Goal: Task Accomplishment & Management: Manage account settings

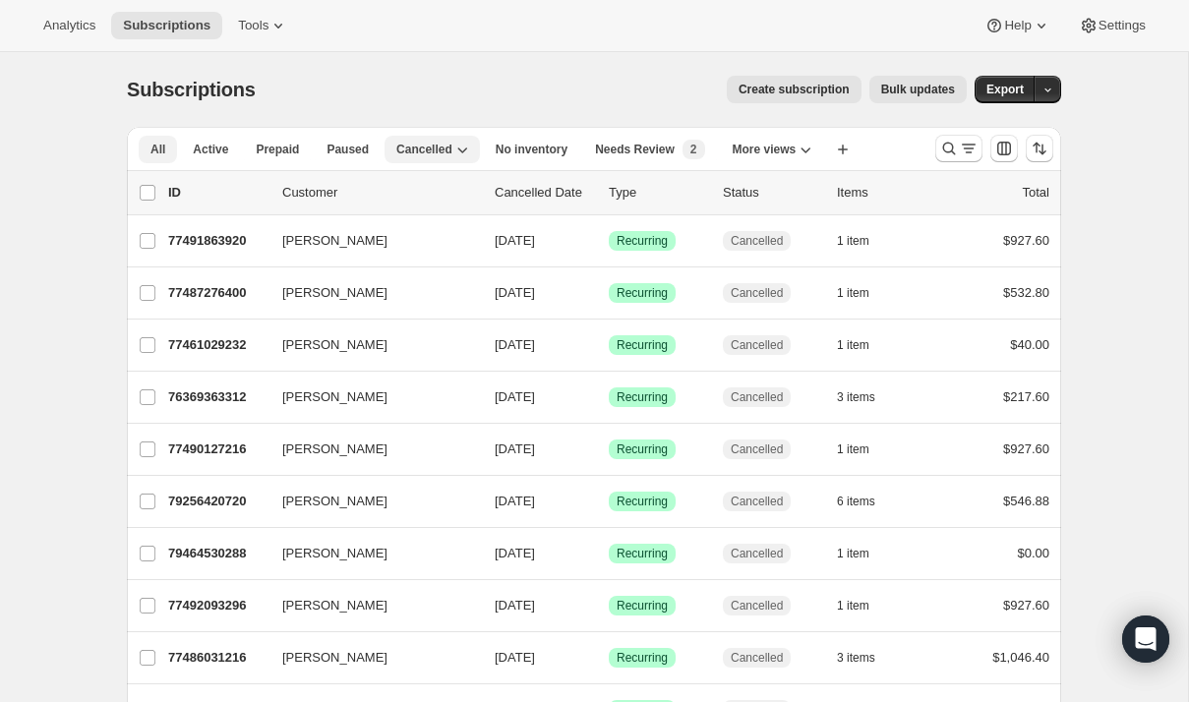
click at [157, 149] on span "All" at bounding box center [157, 150] width 15 height 16
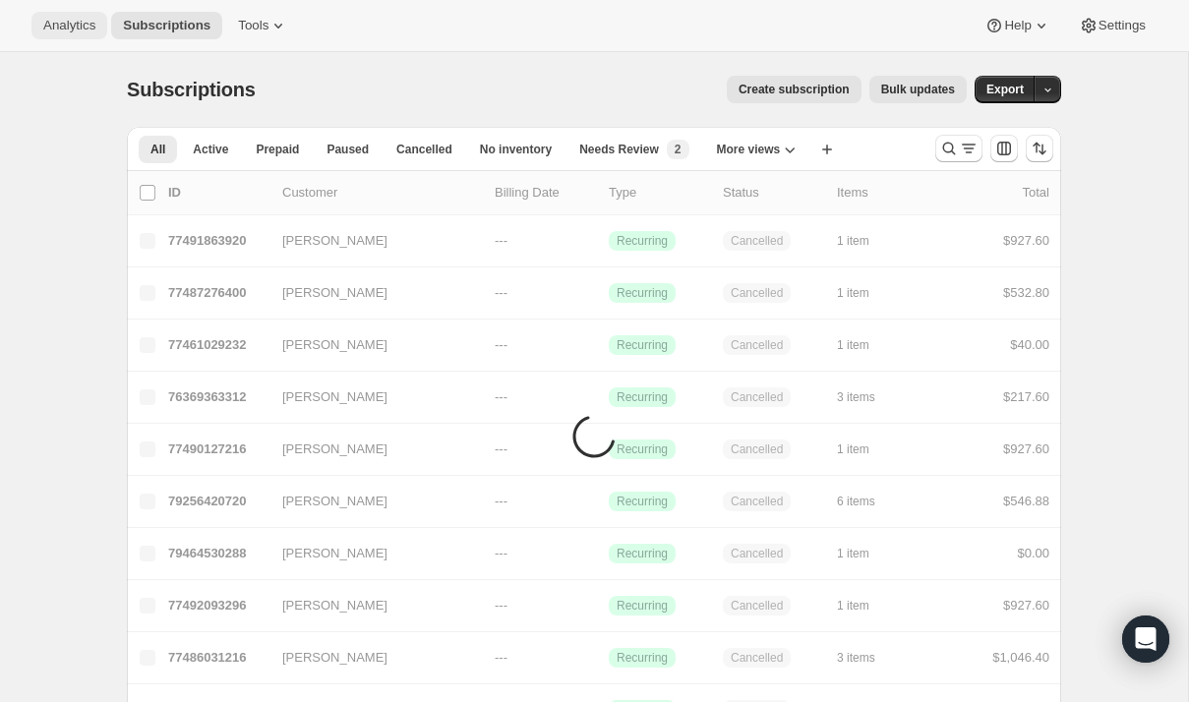
click at [80, 27] on span "Analytics" at bounding box center [69, 26] width 52 height 16
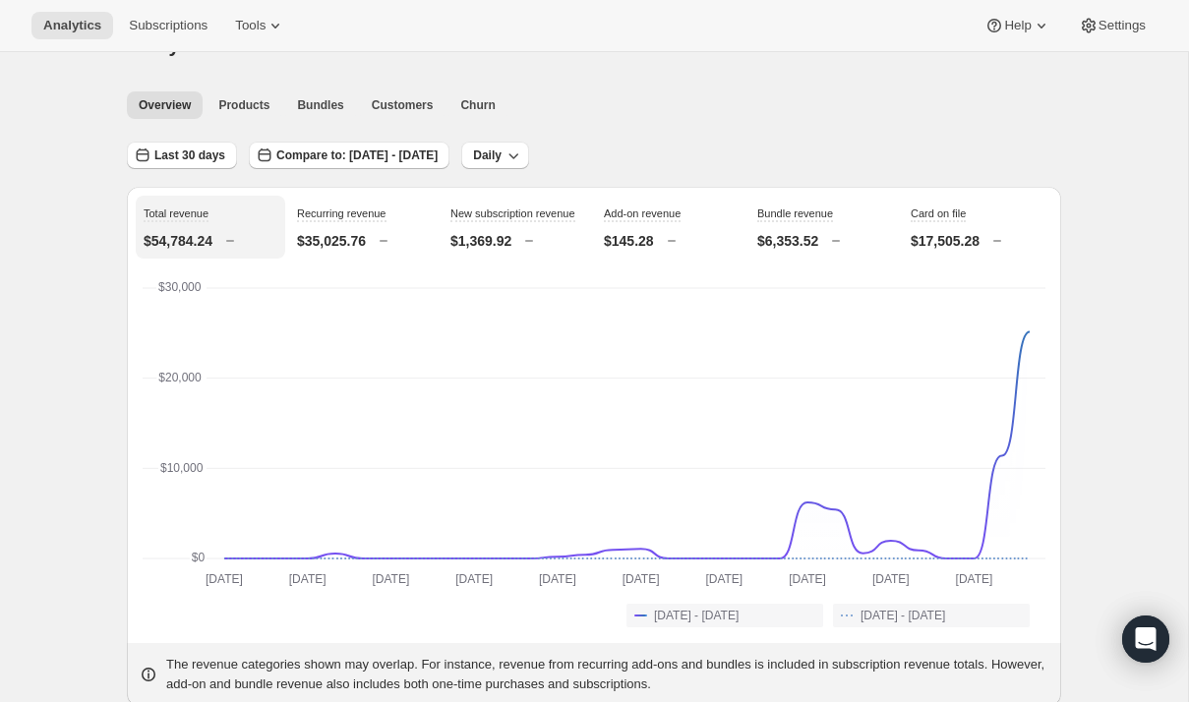
scroll to position [62, 0]
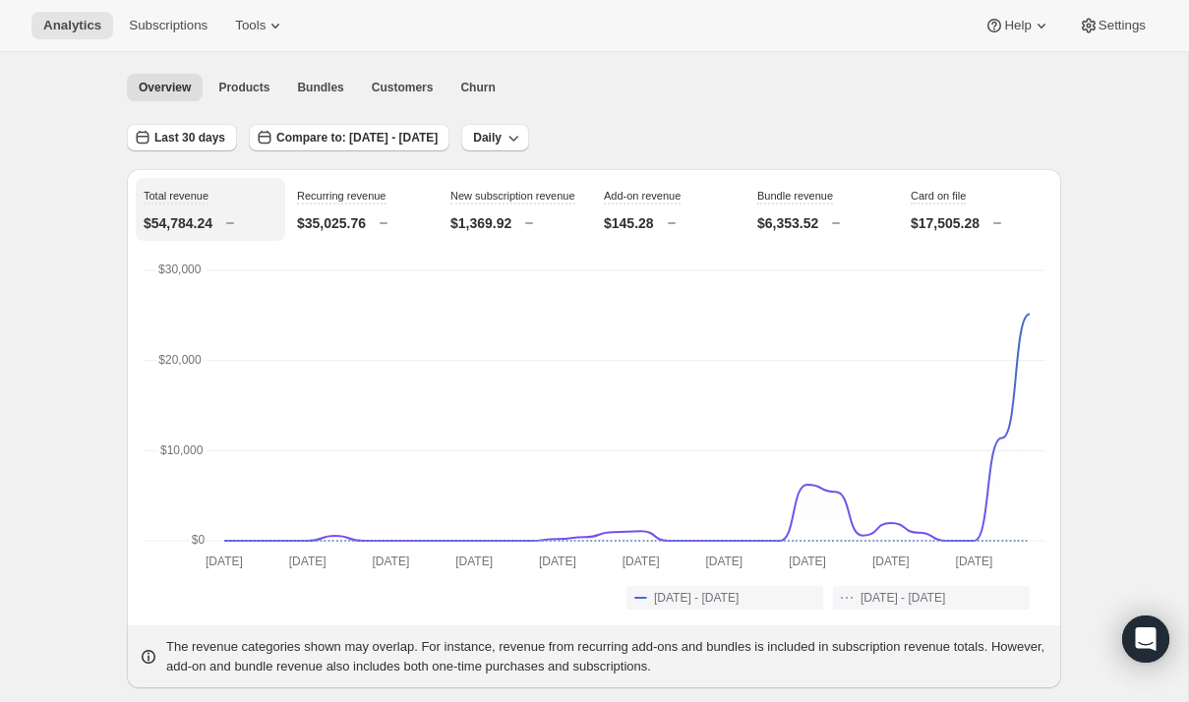
click at [644, 218] on p "$145.28" at bounding box center [629, 223] width 50 height 20
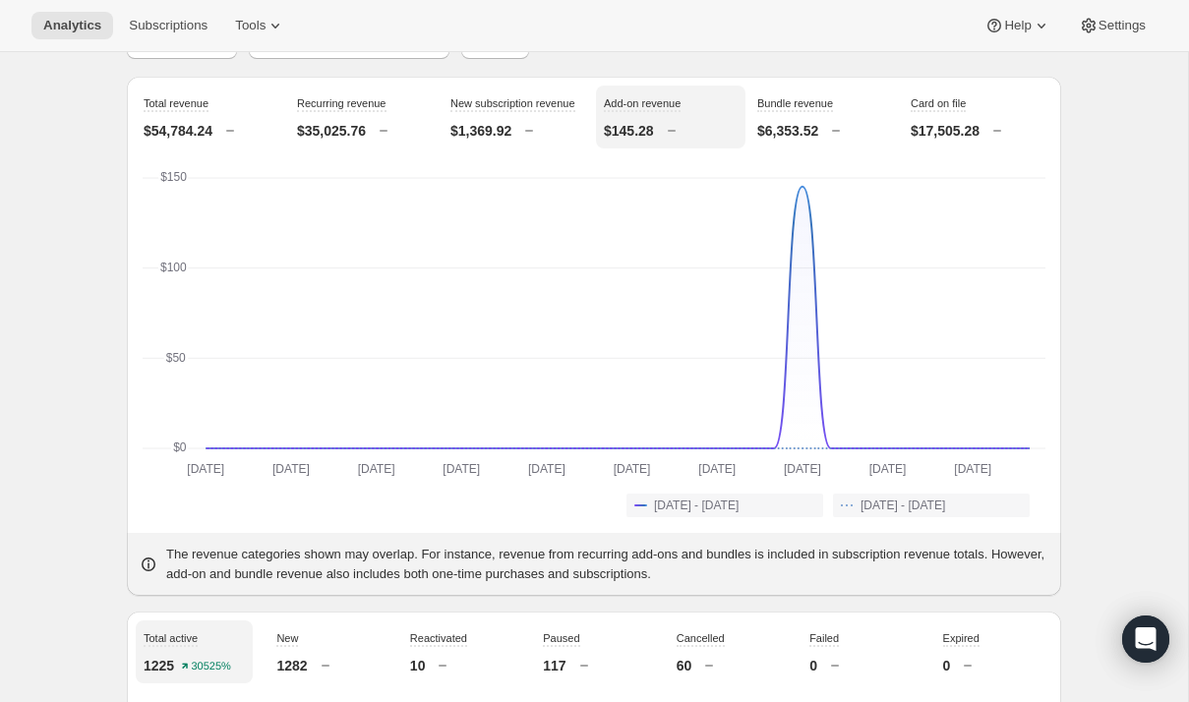
scroll to position [0, 0]
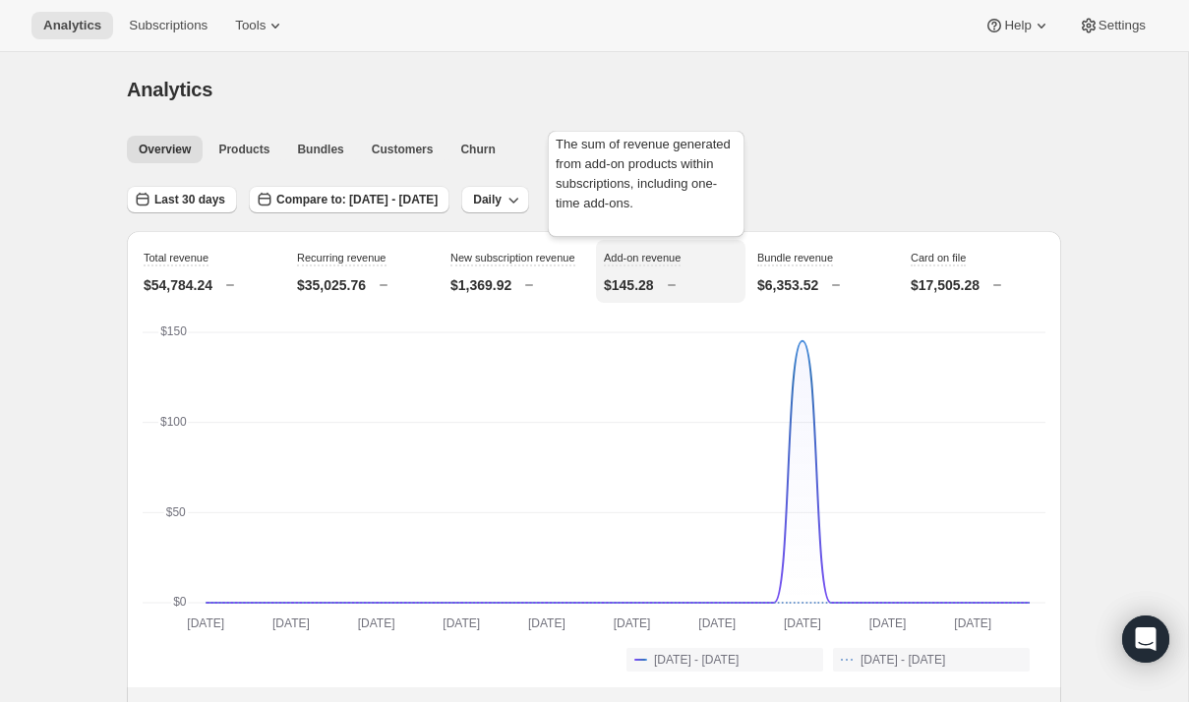
click at [666, 256] on span "Add-on revenue" at bounding box center [642, 258] width 77 height 12
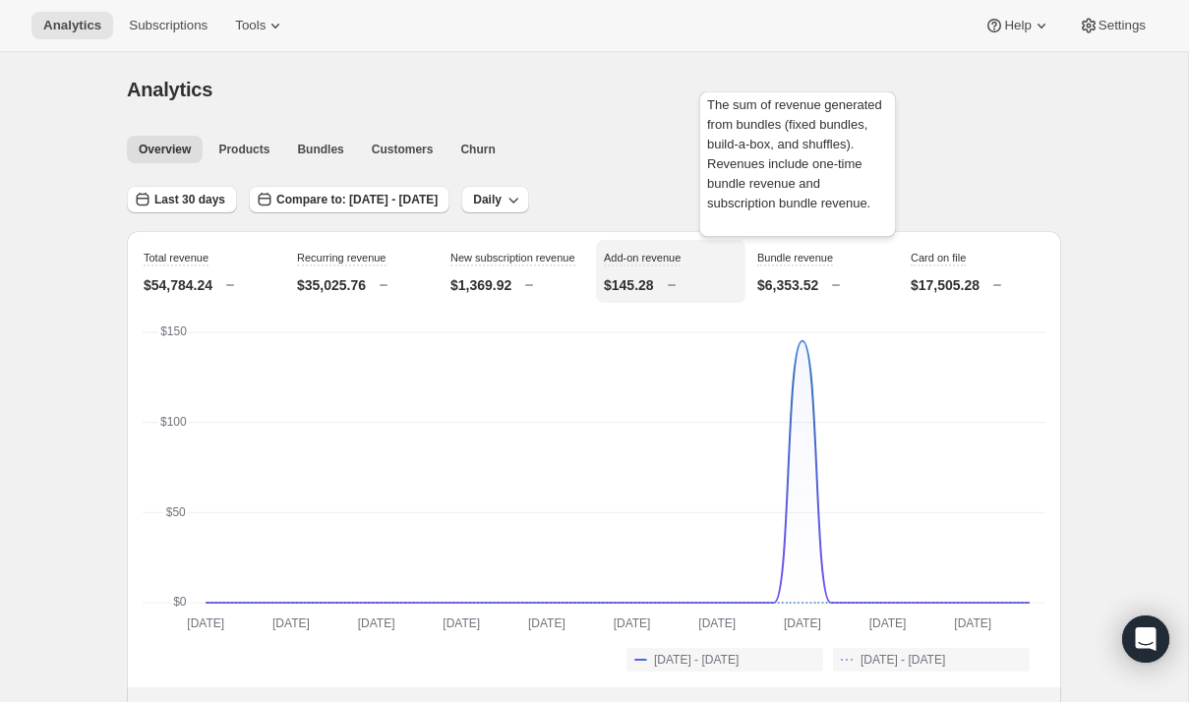
click at [797, 256] on span "Bundle revenue" at bounding box center [795, 258] width 76 height 12
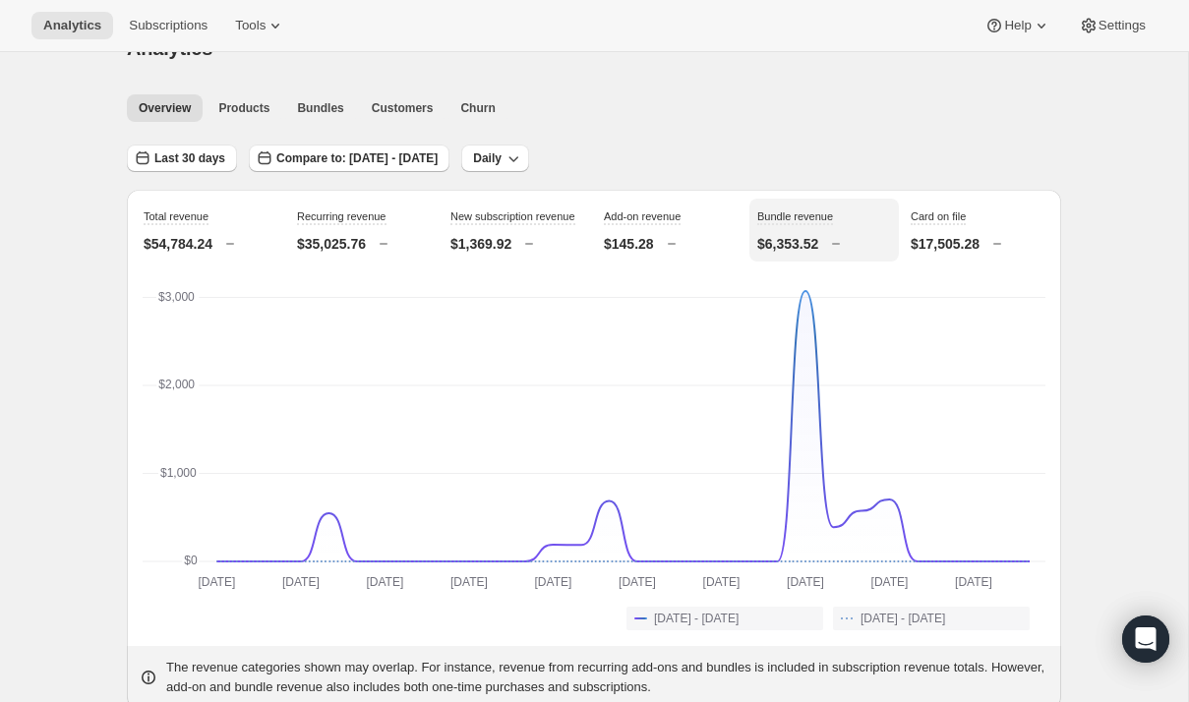
scroll to position [71, 0]
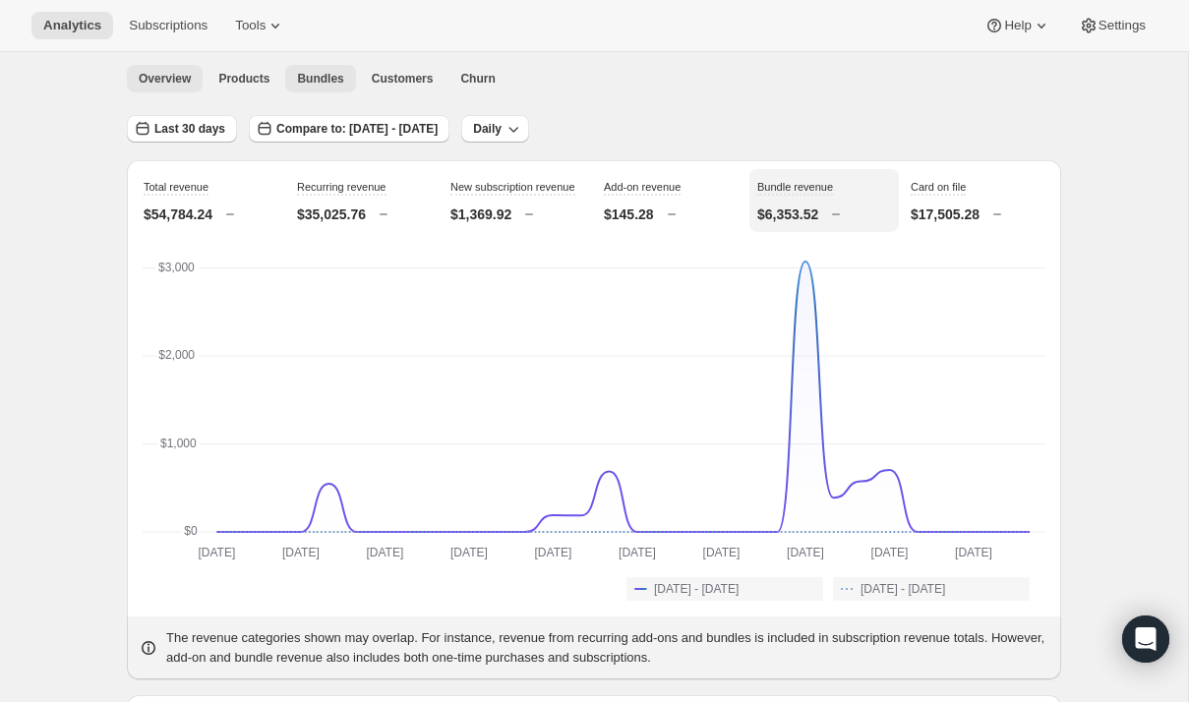
click at [320, 77] on span "Bundles" at bounding box center [320, 79] width 46 height 16
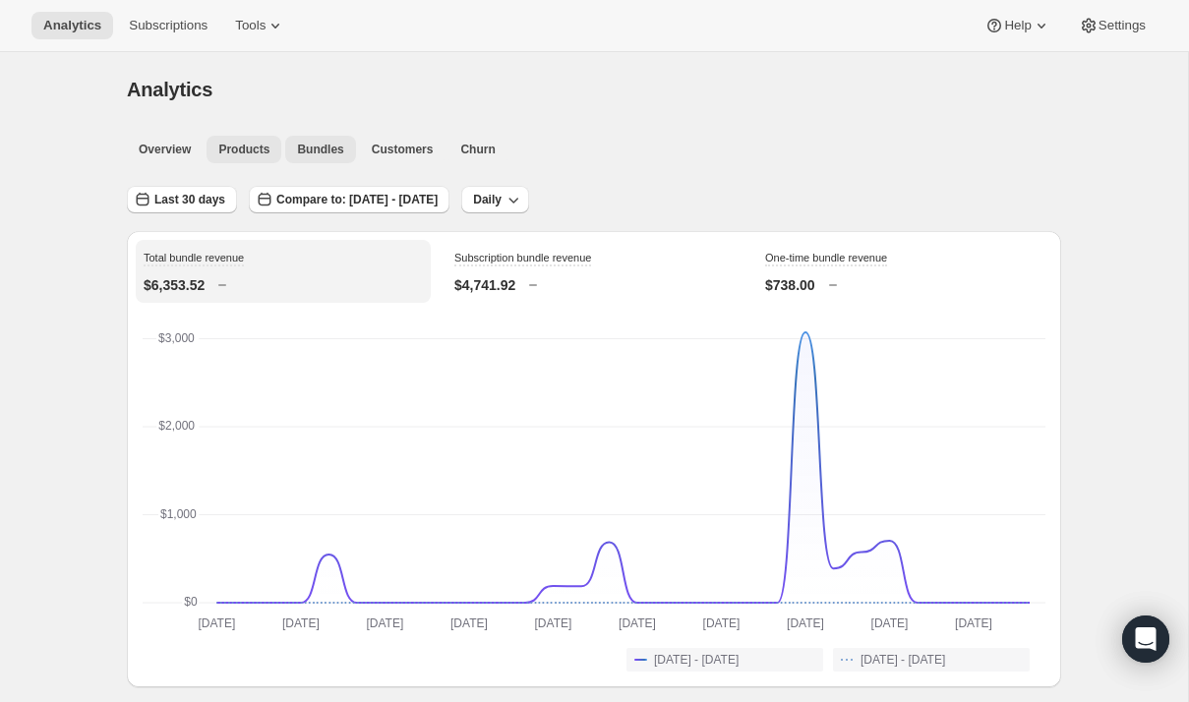
click at [240, 146] on span "Products" at bounding box center [243, 150] width 51 height 16
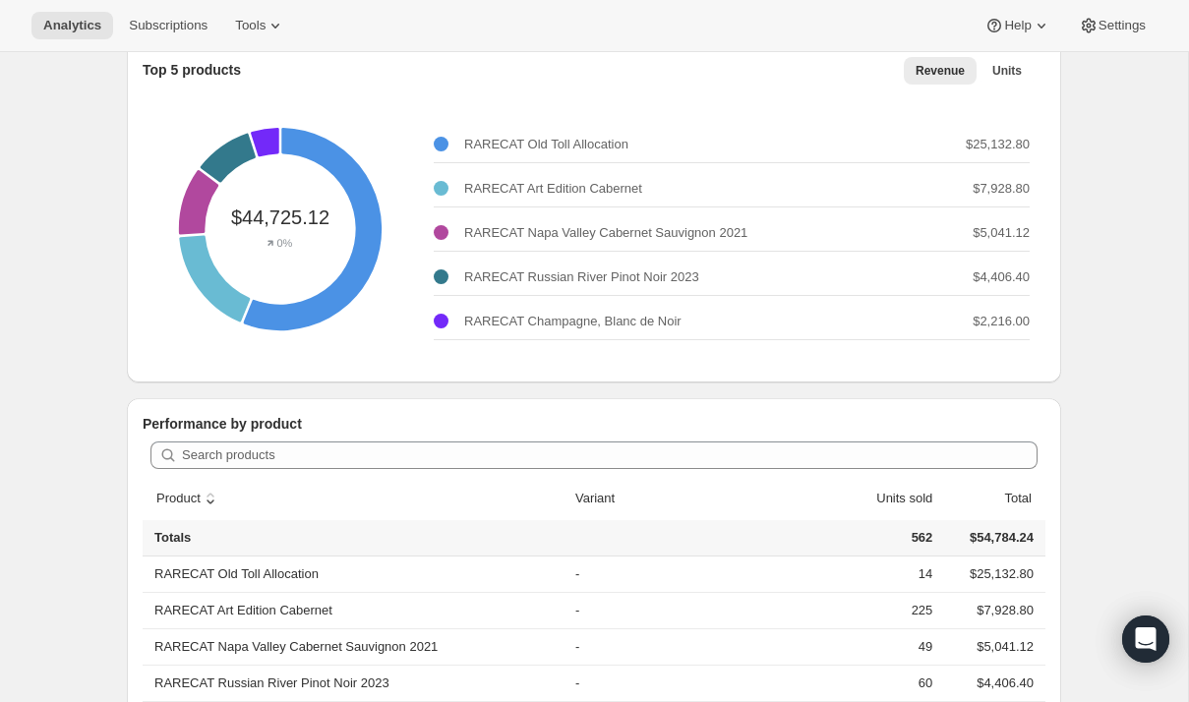
scroll to position [178, 0]
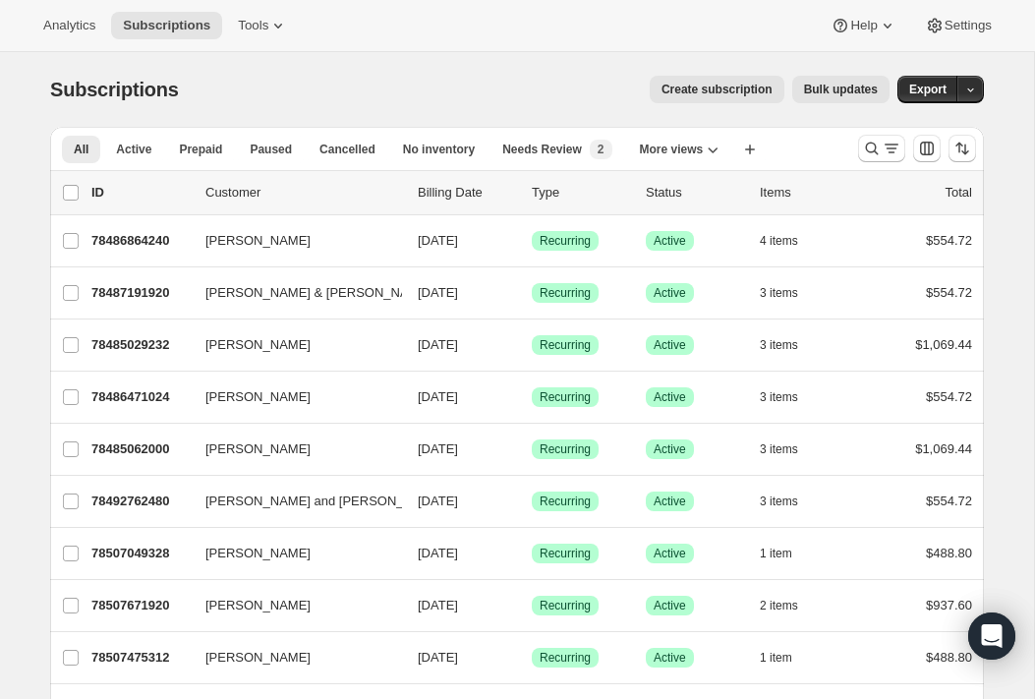
click at [718, 91] on span "Create subscription" at bounding box center [717, 90] width 111 height 16
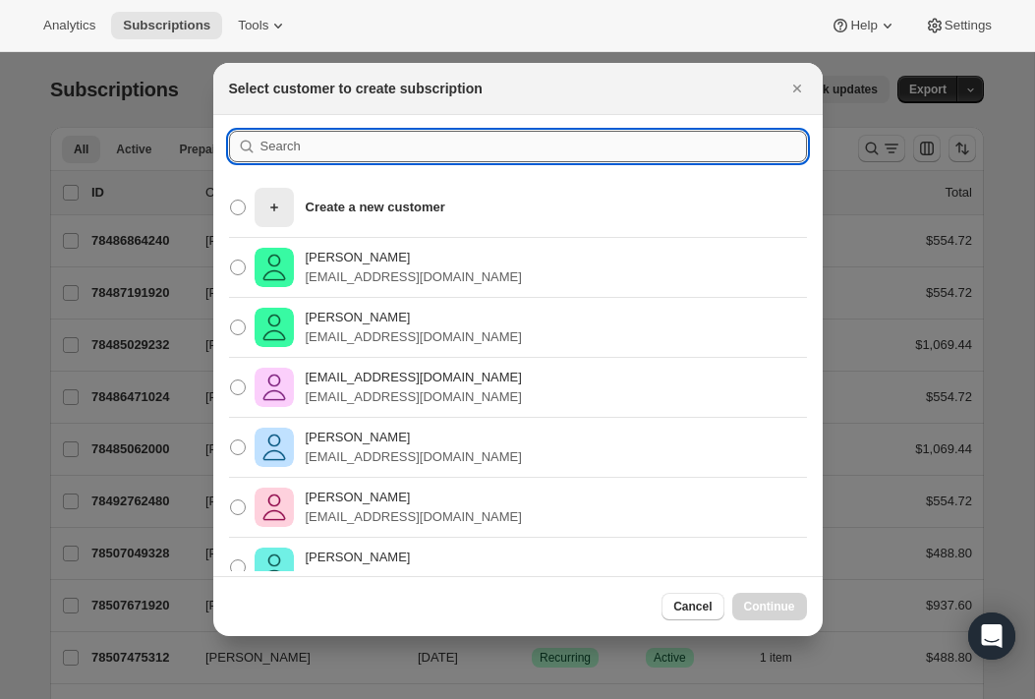
click at [306, 147] on input ":rd:" at bounding box center [534, 146] width 547 height 31
paste input "Darcy and Ken Salapatek"
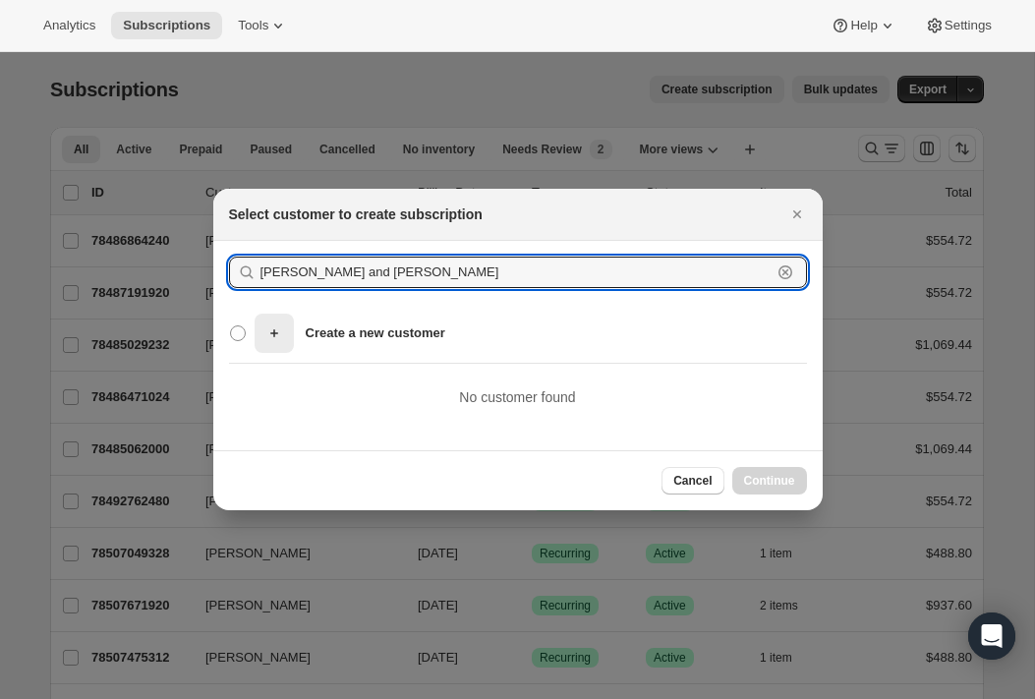
drag, startPoint x: 354, startPoint y: 271, endPoint x: 169, endPoint y: 264, distance: 185.0
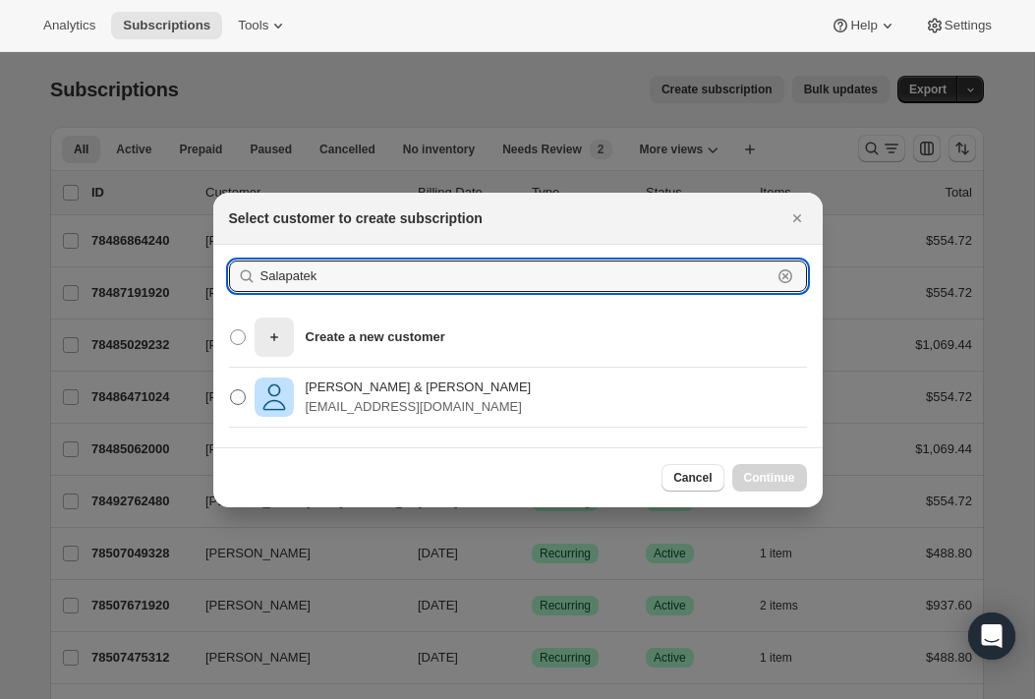
type input "Salapatek"
click at [423, 391] on p "Darcy & Ken Salapatek" at bounding box center [419, 388] width 226 height 20
click at [231, 390] on input "Darcy & Ken Salapatek The.Salapateks@gmail.com" at bounding box center [230, 389] width 1 height 1
radio input "true"
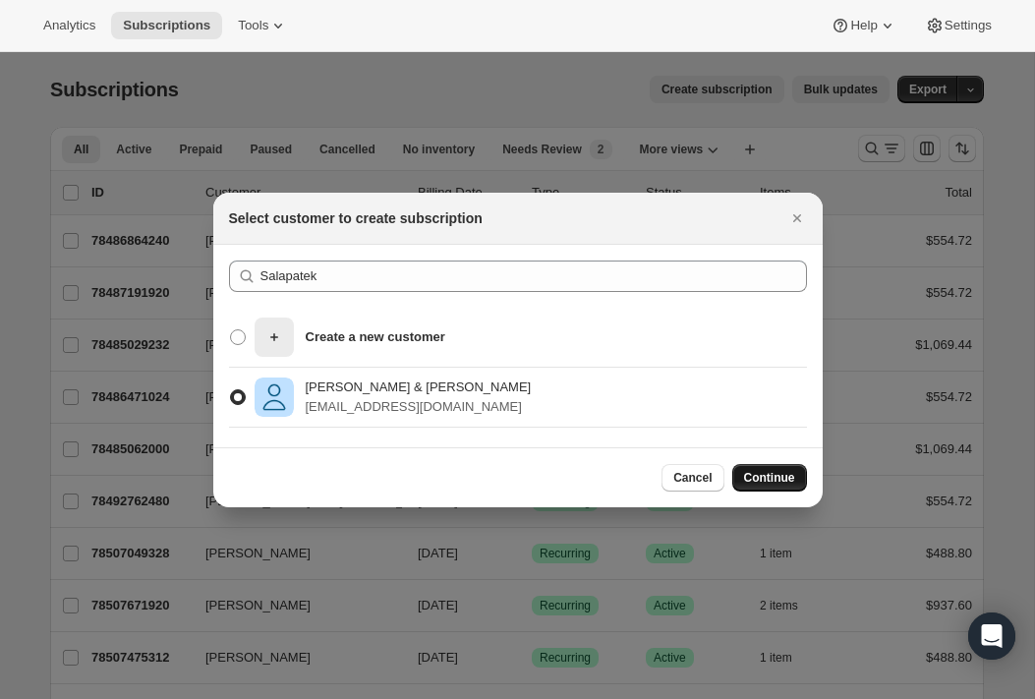
click at [718, 475] on span "Continue" at bounding box center [769, 478] width 51 height 16
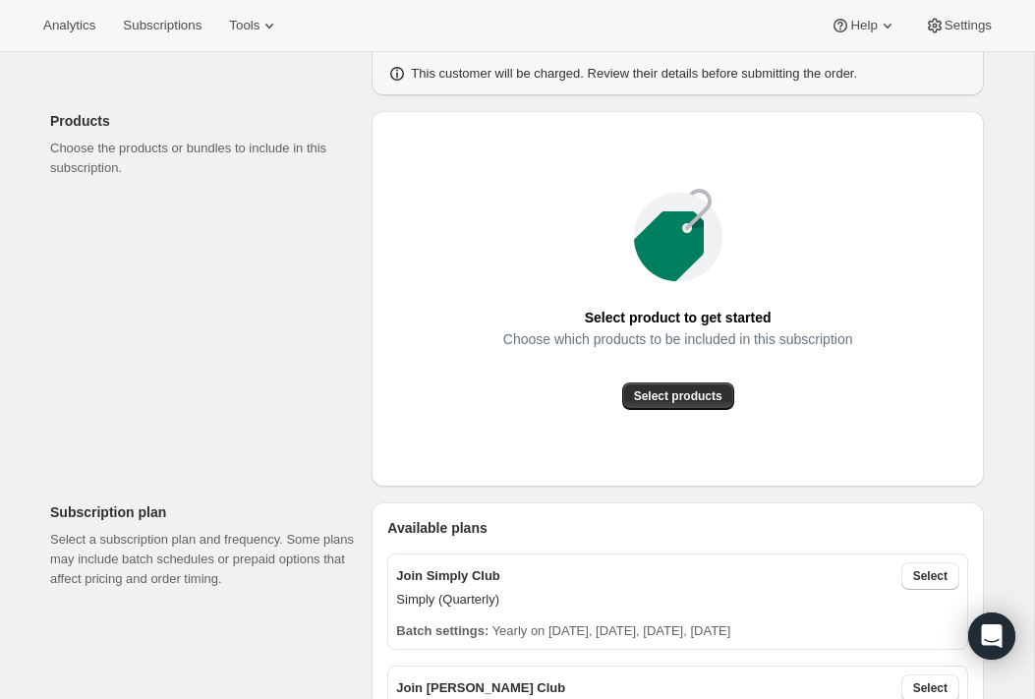
scroll to position [211, 0]
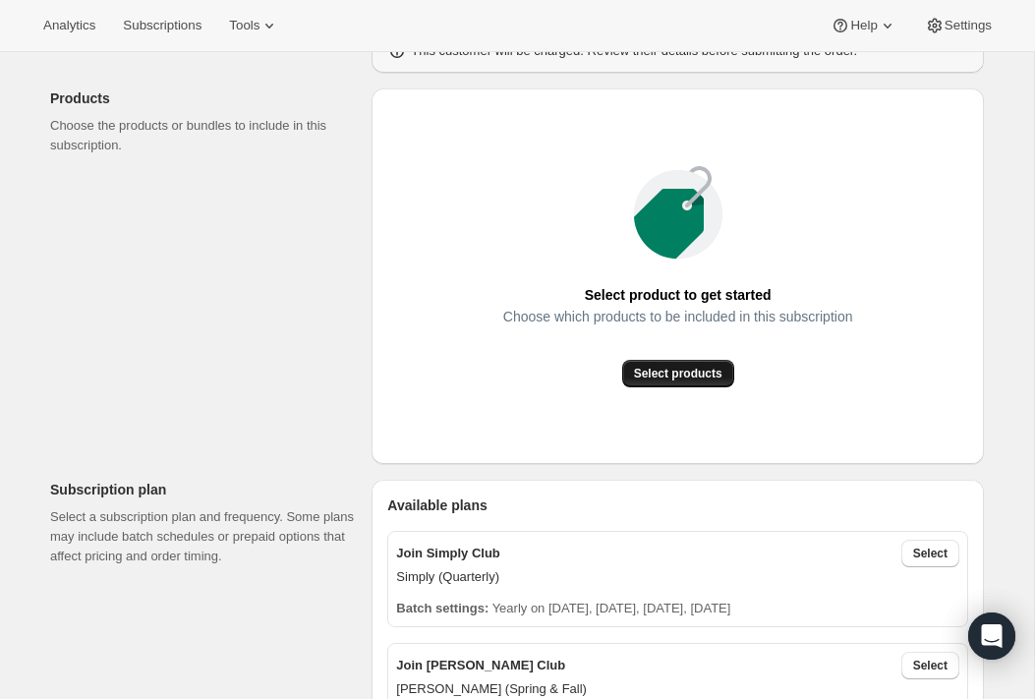
click at [682, 370] on span "Select products" at bounding box center [678, 374] width 88 height 16
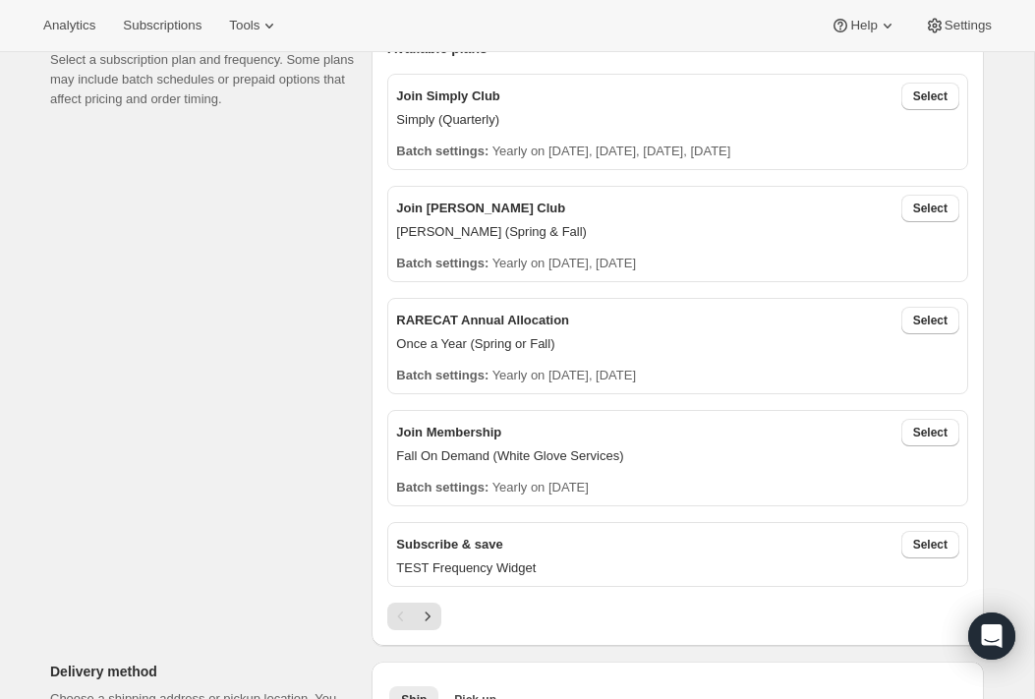
scroll to position [507, 0]
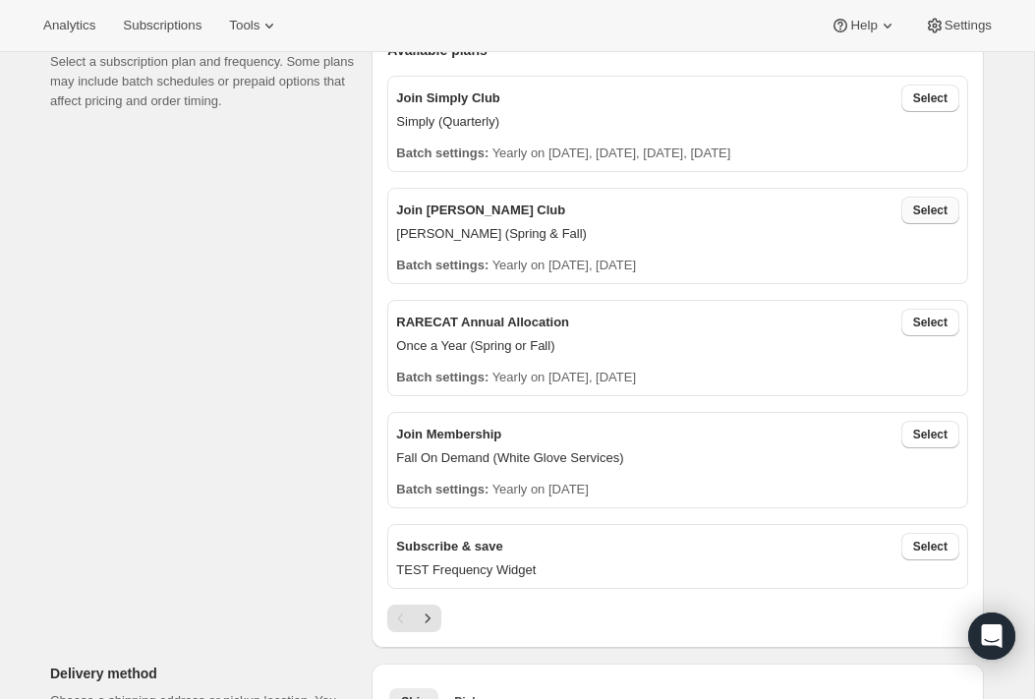
click at [718, 209] on span "Select" at bounding box center [930, 211] width 34 height 16
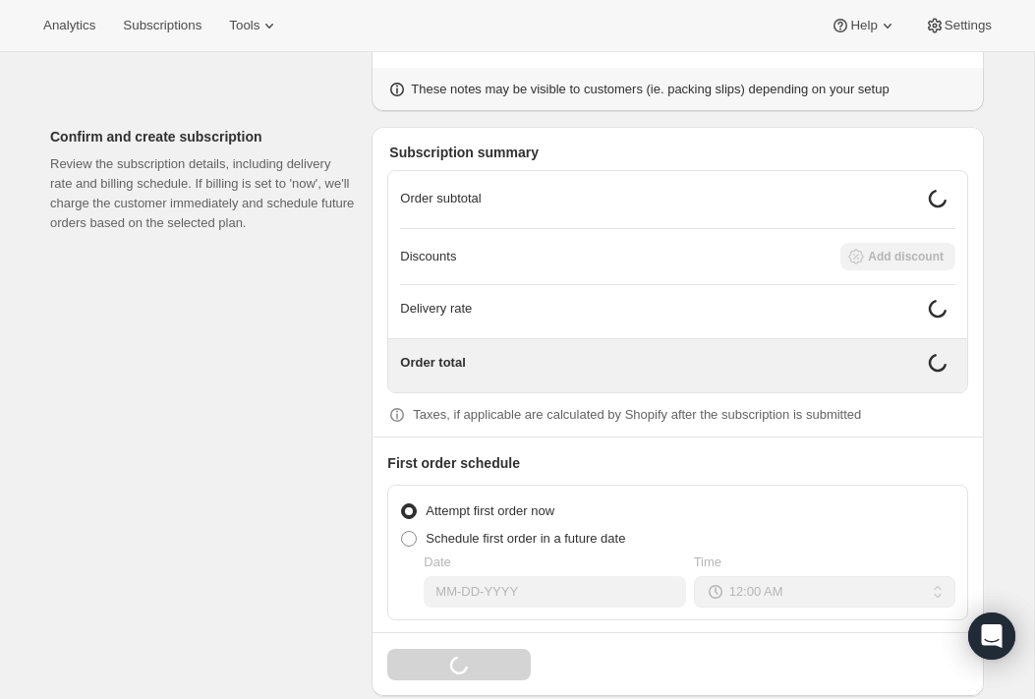
scroll to position [1800, 0]
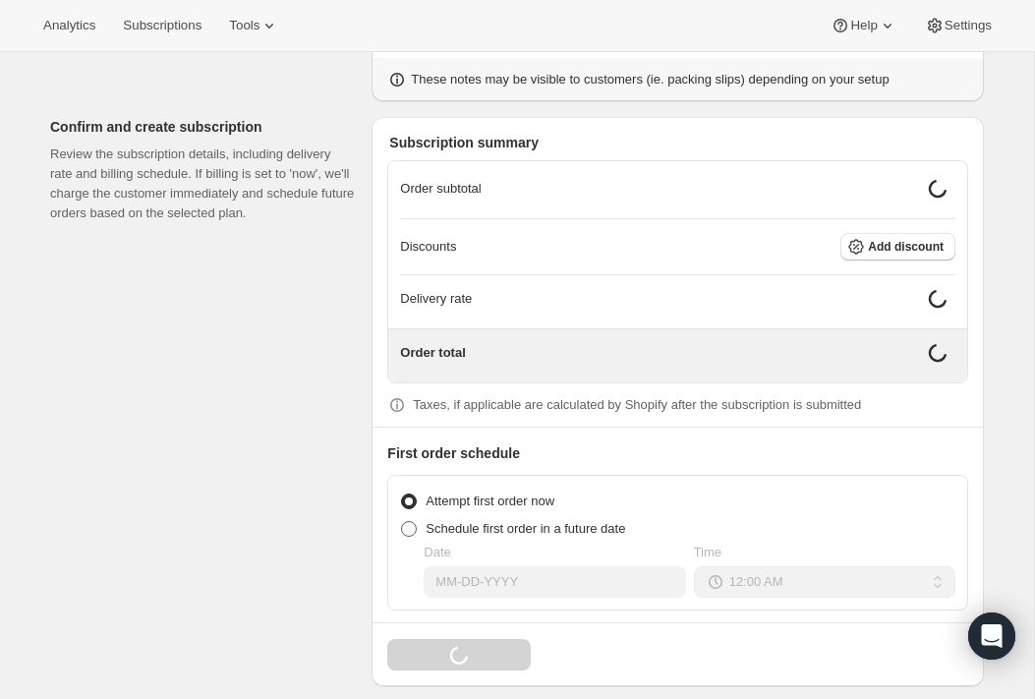
click at [409, 521] on span at bounding box center [409, 529] width 16 height 16
click at [402, 521] on input "Schedule first order in a future date" at bounding box center [401, 521] width 1 height 1
radio input "true"
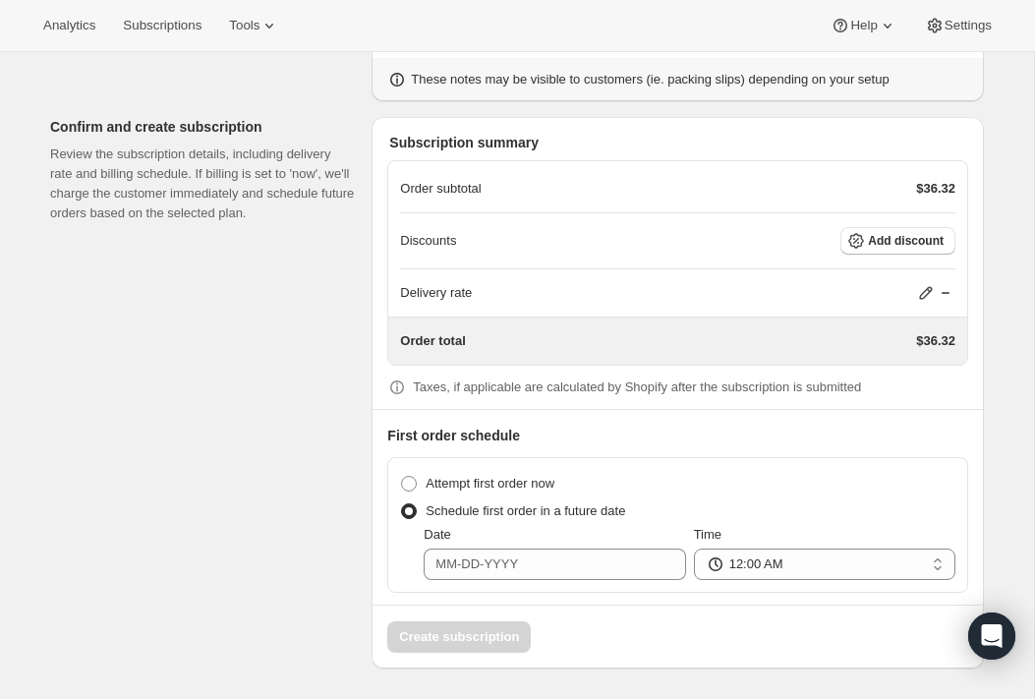
scroll to position [1786, 0]
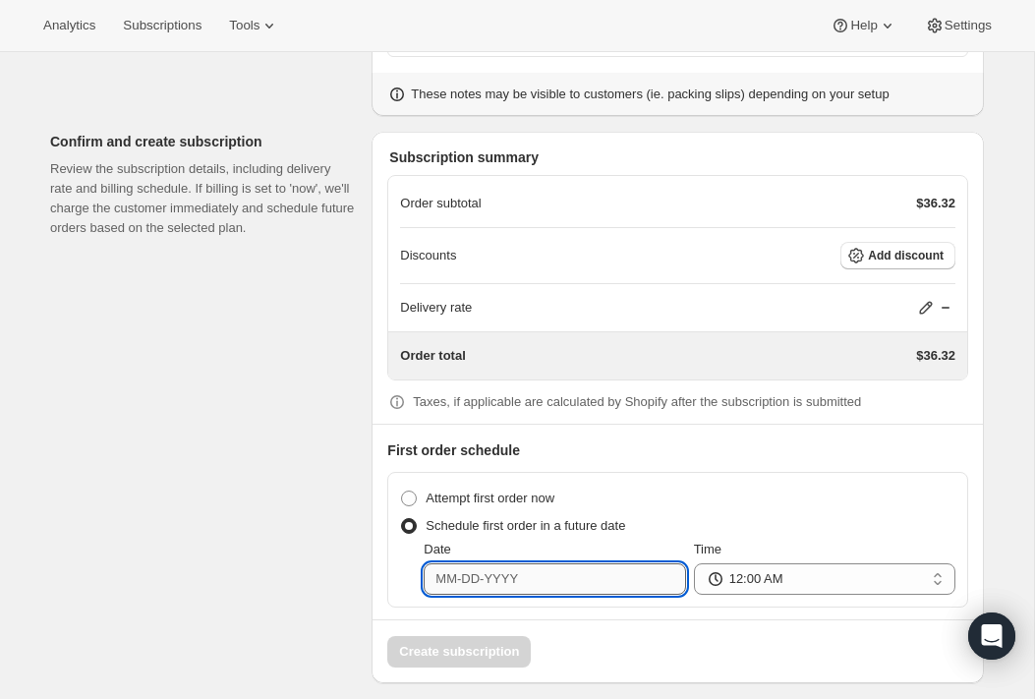
click at [459, 563] on input "Date" at bounding box center [555, 578] width 262 height 31
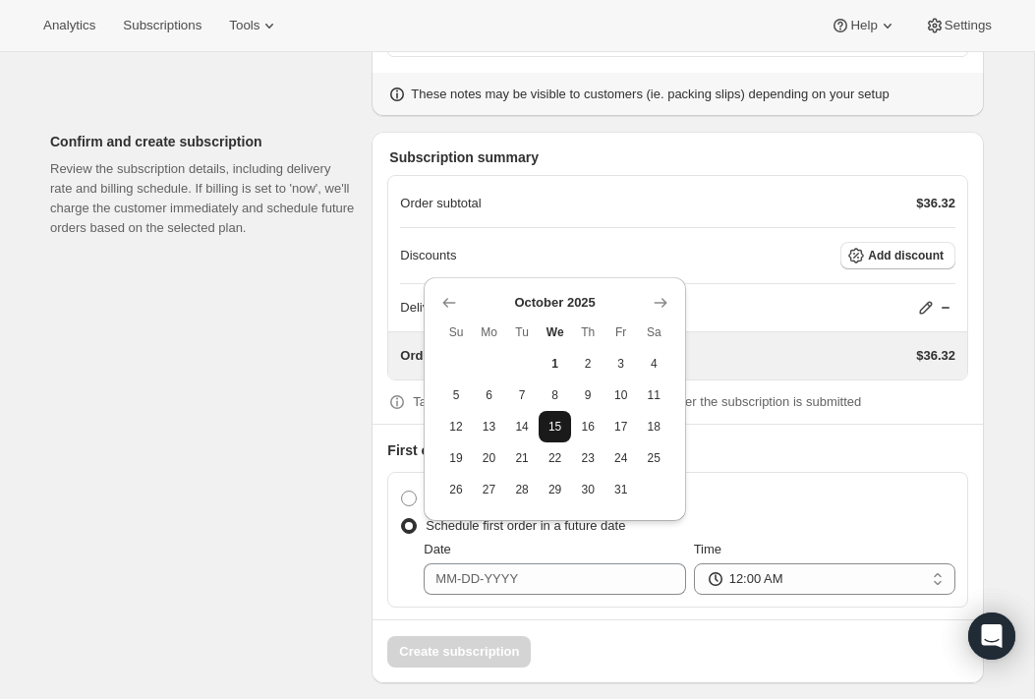
click at [560, 425] on span "15" at bounding box center [556, 427] width 18 height 16
type input "10-15-2025"
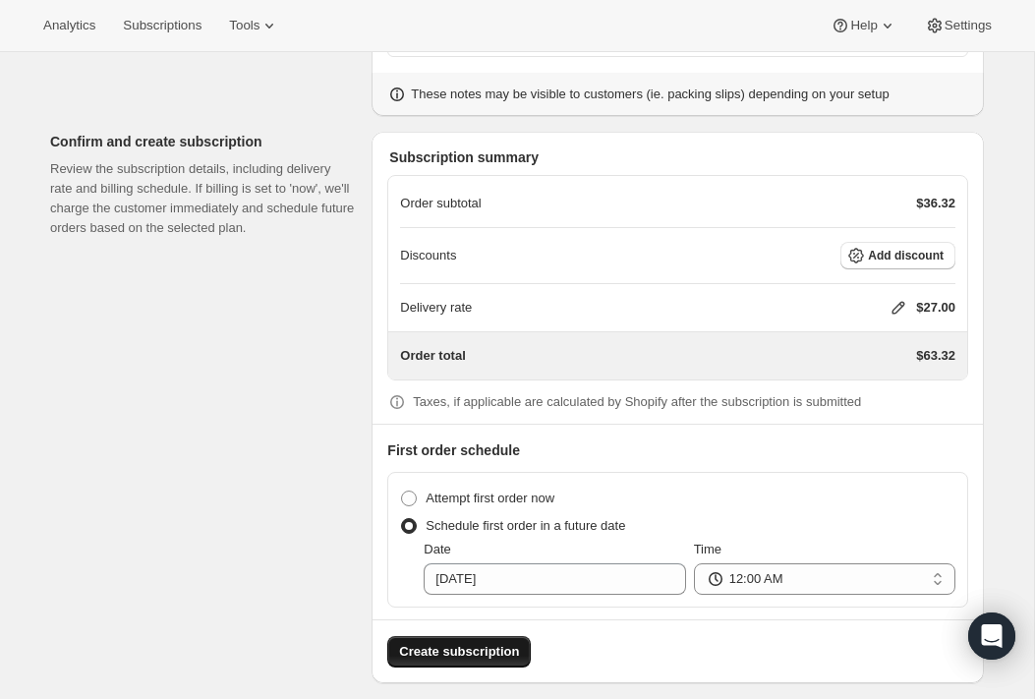
click at [484, 642] on span "Create subscription" at bounding box center [459, 652] width 120 height 20
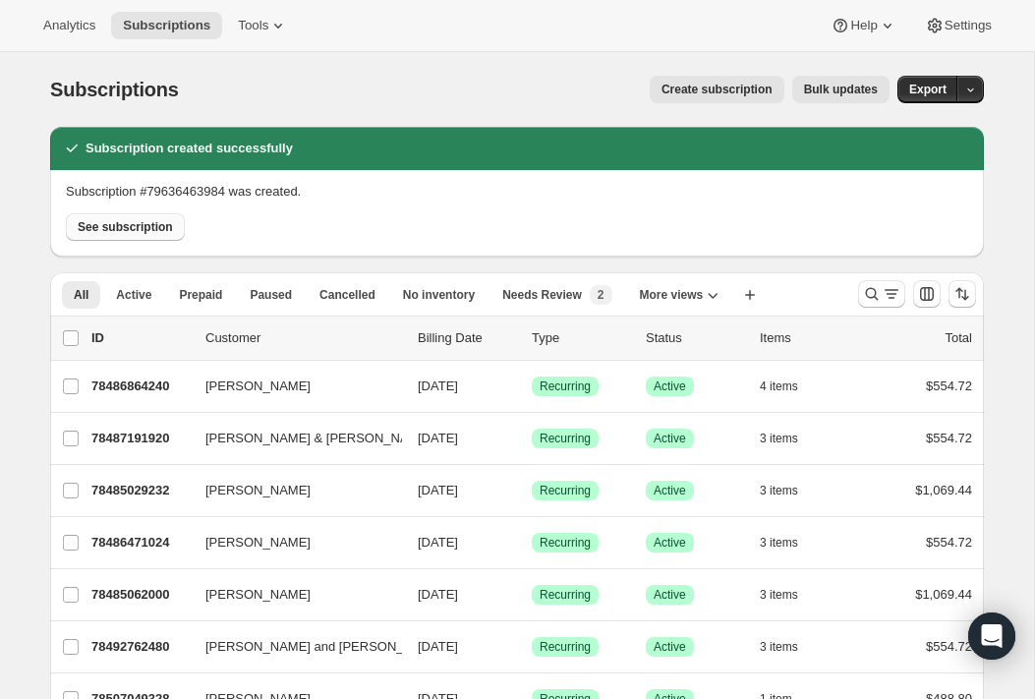
click at [123, 223] on span "See subscription" at bounding box center [125, 227] width 95 height 16
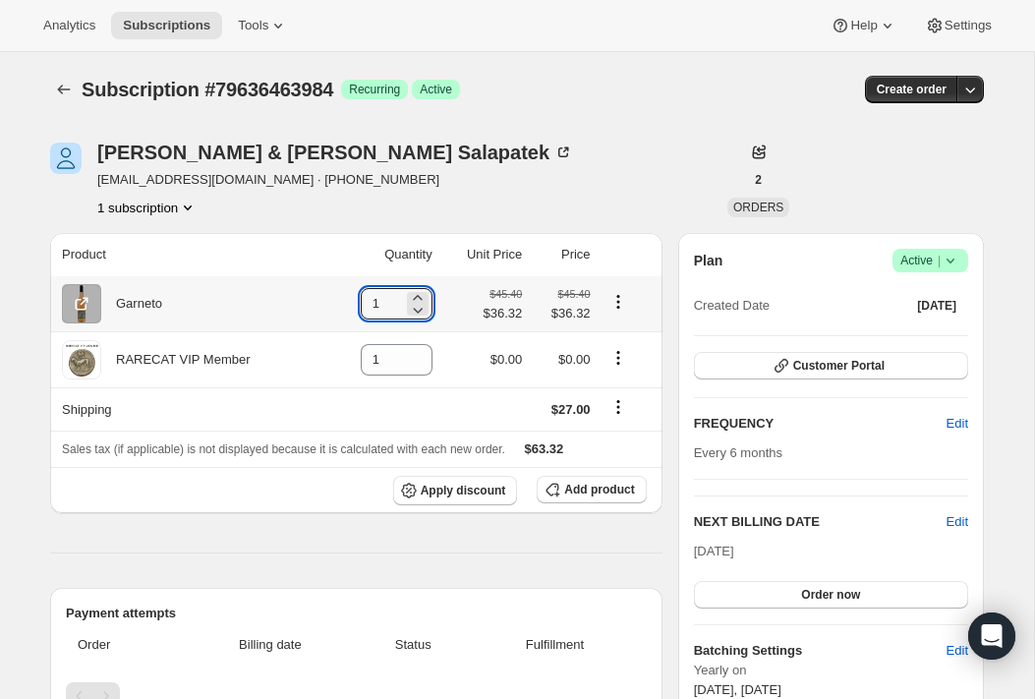
drag, startPoint x: 375, startPoint y: 303, endPoint x: 342, endPoint y: 302, distance: 32.5
click at [342, 302] on td "1" at bounding box center [382, 303] width 112 height 55
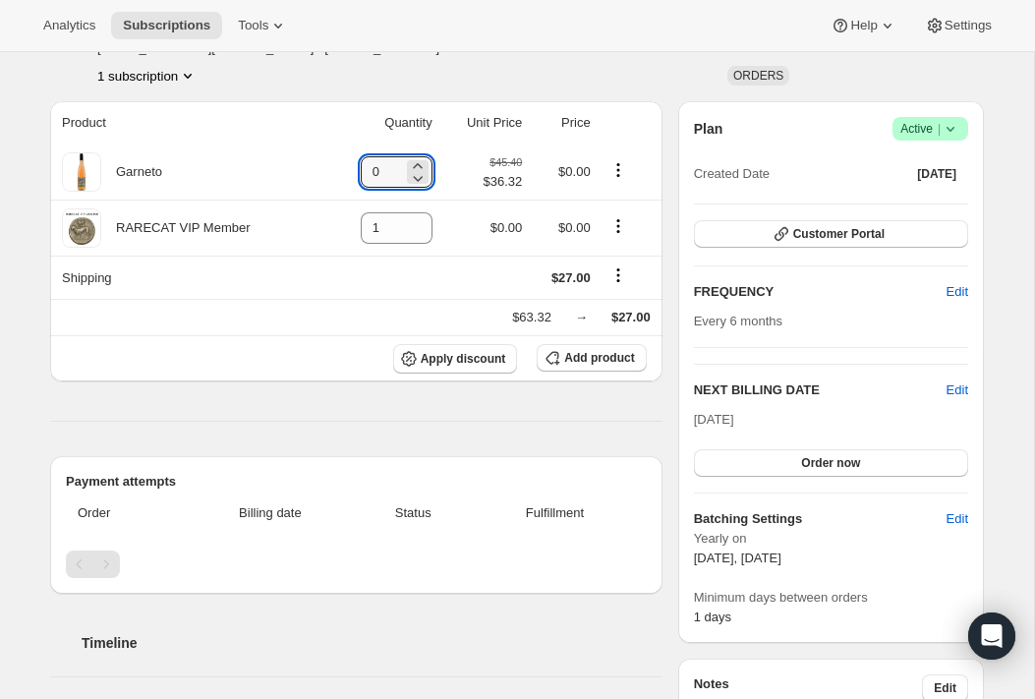
scroll to position [135, 0]
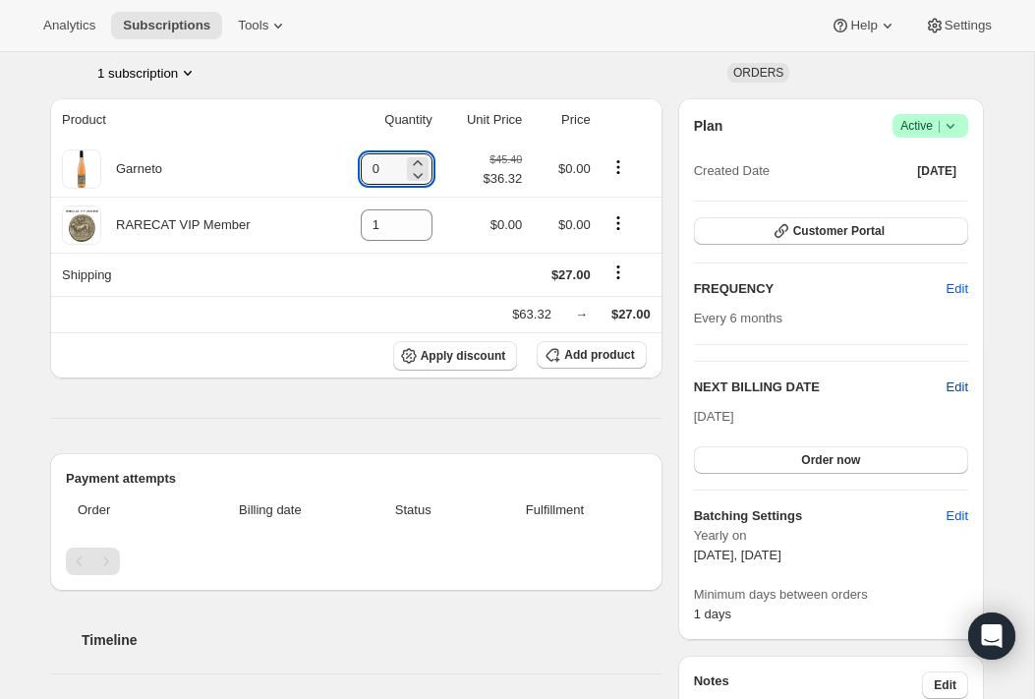
type input "0"
click at [718, 380] on span "Edit" at bounding box center [958, 388] width 22 height 20
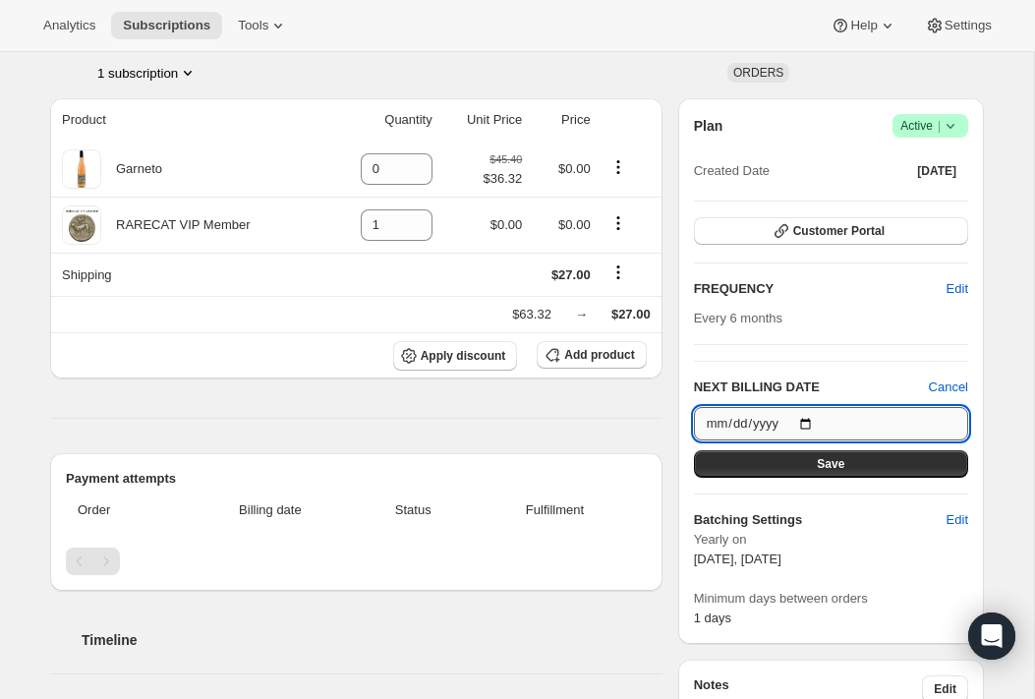
click at [718, 418] on input "2025-10-15" at bounding box center [831, 423] width 274 height 33
type input "2026-03-15"
click at [718, 454] on button "Save" at bounding box center [831, 464] width 274 height 28
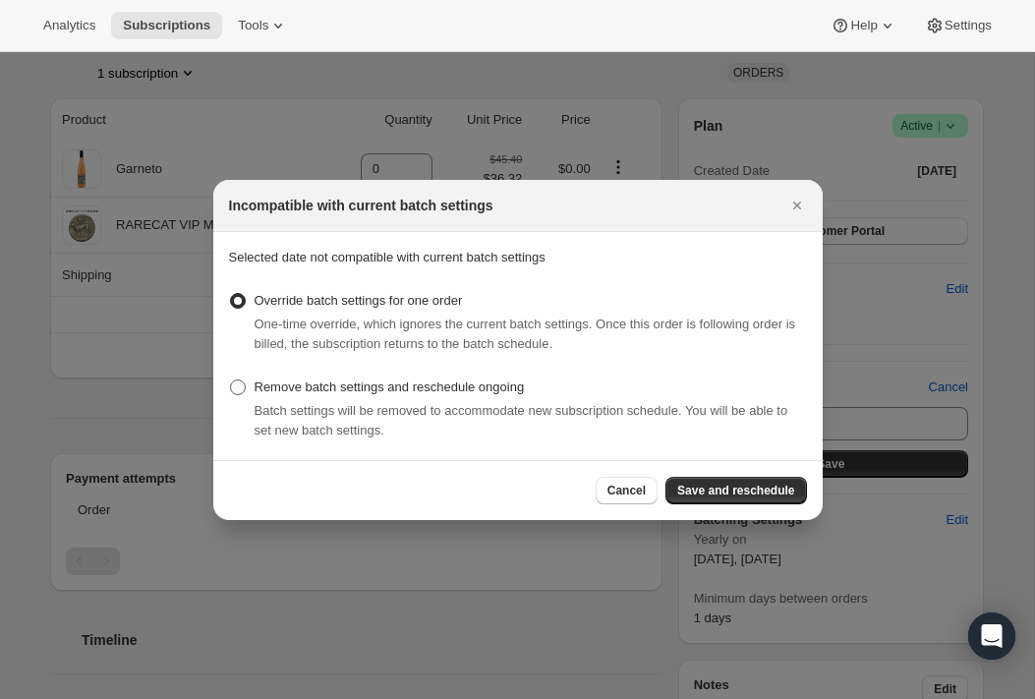
click at [238, 381] on span ":rnv:" at bounding box center [238, 388] width 16 height 16
click at [231, 381] on input "Remove batch settings and reschedule ongoing" at bounding box center [230, 380] width 1 height 1
radio input "true"
click at [718, 488] on span "Save and reschedule" at bounding box center [735, 491] width 117 height 16
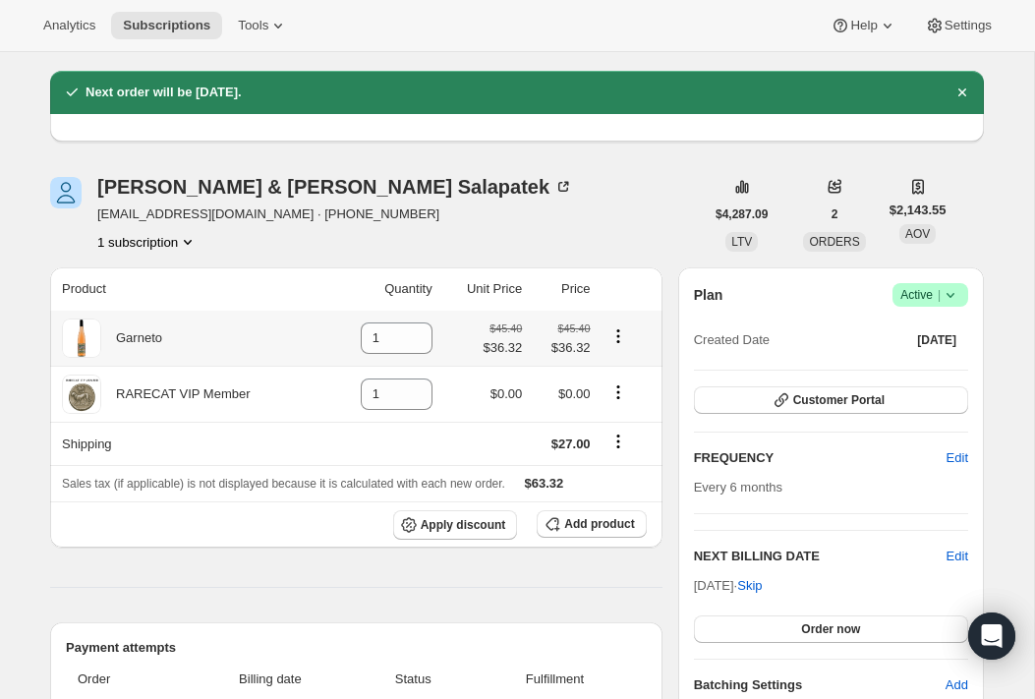
scroll to position [55, 0]
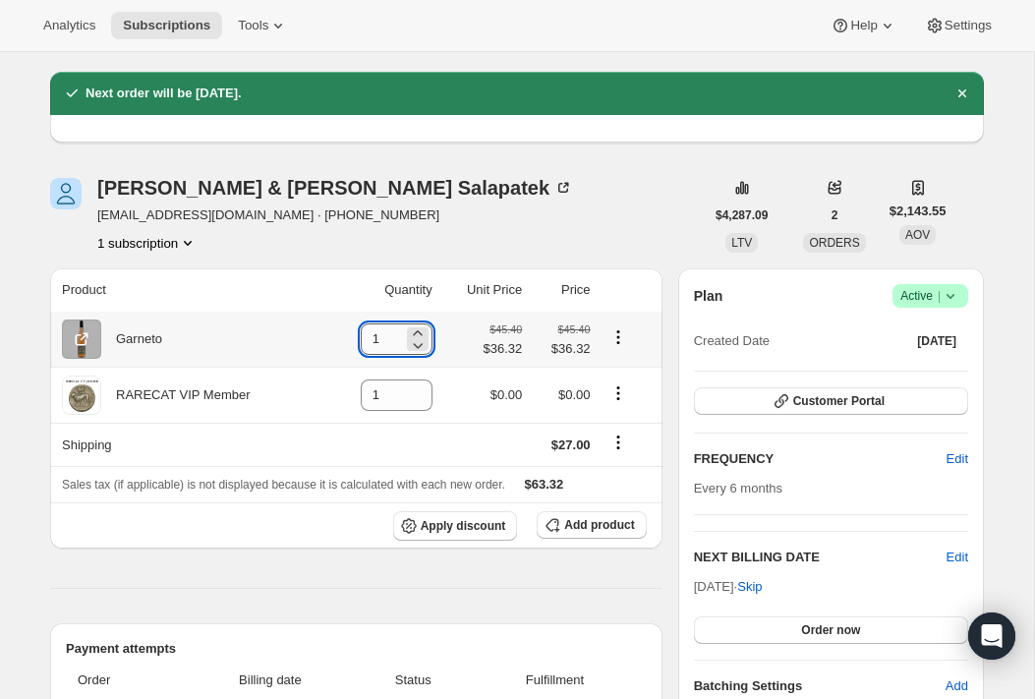
drag, startPoint x: 382, startPoint y: 335, endPoint x: 357, endPoint y: 330, distance: 26.0
click at [361, 330] on input "1" at bounding box center [382, 338] width 42 height 31
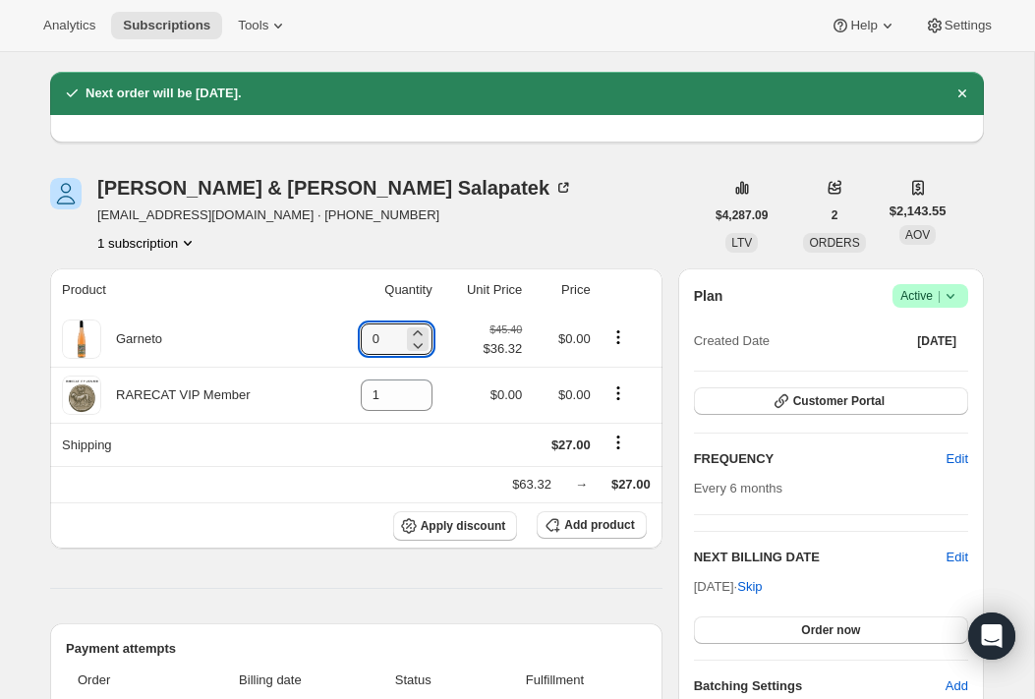
type input "0"
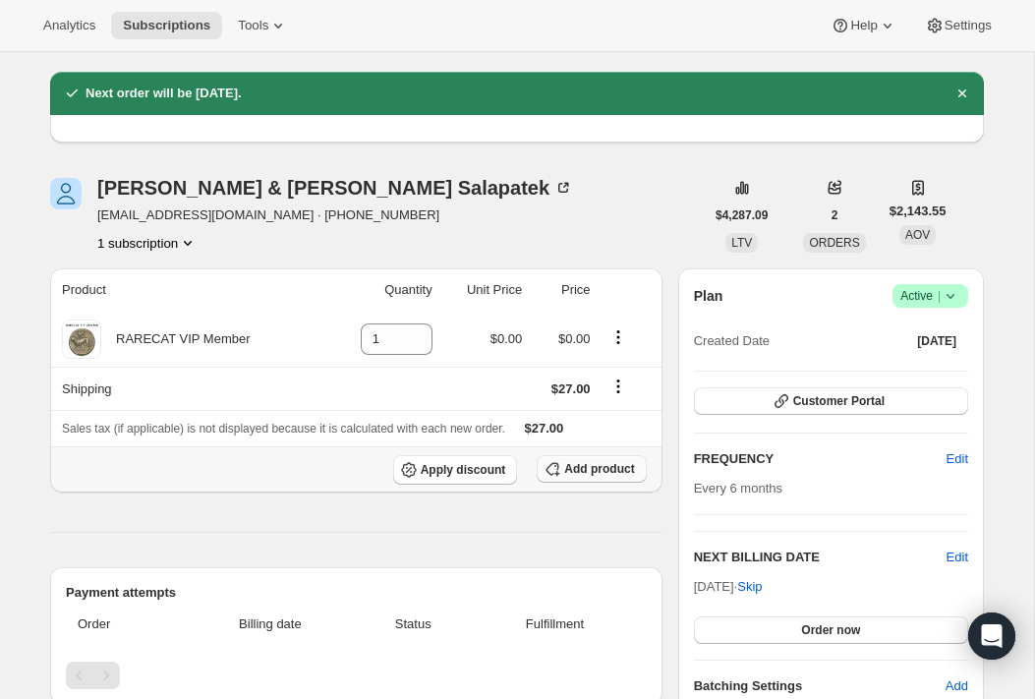
click at [590, 467] on span "Add product" at bounding box center [599, 469] width 70 height 16
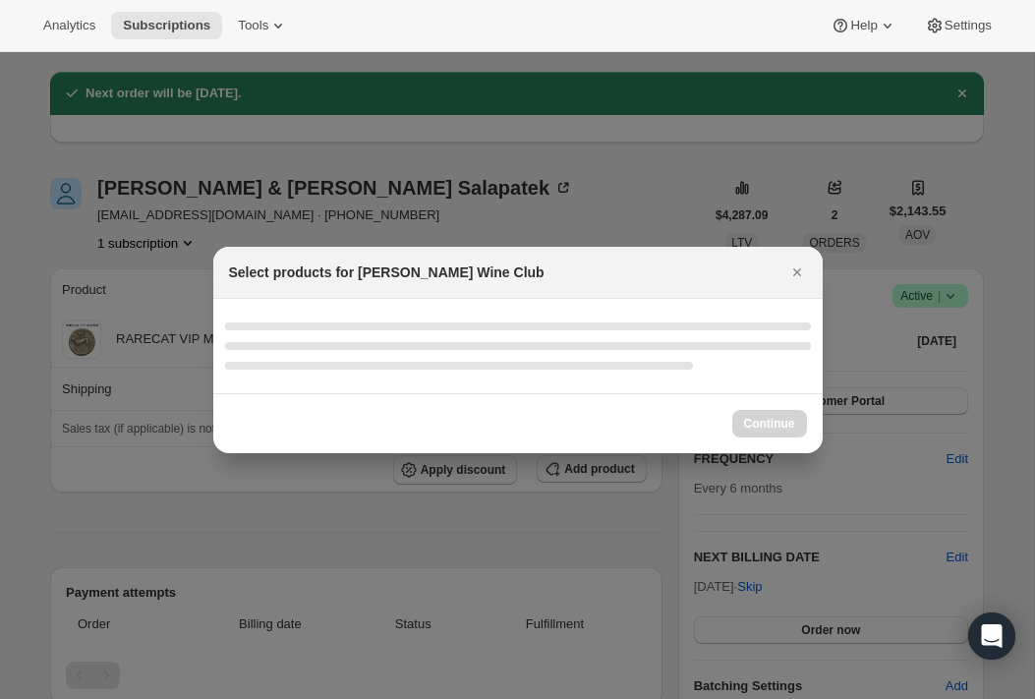
select select "gid://shopify/ProductVariant/52386189410672"
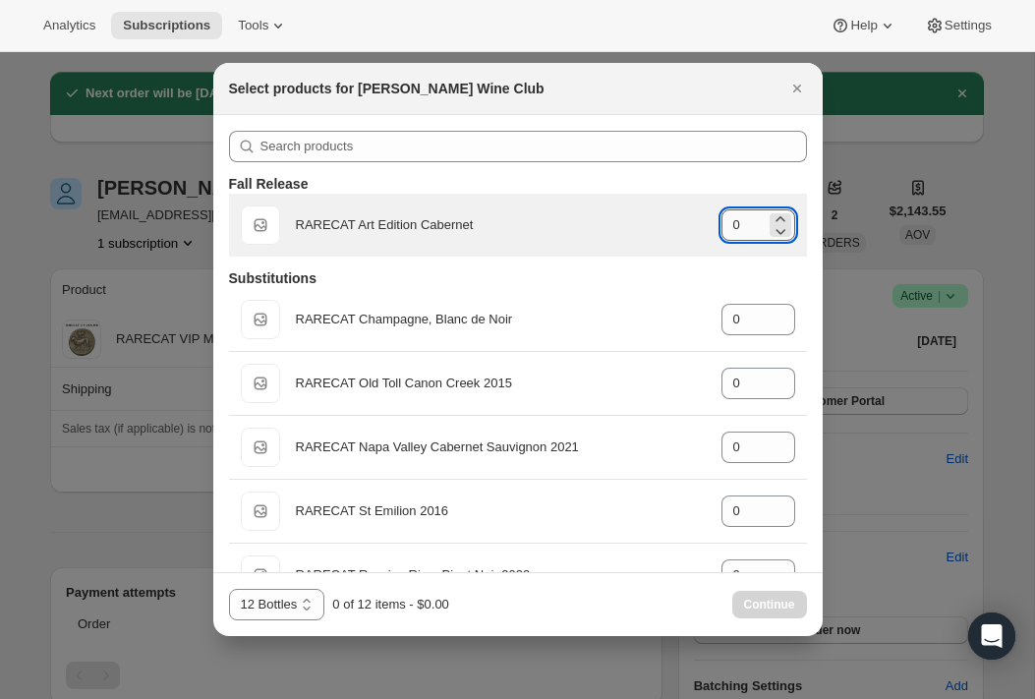
drag, startPoint x: 752, startPoint y: 225, endPoint x: 724, endPoint y: 222, distance: 28.7
click at [718, 222] on input "0" at bounding box center [744, 224] width 44 height 31
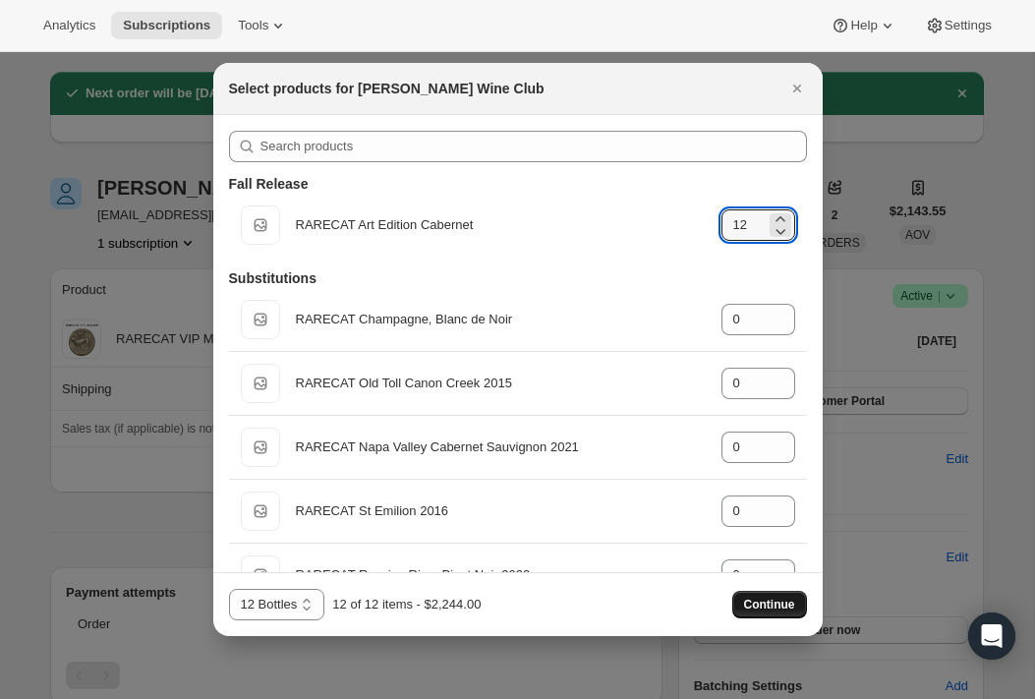
type input "12"
click at [718, 598] on span "Continue" at bounding box center [769, 605] width 51 height 16
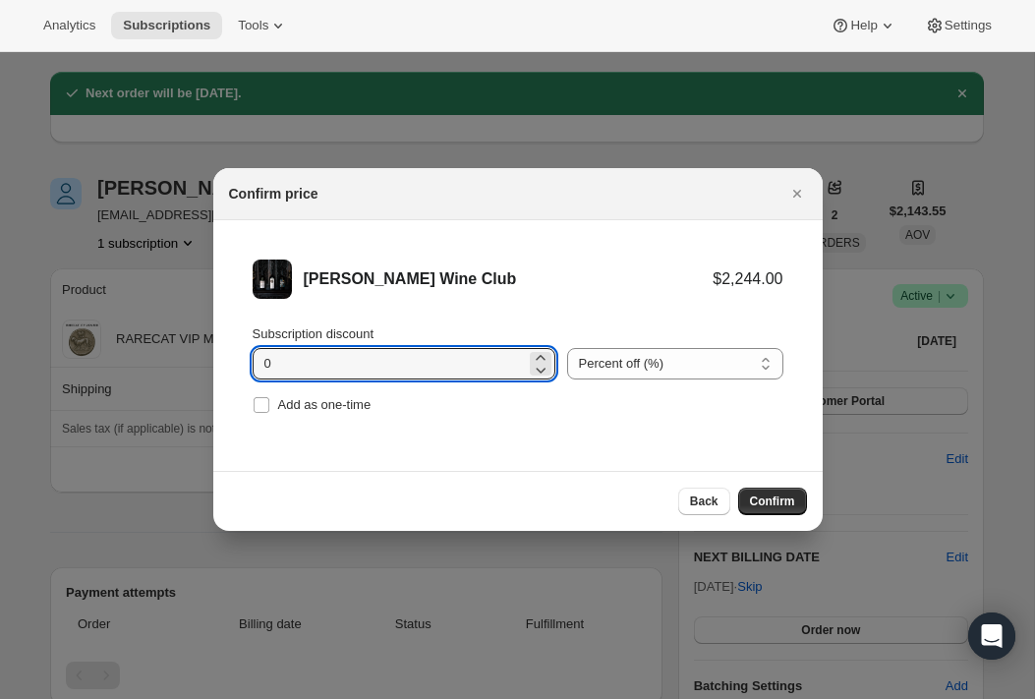
drag, startPoint x: 289, startPoint y: 366, endPoint x: 208, endPoint y: 364, distance: 80.6
type input "20"
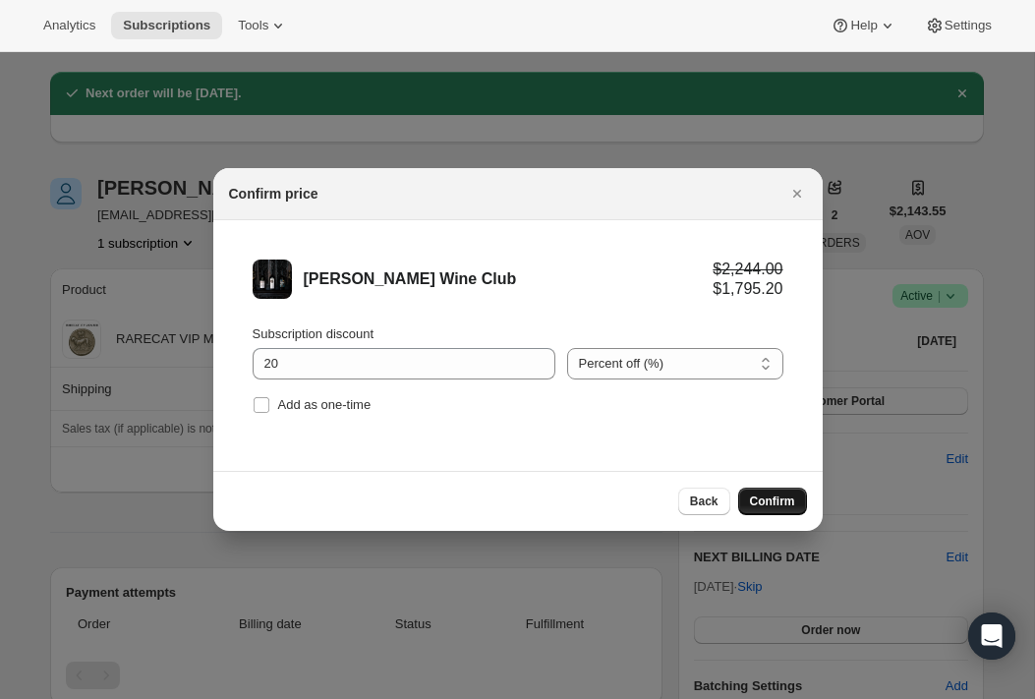
click at [718, 498] on span "Confirm" at bounding box center [772, 502] width 45 height 16
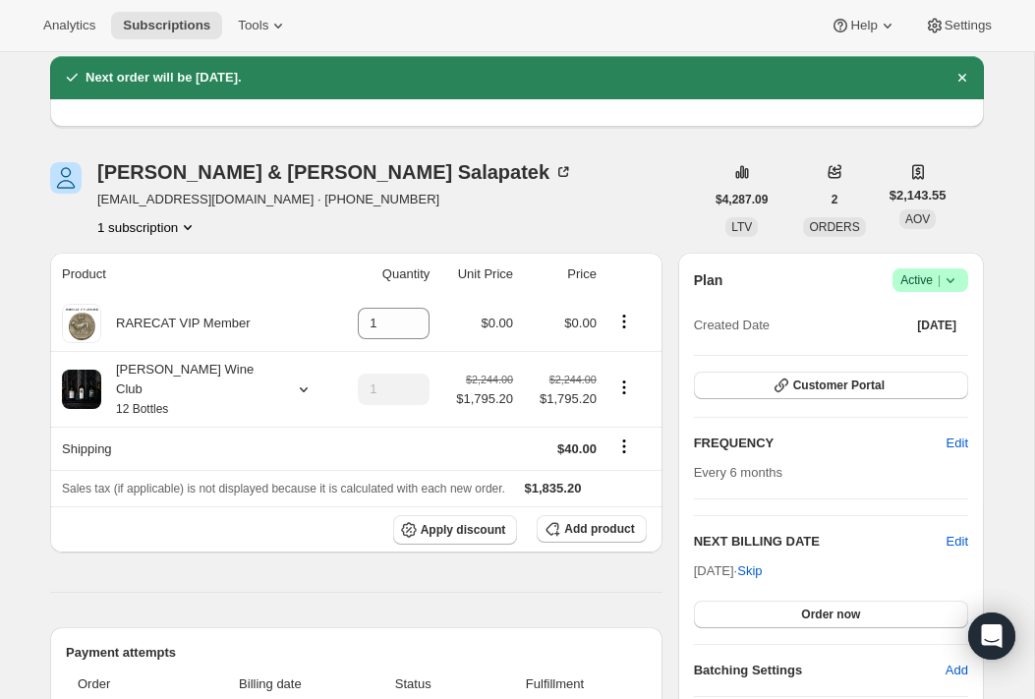
scroll to position [0, 0]
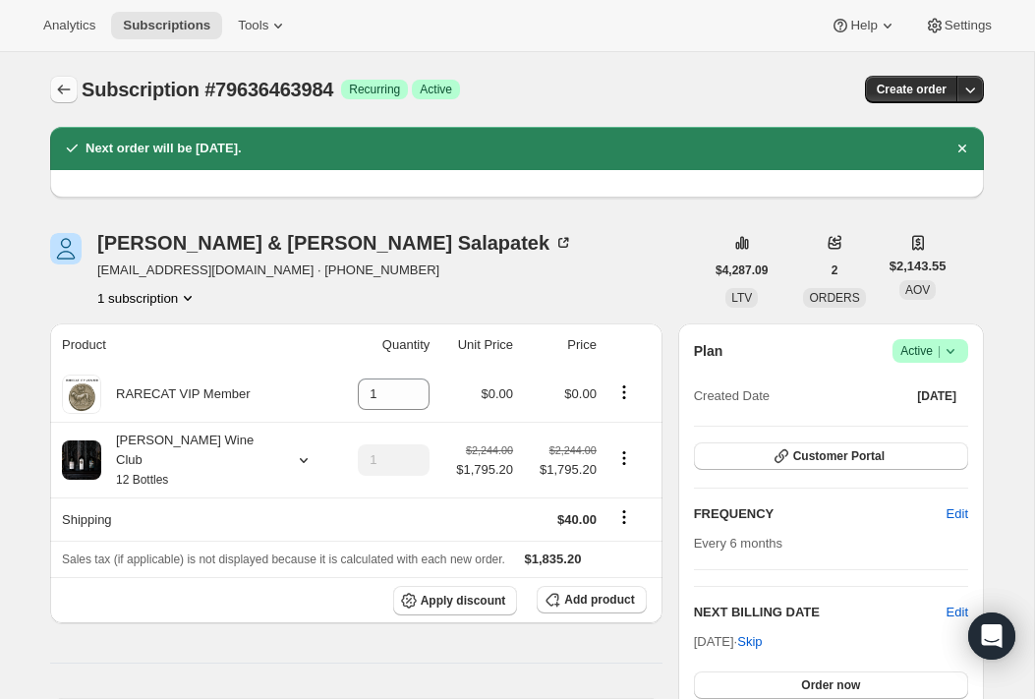
click at [68, 91] on icon "Subscriptions" at bounding box center [64, 90] width 20 height 20
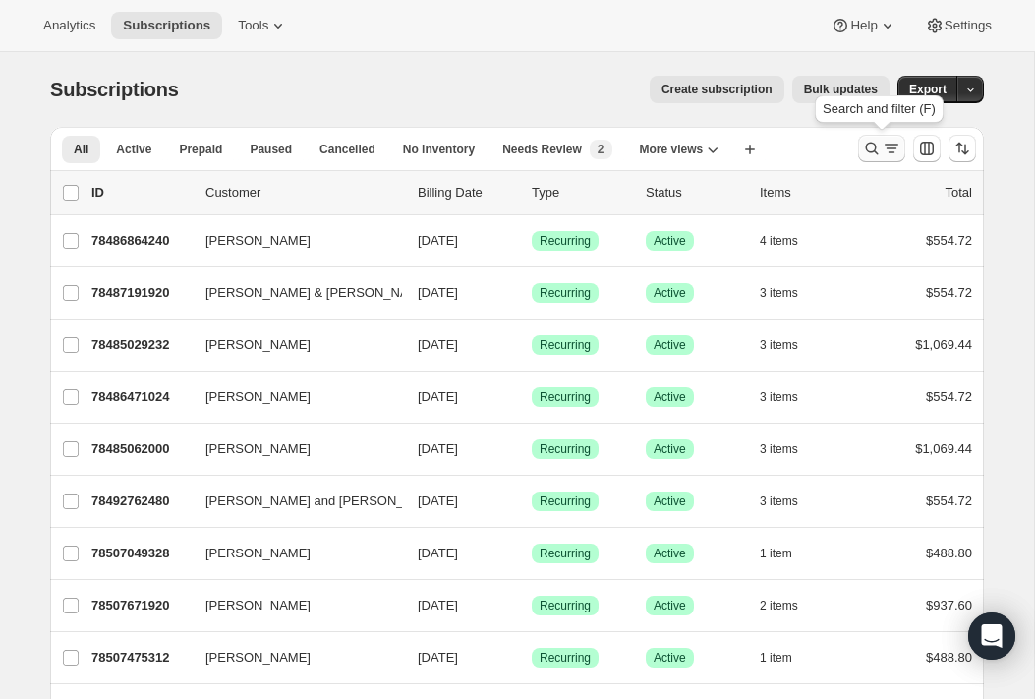
click at [718, 144] on icon "Search and filter results" at bounding box center [872, 149] width 20 height 20
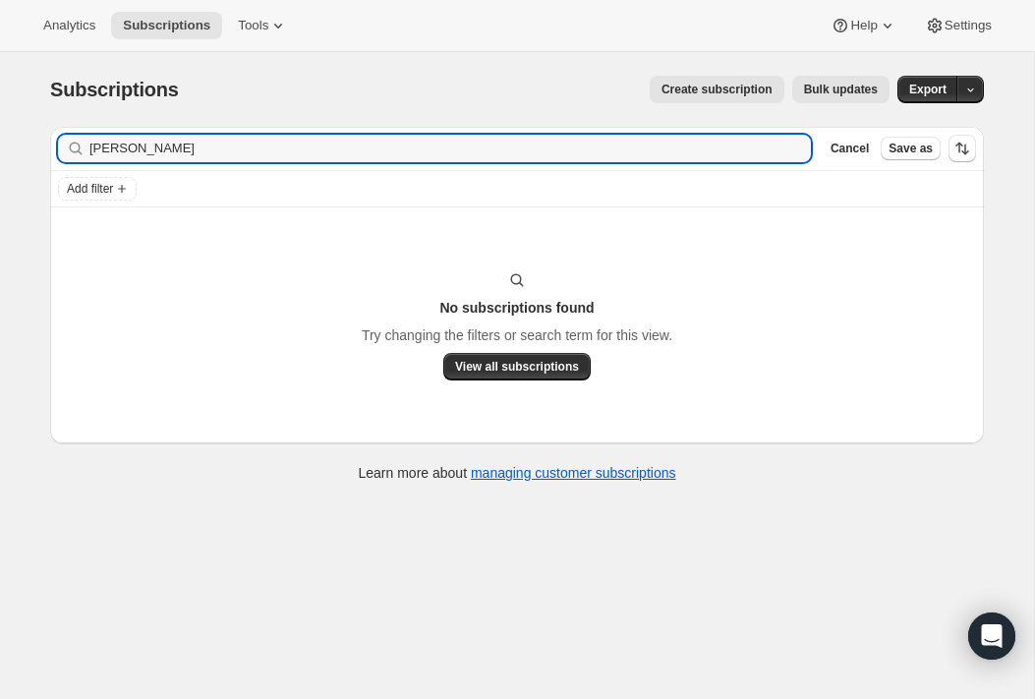
drag, startPoint x: 146, startPoint y: 147, endPoint x: 66, endPoint y: 146, distance: 79.7
click at [66, 146] on div "leff Clear" at bounding box center [434, 149] width 753 height 28
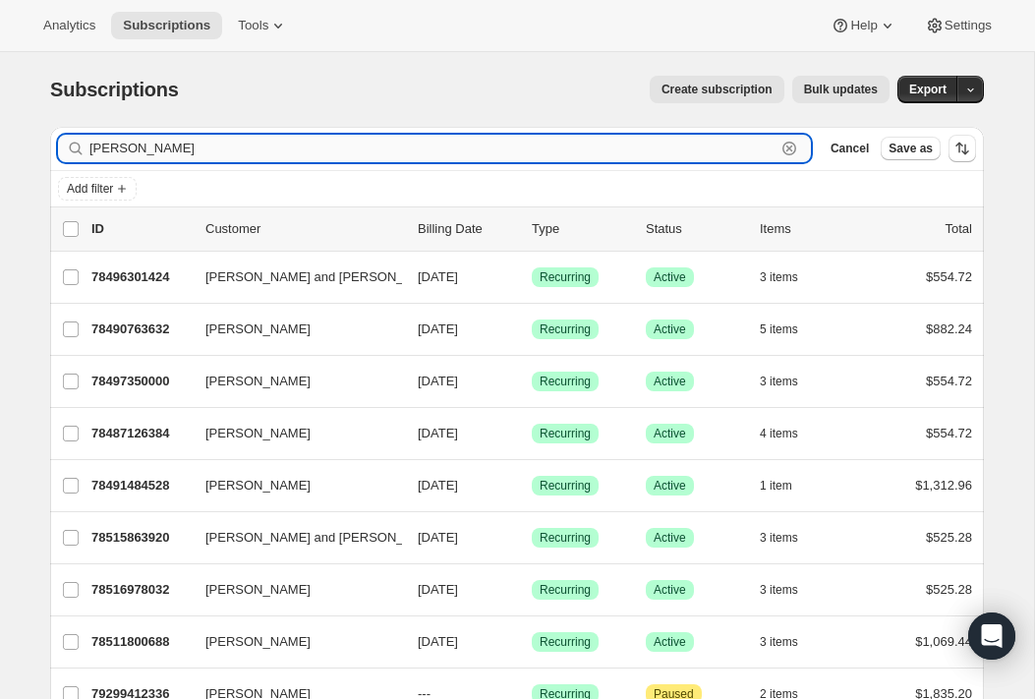
click at [153, 149] on input "david l" at bounding box center [432, 149] width 686 height 28
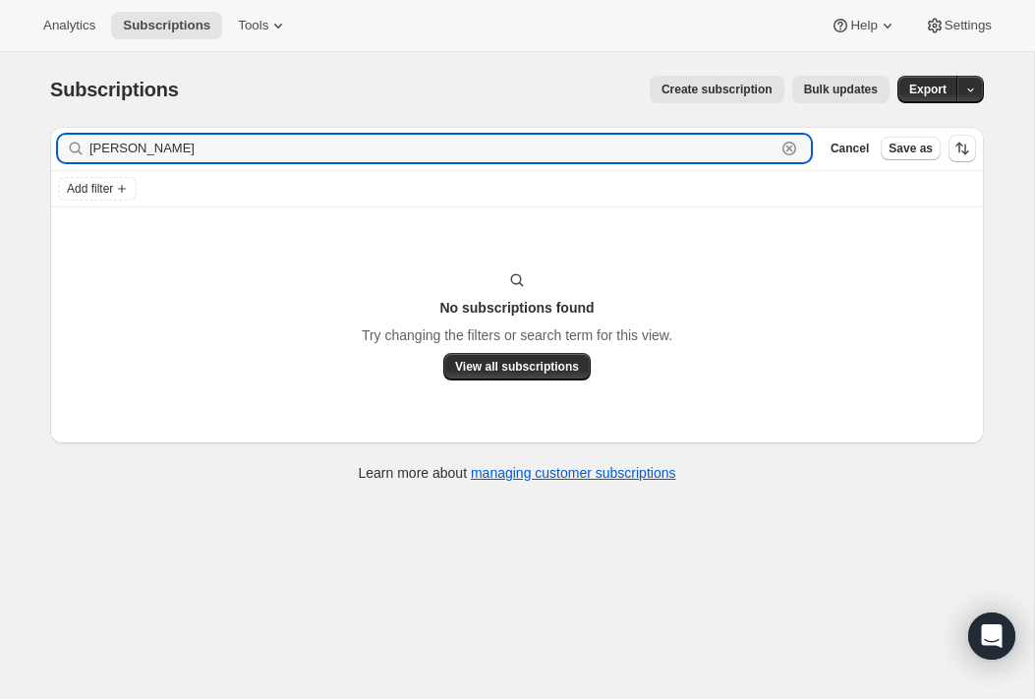
type input "david leff"
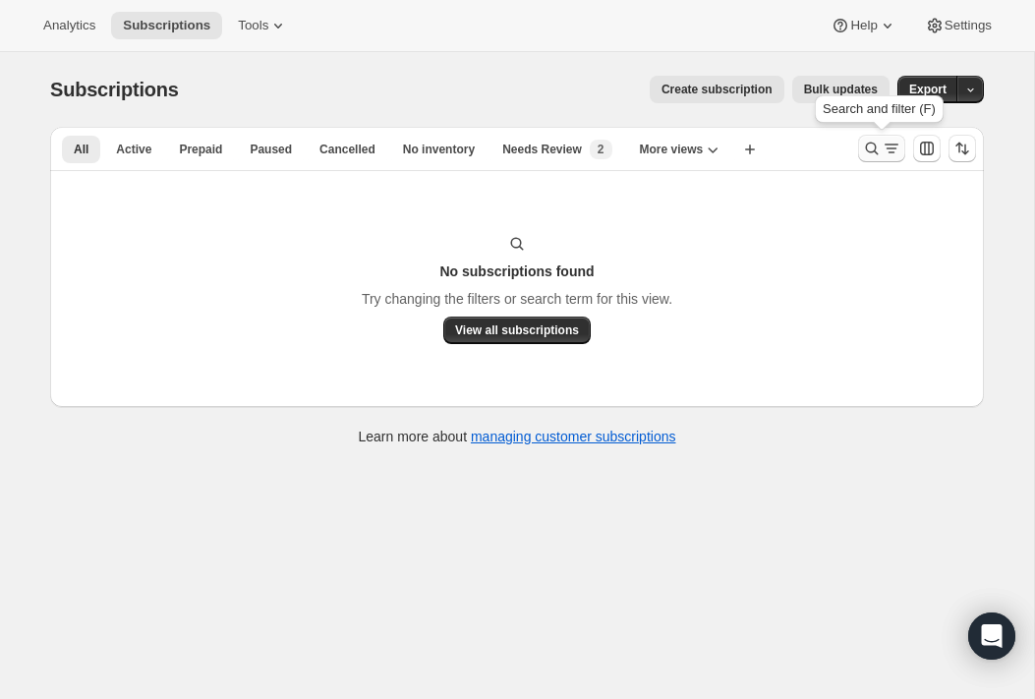
click at [878, 146] on icon "Search and filter results" at bounding box center [872, 149] width 20 height 20
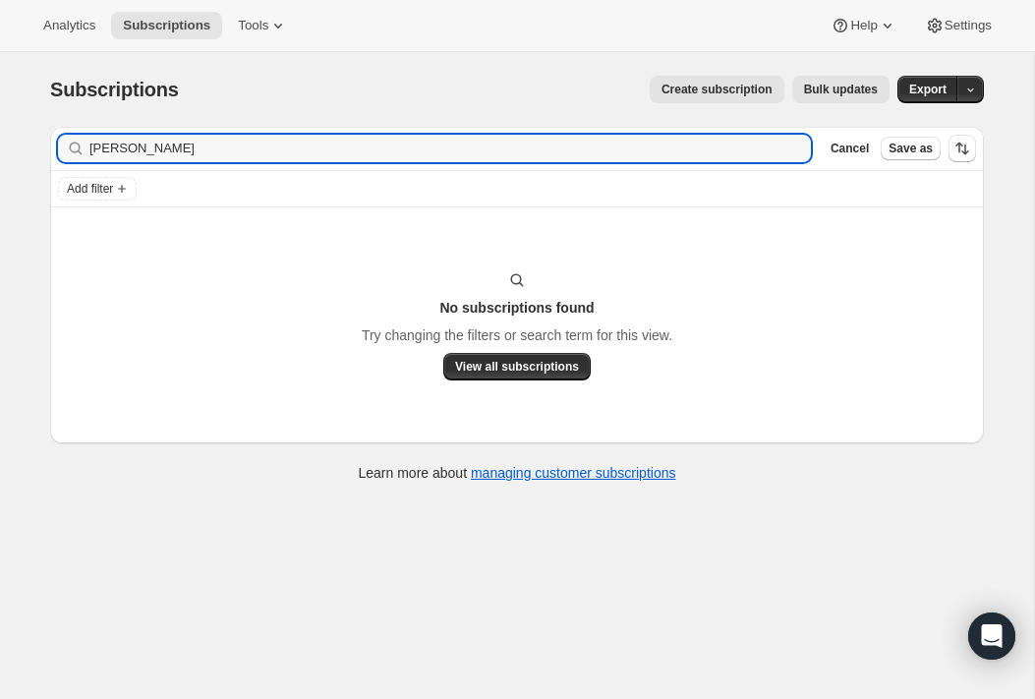
drag, startPoint x: 161, startPoint y: 150, endPoint x: -22, endPoint y: 134, distance: 183.6
click at [0, 134] on html "Analytics Subscriptions Tools Help Settings Skip to content Subscriptions. This…" at bounding box center [517, 349] width 1035 height 699
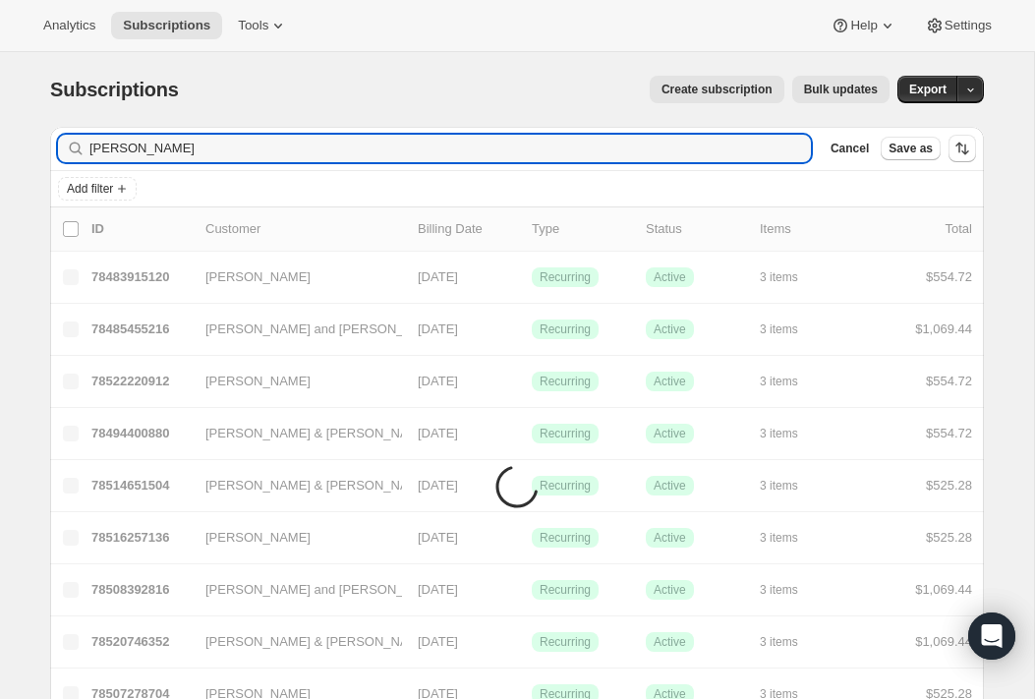
type input "julie"
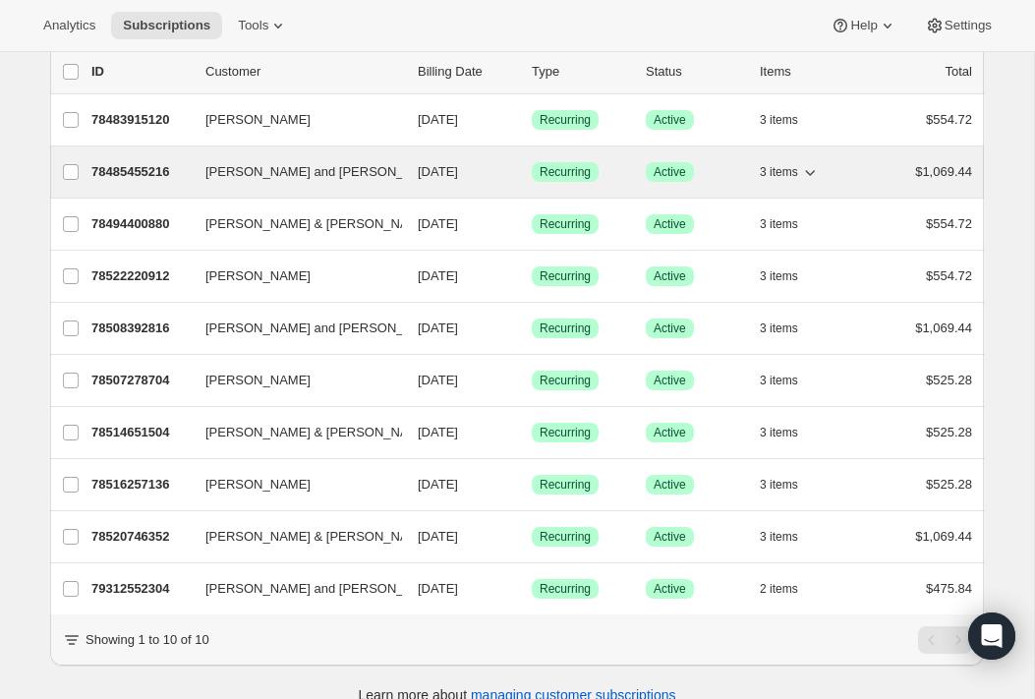
scroll to position [176, 0]
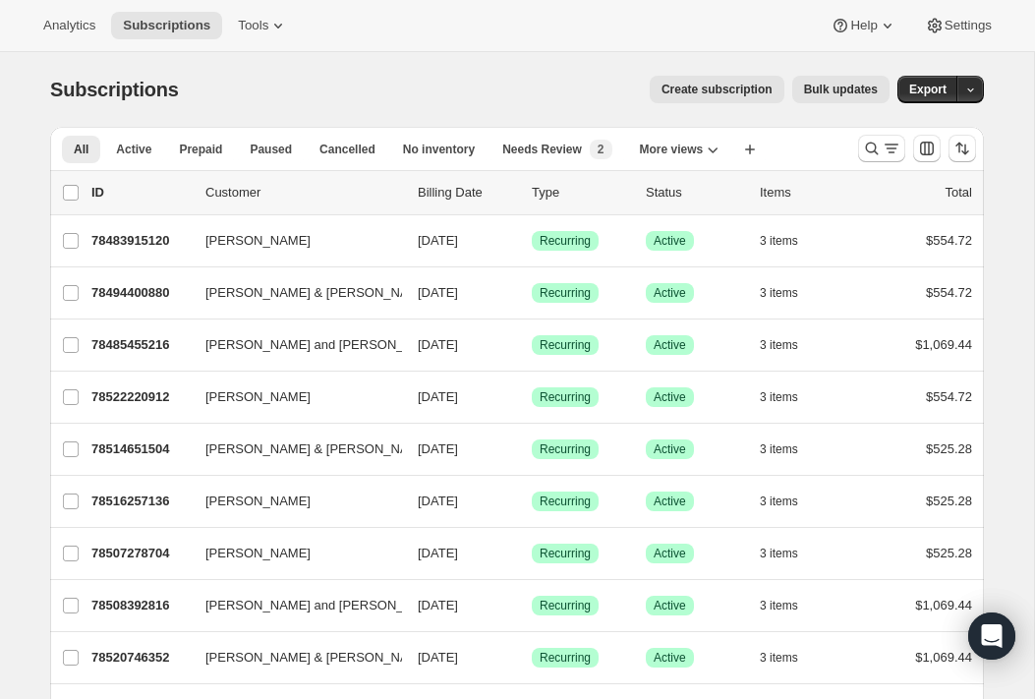
click at [732, 84] on span "Create subscription" at bounding box center [717, 90] width 111 height 16
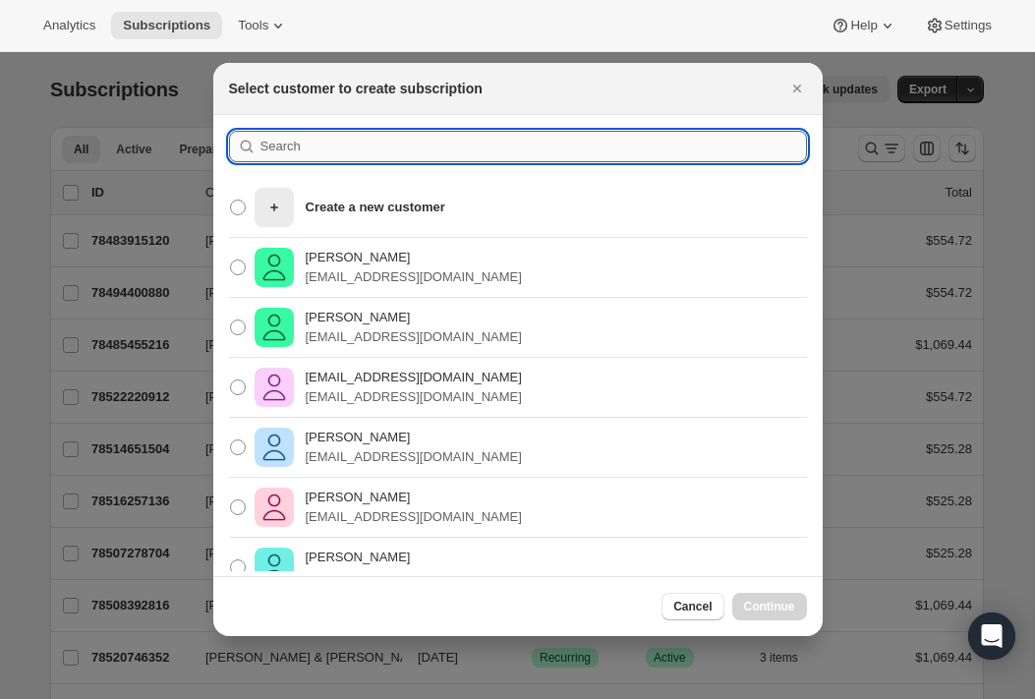
click at [341, 152] on input ":rc:" at bounding box center [534, 146] width 547 height 31
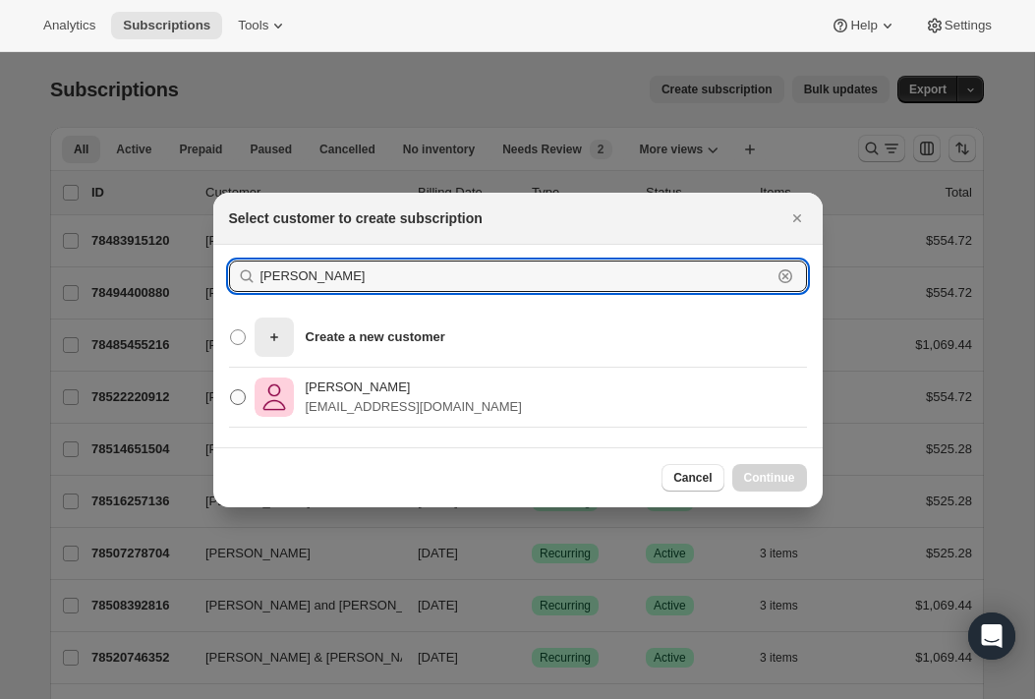
type input "[PERSON_NAME]"
click at [374, 386] on p "Julie Locke Holbrow" at bounding box center [414, 388] width 216 height 20
click at [231, 389] on input "Julie Locke Holbrow julielholbrow@gmail.com" at bounding box center [230, 389] width 1 height 1
radio input "true"
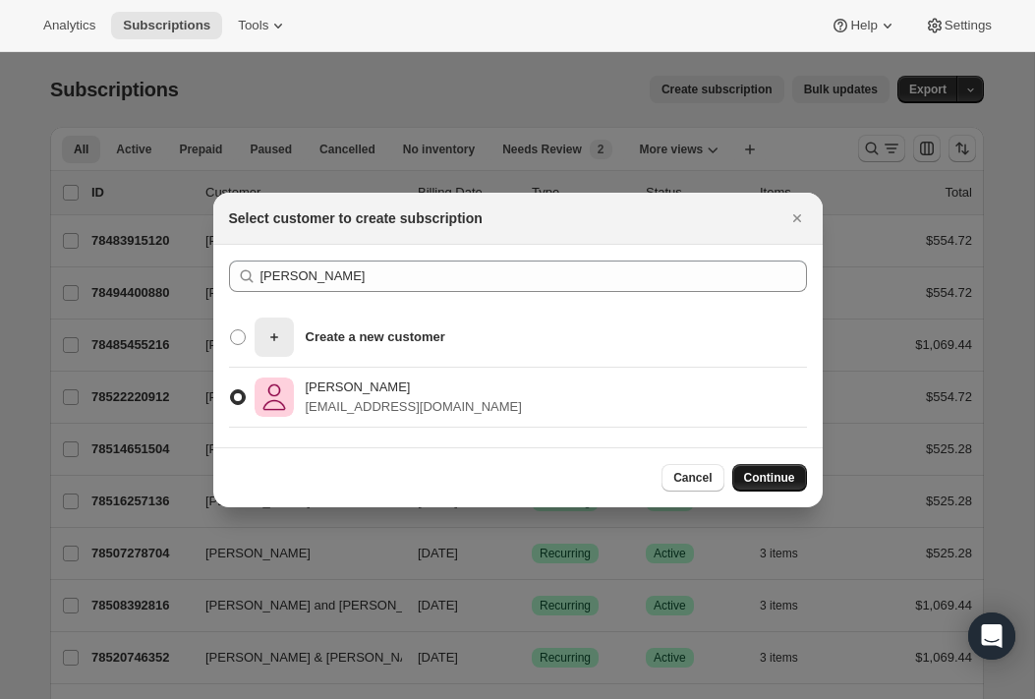
click at [775, 474] on span "Continue" at bounding box center [769, 478] width 51 height 16
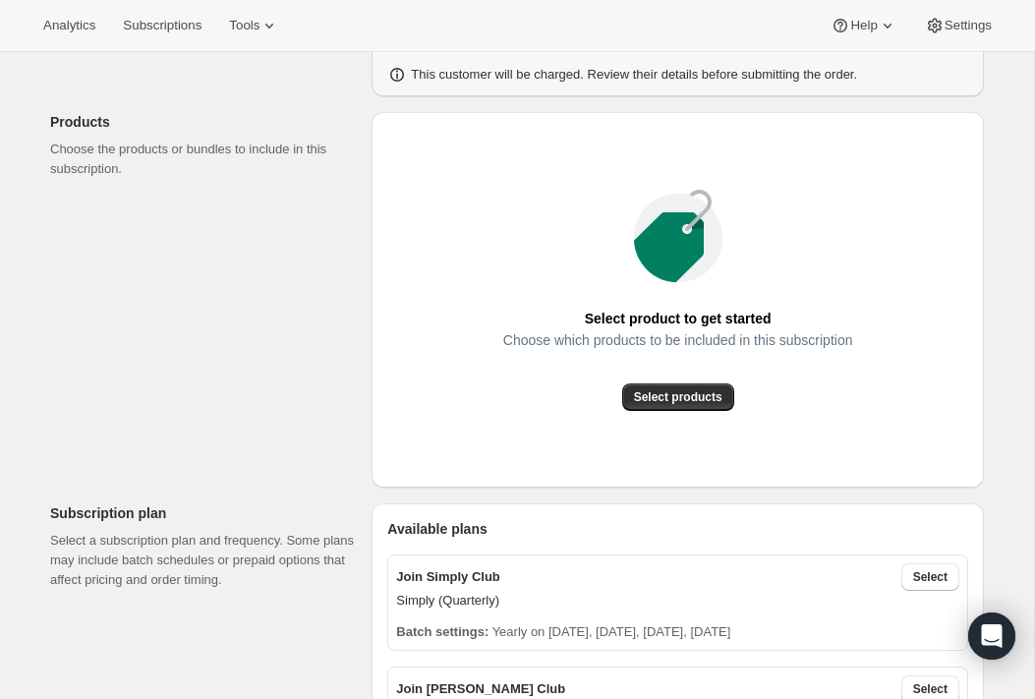
scroll to position [214, 0]
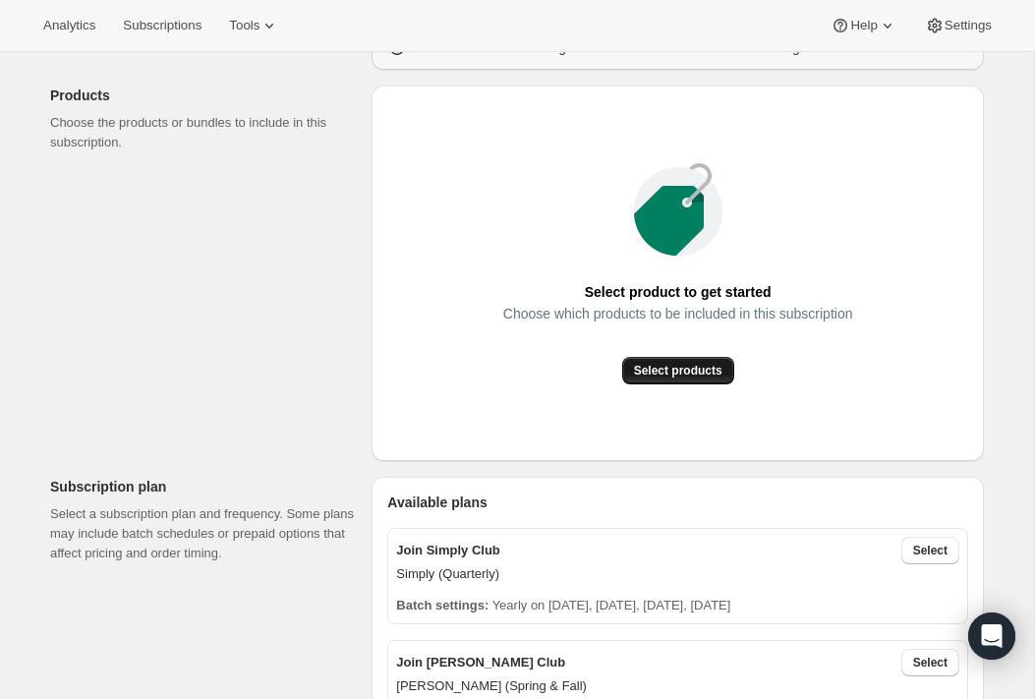
click at [709, 371] on span "Select products" at bounding box center [678, 371] width 88 height 16
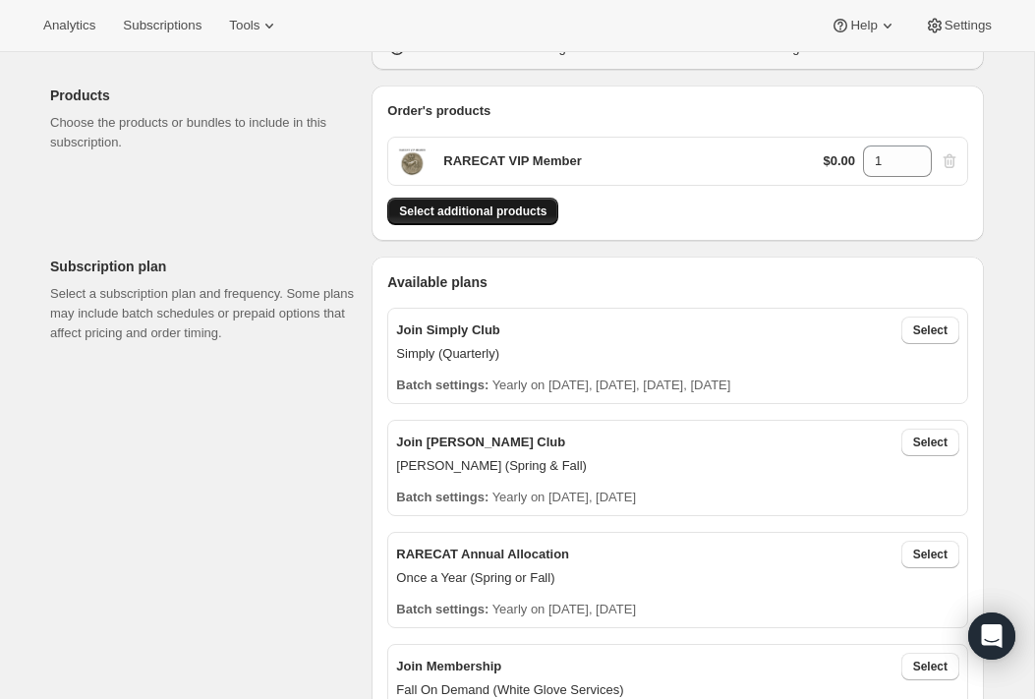
click at [492, 205] on span "Select additional products" at bounding box center [472, 212] width 147 height 16
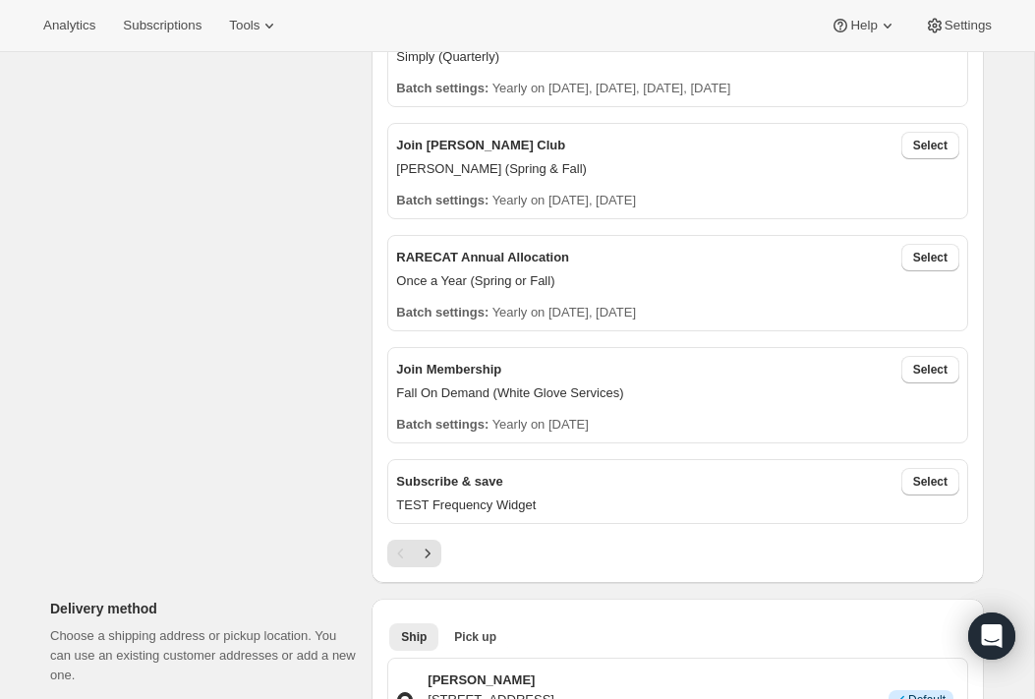
scroll to position [556, 0]
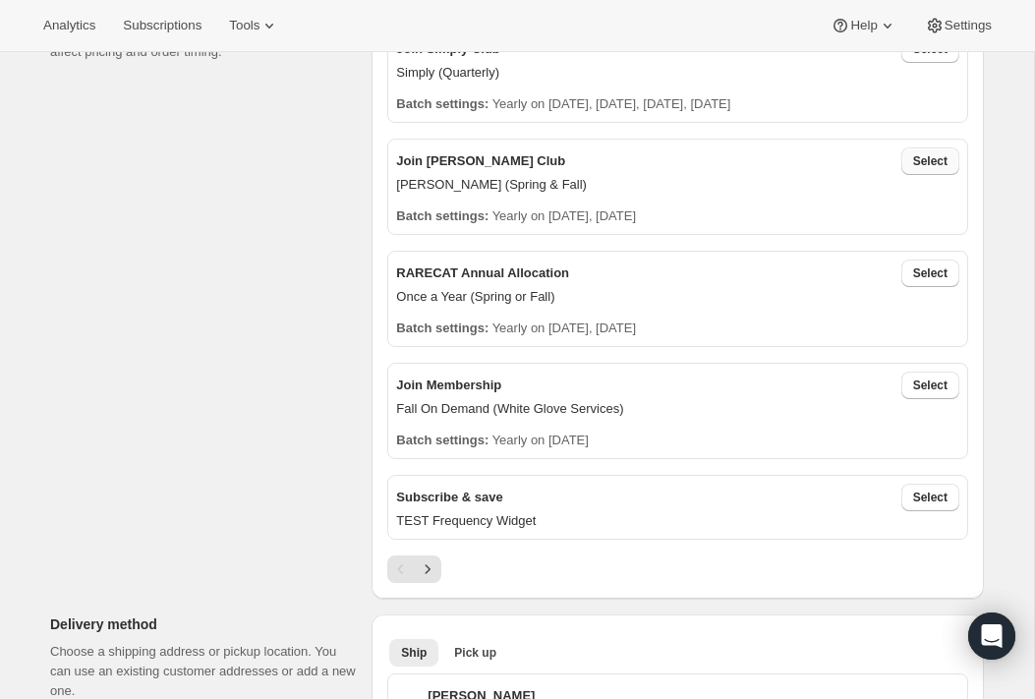
click at [925, 156] on span "Select" at bounding box center [930, 161] width 34 height 16
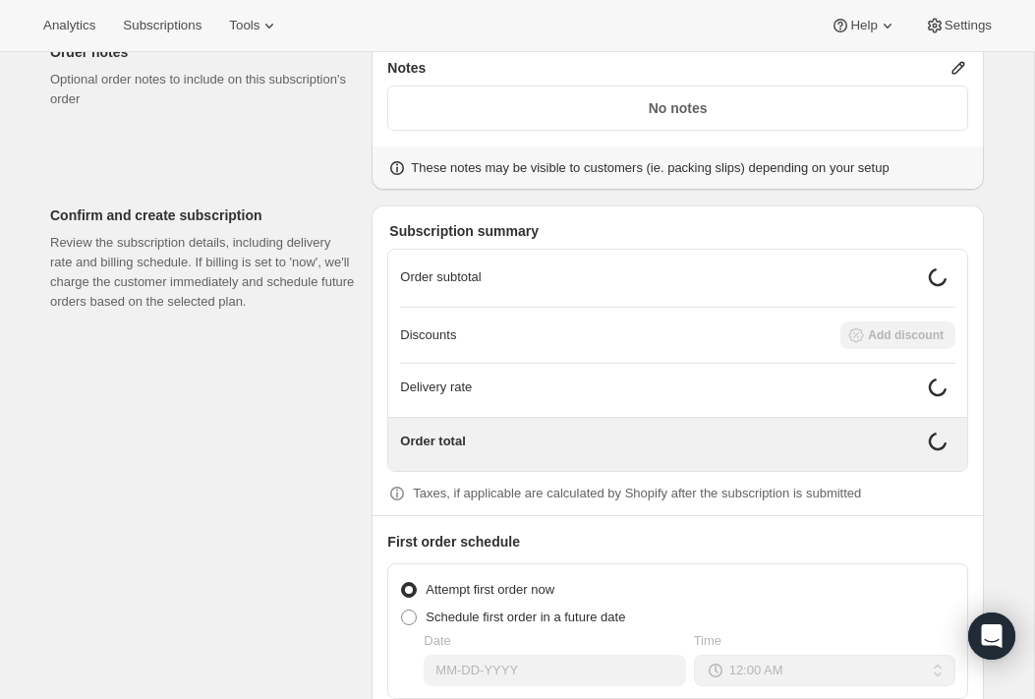
scroll to position [1800, 0]
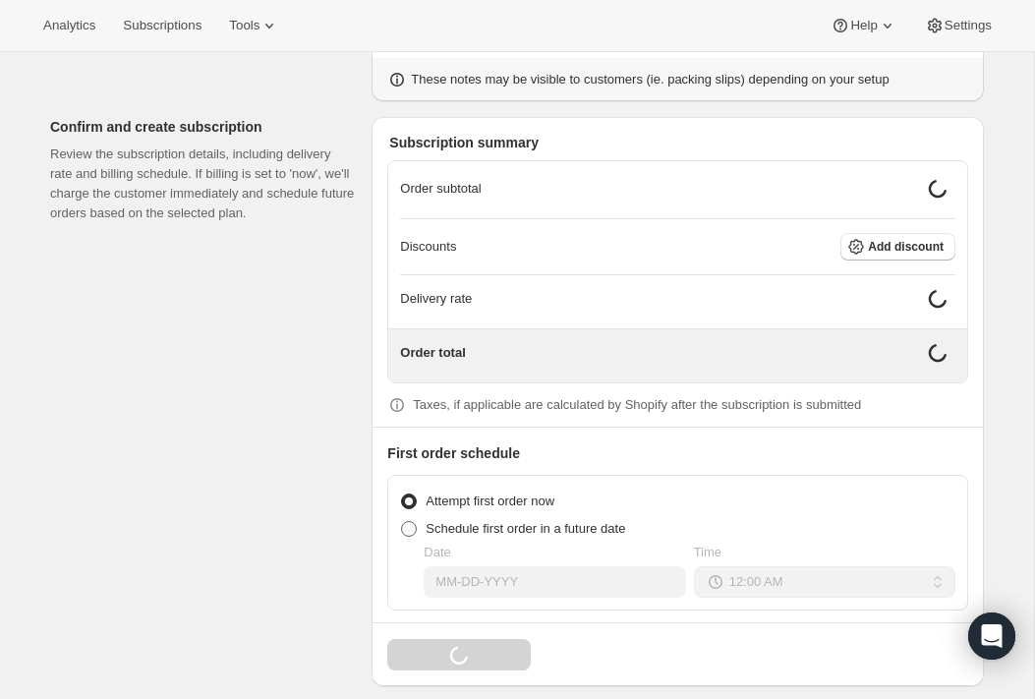
click at [413, 521] on span at bounding box center [409, 529] width 16 height 16
click at [402, 521] on input "Schedule first order in a future date" at bounding box center [401, 521] width 1 height 1
radio input "true"
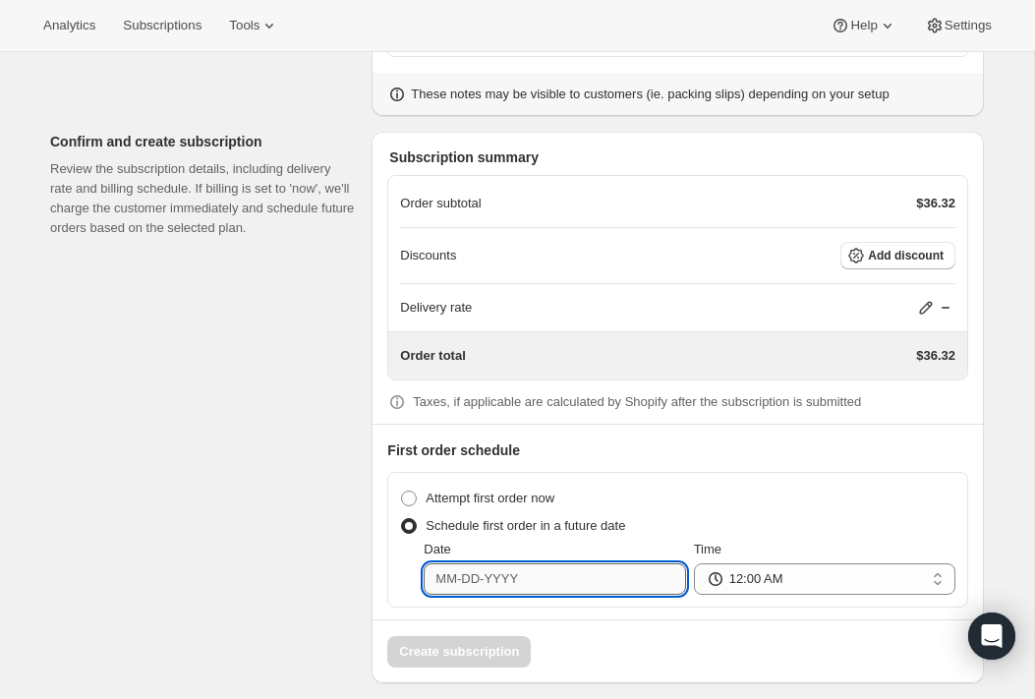
click at [478, 569] on input "Date" at bounding box center [555, 578] width 262 height 31
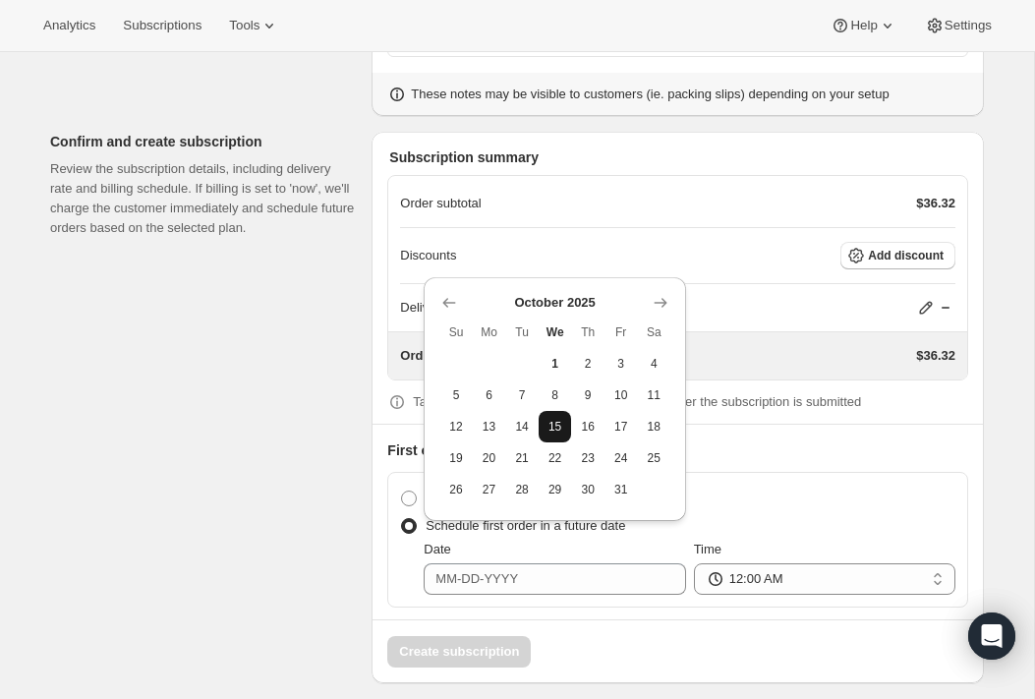
click at [557, 426] on span "15" at bounding box center [556, 427] width 18 height 16
type input "10-15-2025"
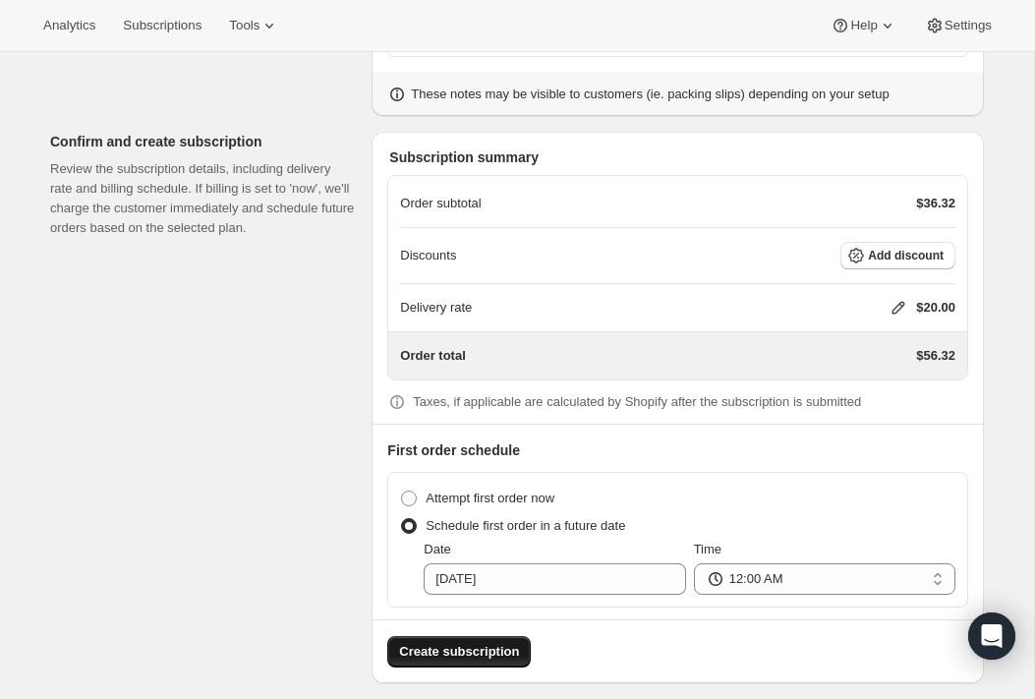
click at [479, 642] on span "Create subscription" at bounding box center [459, 652] width 120 height 20
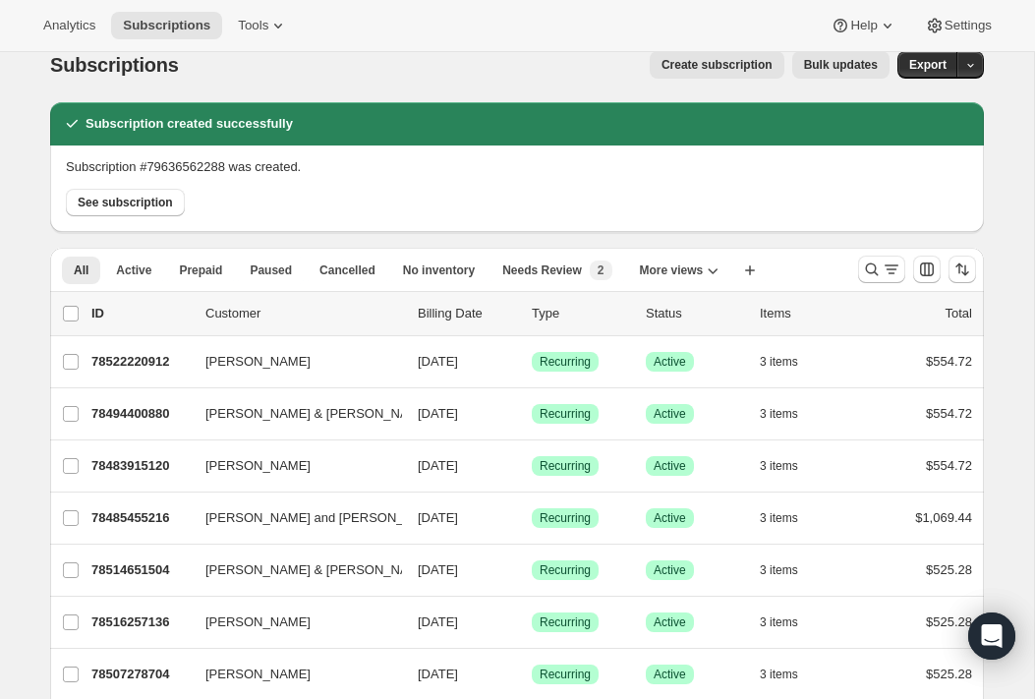
scroll to position [16, 0]
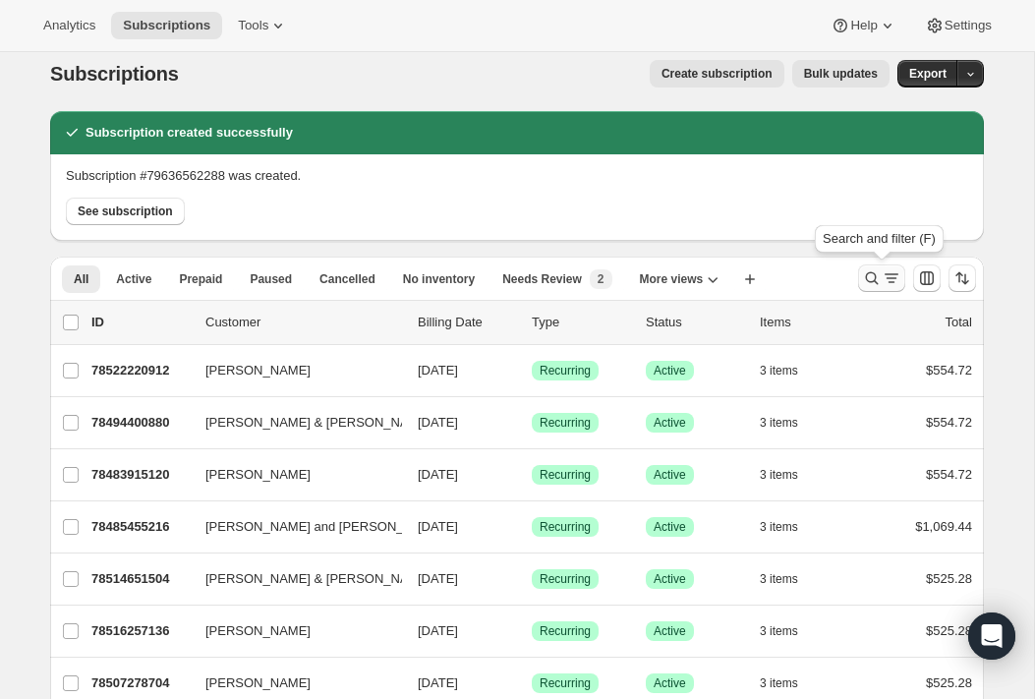
click at [867, 271] on icon "Search and filter results" at bounding box center [872, 278] width 20 height 20
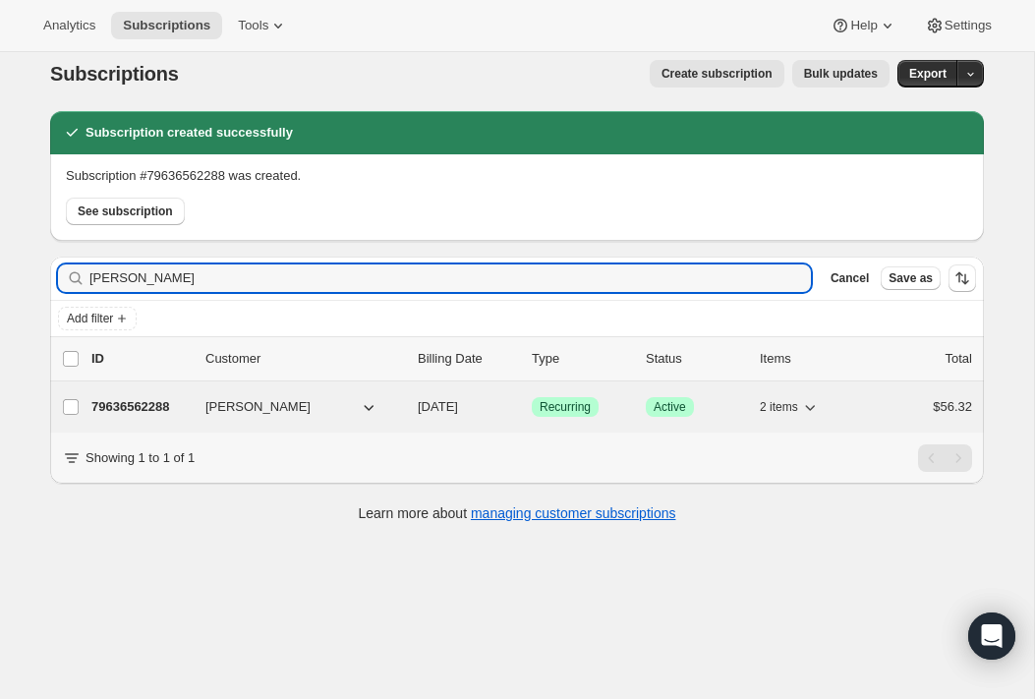
type input "julie locke"
click at [153, 400] on p "79636562288" at bounding box center [140, 407] width 98 height 20
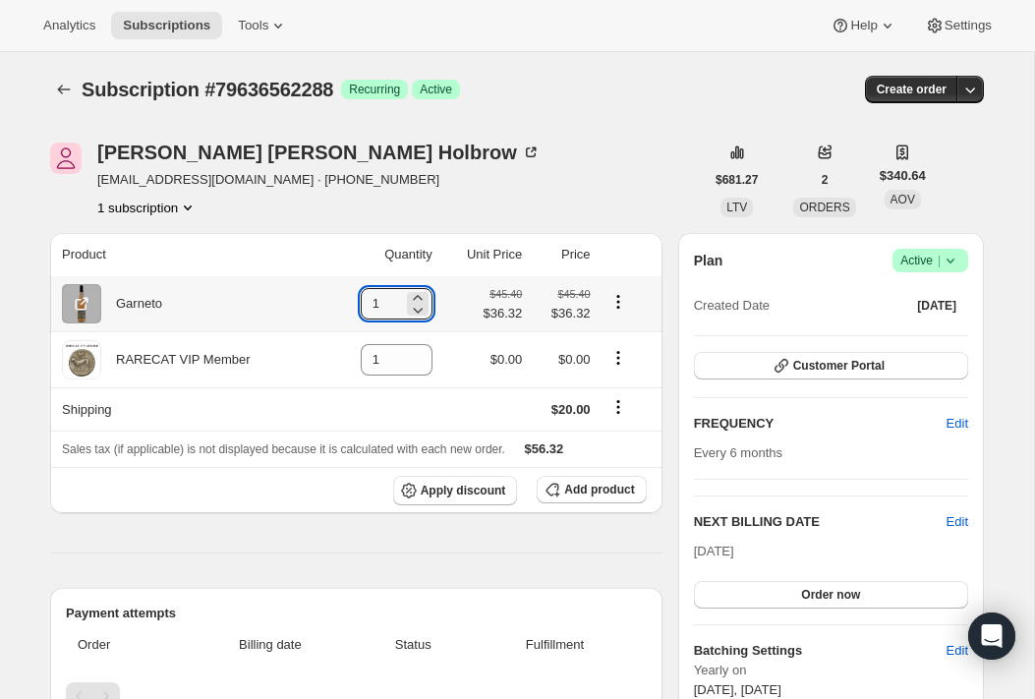
drag, startPoint x: 382, startPoint y: 307, endPoint x: 338, endPoint y: 303, distance: 44.4
click at [338, 303] on td "1" at bounding box center [382, 303] width 112 height 55
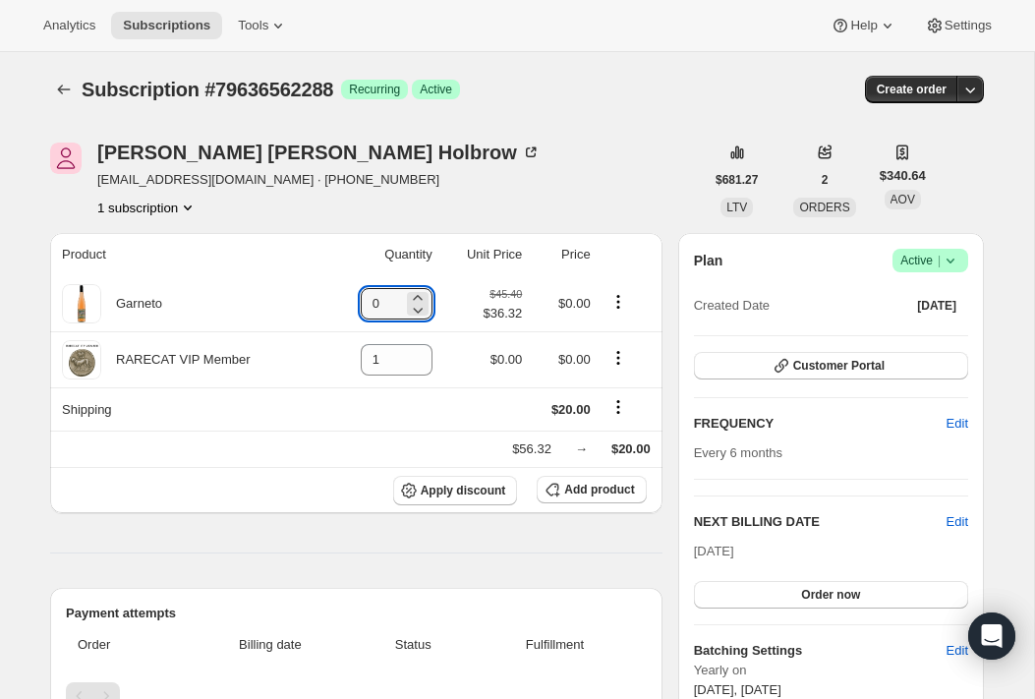
type input "0"
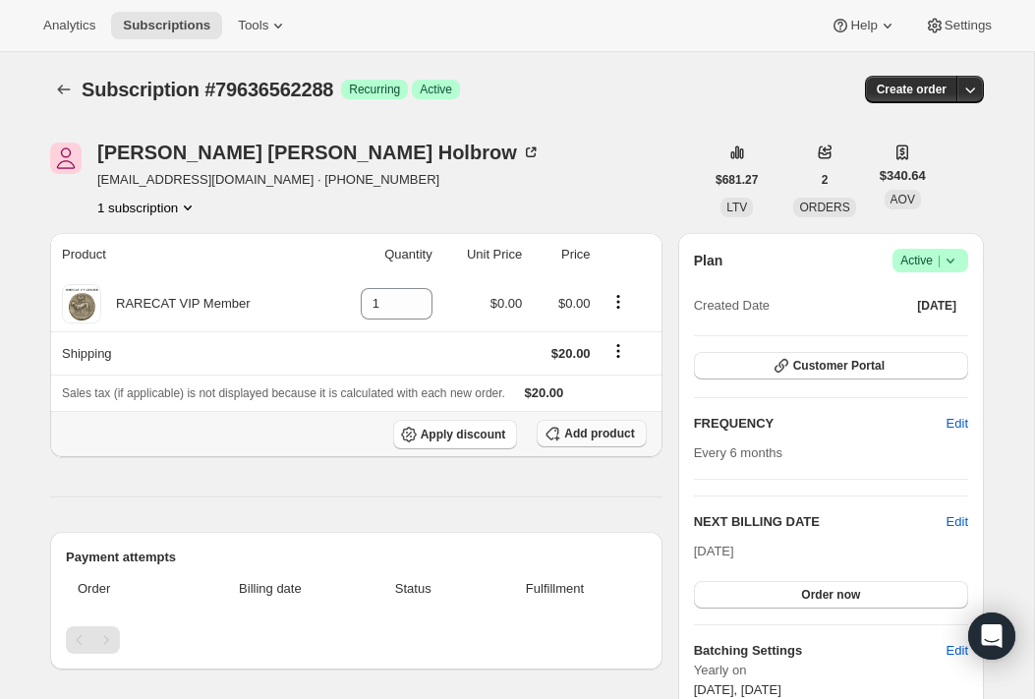
click at [595, 433] on span "Add product" at bounding box center [599, 434] width 70 height 16
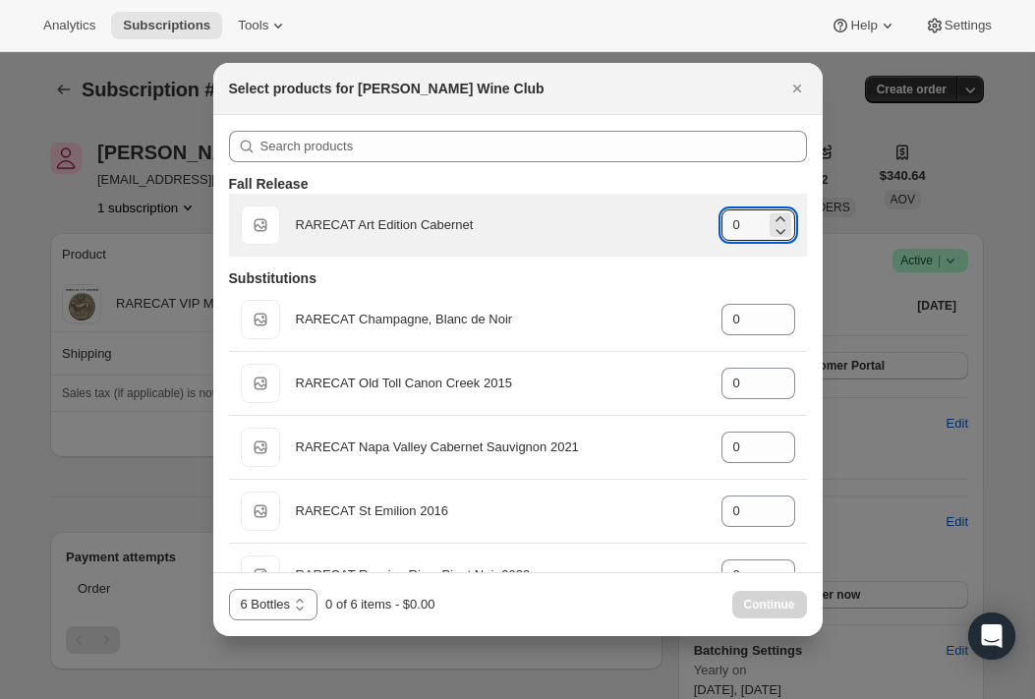
drag, startPoint x: 749, startPoint y: 226, endPoint x: 719, endPoint y: 224, distance: 30.5
click at [719, 224] on div "Default Title RARECAT Art Edition Cabernet gid://shopify/ProductVariant/5224206…" at bounding box center [518, 224] width 555 height 39
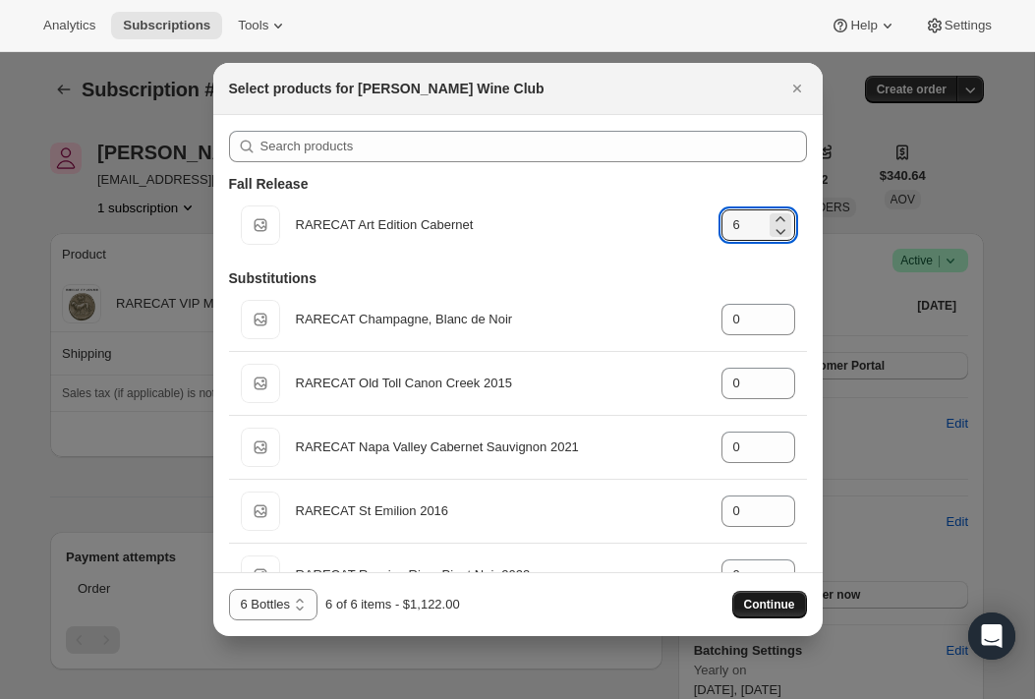
type input "6"
click at [764, 601] on span "Continue" at bounding box center [769, 605] width 51 height 16
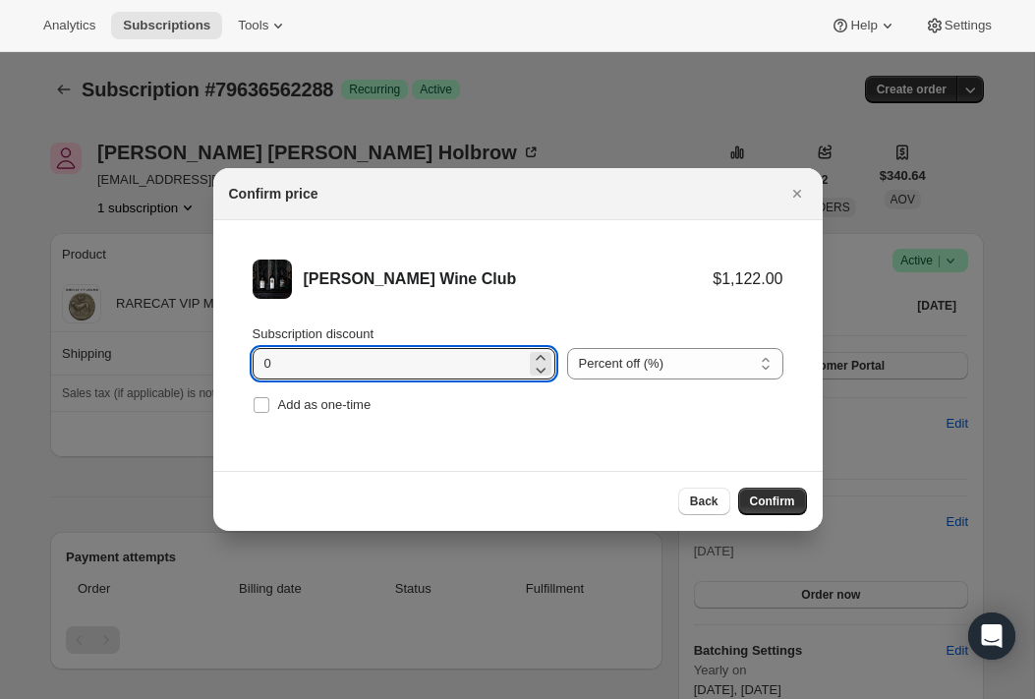
drag, startPoint x: 289, startPoint y: 363, endPoint x: 220, endPoint y: 359, distance: 68.9
click at [220, 359] on li "[PERSON_NAME] Wine Club $1,122.00 Subscription discount 0 Percent off (%) Amoun…" at bounding box center [518, 339] width 610 height 238
type input "20"
click at [791, 499] on span "Confirm" at bounding box center [772, 502] width 45 height 16
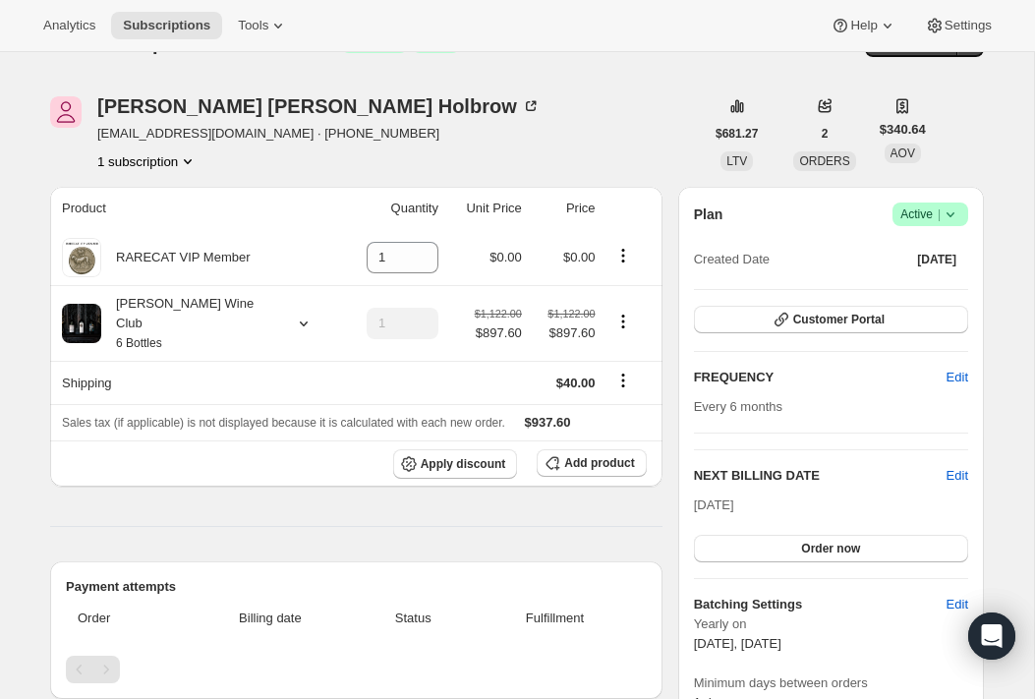
scroll to position [49, 0]
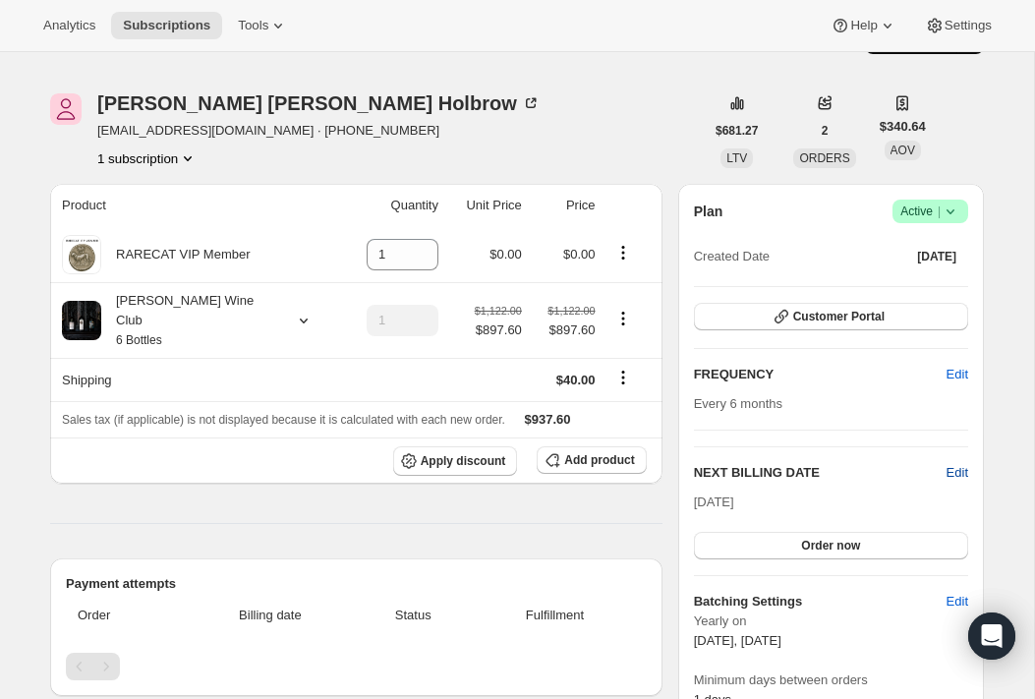
click at [957, 467] on span "Edit" at bounding box center [958, 473] width 22 height 20
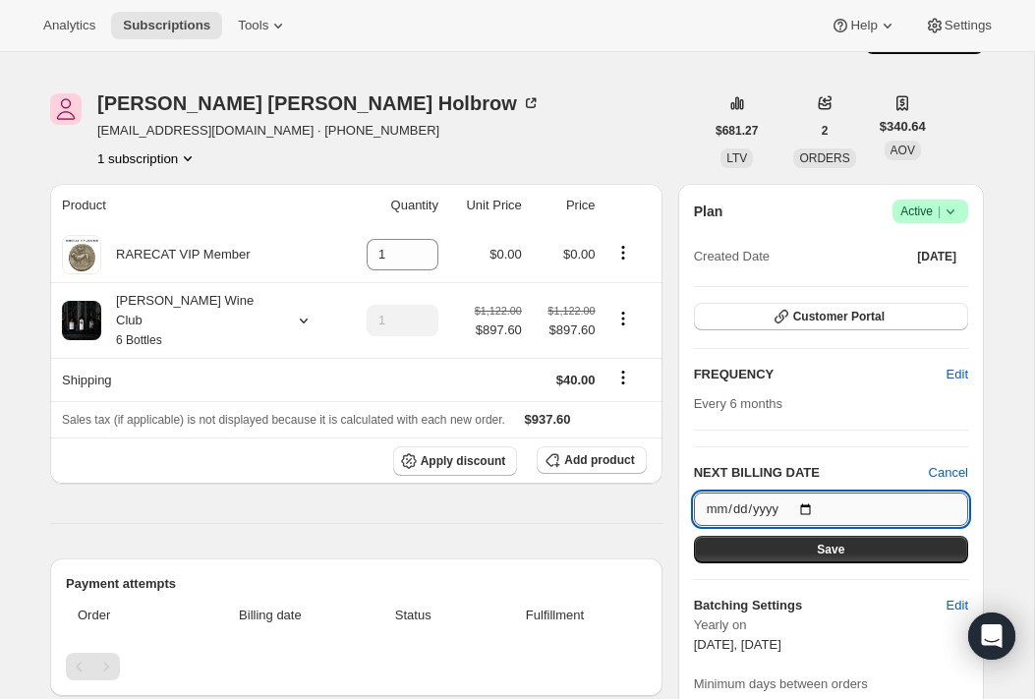
click at [811, 500] on input "2026-03-20" at bounding box center [831, 509] width 274 height 33
type input "2025-10-15"
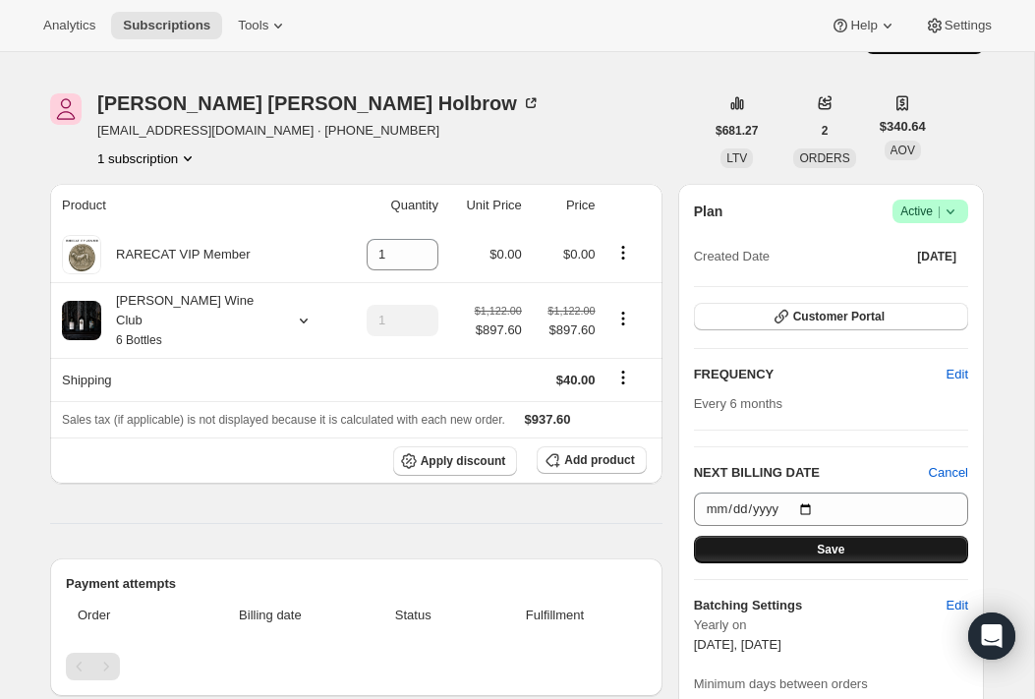
click at [858, 548] on button "Save" at bounding box center [831, 550] width 274 height 28
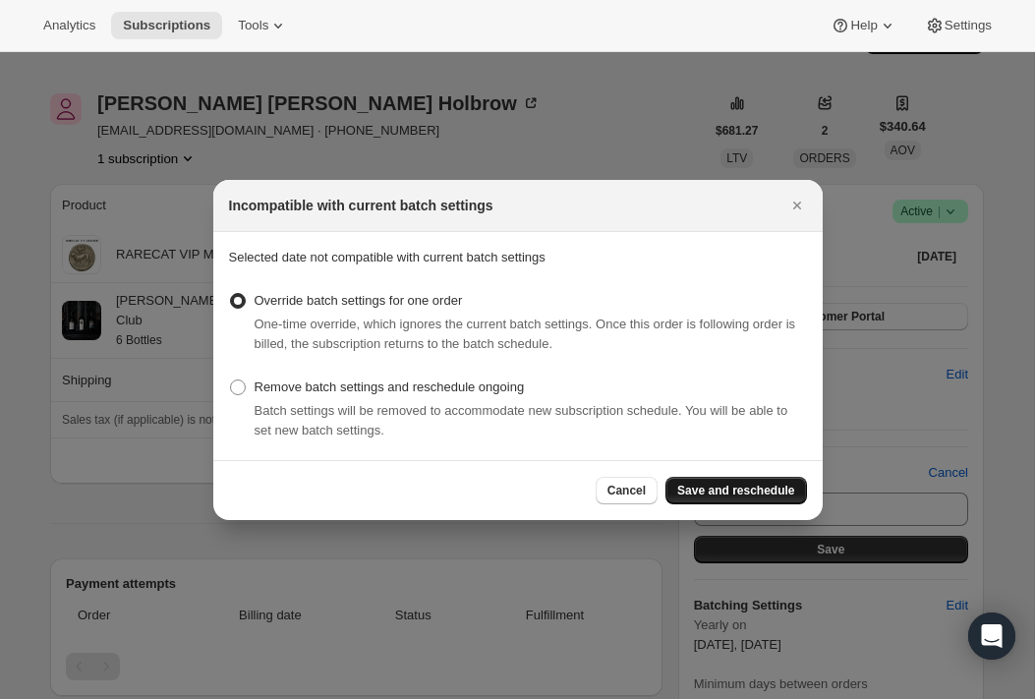
click at [752, 485] on span "Save and reschedule" at bounding box center [735, 491] width 117 height 16
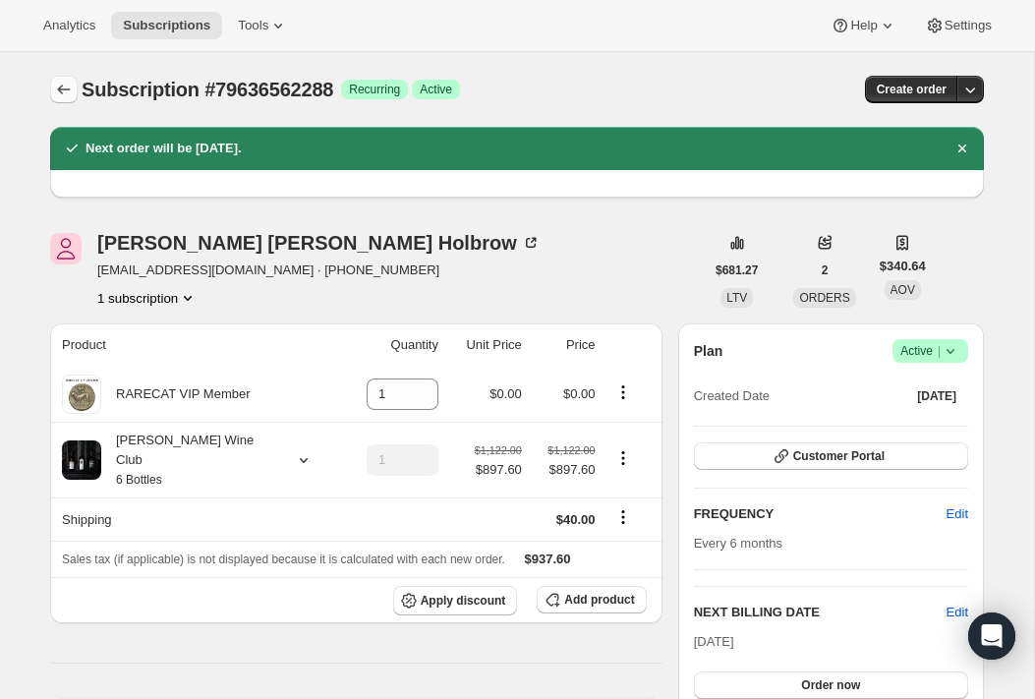
click at [64, 94] on icon "Subscriptions" at bounding box center [64, 90] width 20 height 20
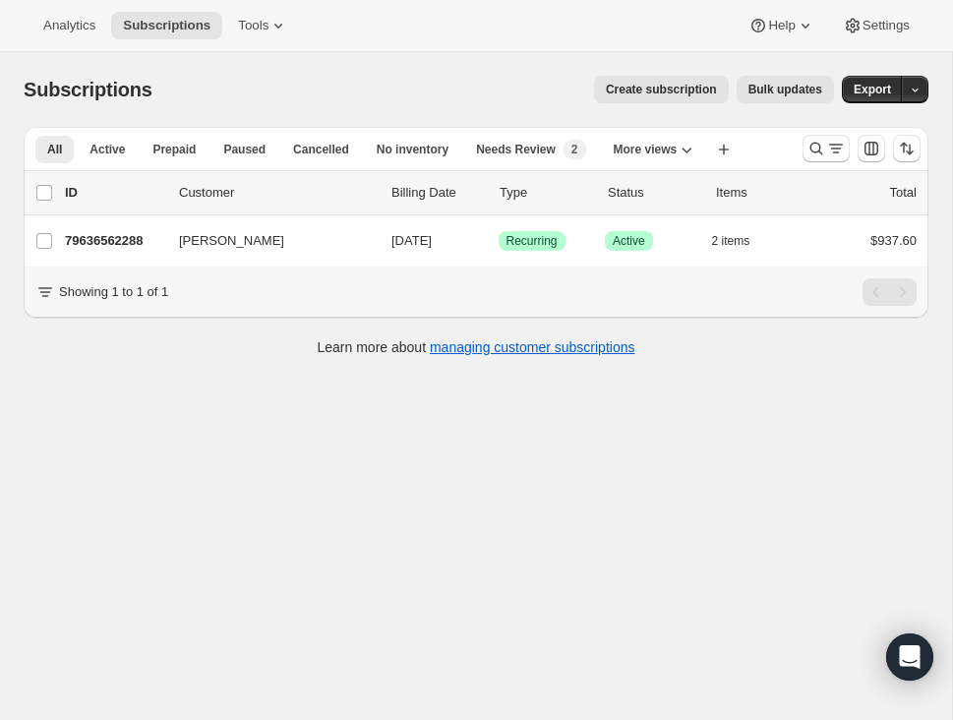
click at [656, 88] on span "Create subscription" at bounding box center [661, 90] width 111 height 16
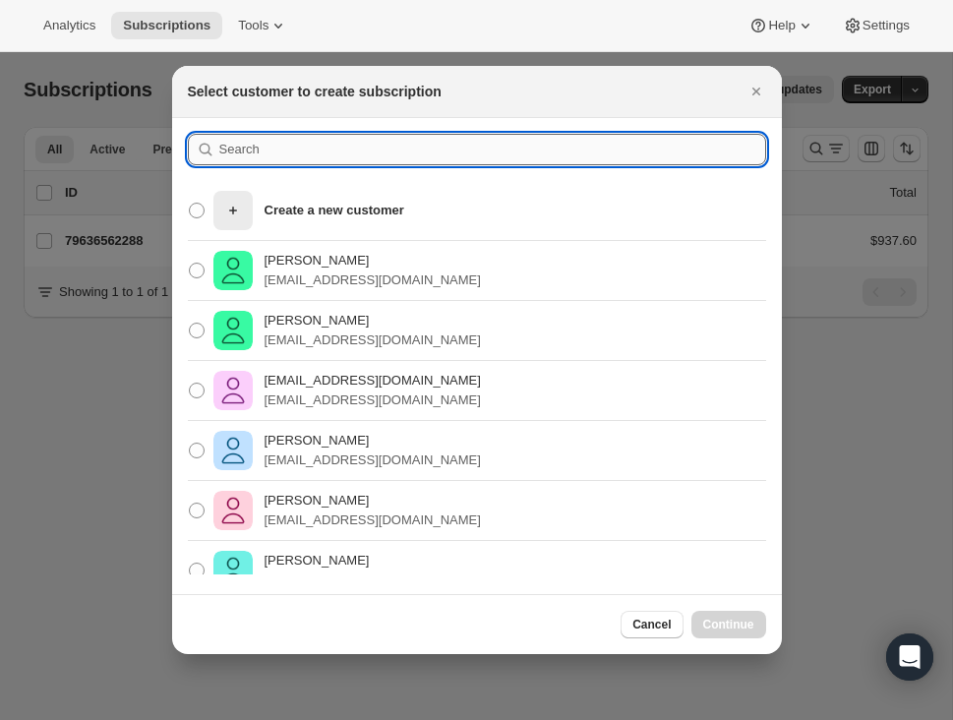
click at [354, 154] on input ":ro3:" at bounding box center [492, 149] width 547 height 31
paste input "Laura Rickard"
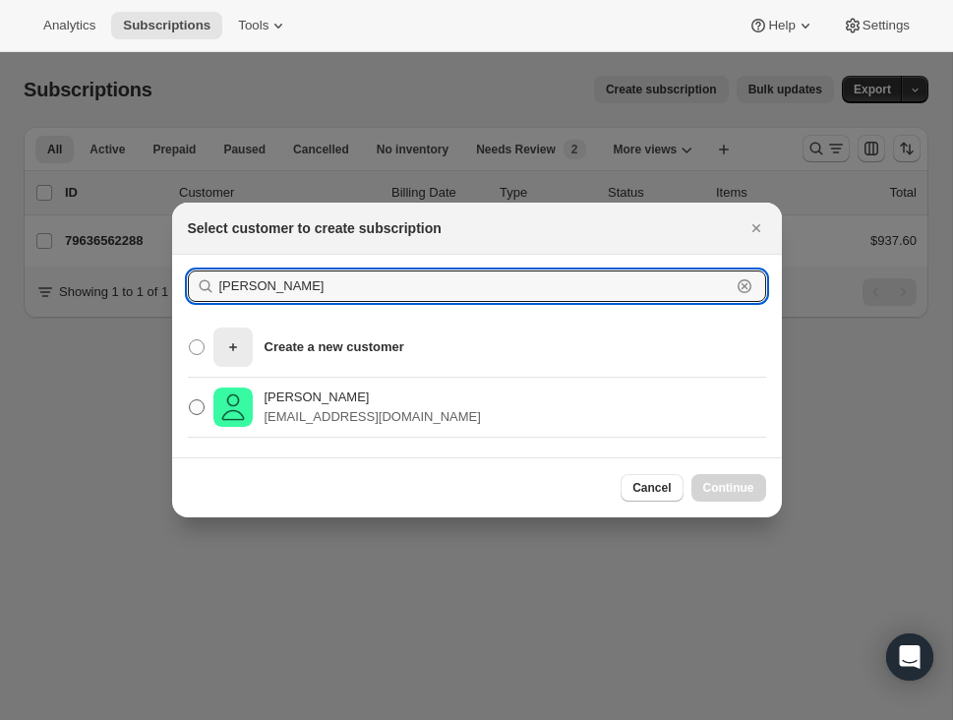
type input "Laura Rickard"
click at [320, 412] on p "lrickard626@gmail.com" at bounding box center [372, 417] width 216 height 20
click at [190, 400] on input "Laura Rickard lrickard626@gmail.com" at bounding box center [189, 399] width 1 height 1
radio input "true"
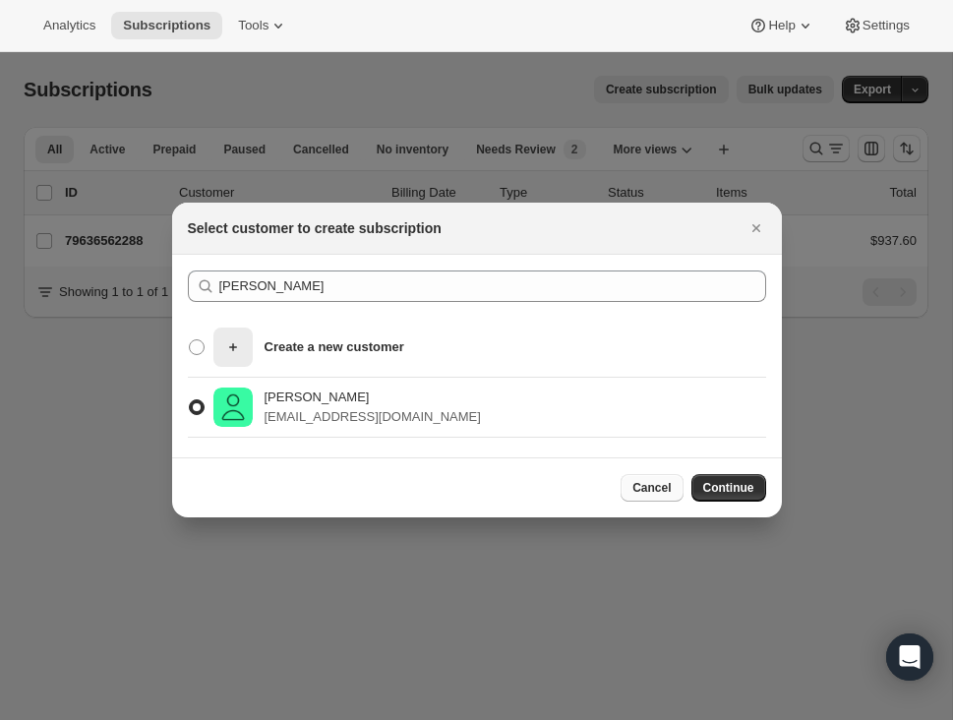
click at [643, 486] on span "Cancel" at bounding box center [651, 488] width 38 height 16
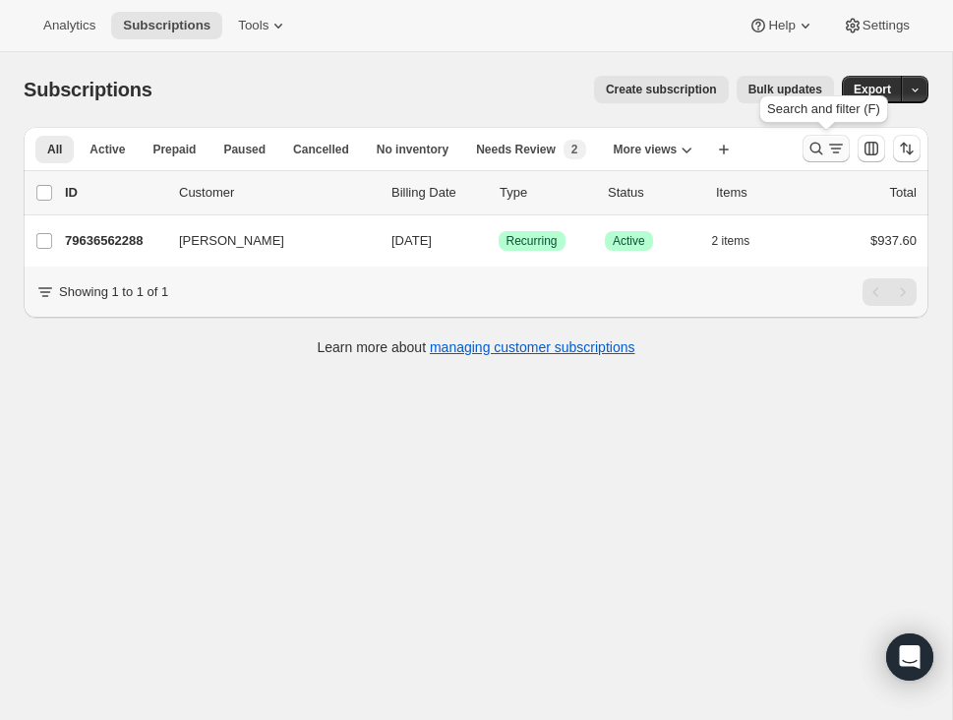
click at [815, 150] on icon "Search and filter results" at bounding box center [816, 149] width 20 height 20
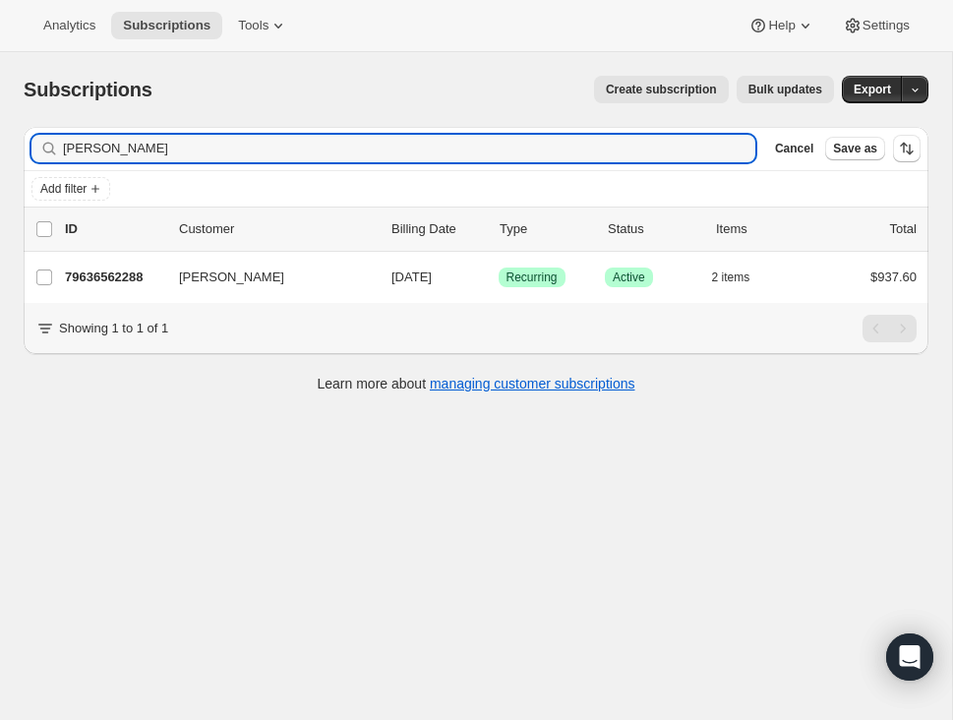
drag, startPoint x: 212, startPoint y: 156, endPoint x: 16, endPoint y: 145, distance: 197.0
click at [16, 145] on div "Filter subscribers julie locke Clear Cancel Save as Add filter 0 selected Updat…" at bounding box center [468, 262] width 920 height 302
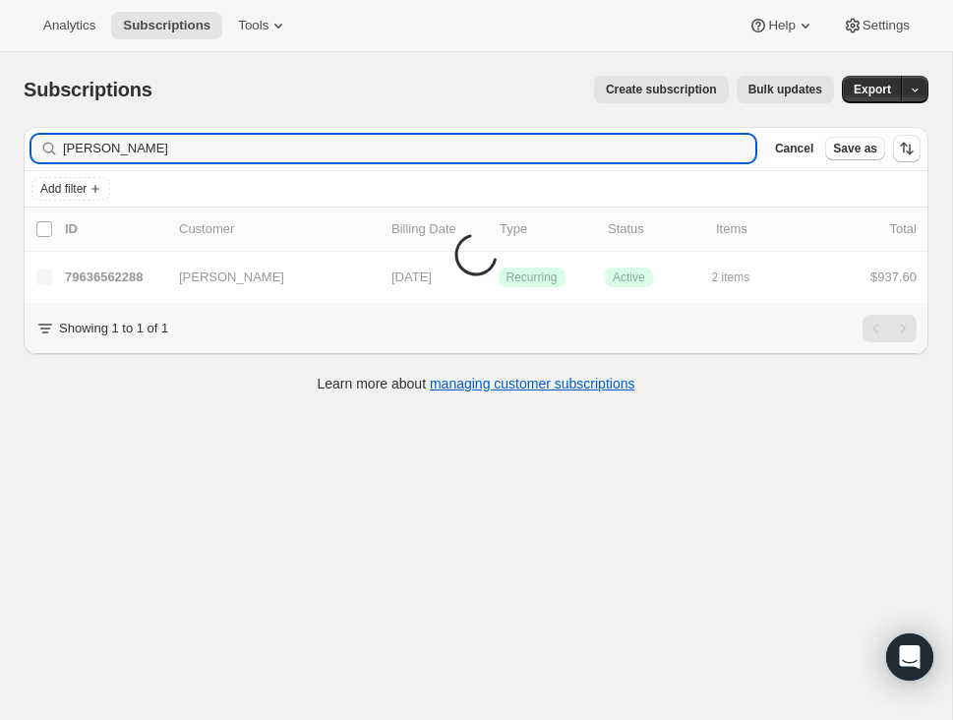
type input "[PERSON_NAME]"
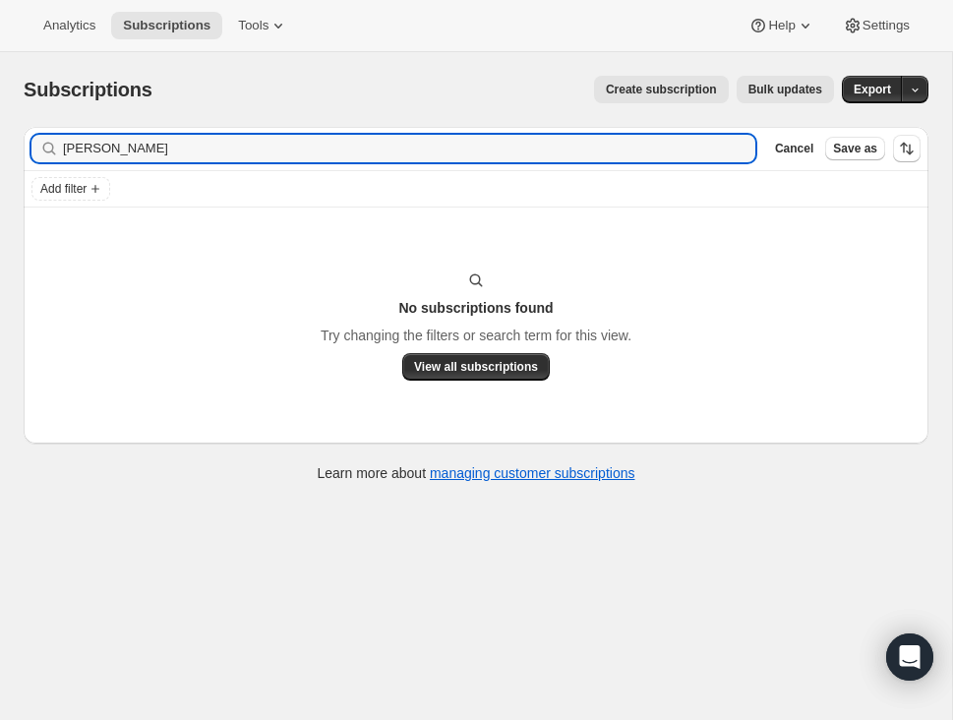
drag, startPoint x: 128, startPoint y: 150, endPoint x: 32, endPoint y: 146, distance: 95.5
click at [32, 146] on div "robyn Clear" at bounding box center [393, 149] width 724 height 28
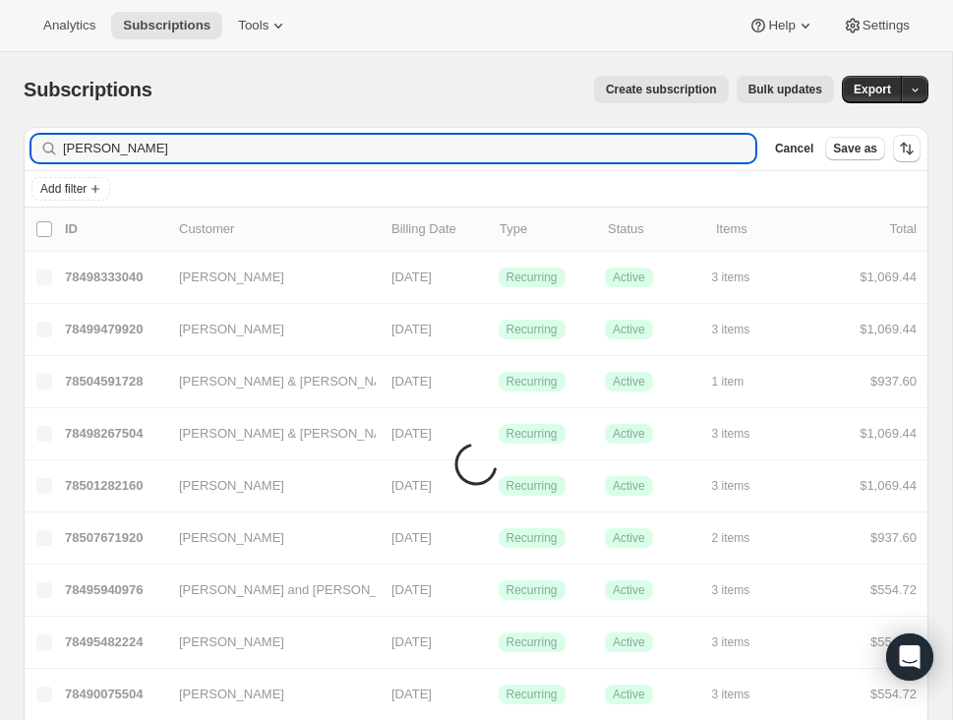
type input "[PERSON_NAME]"
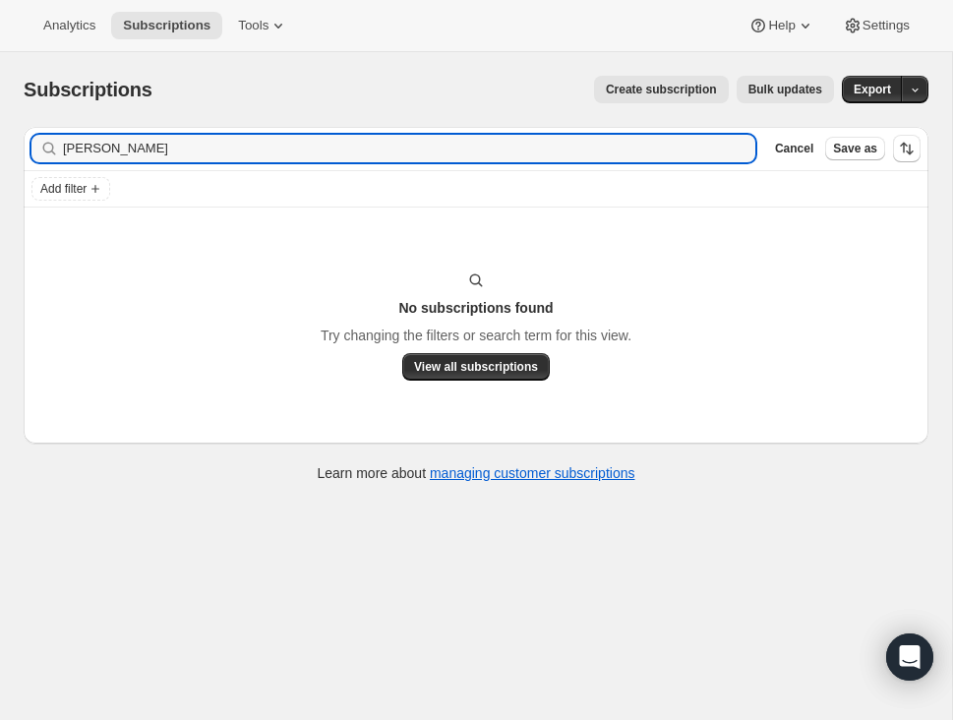
drag, startPoint x: 129, startPoint y: 149, endPoint x: 20, endPoint y: 148, distance: 109.1
click at [20, 148] on div "Filter subscribers robyn Clear Cancel Save as Add filter No subscriptions found…" at bounding box center [468, 306] width 920 height 391
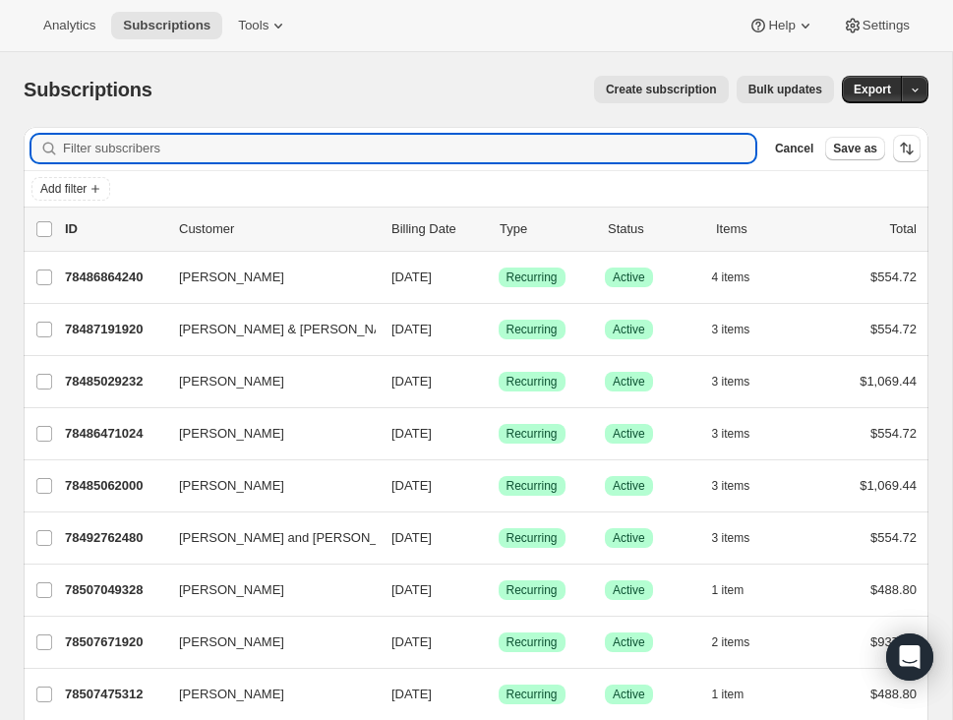
click at [634, 89] on span "Create subscription" at bounding box center [661, 90] width 111 height 16
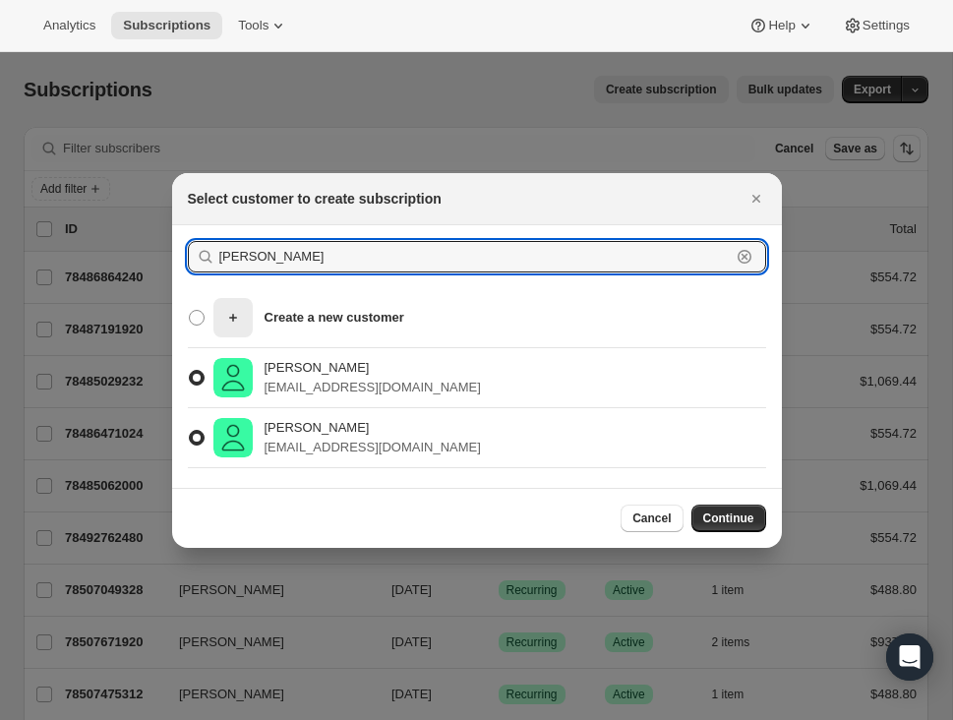
drag, startPoint x: 339, startPoint y: 252, endPoint x: 172, endPoint y: 246, distance: 167.3
click at [172, 246] on section "Laura Rickard Clear Create a new customer Laura Rickard lrickard626@gmail.com L…" at bounding box center [477, 356] width 610 height 263
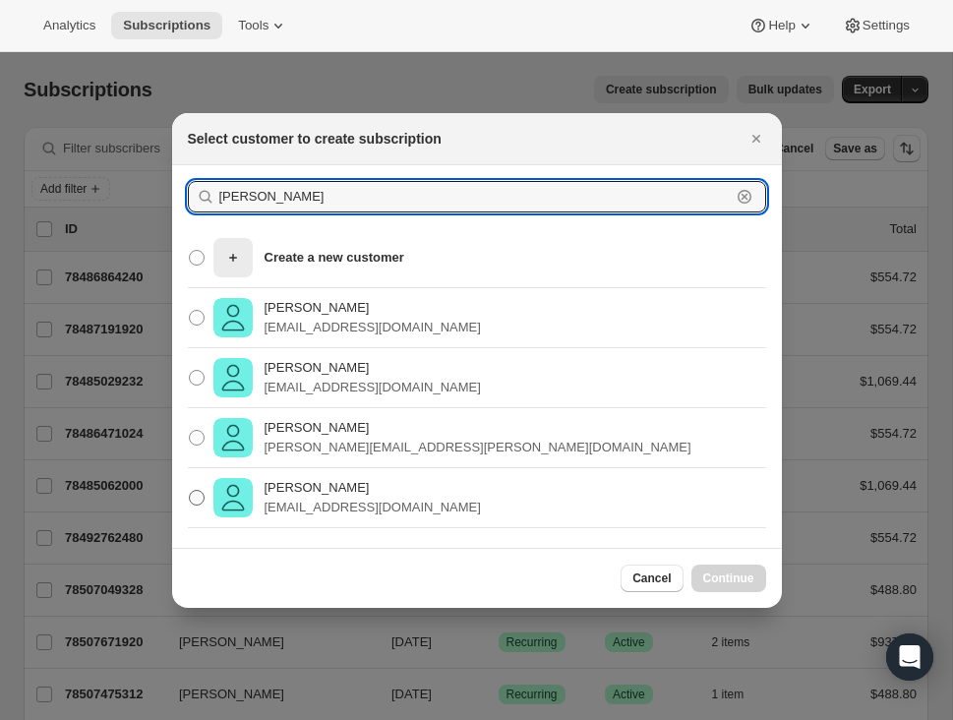
type input "[PERSON_NAME]"
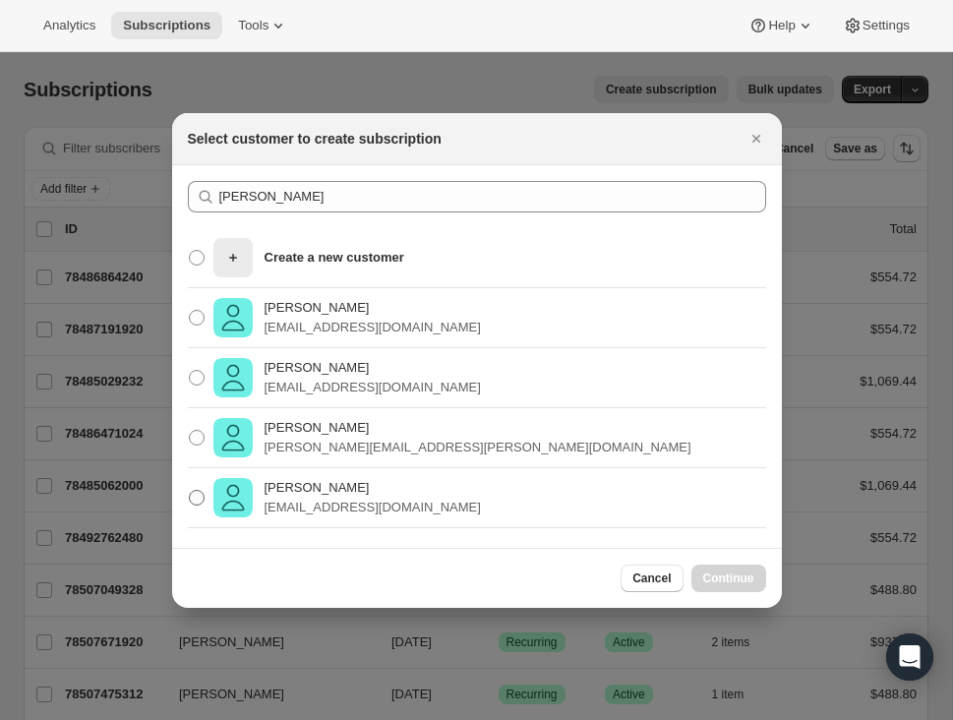
click at [345, 499] on p "[EMAIL_ADDRESS][DOMAIN_NAME]" at bounding box center [372, 508] width 216 height 20
click at [190, 491] on input "[PERSON_NAME] [EMAIL_ADDRESS][DOMAIN_NAME]" at bounding box center [189, 490] width 1 height 1
radio input "true"
click at [731, 577] on span "Continue" at bounding box center [728, 578] width 51 height 16
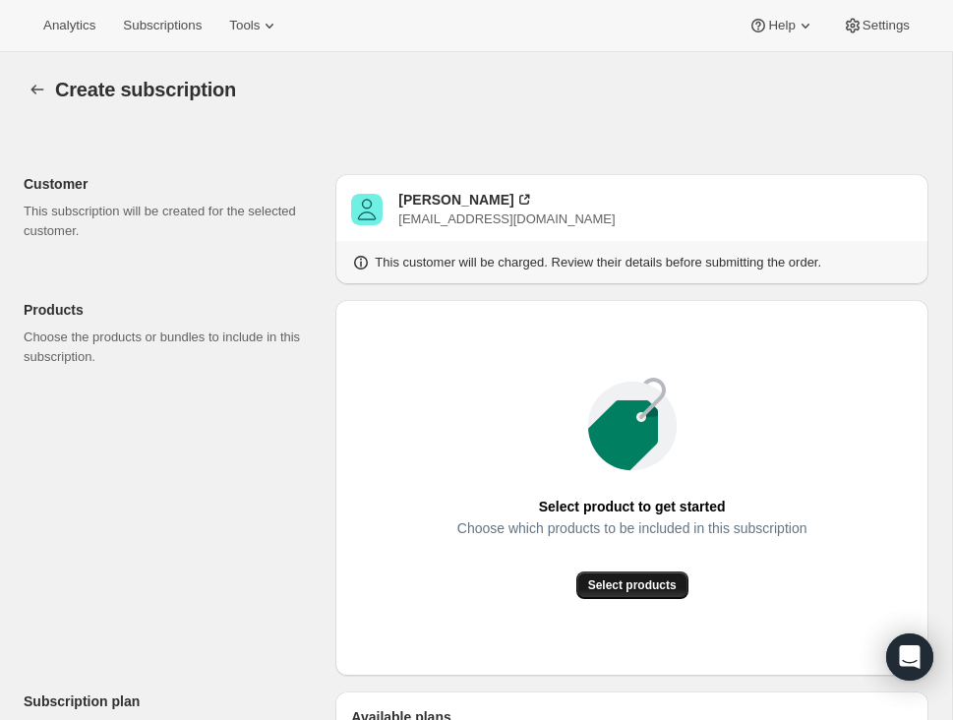
click at [641, 580] on span "Select products" at bounding box center [632, 585] width 88 height 16
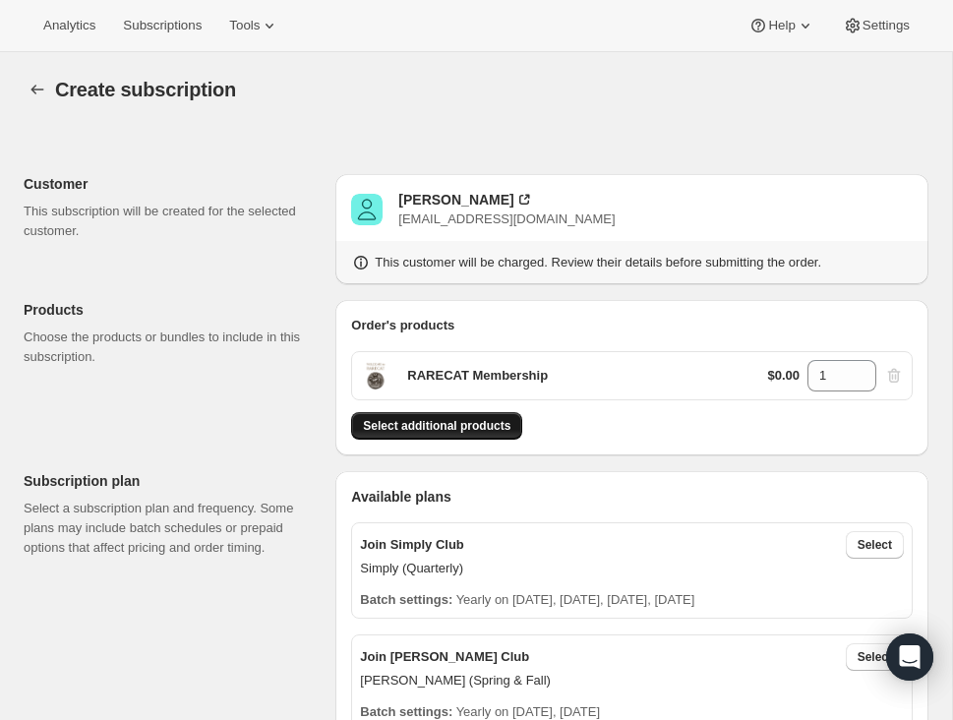
click at [434, 422] on span "Select additional products" at bounding box center [436, 426] width 147 height 16
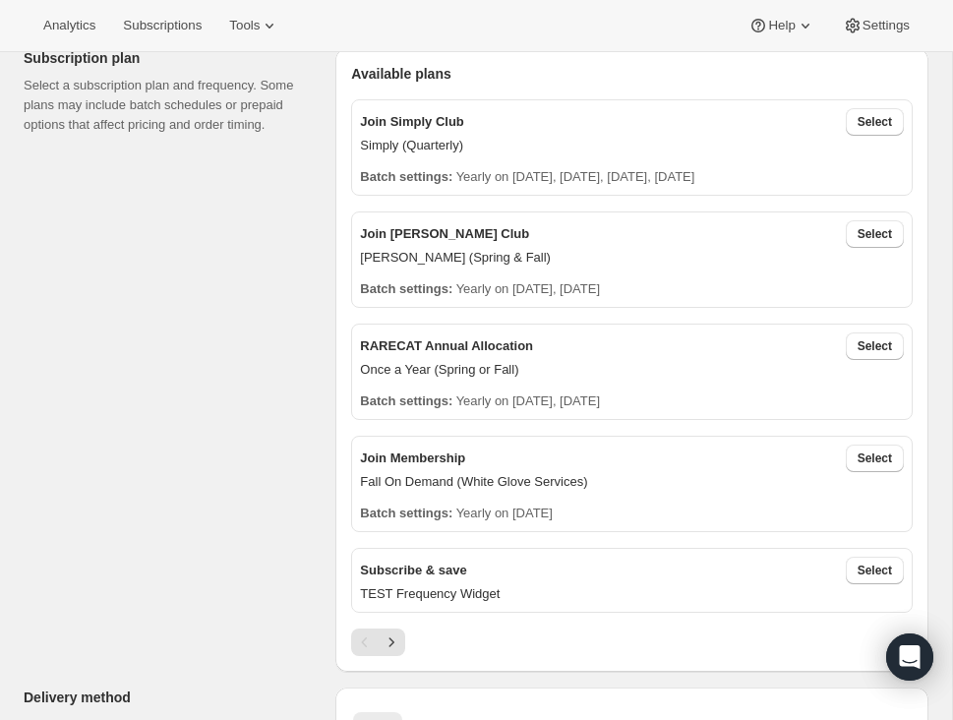
scroll to position [488, 0]
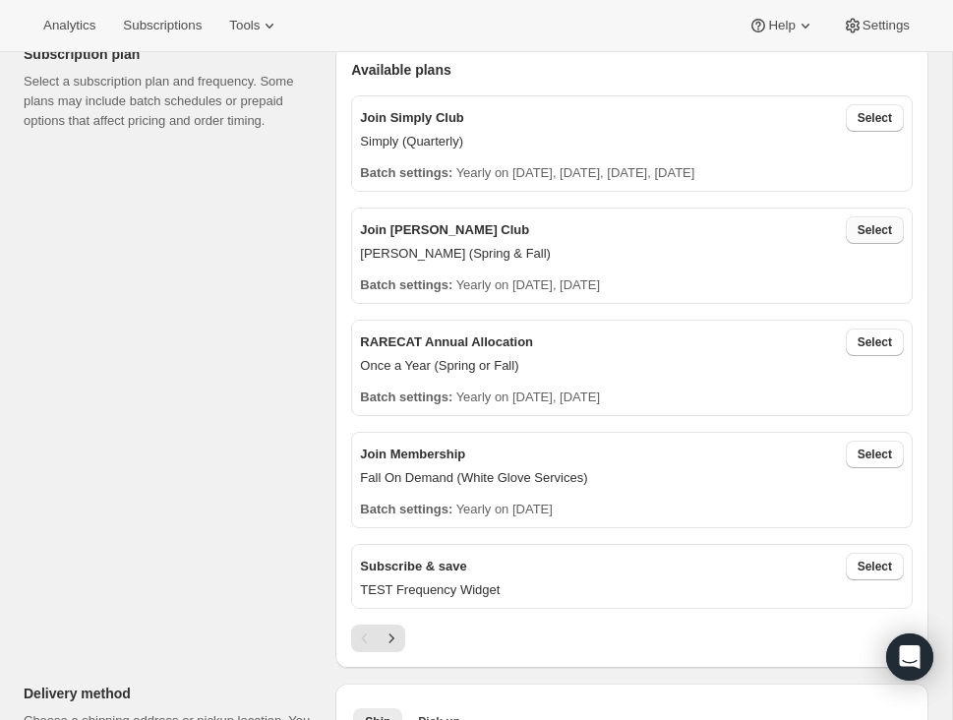
click at [881, 231] on span "Select" at bounding box center [874, 230] width 34 height 16
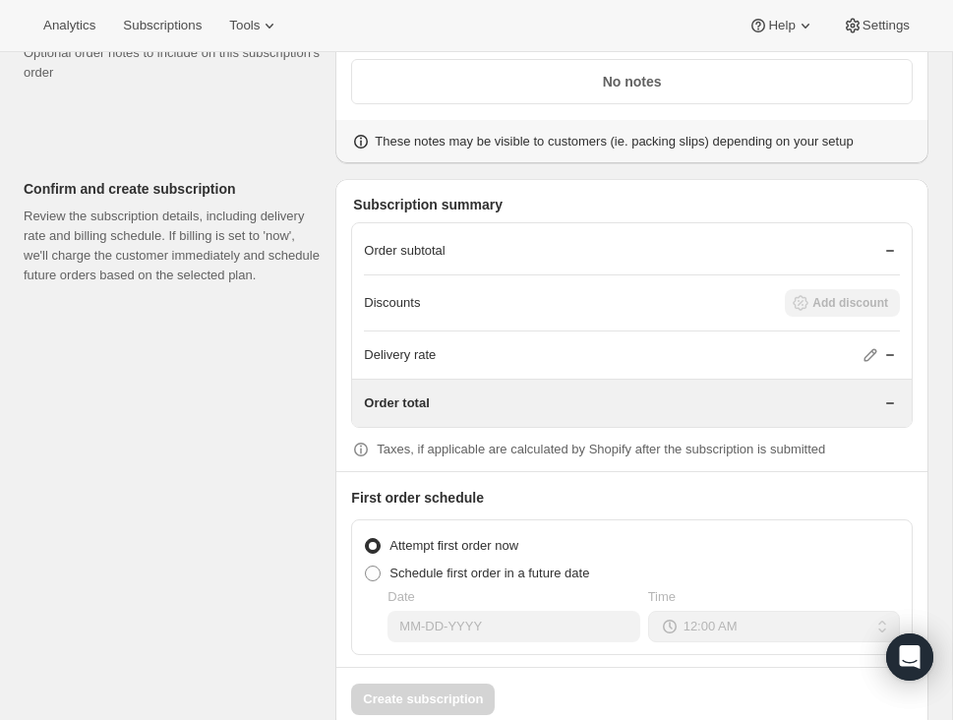
scroll to position [1712, 0]
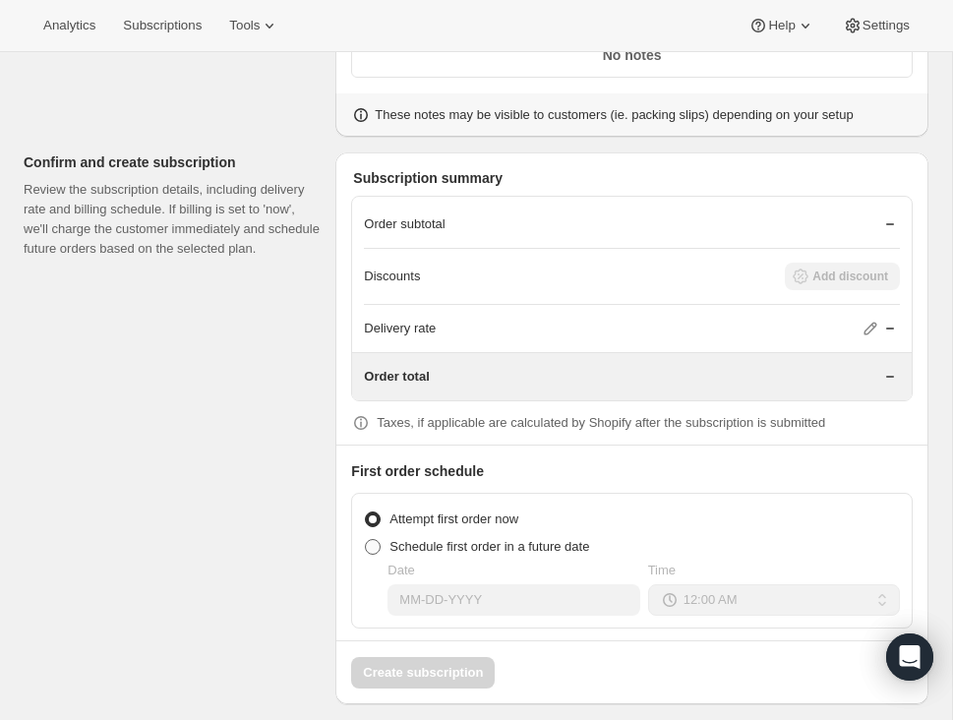
click at [378, 539] on span at bounding box center [373, 547] width 16 height 16
click at [366, 539] on input "Schedule first order in a future date" at bounding box center [365, 539] width 1 height 1
radio input "true"
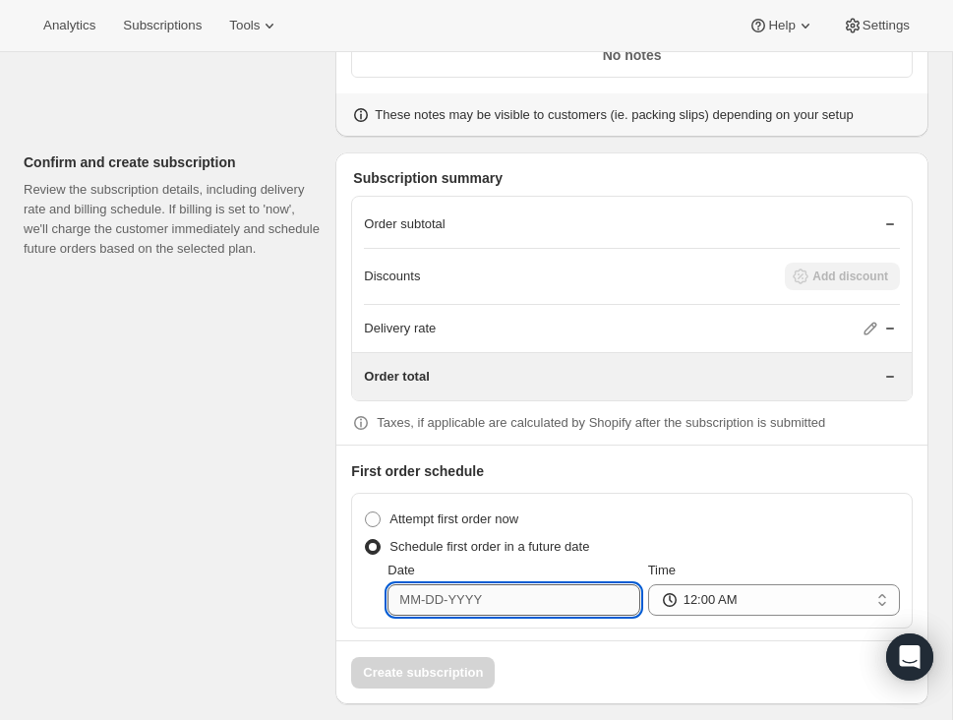
click at [469, 585] on input "Date" at bounding box center [513, 599] width 252 height 31
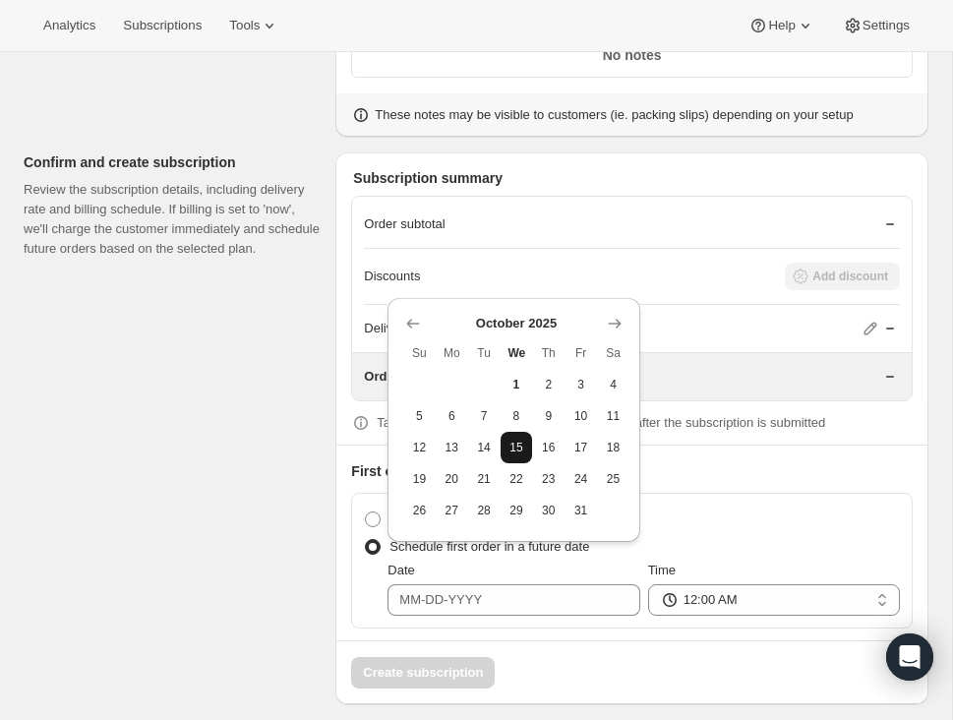
click at [517, 444] on span "15" at bounding box center [516, 447] width 17 height 16
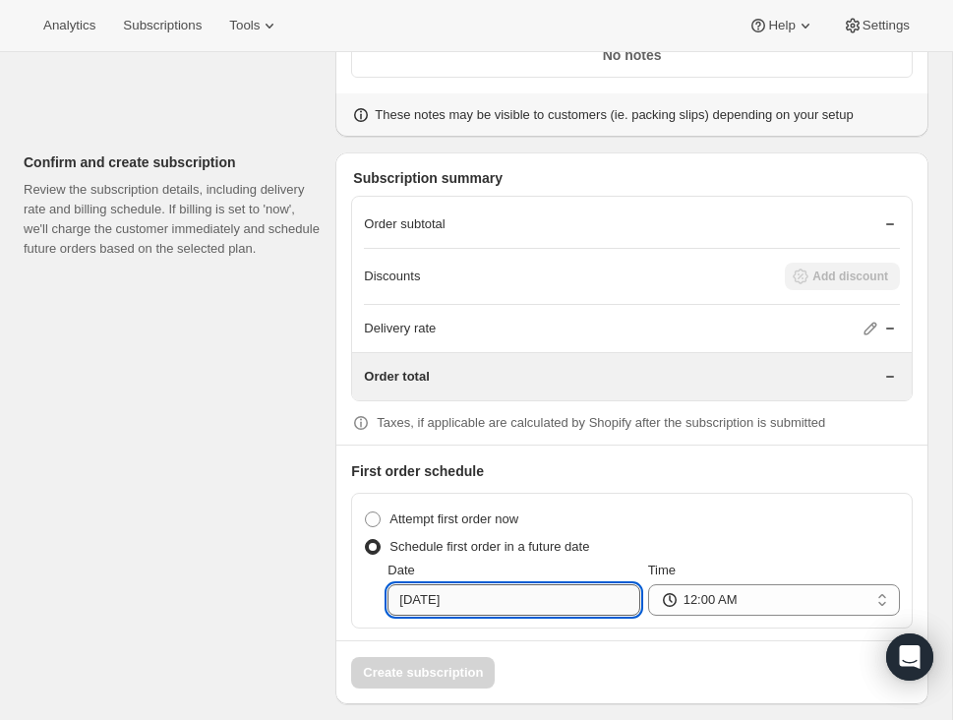
click at [500, 587] on input "10-15-2025" at bounding box center [513, 599] width 252 height 31
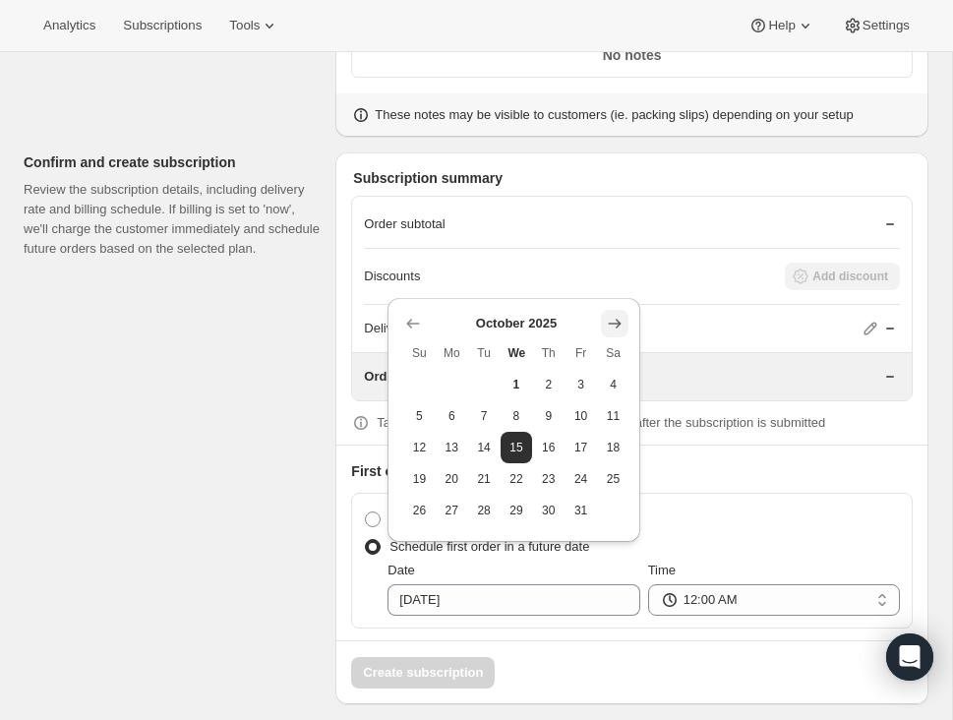
click at [616, 324] on icon "Show next month, November 2025" at bounding box center [615, 324] width 20 height 20
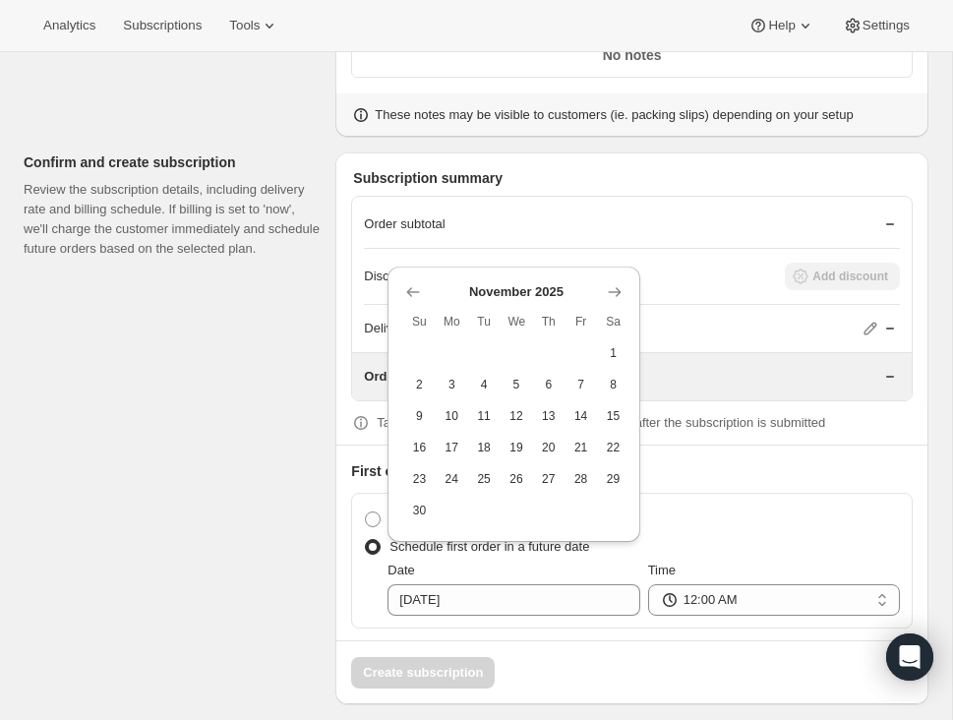
click at [615, 321] on span "Sa" at bounding box center [613, 322] width 17 height 16
click at [624, 288] on button "Show next month, December 2025" at bounding box center [615, 292] width 28 height 28
click at [616, 319] on icon "Show next month, January 2026" at bounding box center [614, 324] width 13 height 10
click at [616, 319] on icon "Show next month, February 2026" at bounding box center [614, 324] width 13 height 10
click at [616, 351] on icon "Show next month, March 2026" at bounding box center [614, 355] width 13 height 10
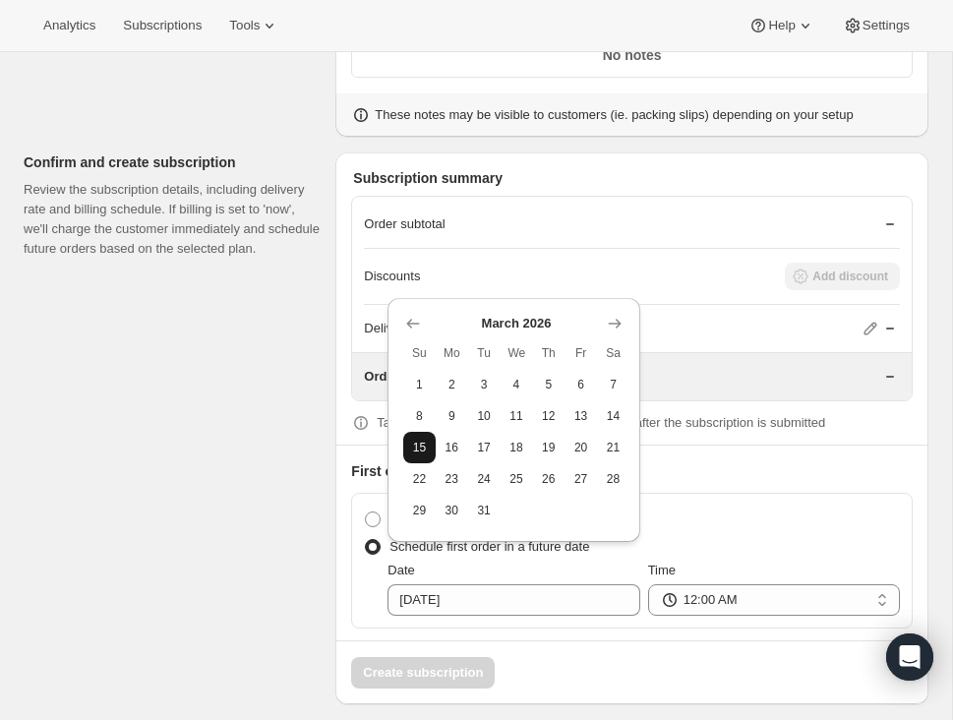
click at [421, 447] on span "15" at bounding box center [419, 447] width 17 height 16
click at [531, 584] on input "[DATE]" at bounding box center [513, 599] width 252 height 31
click at [503, 588] on input "[DATE]" at bounding box center [513, 599] width 252 height 31
click at [612, 415] on span "14" at bounding box center [613, 416] width 17 height 16
type input "03-14-2026"
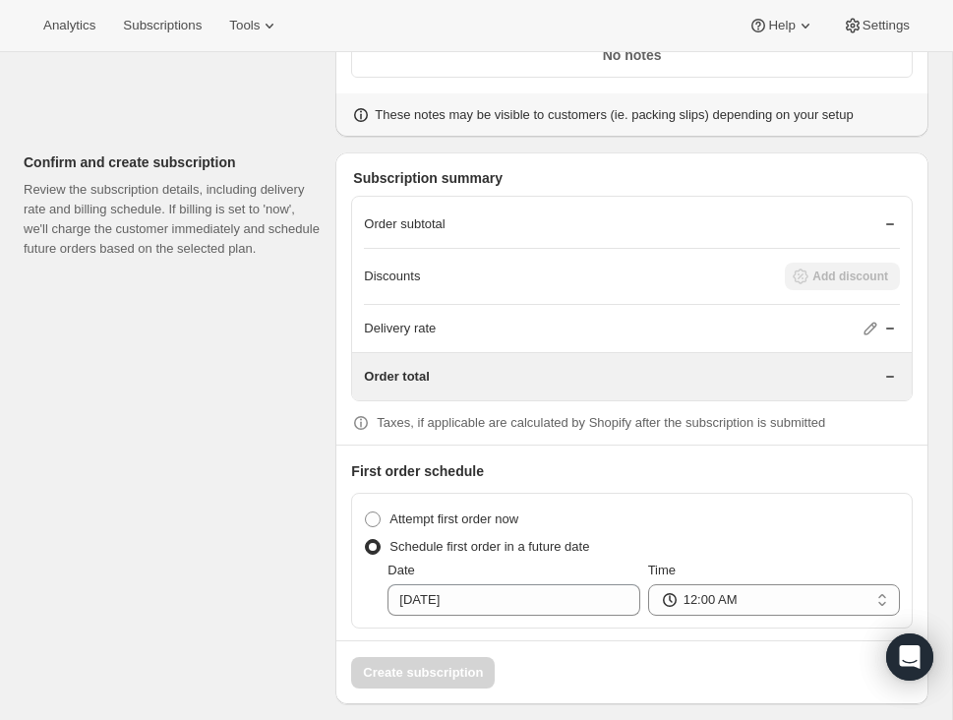
click at [498, 603] on div "Attempt first order now Schedule first order in a future date Date 03-14-2026 T…" at bounding box center [631, 561] width 561 height 136
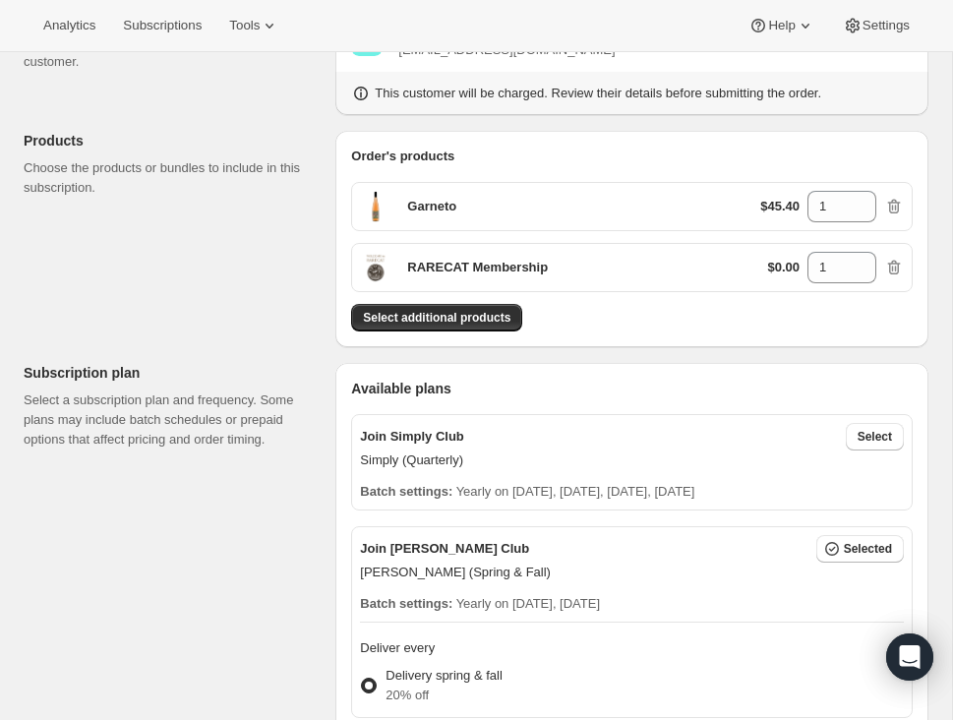
scroll to position [0, 0]
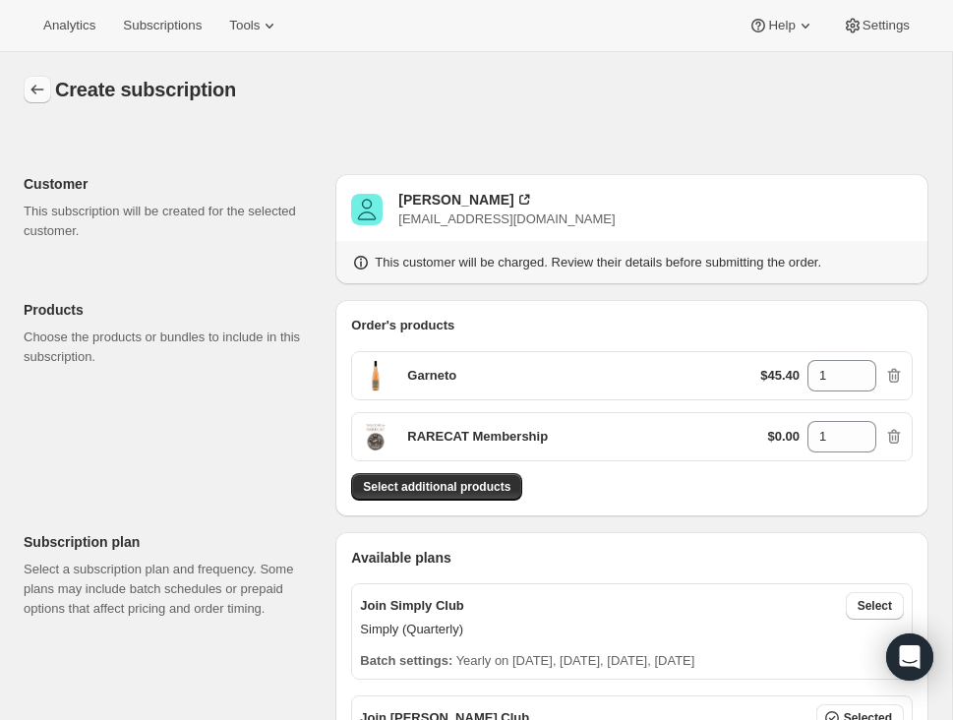
click at [32, 88] on icon "button" at bounding box center [38, 90] width 20 height 20
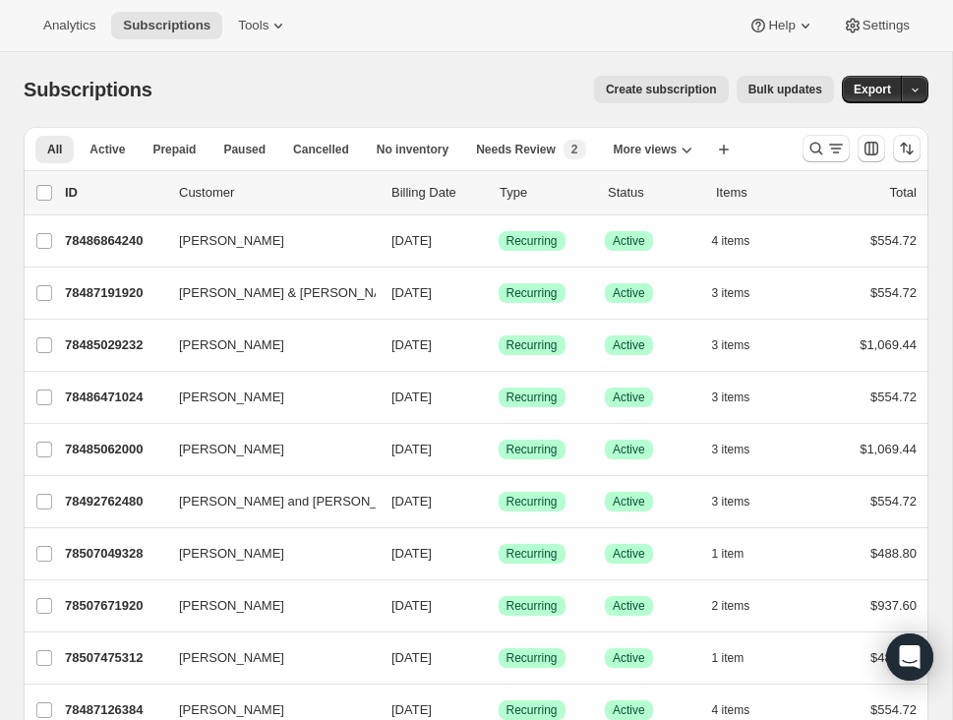
click at [650, 89] on span "Create subscription" at bounding box center [661, 90] width 111 height 16
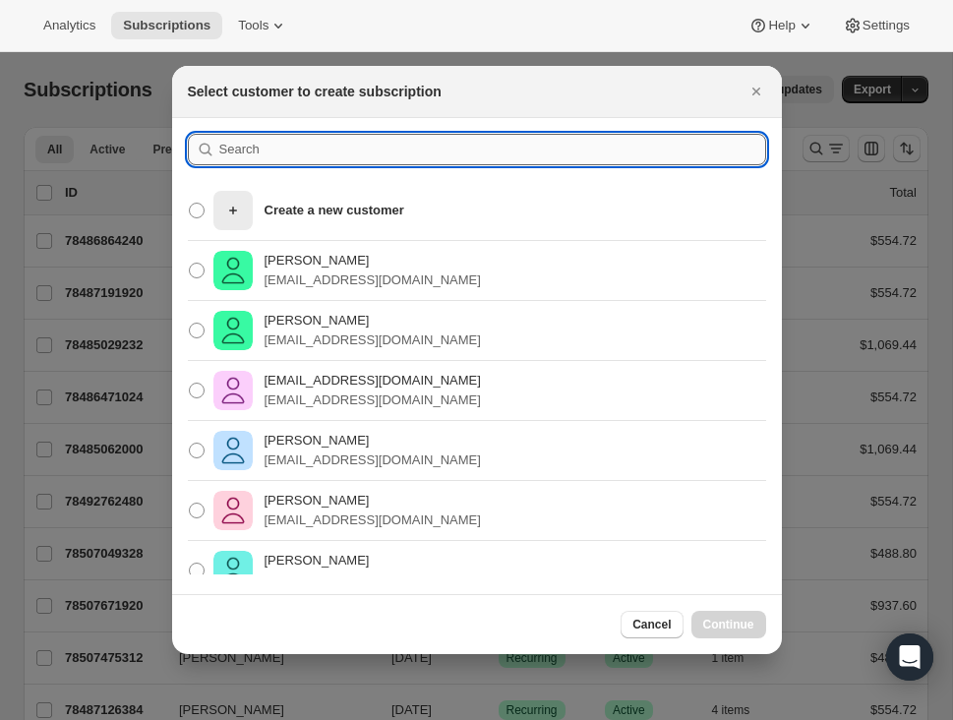
click at [276, 151] on input ":rc:" at bounding box center [492, 149] width 547 height 31
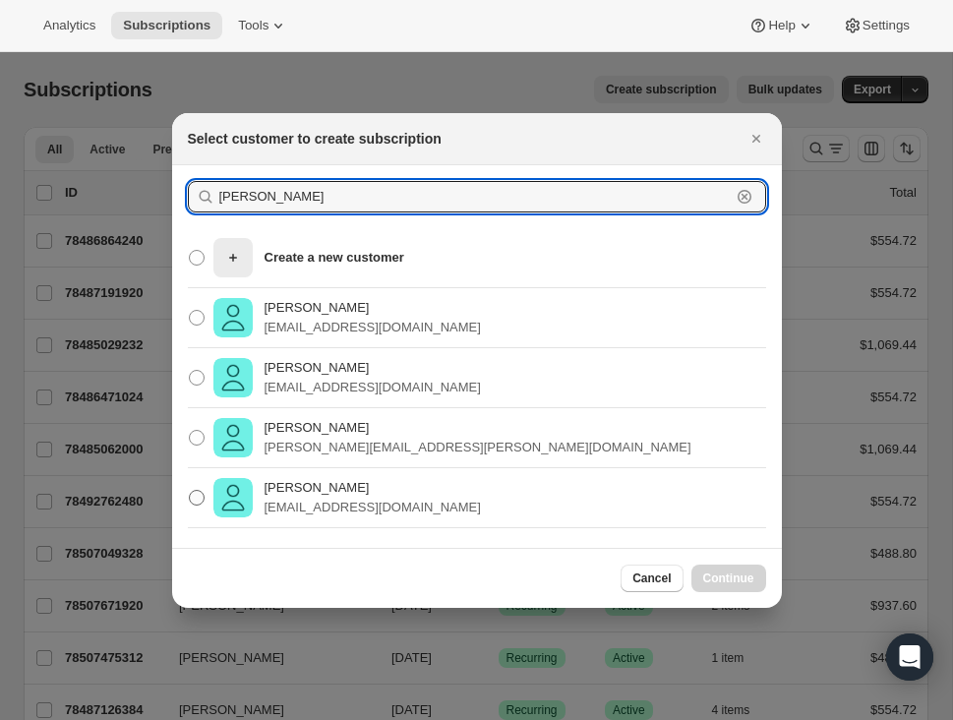
type input "[PERSON_NAME]"
click at [316, 498] on p "[EMAIL_ADDRESS][DOMAIN_NAME]" at bounding box center [372, 508] width 216 height 20
click at [190, 491] on input "[PERSON_NAME] [EMAIL_ADDRESS][DOMAIN_NAME]" at bounding box center [189, 490] width 1 height 1
radio input "true"
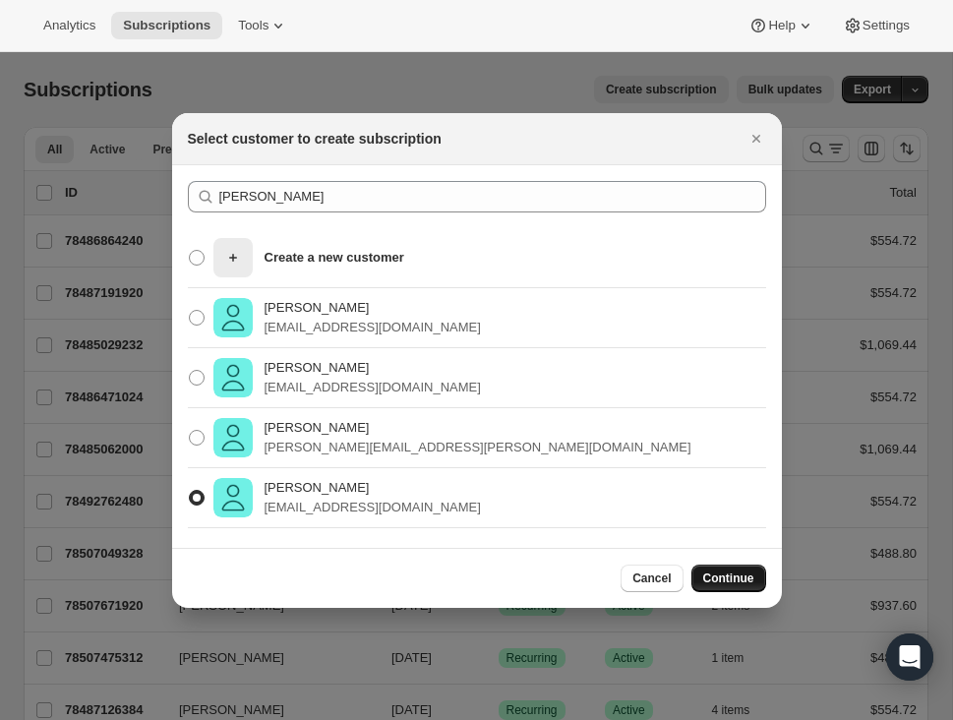
click at [737, 581] on span "Continue" at bounding box center [728, 578] width 51 height 16
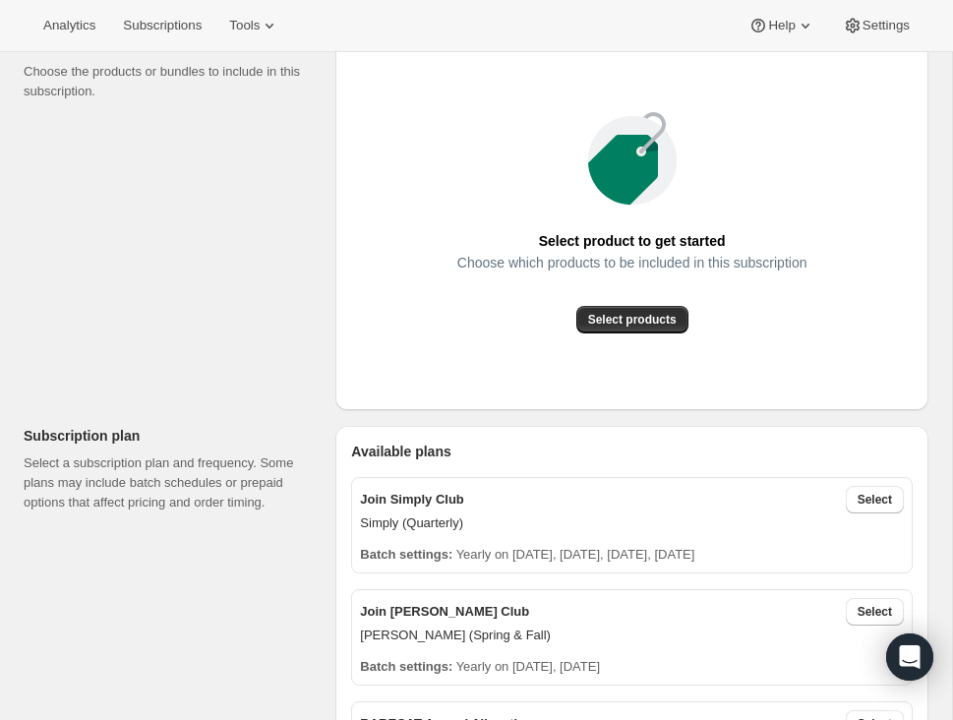
scroll to position [297, 0]
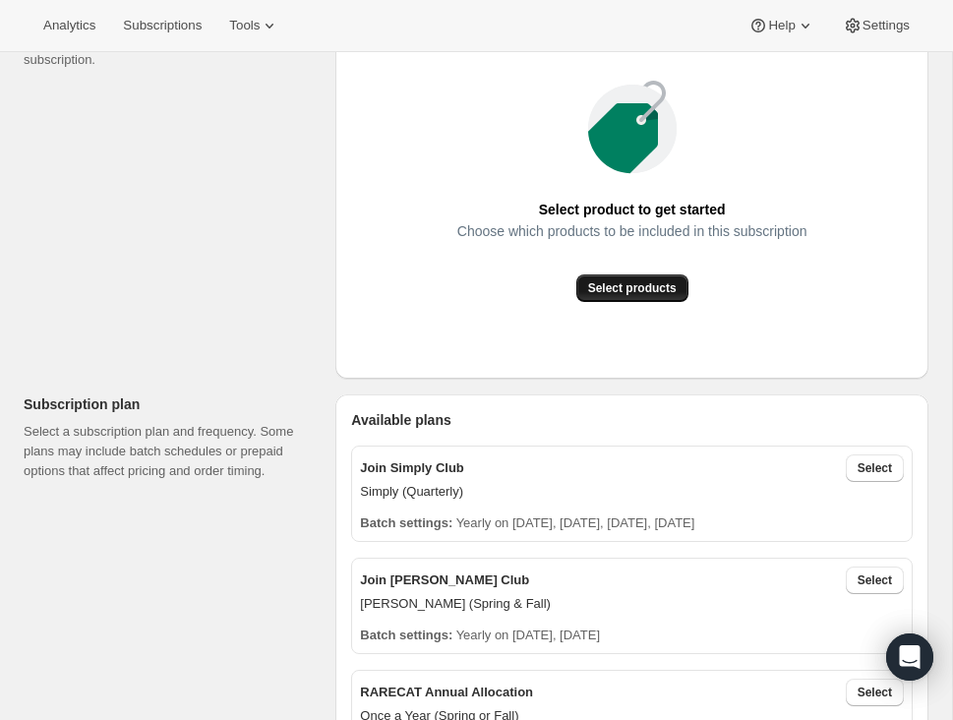
click at [651, 283] on span "Select products" at bounding box center [632, 288] width 88 height 16
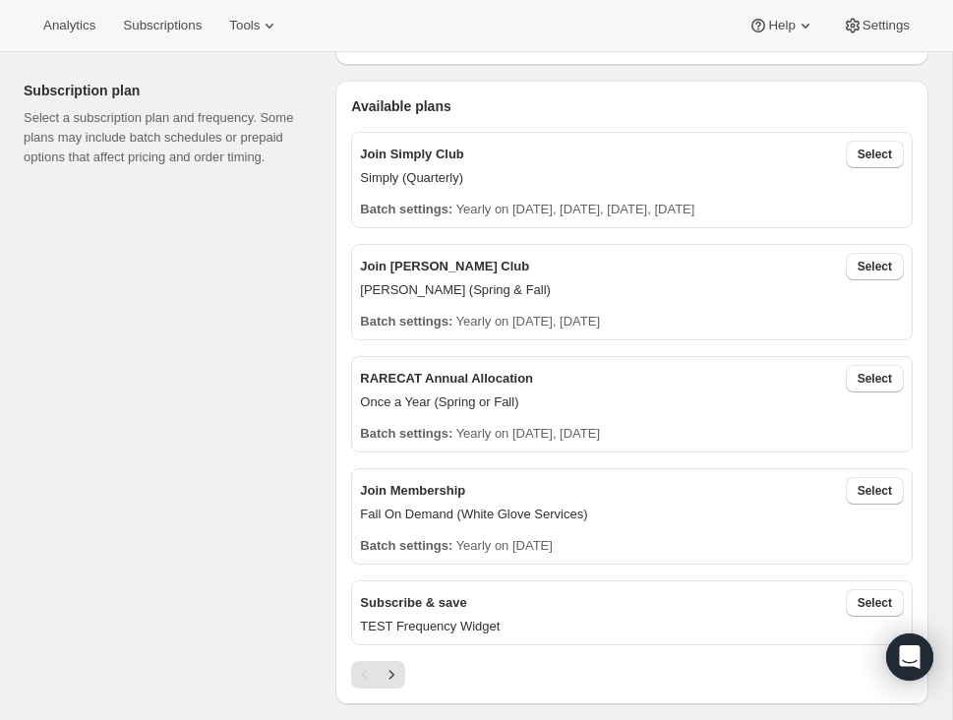
scroll to position [401, 0]
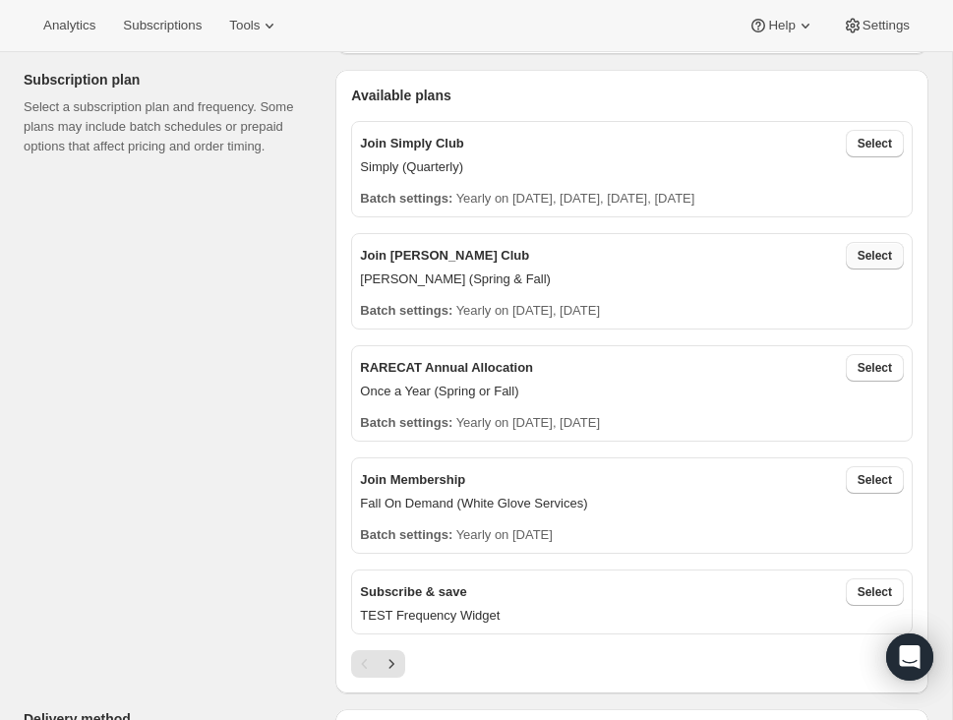
click at [880, 250] on span "Select" at bounding box center [874, 256] width 34 height 16
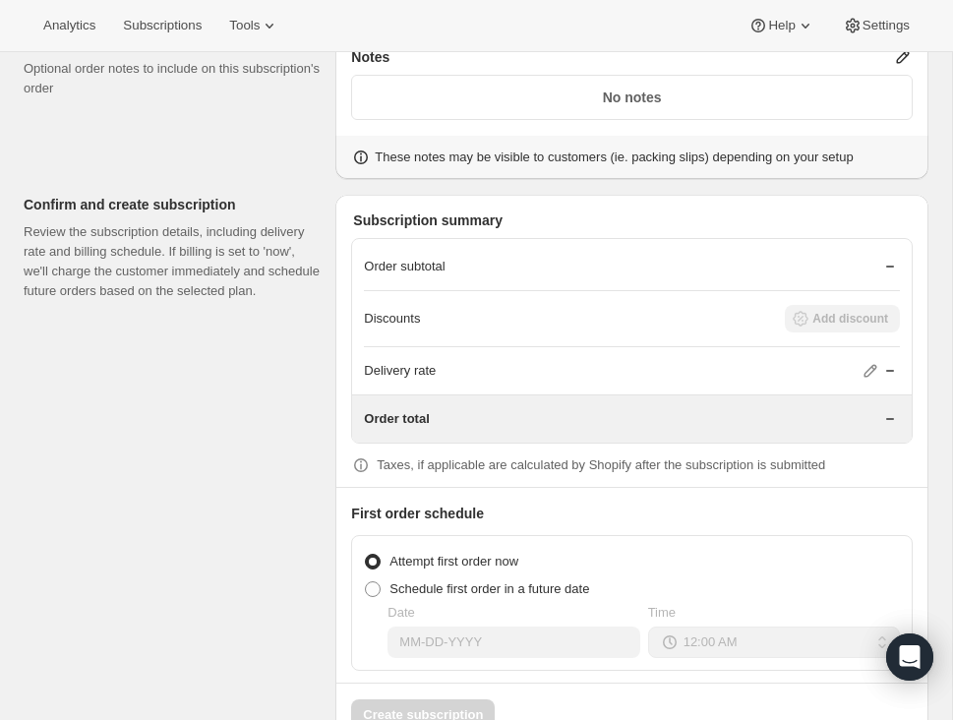
scroll to position [1652, 0]
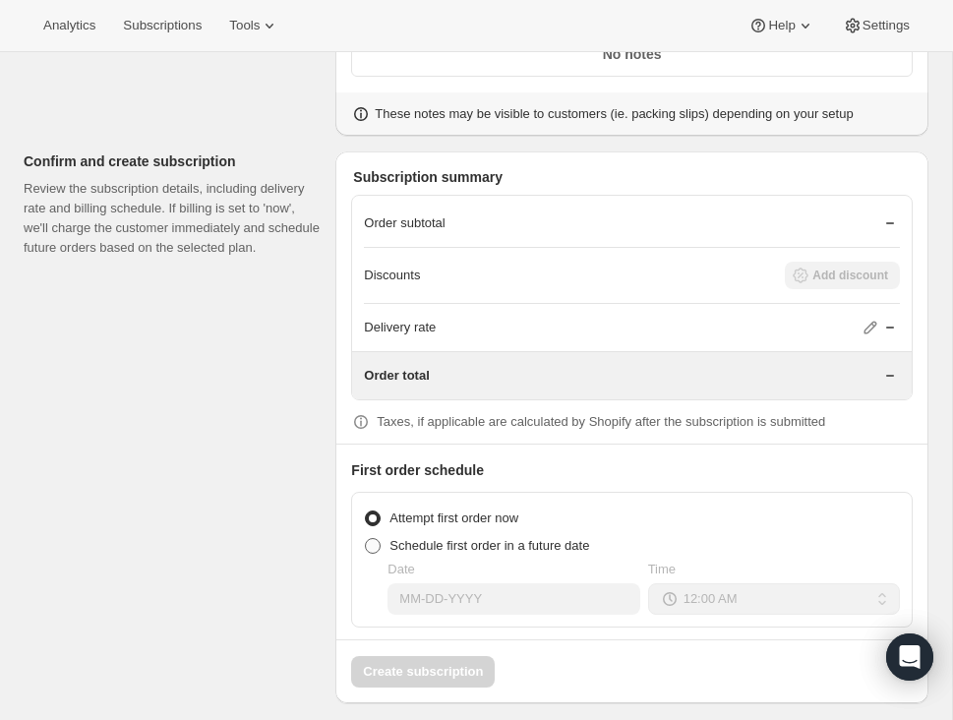
click at [370, 538] on span at bounding box center [373, 546] width 16 height 16
click at [366, 538] on input "Schedule first order in a future date" at bounding box center [365, 538] width 1 height 1
radio input "true"
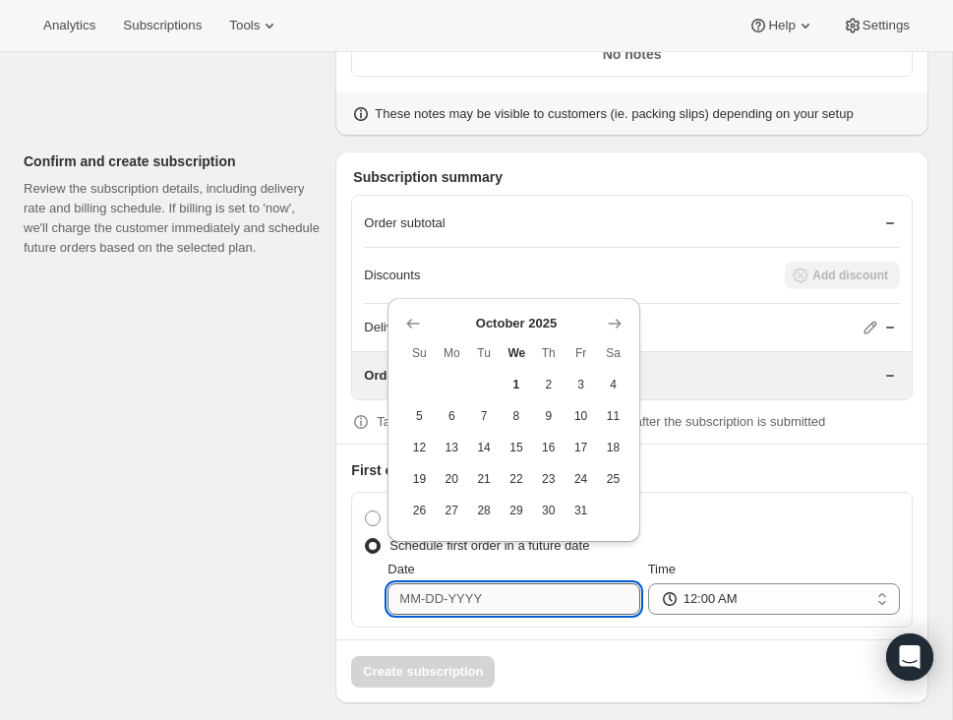
click at [482, 586] on input "Date" at bounding box center [513, 598] width 252 height 31
click at [617, 318] on icon "Show next month, November 2025" at bounding box center [615, 324] width 20 height 20
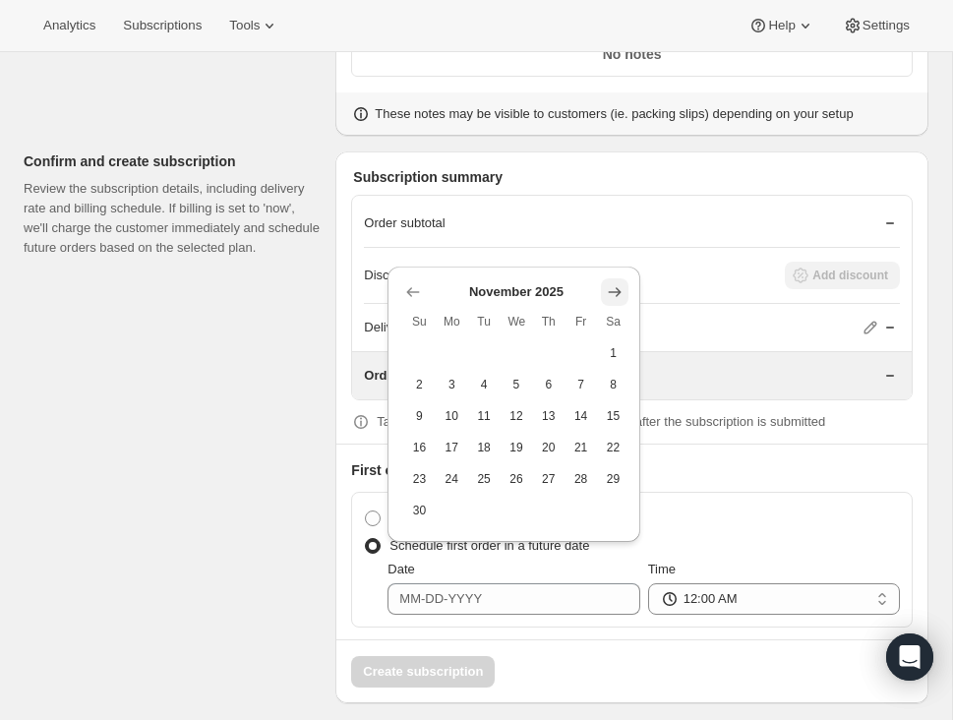
click at [618, 289] on icon "Show next month, December 2025" at bounding box center [614, 292] width 13 height 10
click at [617, 314] on icon "Show next month, January 2026" at bounding box center [615, 324] width 20 height 20
click at [617, 314] on icon "Show next month, February 2026" at bounding box center [615, 324] width 20 height 20
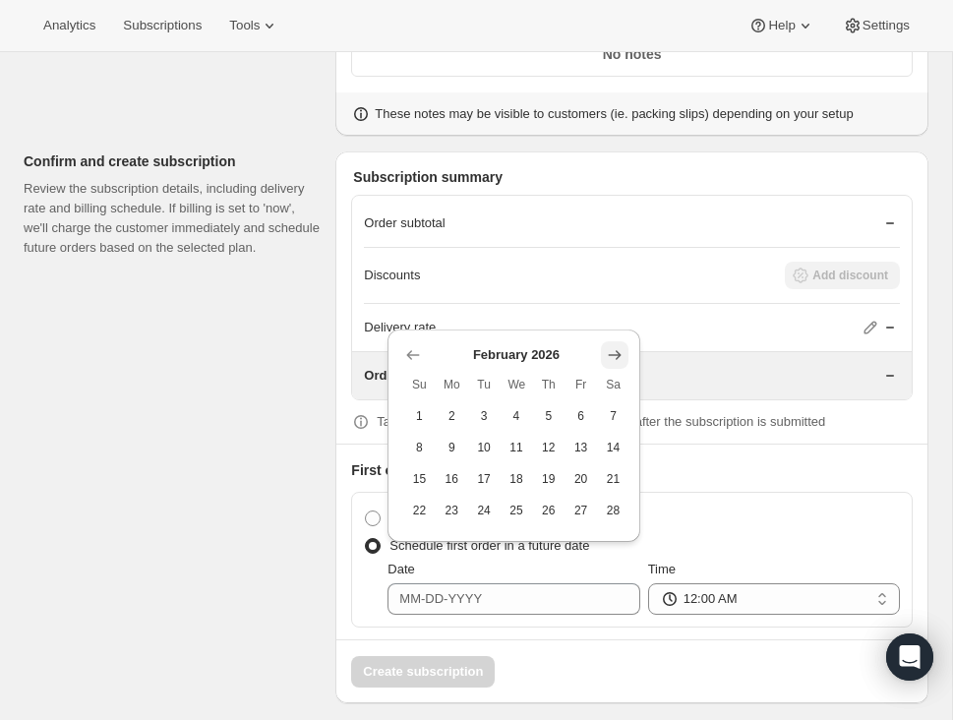
click at [616, 350] on icon "Show next month, March 2026" at bounding box center [614, 355] width 13 height 10
click at [422, 444] on span "15" at bounding box center [419, 447] width 17 height 16
type input "03-15-2026"
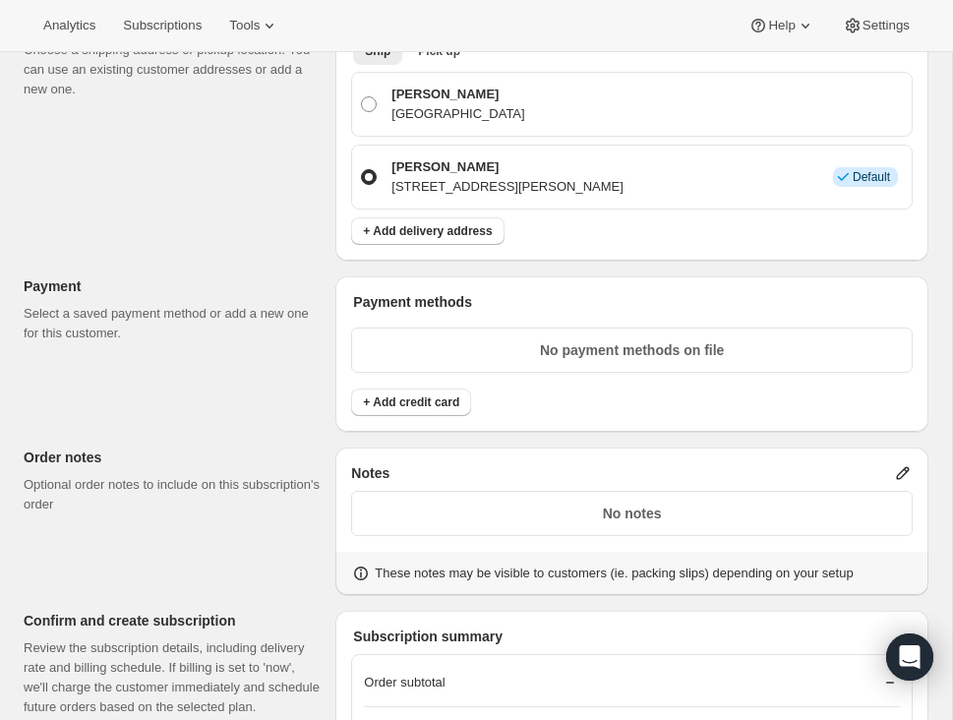
scroll to position [1201, 0]
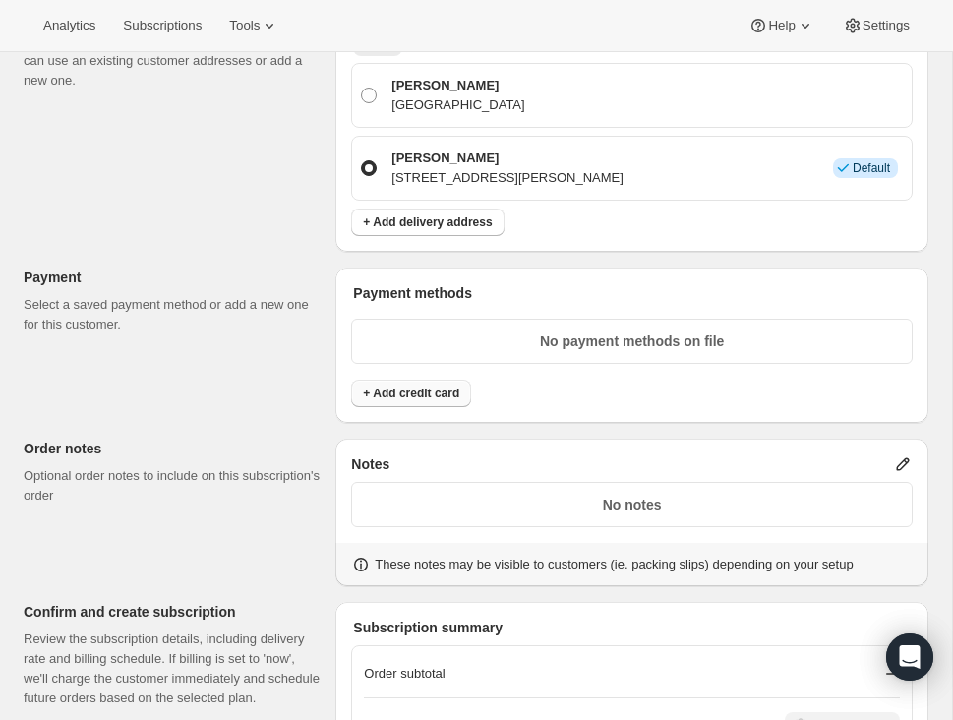
click at [433, 385] on span "+ Add credit card" at bounding box center [411, 393] width 96 height 16
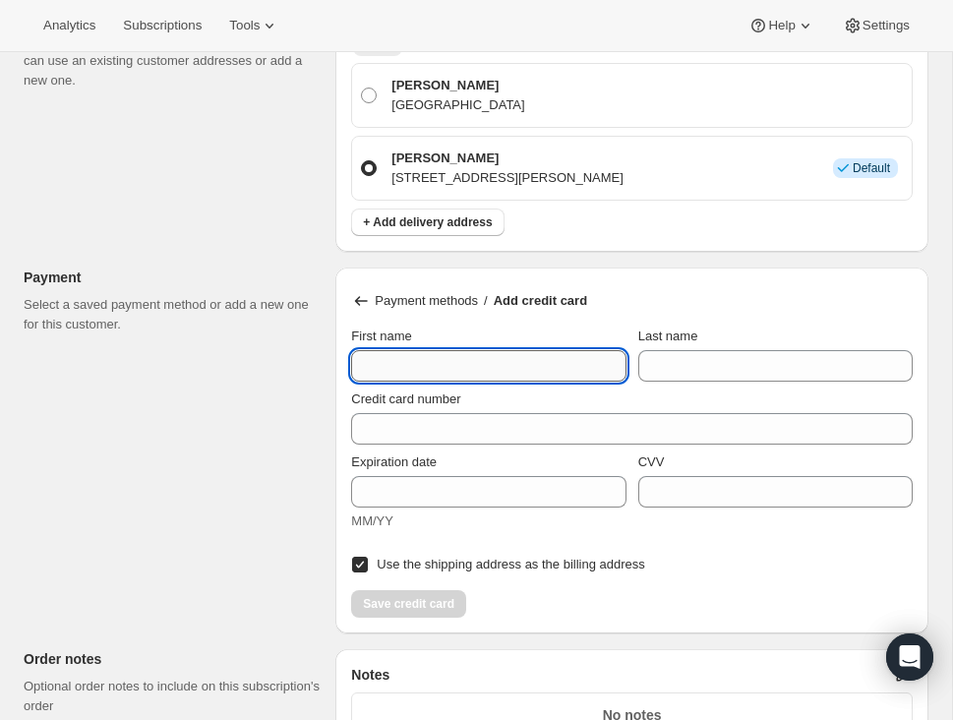
click at [425, 366] on input "First name" at bounding box center [488, 365] width 274 height 31
type input "Robyn"
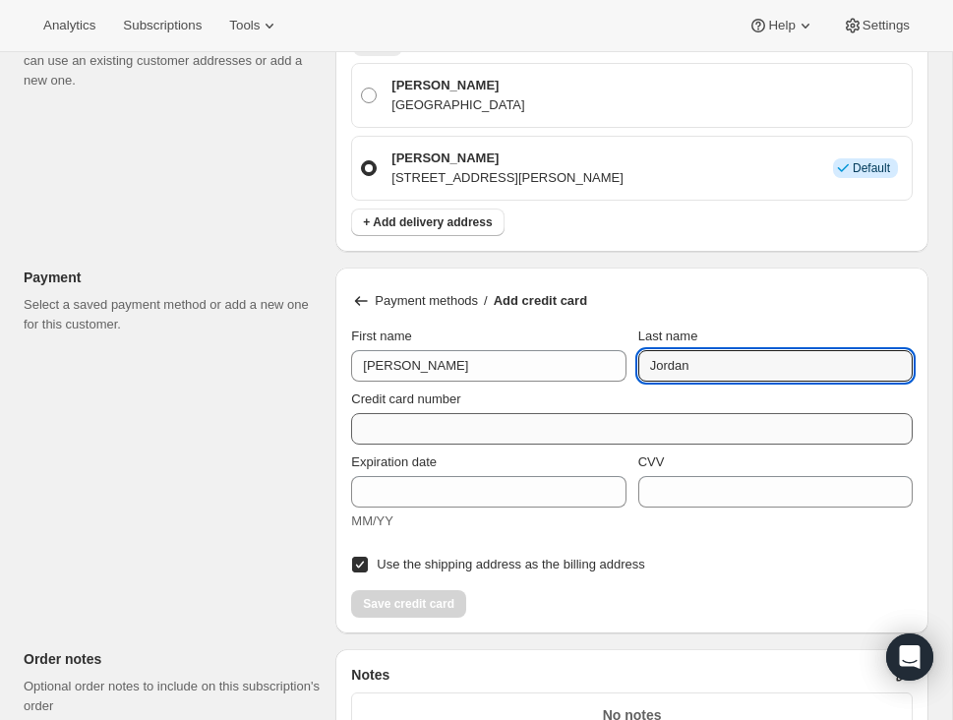
type input "Jordan"
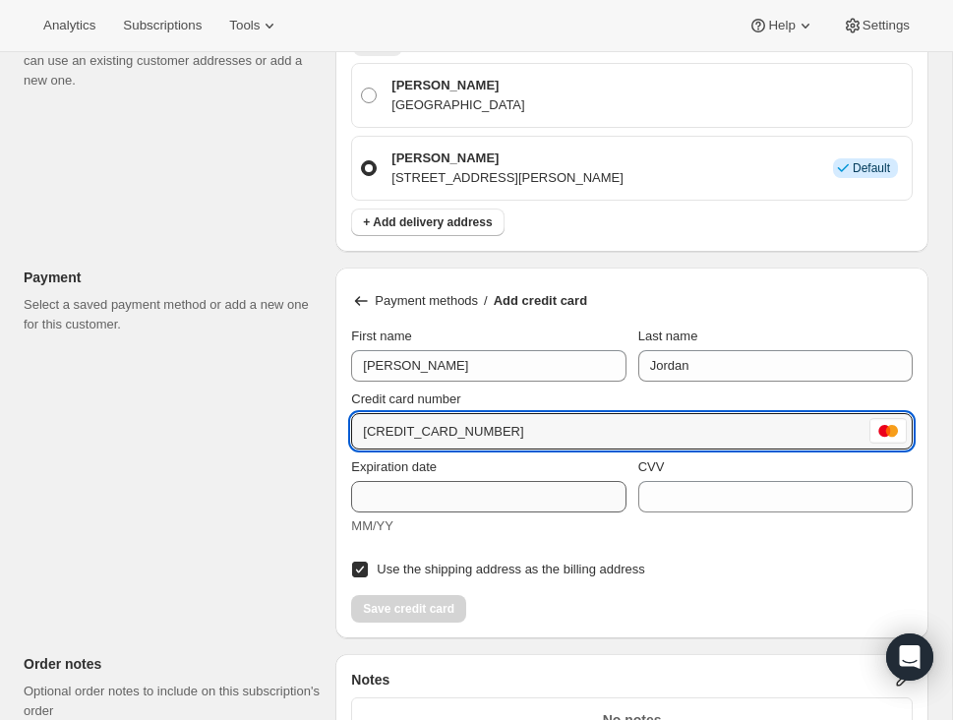
type input "5424 1815 3698 1371"
click at [404, 487] on input "Expiration date" at bounding box center [488, 496] width 274 height 31
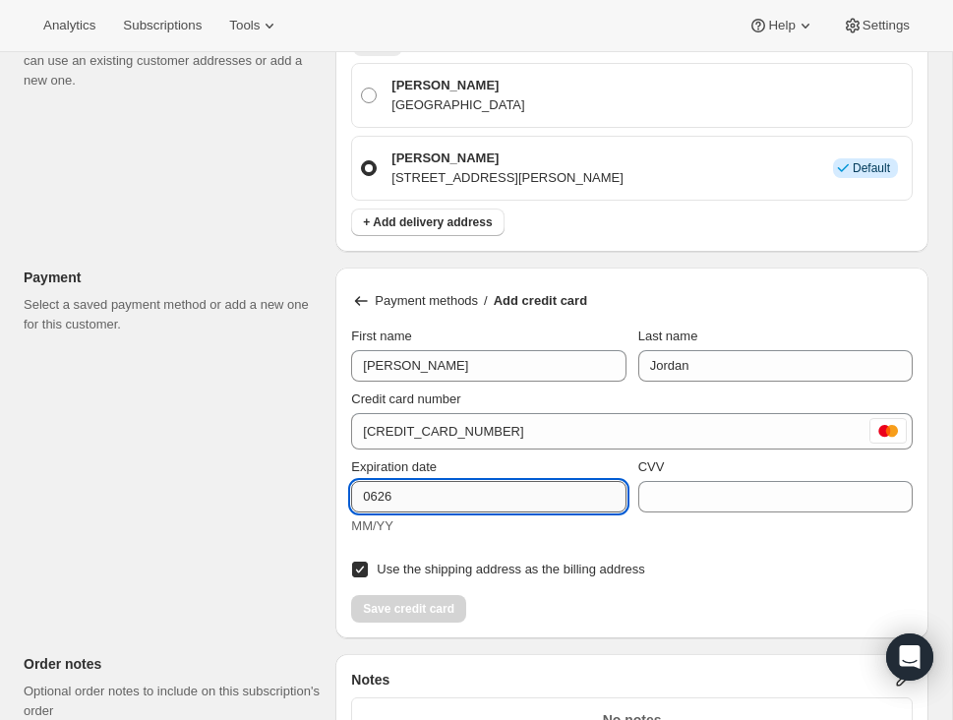
click at [380, 490] on input "0626" at bounding box center [488, 496] width 274 height 31
type input "06/26"
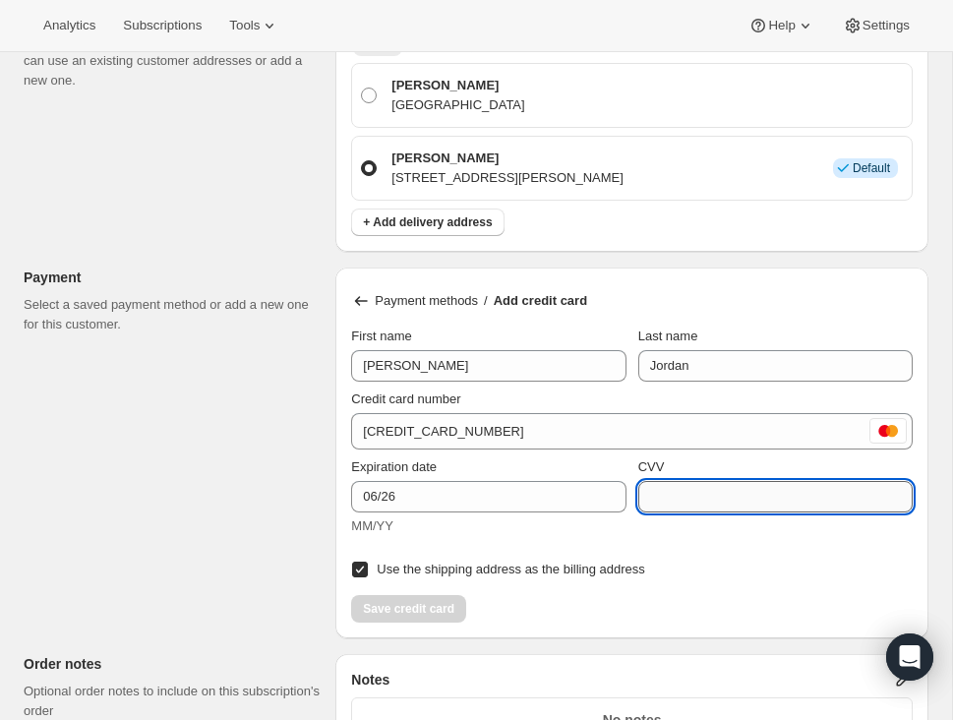
click at [703, 497] on input "CVV" at bounding box center [775, 496] width 274 height 31
type input "800"
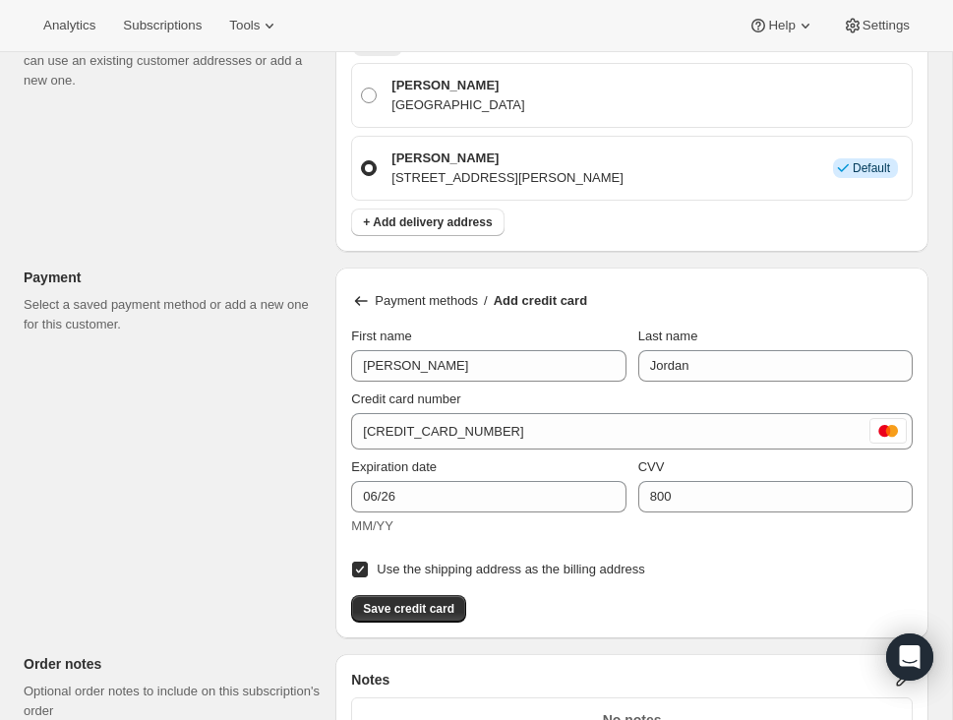
click at [766, 571] on div "Use the shipping address as the billing address" at bounding box center [631, 563] width 561 height 39
click at [444, 595] on button "Save credit card" at bounding box center [408, 609] width 115 height 28
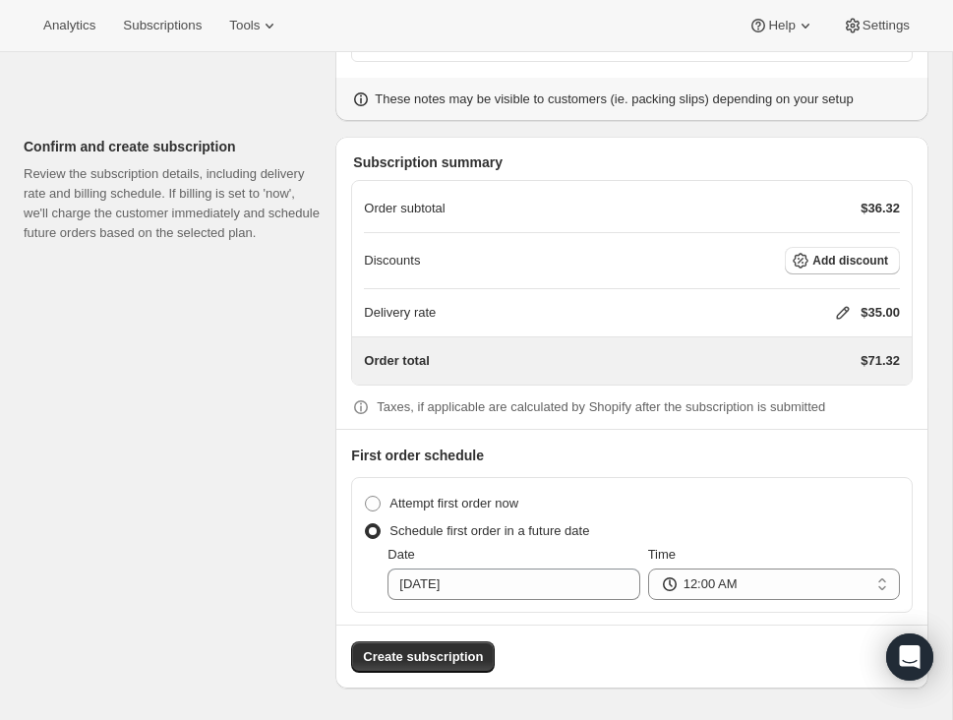
scroll to position [1666, 0]
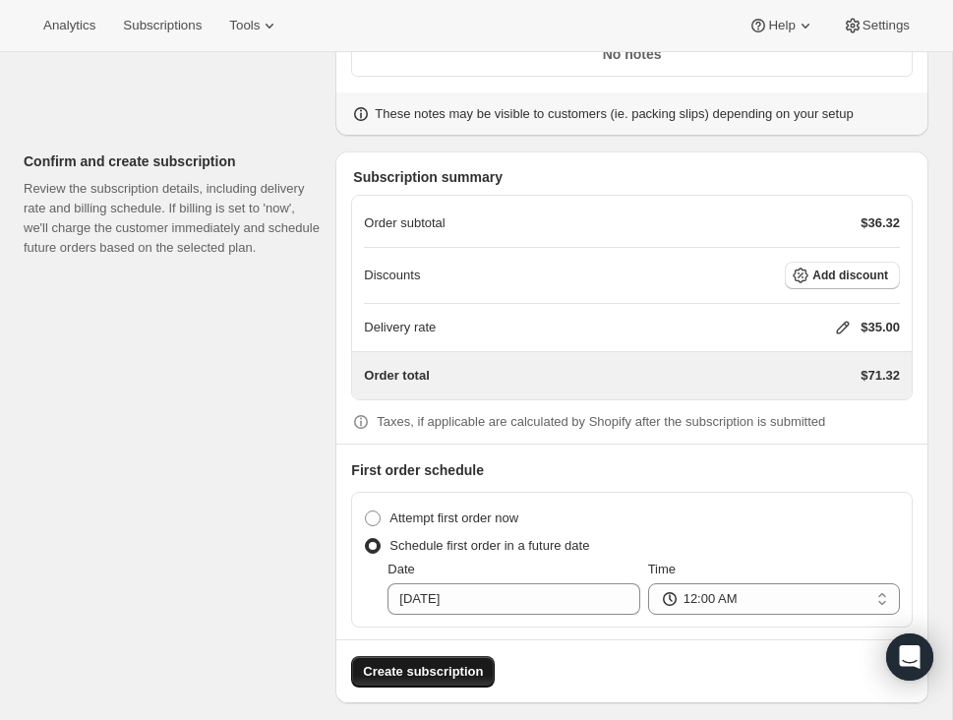
click at [455, 662] on span "Create subscription" at bounding box center [423, 672] width 120 height 20
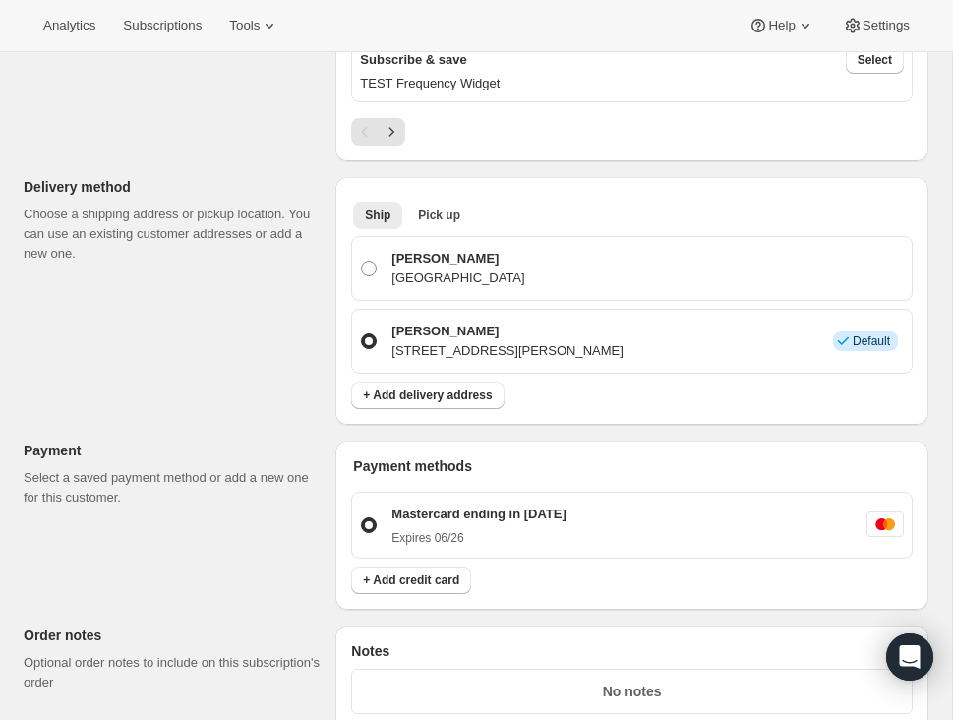
scroll to position [1136, 0]
click at [472, 386] on span "+ Add delivery address" at bounding box center [427, 394] width 129 height 16
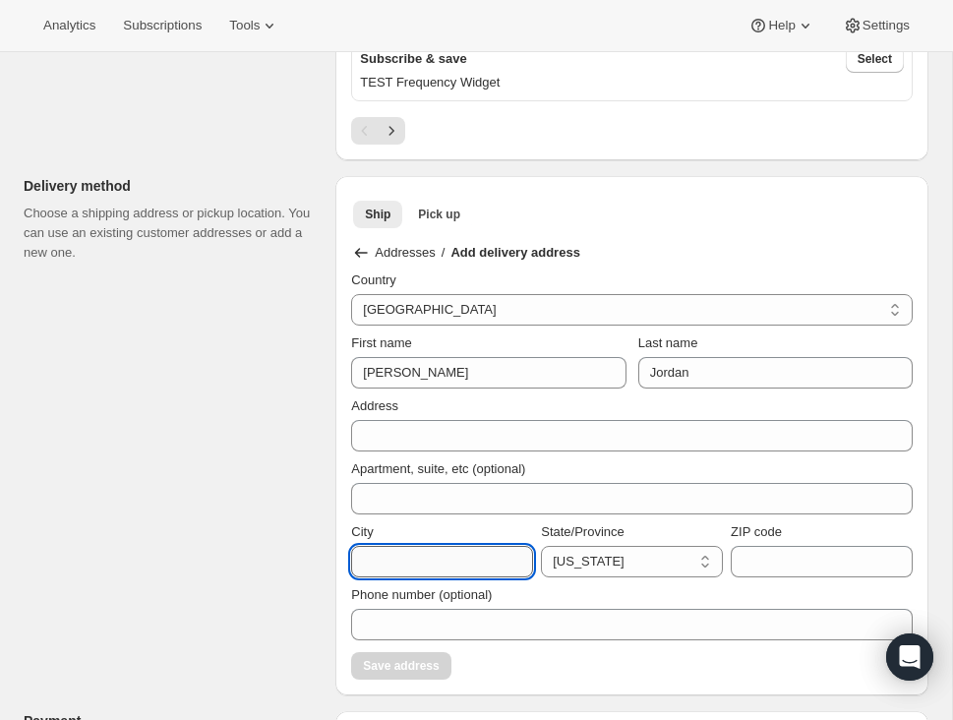
click at [394, 553] on input "City" at bounding box center [442, 561] width 182 height 31
type input "Clemon"
drag, startPoint x: 431, startPoint y: 560, endPoint x: 349, endPoint y: 553, distance: 82.0
click at [349, 553] on div "Ship Pick up More views Ship Pick up More views Addresses / Add delivery addres…" at bounding box center [631, 435] width 593 height 519
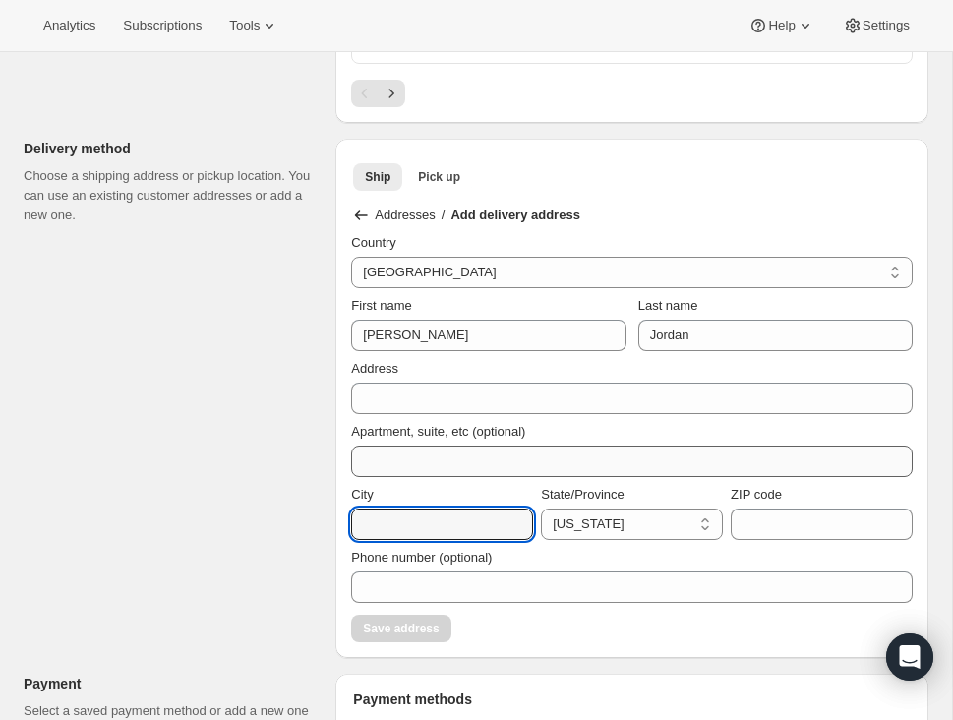
scroll to position [1185, 0]
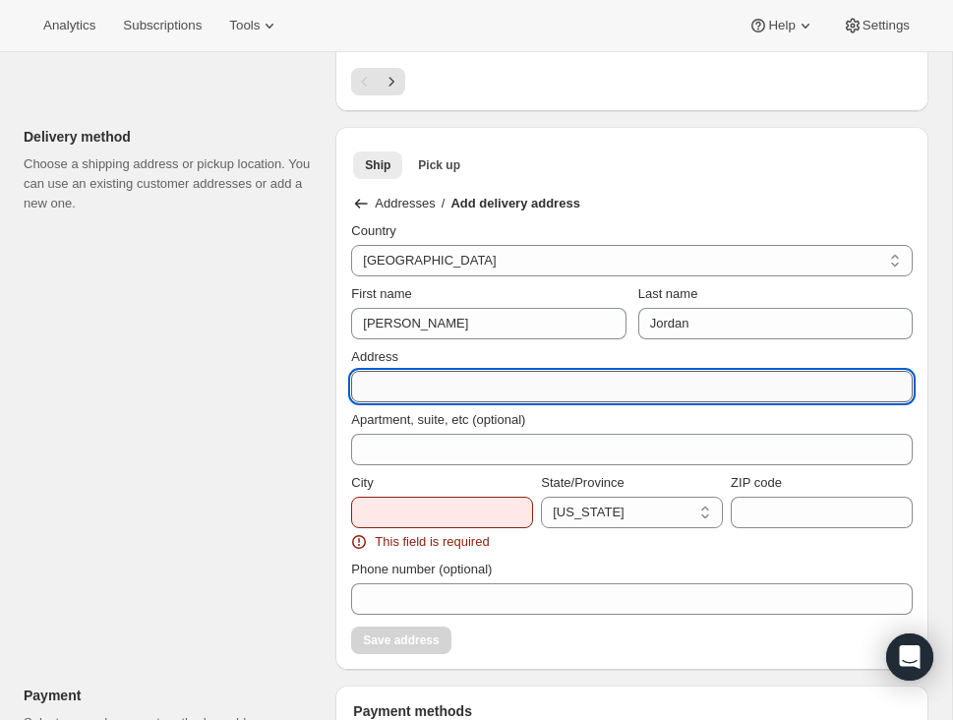
click at [432, 379] on input "Address" at bounding box center [631, 386] width 561 height 31
type input "508 Snider Lane"
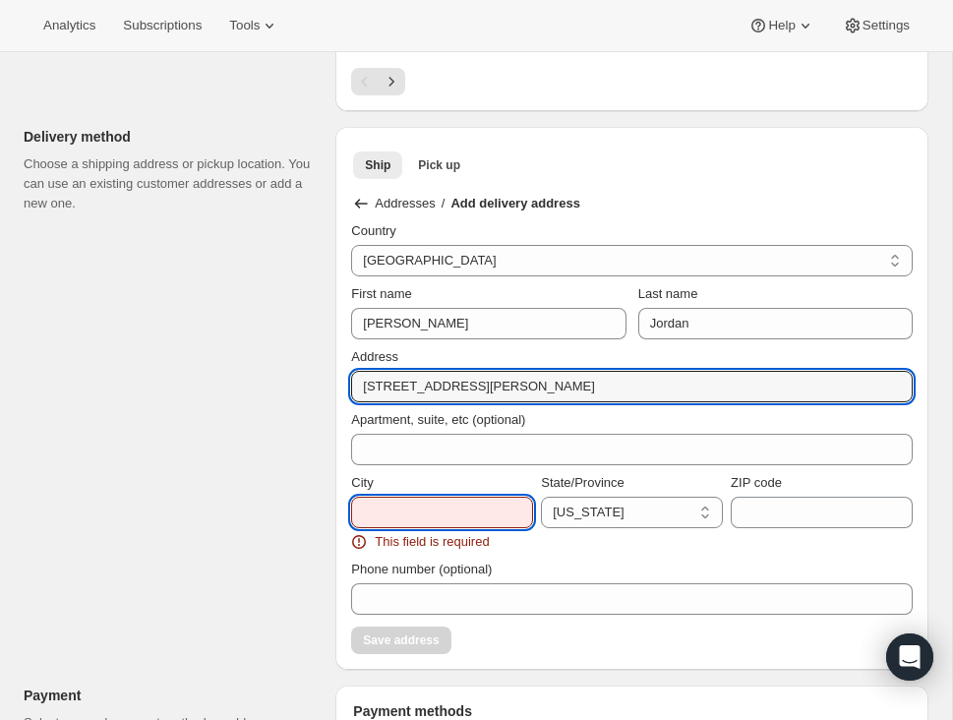
click at [425, 498] on input "City" at bounding box center [442, 512] width 182 height 31
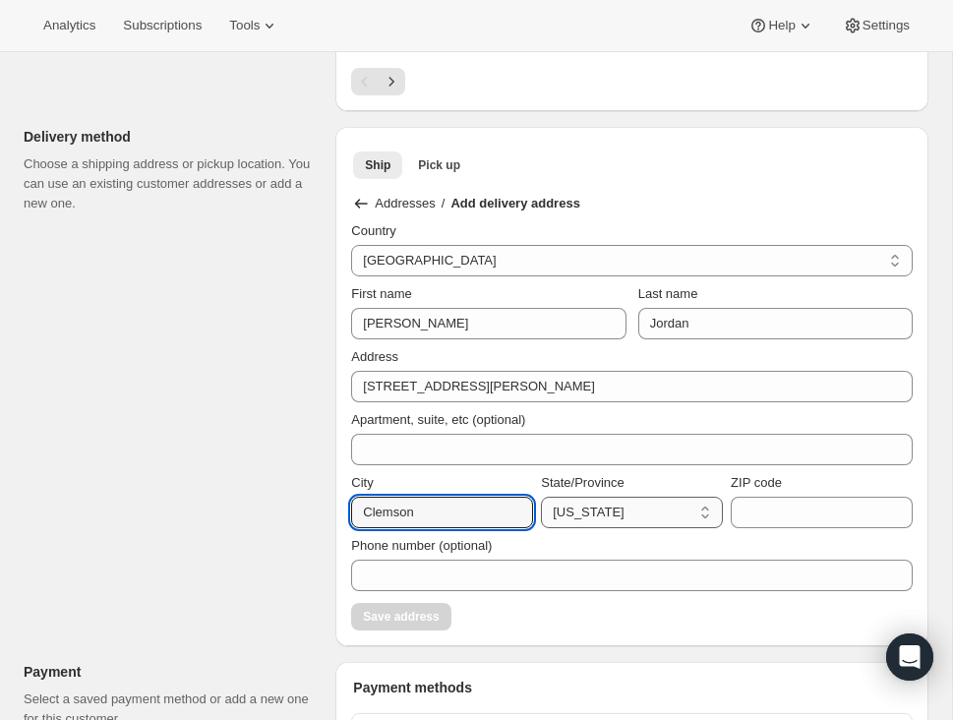
type input "Clemson"
click at [610, 502] on select "California Connecticut Florida Georgia Maine Maryland Massachusetts Michigan Ne…" at bounding box center [632, 512] width 182 height 31
select select "SC"
click at [541, 497] on select "California Connecticut Florida Georgia Maine Maryland Massachusetts Michigan Ne…" at bounding box center [632, 512] width 182 height 31
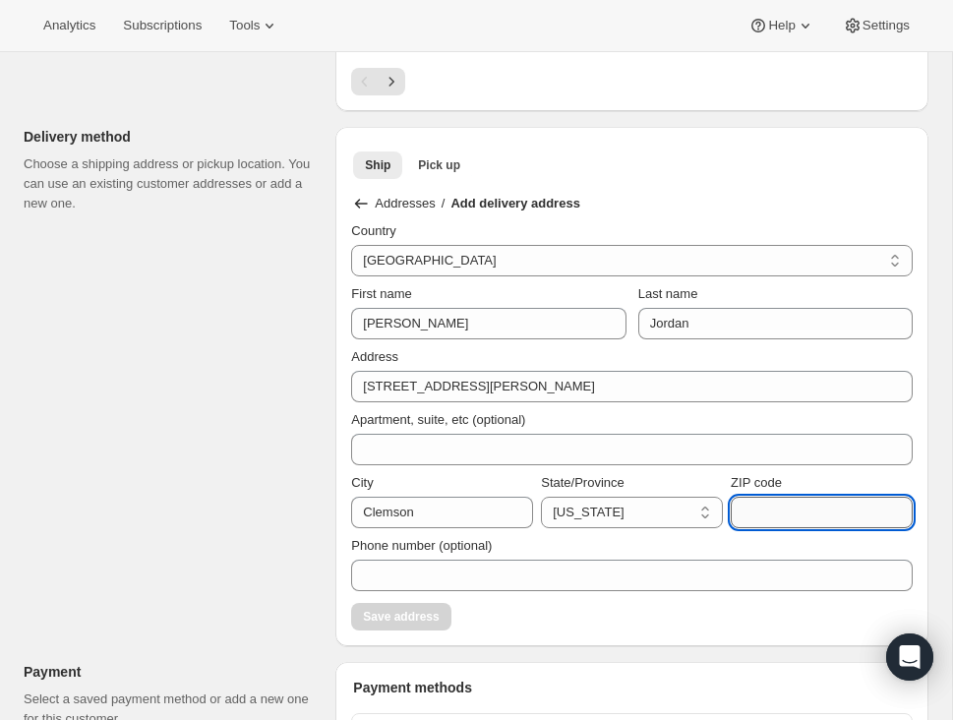
click at [774, 500] on input "ZIP code" at bounding box center [822, 512] width 182 height 31
type input "92631"
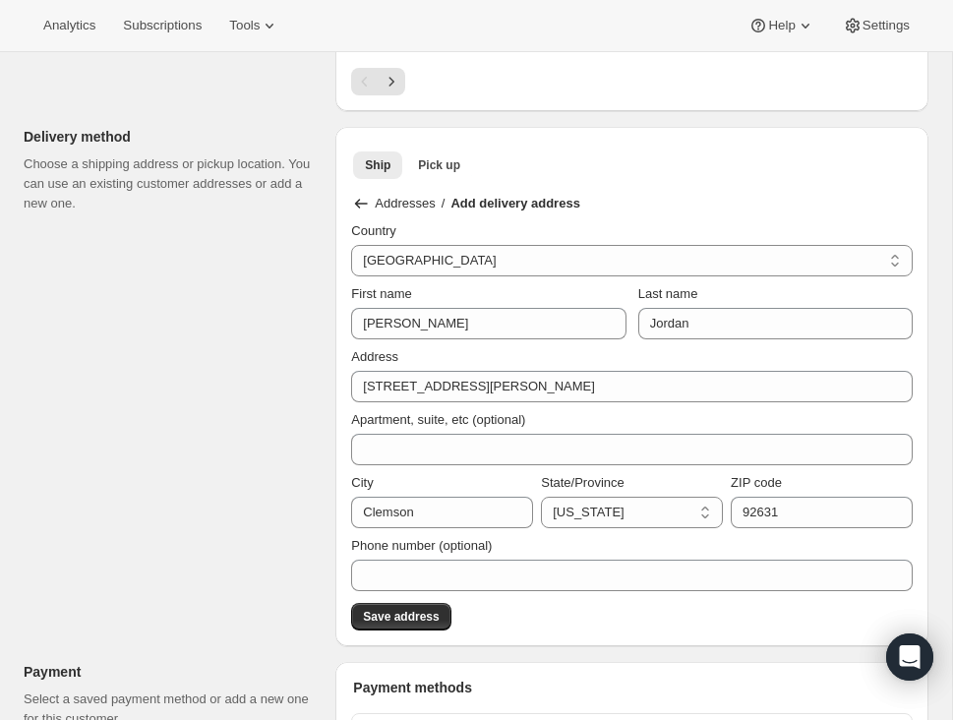
click at [562, 550] on div "Phone number (optional)" at bounding box center [631, 563] width 561 height 55
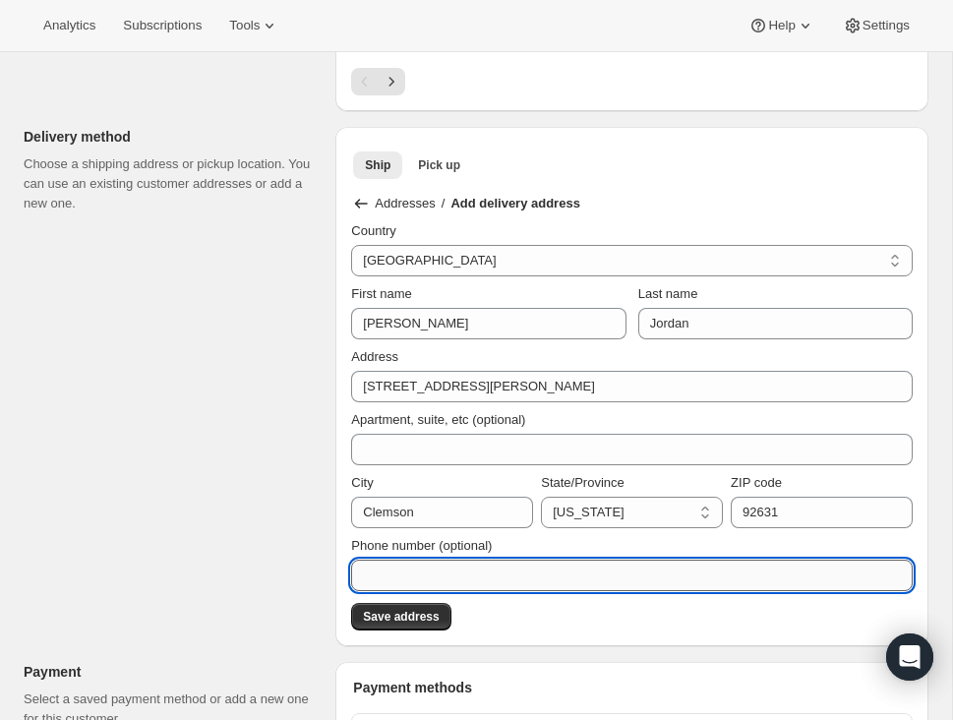
click at [468, 563] on input "Phone number (optional)" at bounding box center [631, 574] width 561 height 31
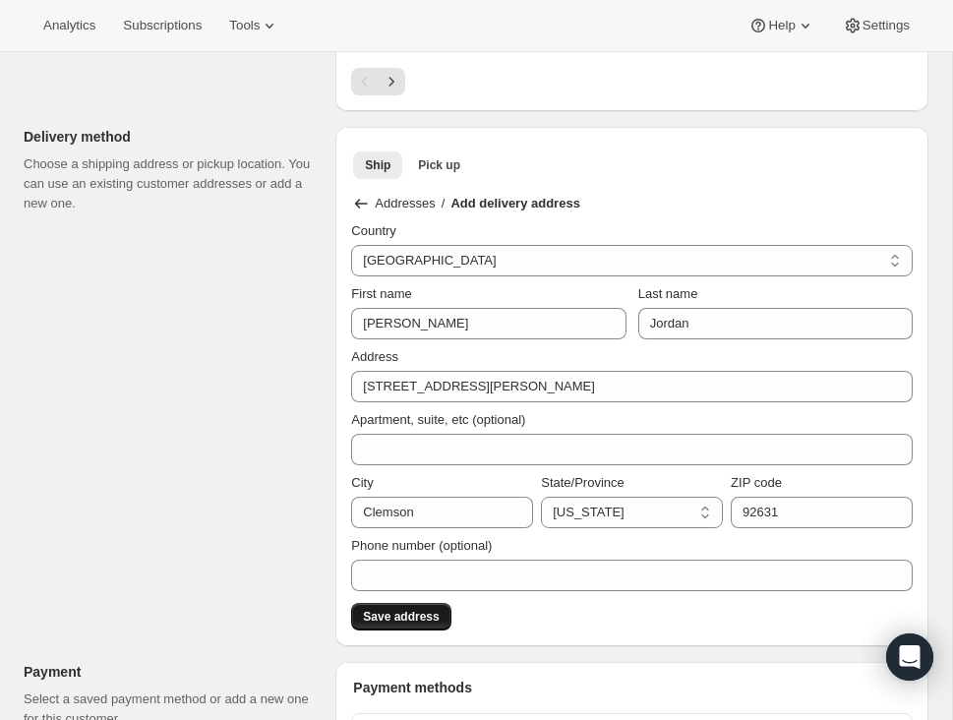
click at [427, 609] on span "Save address" at bounding box center [401, 617] width 76 height 16
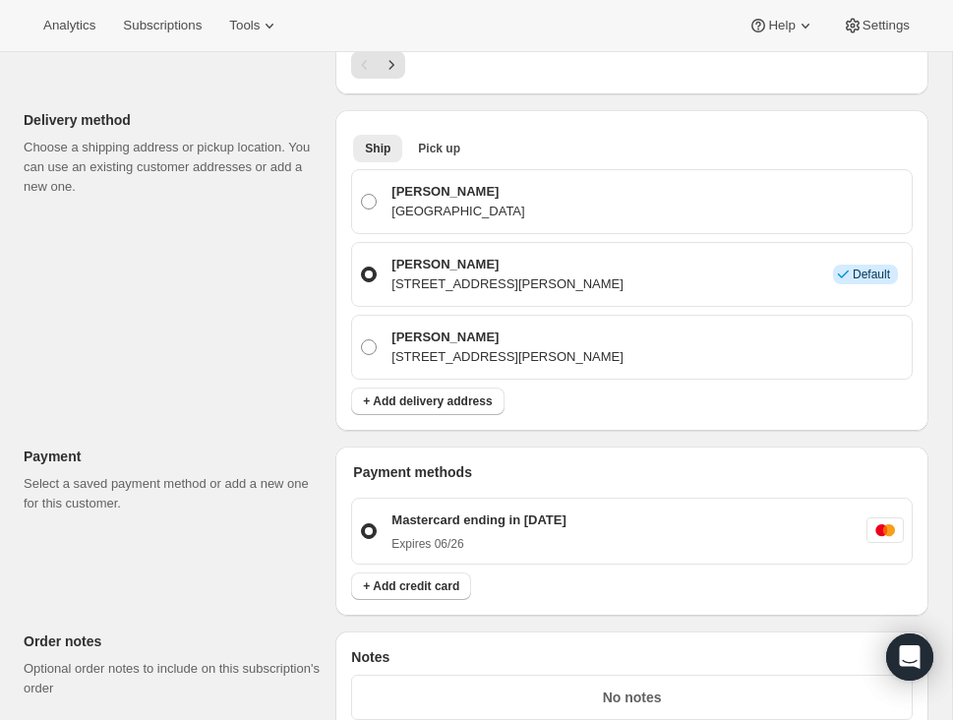
scroll to position [1203, 0]
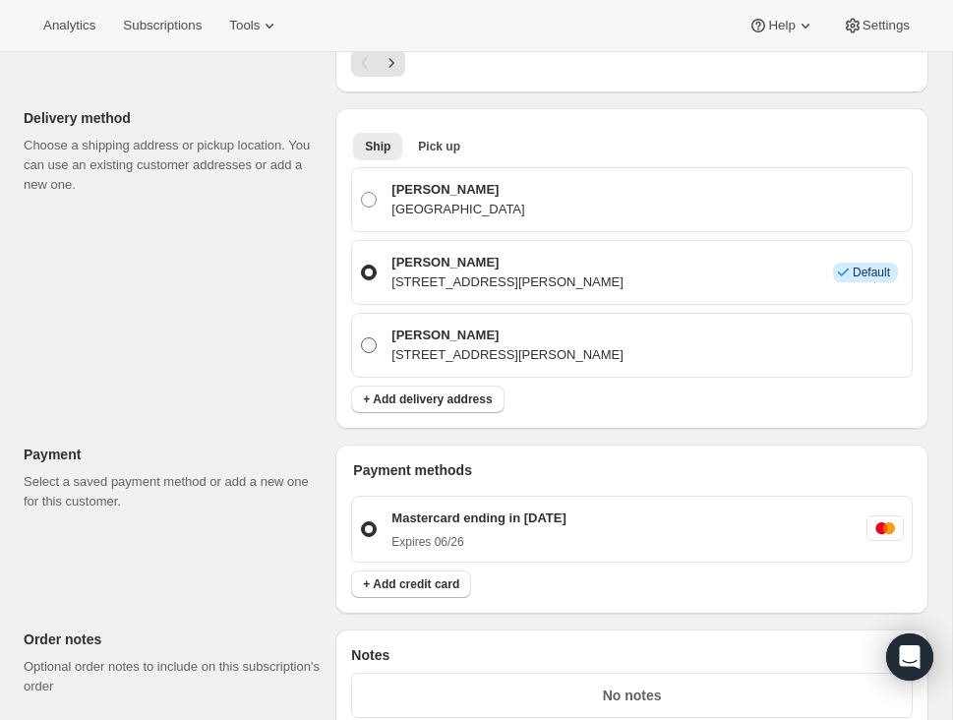
click at [367, 337] on span at bounding box center [369, 345] width 16 height 16
click at [362, 337] on input "Robyn Jordan 508 Snider Lane, Clemson, SC, 92631, United States" at bounding box center [361, 337] width 1 height 1
radio input "true"
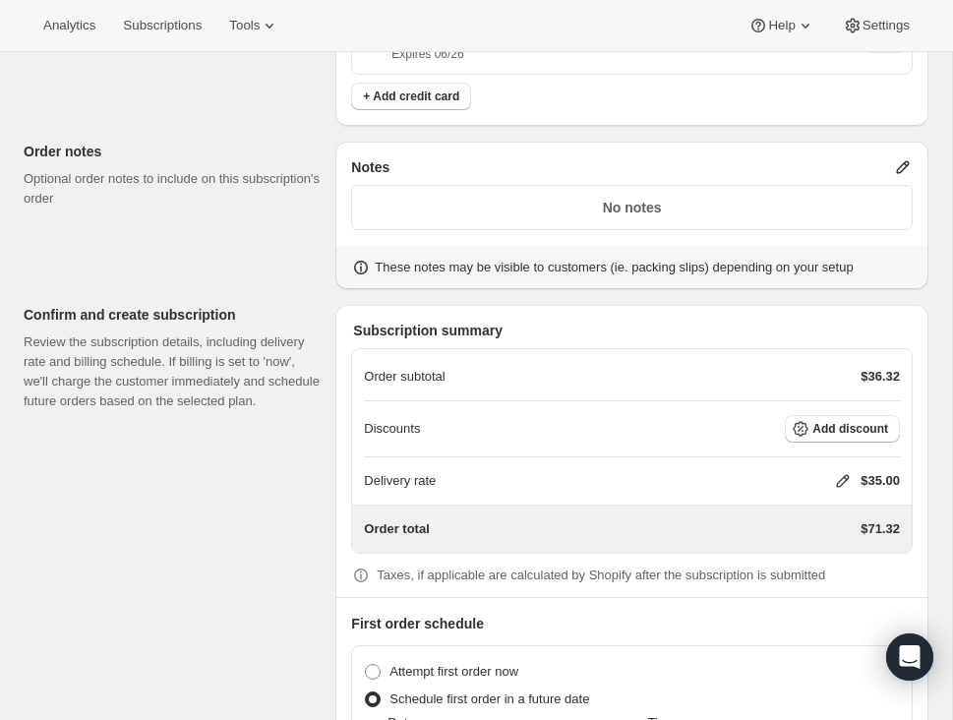
scroll to position [1844, 0]
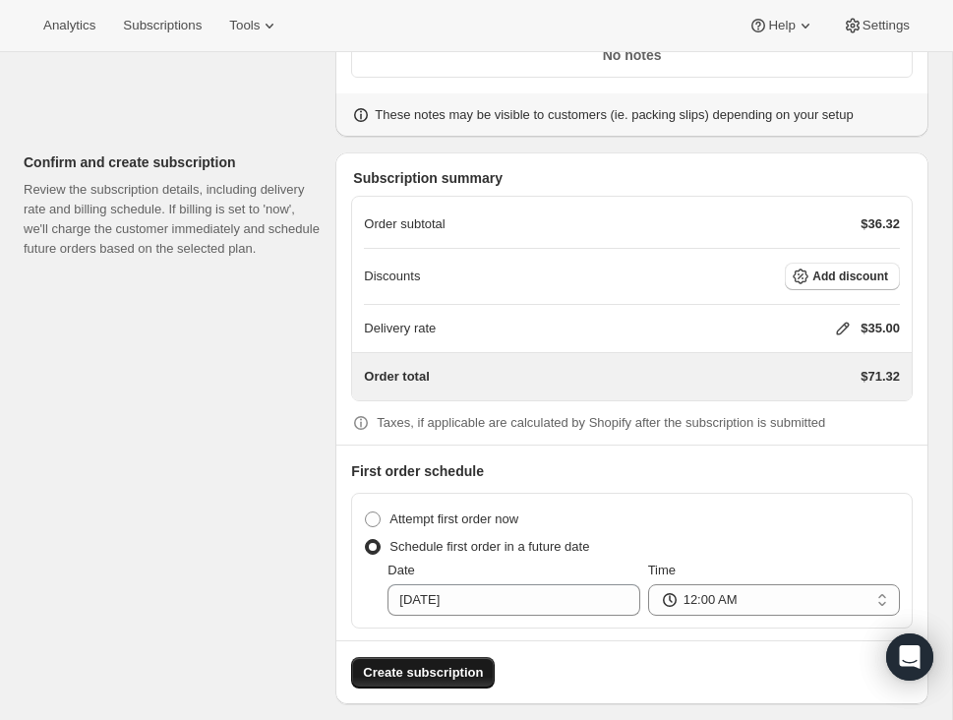
click at [422, 663] on span "Create subscription" at bounding box center [423, 673] width 120 height 20
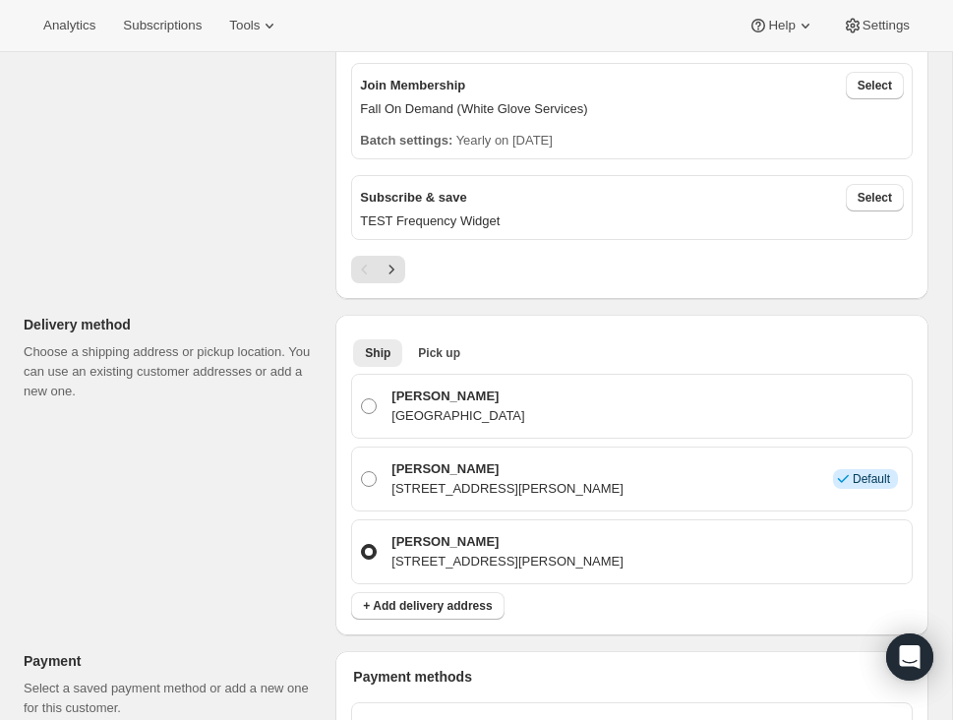
scroll to position [999, 0]
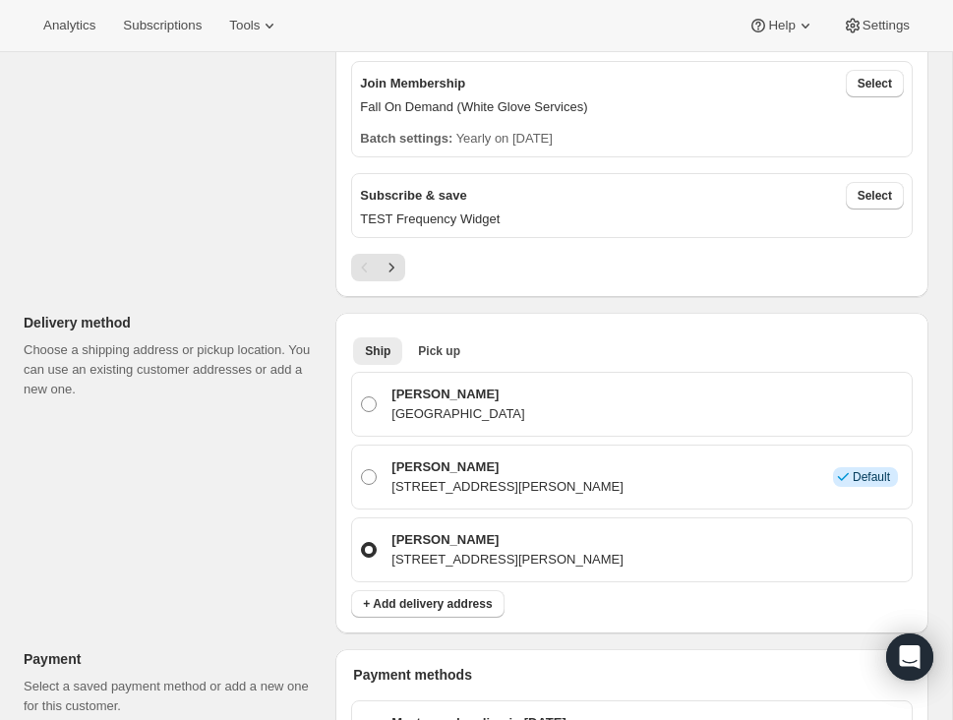
click at [488, 556] on p "508 Snider Lane, Clemson, SC, 92631, United States" at bounding box center [507, 560] width 232 height 20
click at [362, 543] on input "Robyn Jordan 508 Snider Lane, Clemson, SC, 92631, United States" at bounding box center [361, 542] width 1 height 1
click at [363, 469] on span at bounding box center [369, 477] width 16 height 16
click at [362, 469] on input "Robyn Jordan 508 Snider Lane, Clemson, SC, 29631, United States Info Default" at bounding box center [361, 469] width 1 height 1
radio input "true"
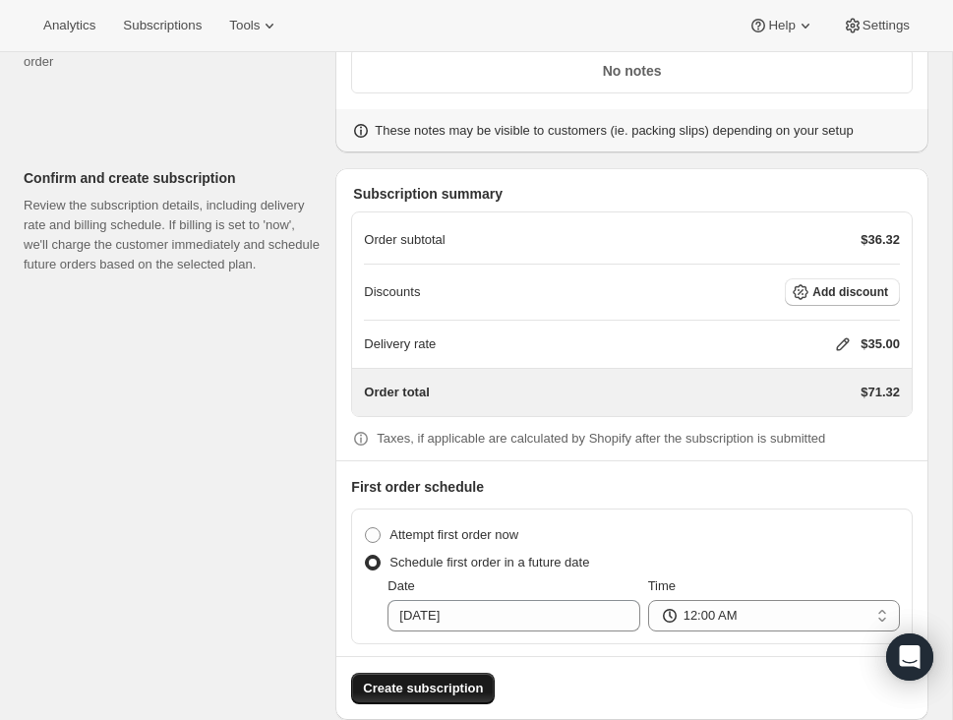
scroll to position [1737, 0]
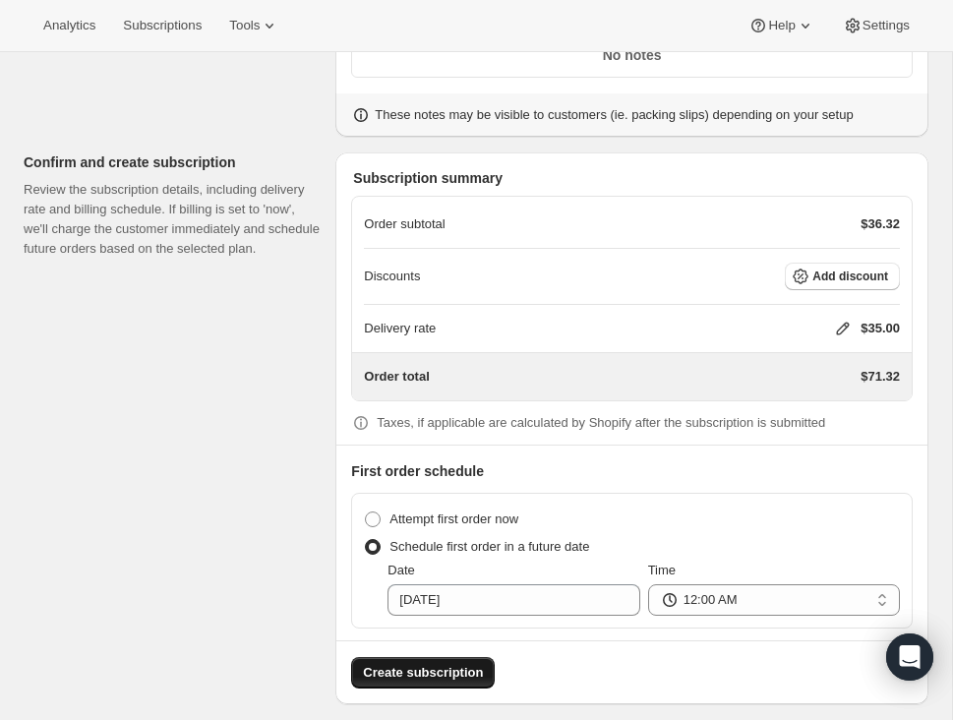
click at [440, 663] on span "Create subscription" at bounding box center [423, 673] width 120 height 20
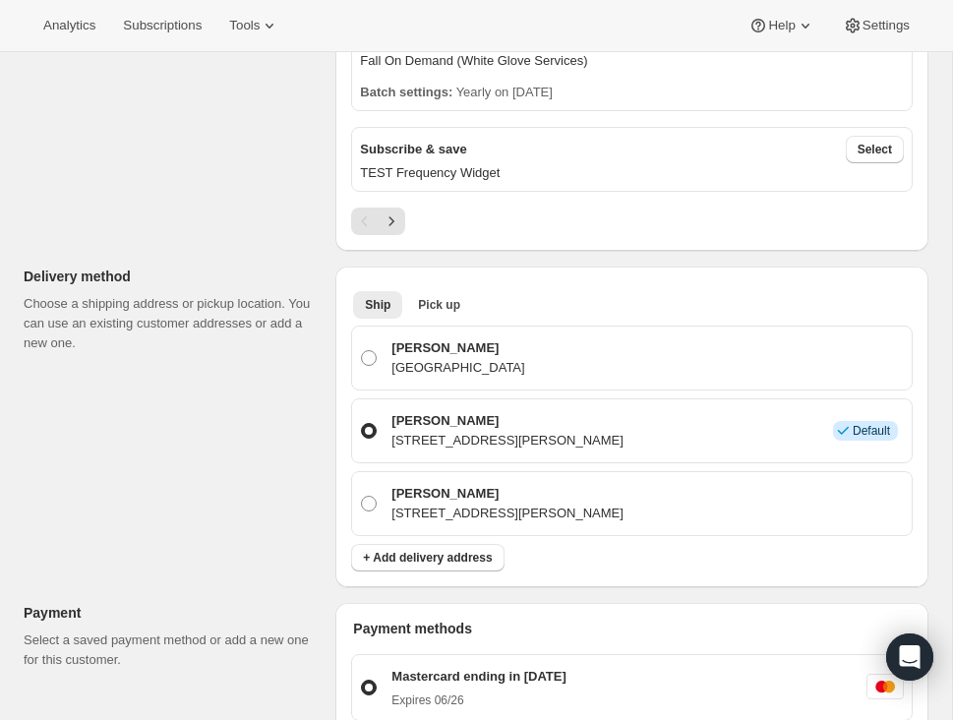
scroll to position [1048, 0]
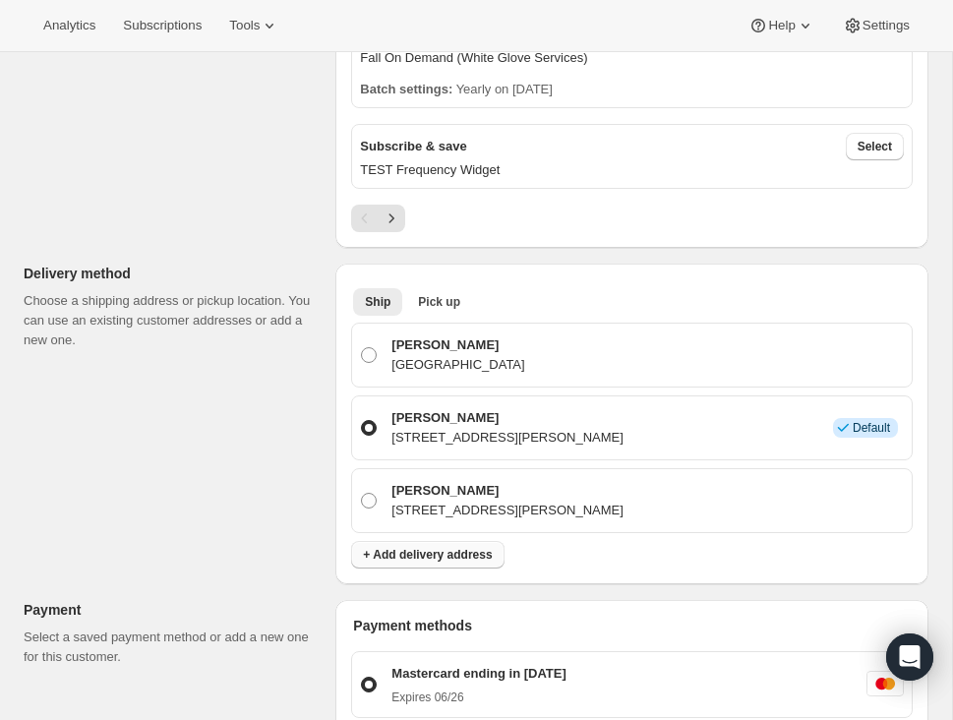
click at [410, 547] on span "+ Add delivery address" at bounding box center [427, 555] width 129 height 16
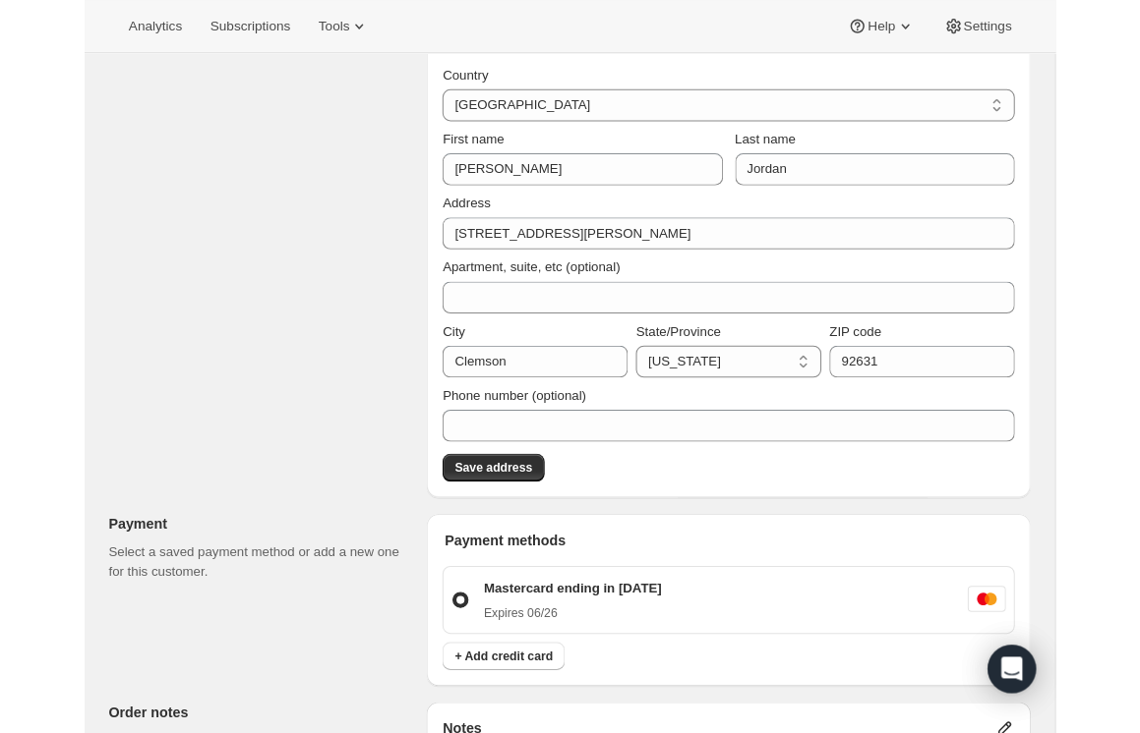
scroll to position [1343, 0]
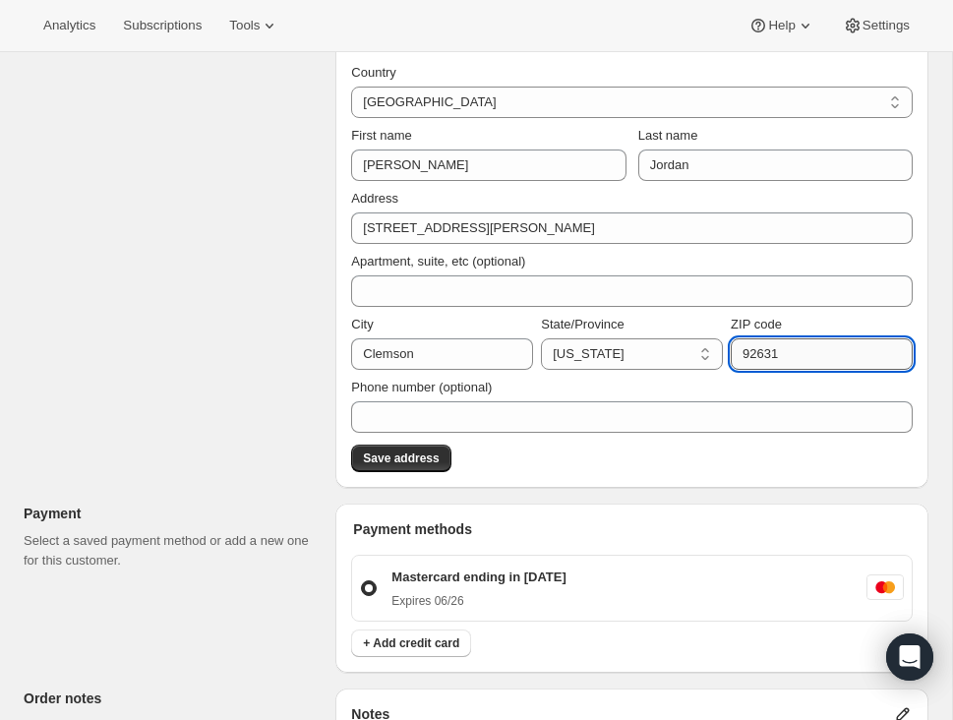
drag, startPoint x: 796, startPoint y: 347, endPoint x: 732, endPoint y: 346, distance: 63.9
click at [732, 346] on input "92631" at bounding box center [822, 353] width 182 height 31
type input "29631"
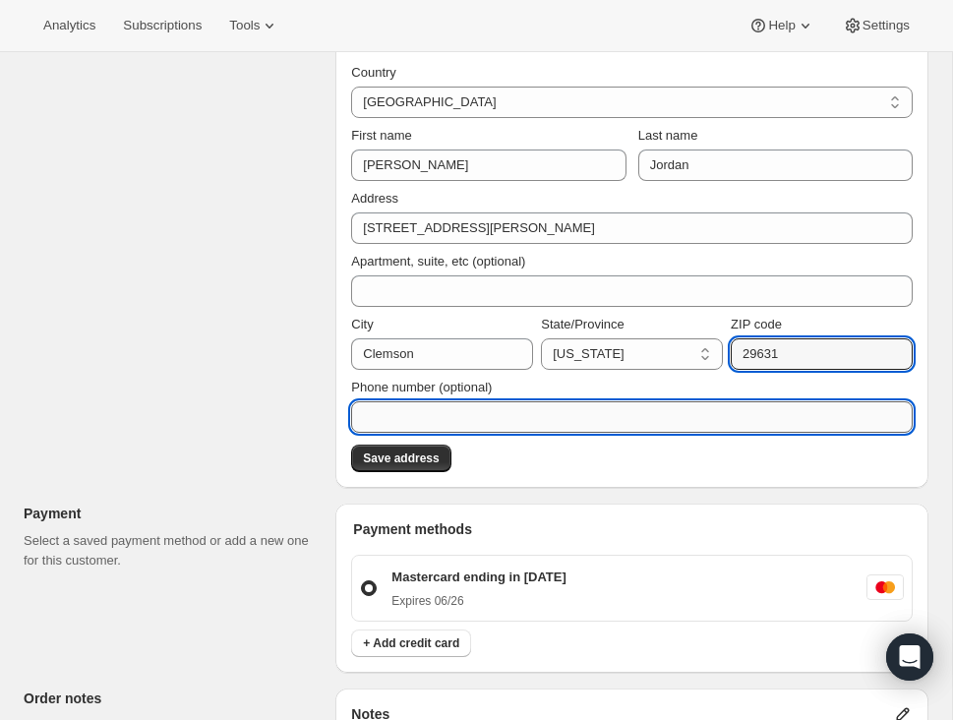
click at [427, 411] on input "Phone number (optional)" at bounding box center [631, 416] width 561 height 31
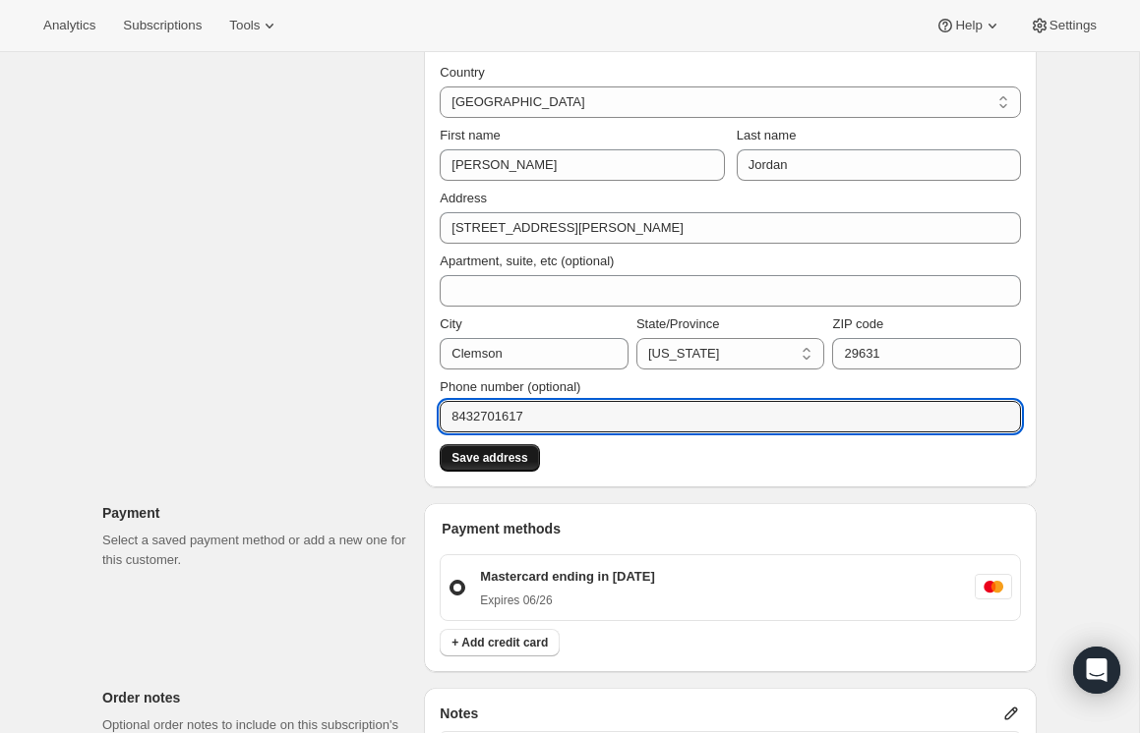
type input "8432701617"
click at [493, 455] on span "Save address" at bounding box center [489, 458] width 76 height 16
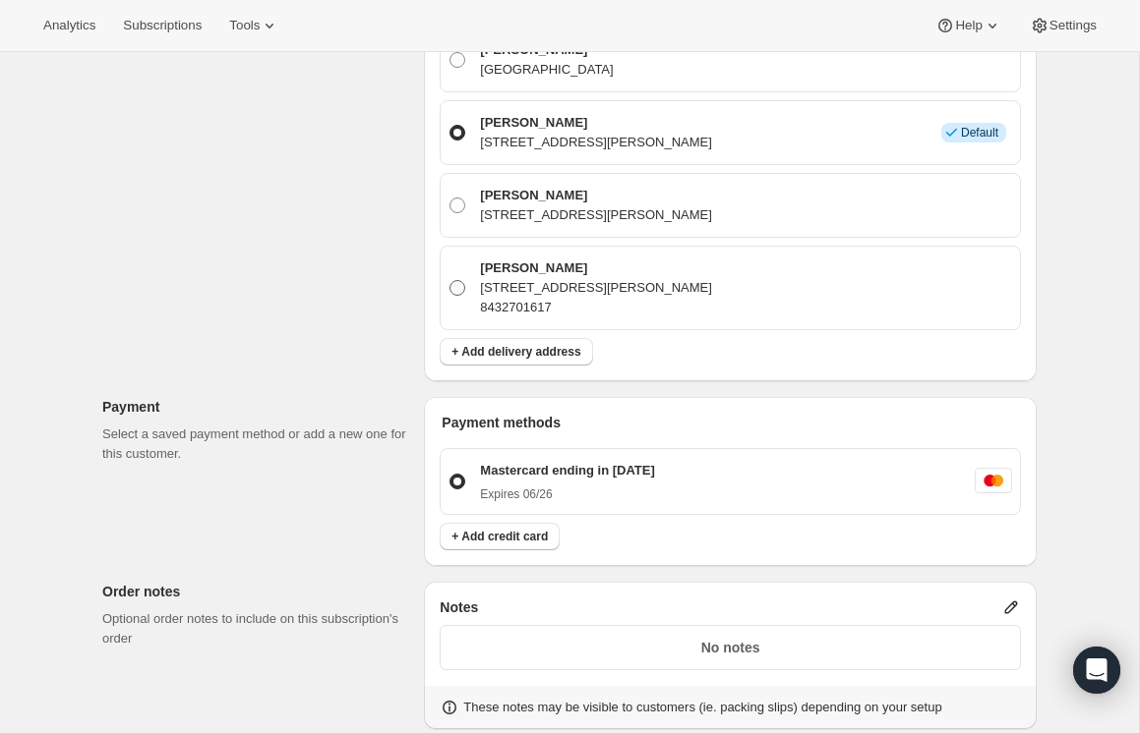
click at [461, 280] on span at bounding box center [457, 288] width 16 height 16
click at [450, 280] on input "Robyn Jordan 508 Snider Lane, Clemson, CA, 29631, United States 8432701617" at bounding box center [449, 280] width 1 height 1
radio input "true"
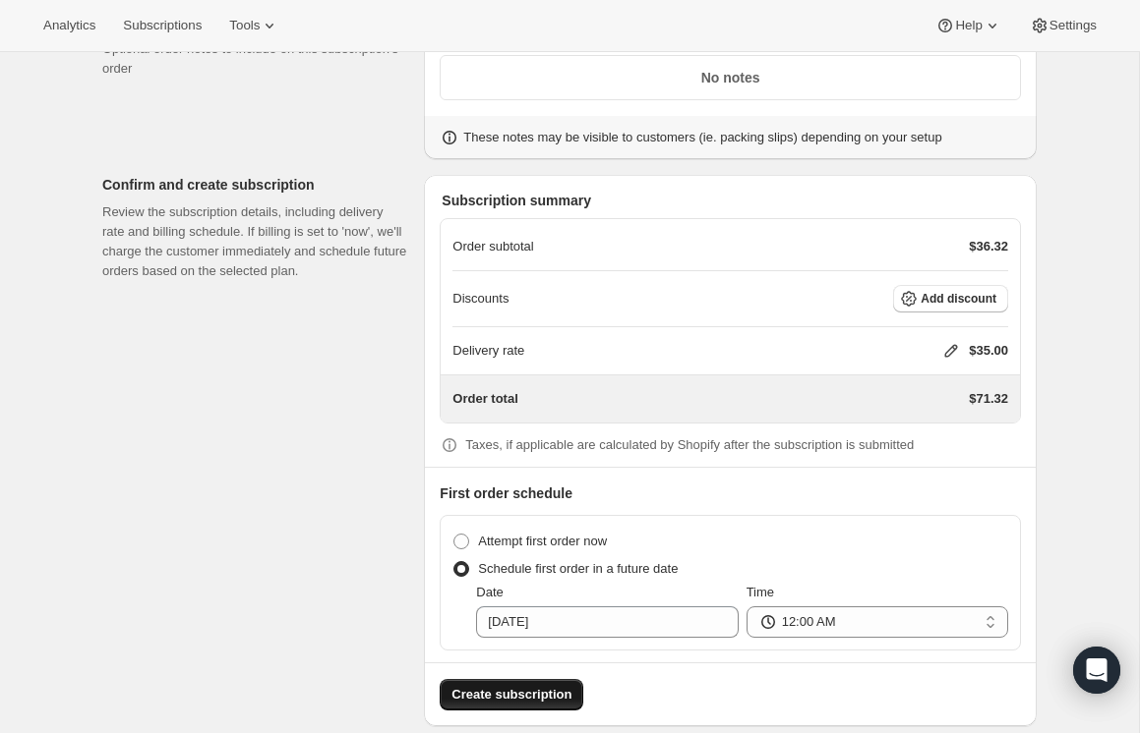
scroll to position [1920, 0]
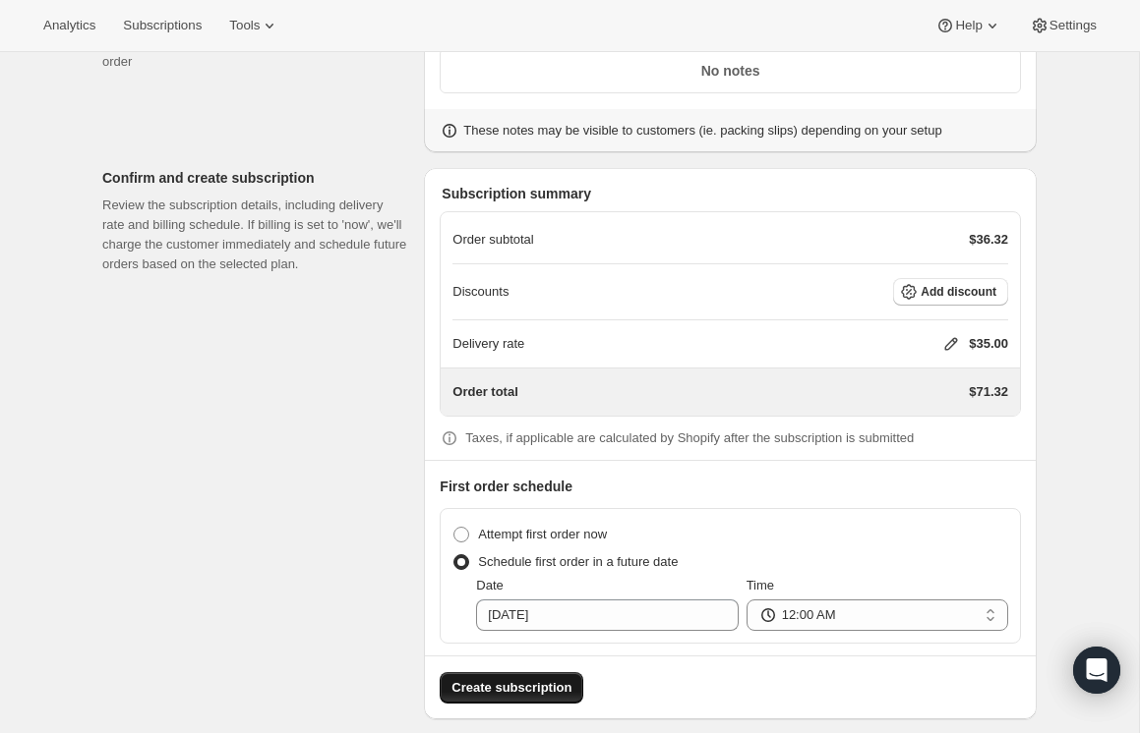
click at [521, 678] on span "Create subscription" at bounding box center [511, 688] width 120 height 20
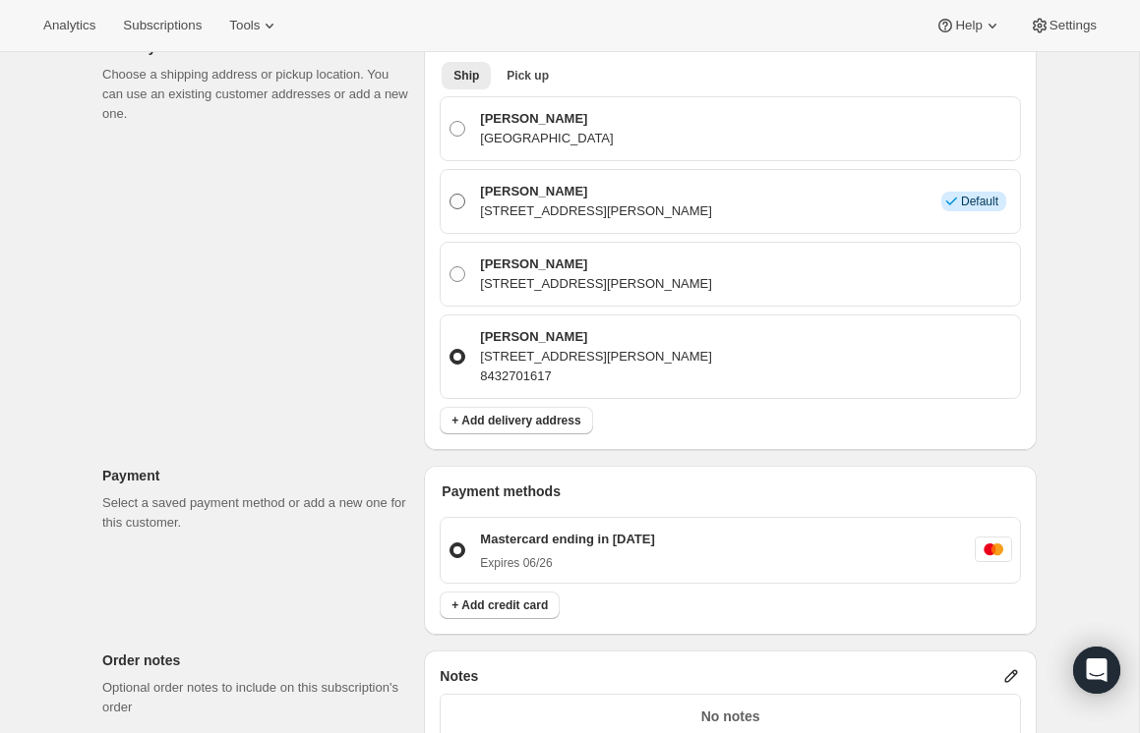
scroll to position [1261, 0]
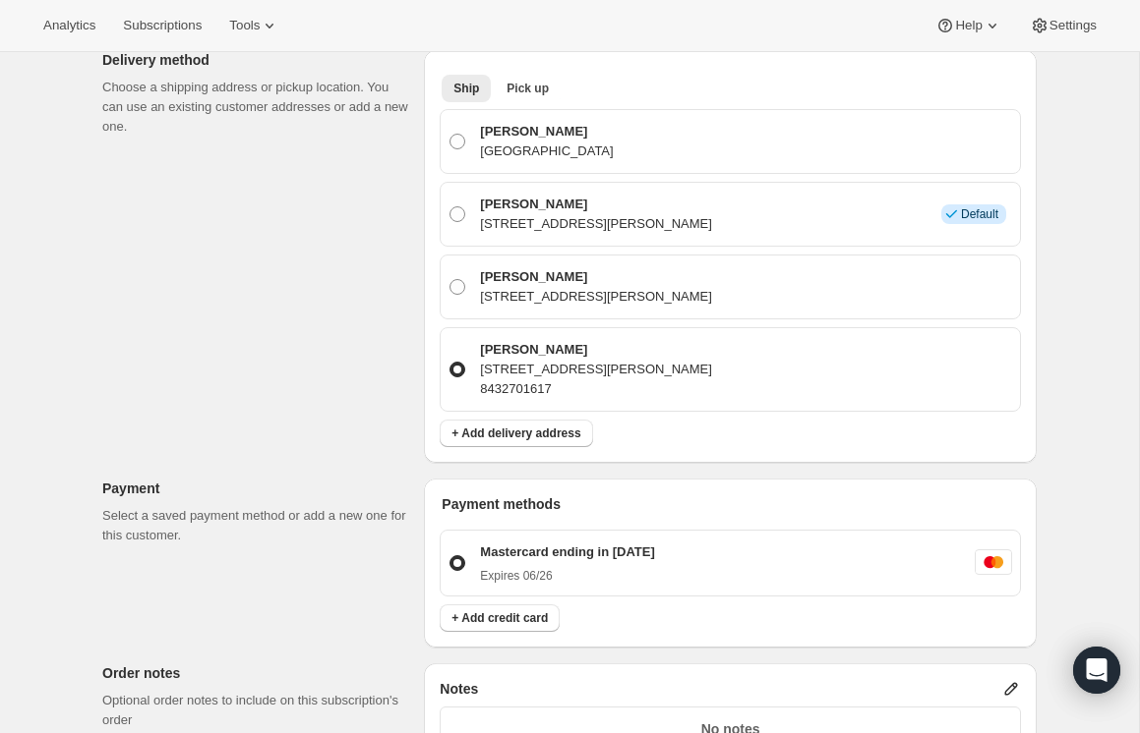
click at [520, 380] on p "8432701617" at bounding box center [596, 390] width 232 height 20
click at [450, 363] on input "Robyn Jordan 508 Snider Lane, Clemson, CA, 29631, United States 8432701617" at bounding box center [449, 362] width 1 height 1
click at [523, 360] on p "508 Snider Lane, Clemson, CA, 29631, United States" at bounding box center [596, 370] width 232 height 20
click at [450, 362] on input "Robyn Jordan 508 Snider Lane, Clemson, CA, 29631, United States 8432701617" at bounding box center [449, 362] width 1 height 1
click at [523, 360] on p "508 Snider Lane, Clemson, CA, 29631, United States" at bounding box center [596, 370] width 232 height 20
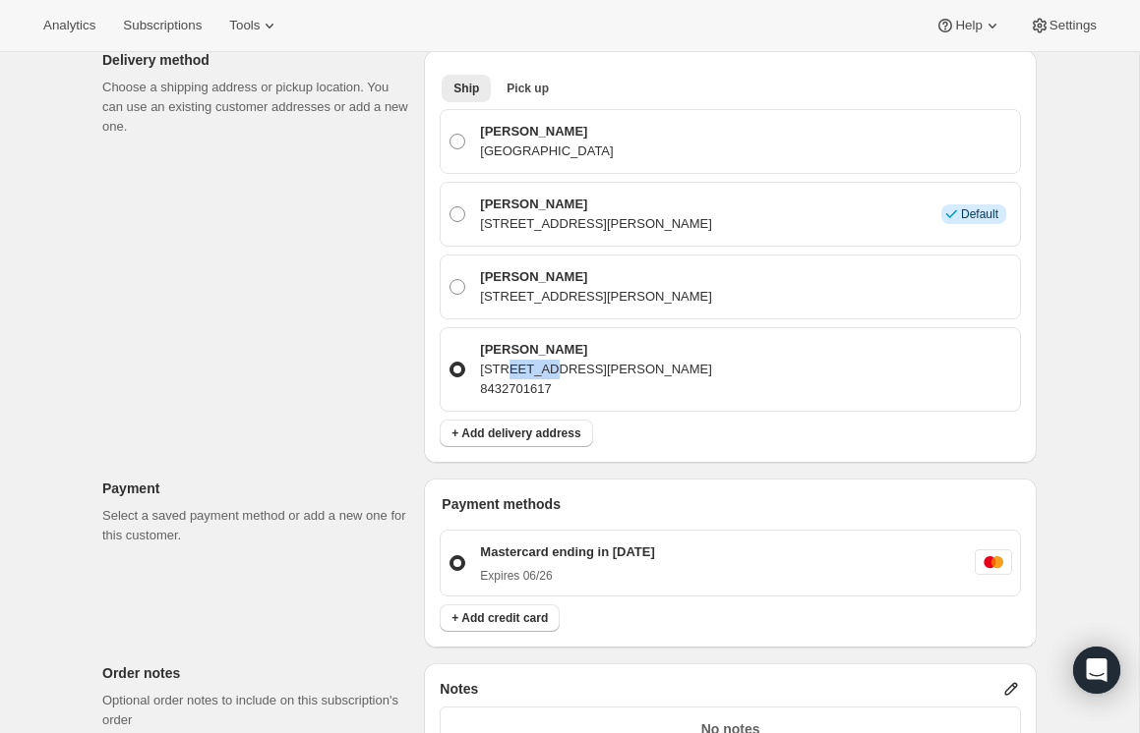
click at [450, 362] on input "Robyn Jordan 508 Snider Lane, Clemson, CA, 29631, United States 8432701617" at bounding box center [449, 362] width 1 height 1
click at [639, 363] on p "508 Snider Lane, Clemson, CA, 29631, United States" at bounding box center [596, 370] width 232 height 20
click at [450, 363] on input "Robyn Jordan 508 Snider Lane, Clemson, CA, 29631, United States 8432701617" at bounding box center [449, 362] width 1 height 1
drag, startPoint x: 674, startPoint y: 359, endPoint x: 718, endPoint y: 364, distance: 43.5
click at [712, 364] on p "508 Snider Lane, Clemson, CA, 29631, United States" at bounding box center [596, 370] width 232 height 20
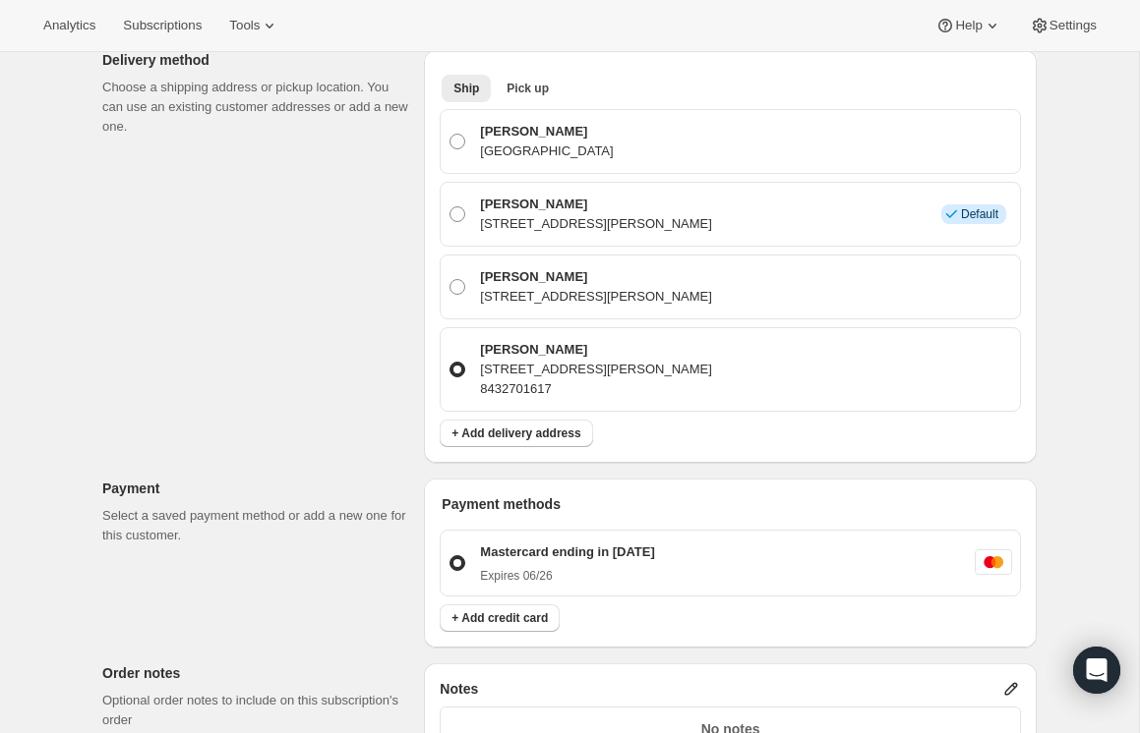
click at [712, 365] on p "508 Snider Lane, Clemson, CA, 29631, United States" at bounding box center [596, 370] width 232 height 20
click at [450, 363] on input "Robyn Jordan 508 Snider Lane, Clemson, CA, 29631, United States 8432701617" at bounding box center [449, 362] width 1 height 1
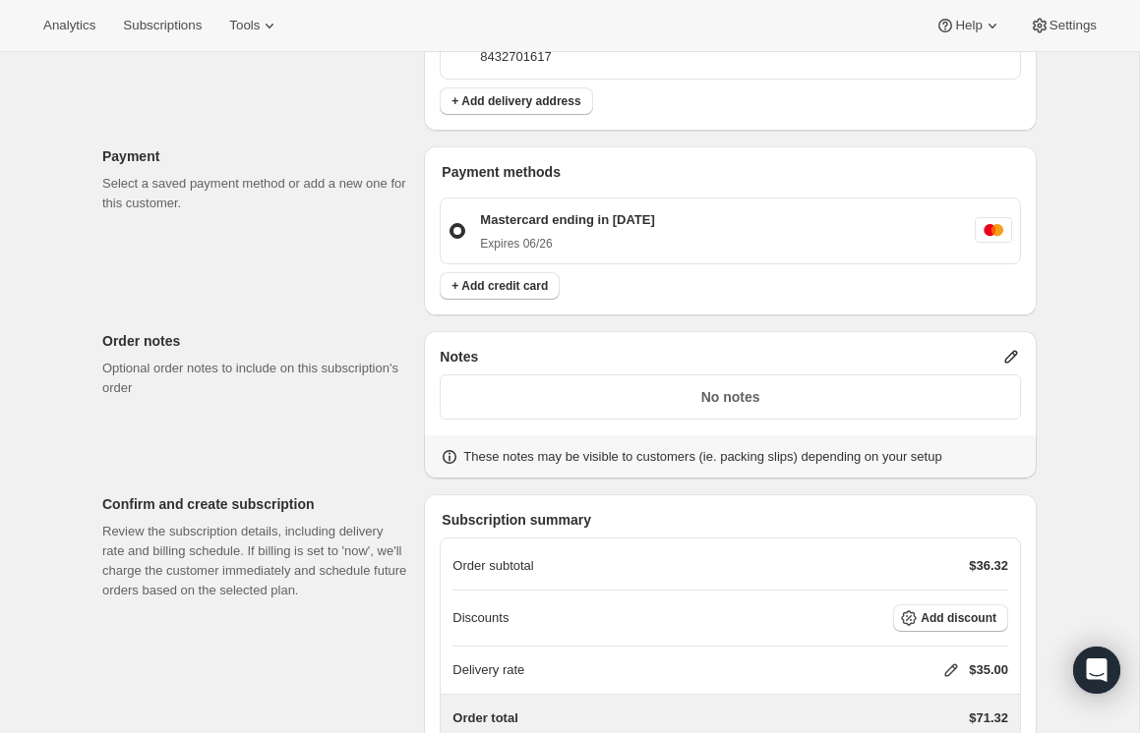
scroll to position [1596, 0]
click at [521, 276] on span "+ Add credit card" at bounding box center [499, 284] width 96 height 16
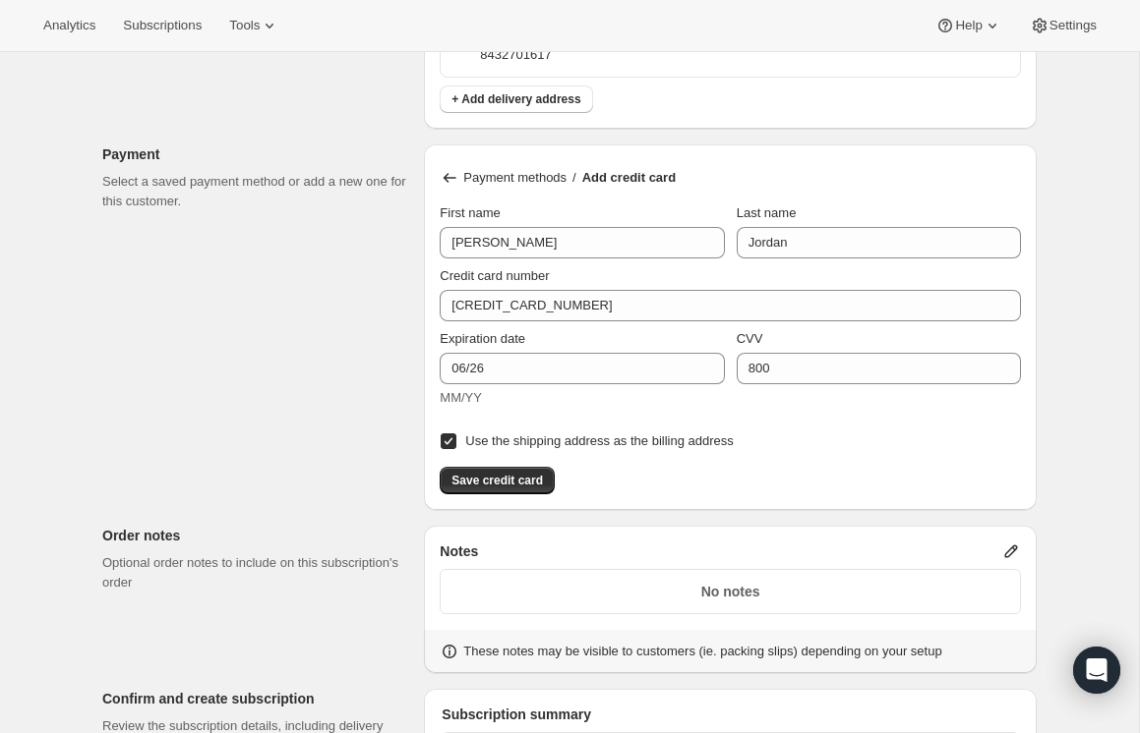
click at [733, 526] on div "Notes No notes These notes may be visible to customers (ie. packing slips) depe…" at bounding box center [730, 599] width 613 height 147
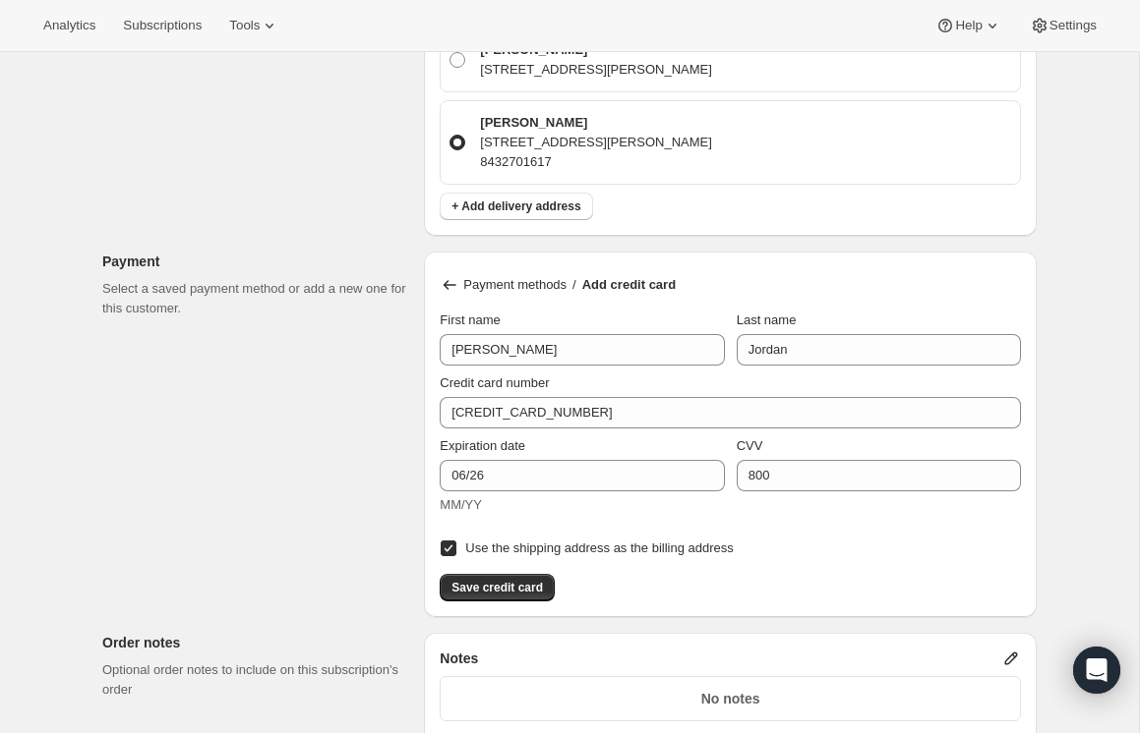
scroll to position [1500, 0]
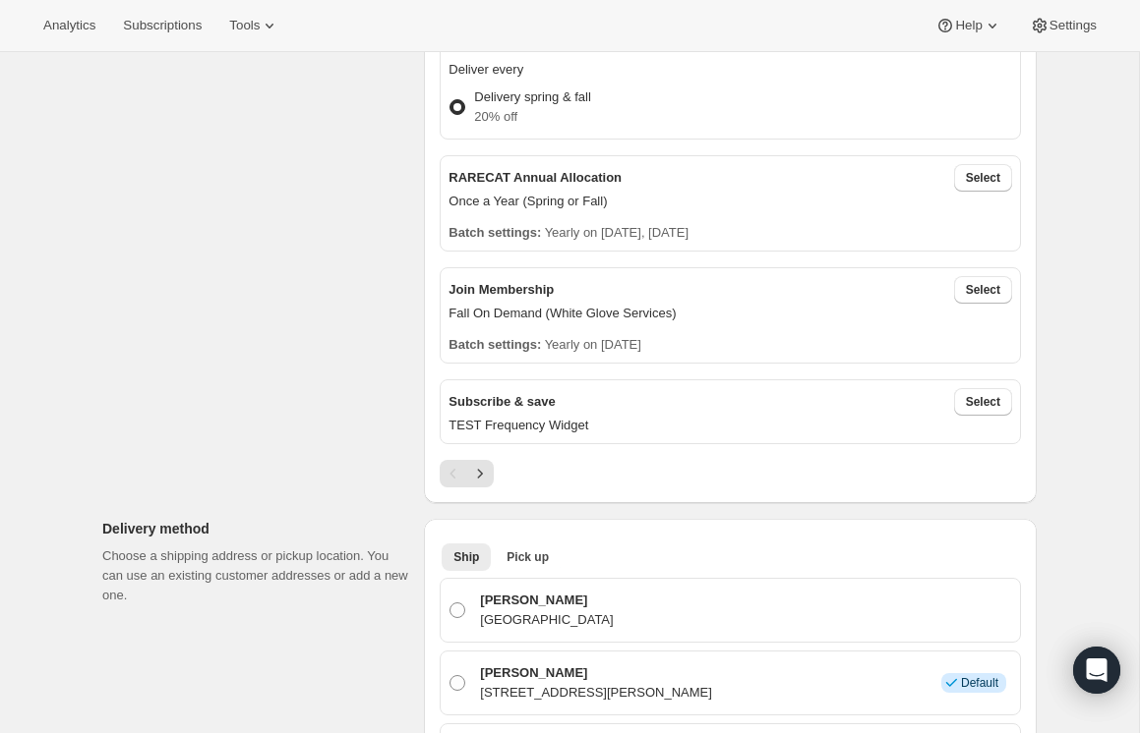
scroll to position [0, 0]
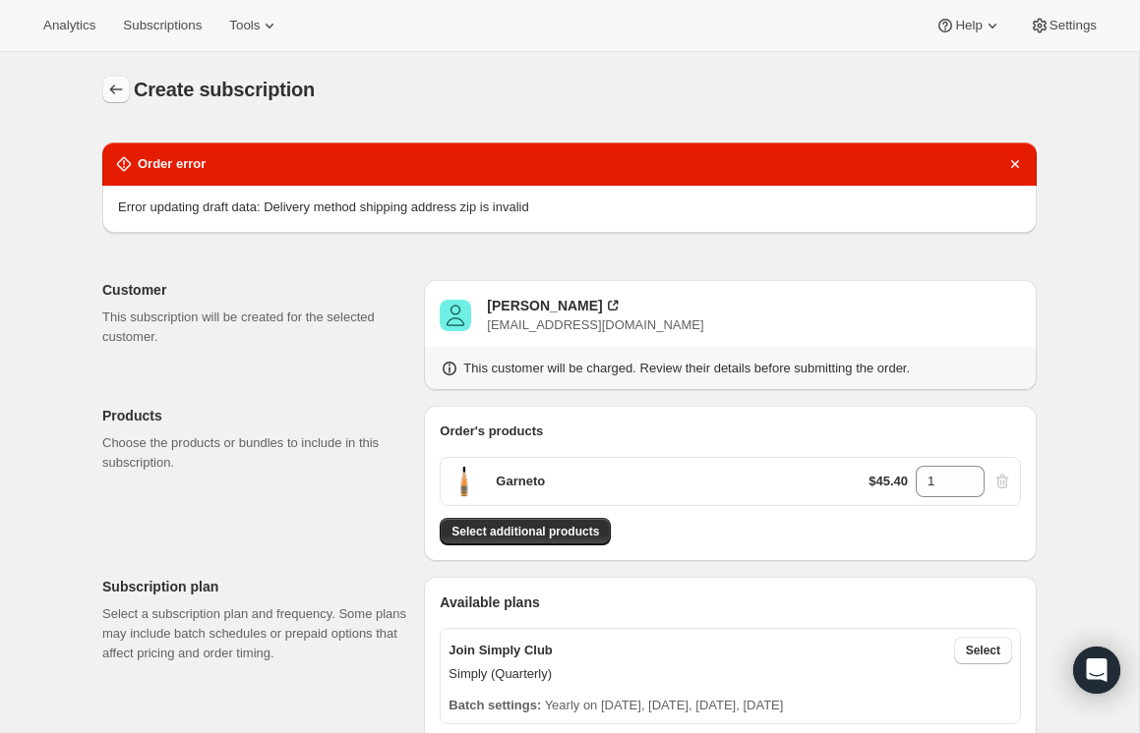
click at [116, 85] on icon "button" at bounding box center [116, 90] width 20 height 20
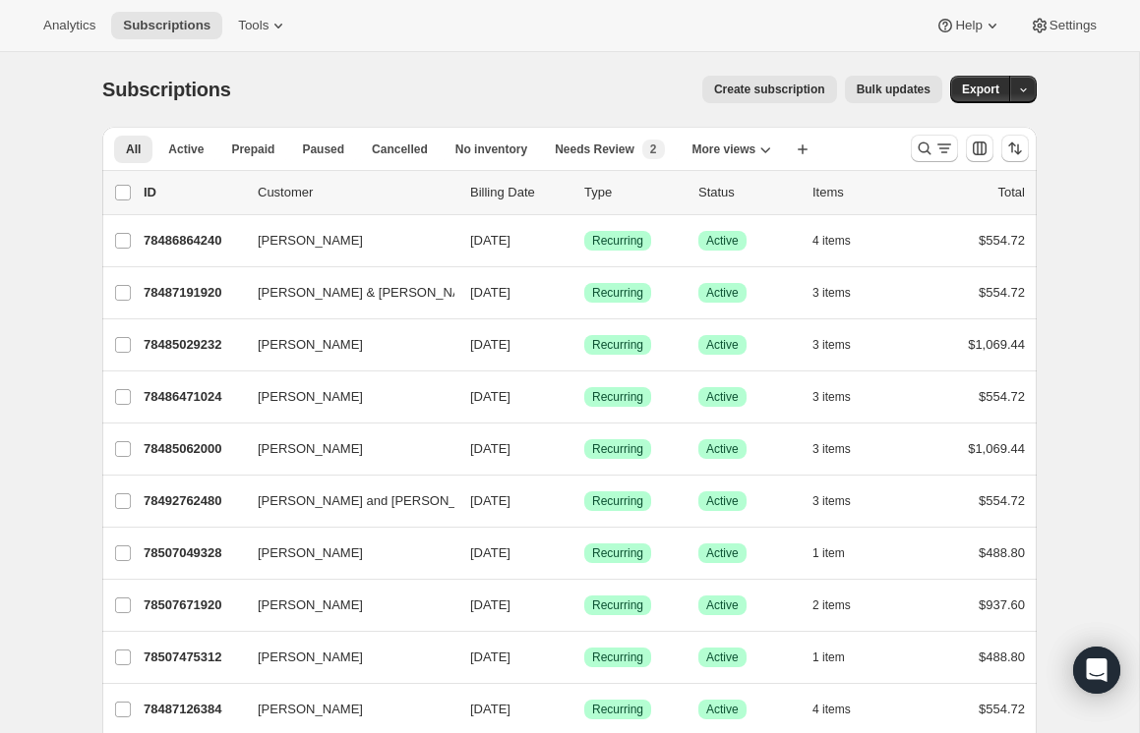
click at [777, 95] on span "Create subscription" at bounding box center [769, 90] width 111 height 16
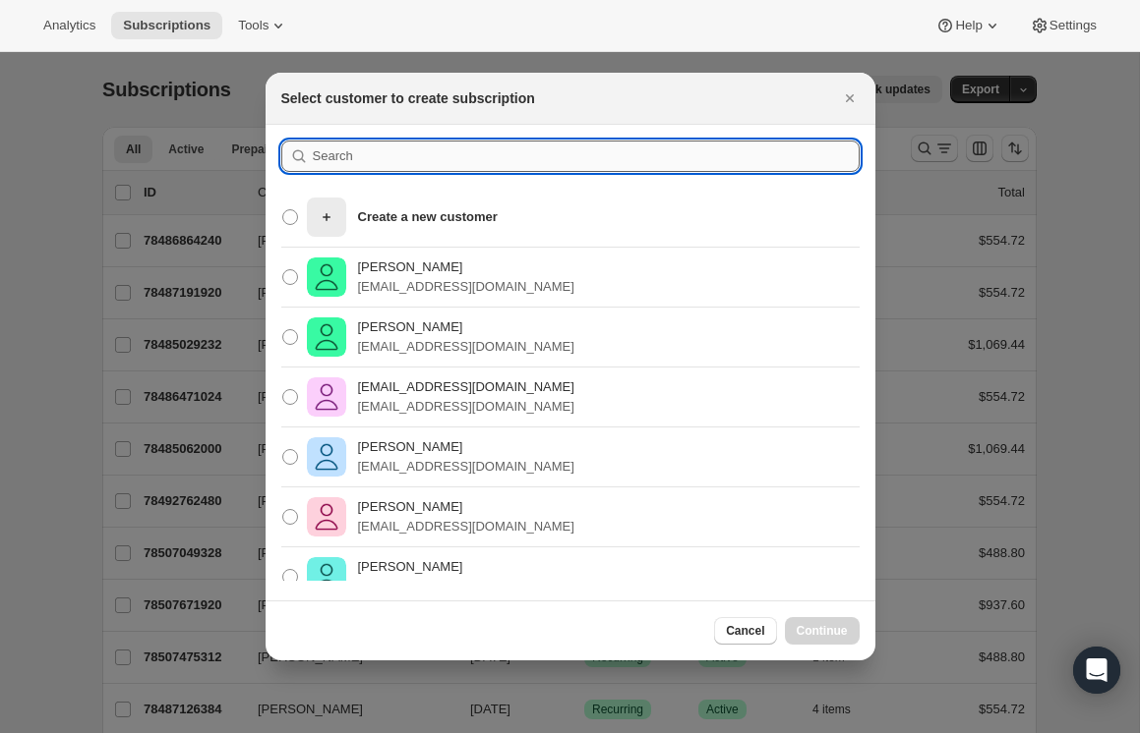
click at [367, 169] on input ":rc:" at bounding box center [586, 156] width 547 height 31
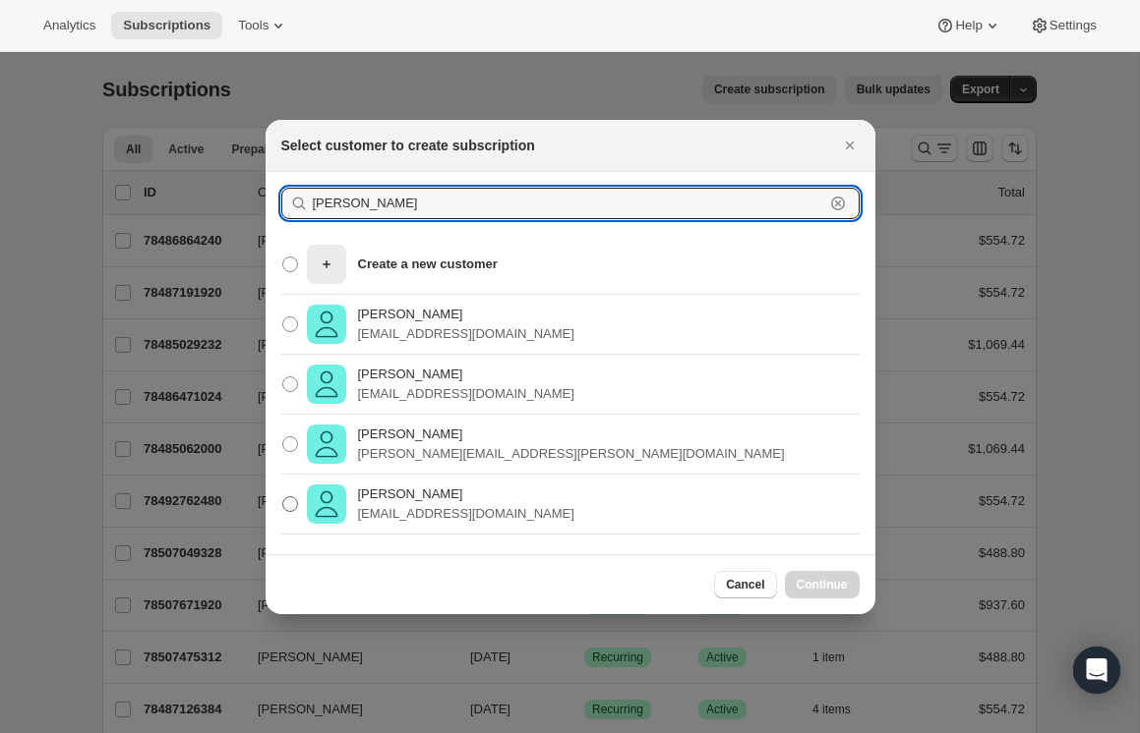
type input "[PERSON_NAME]"
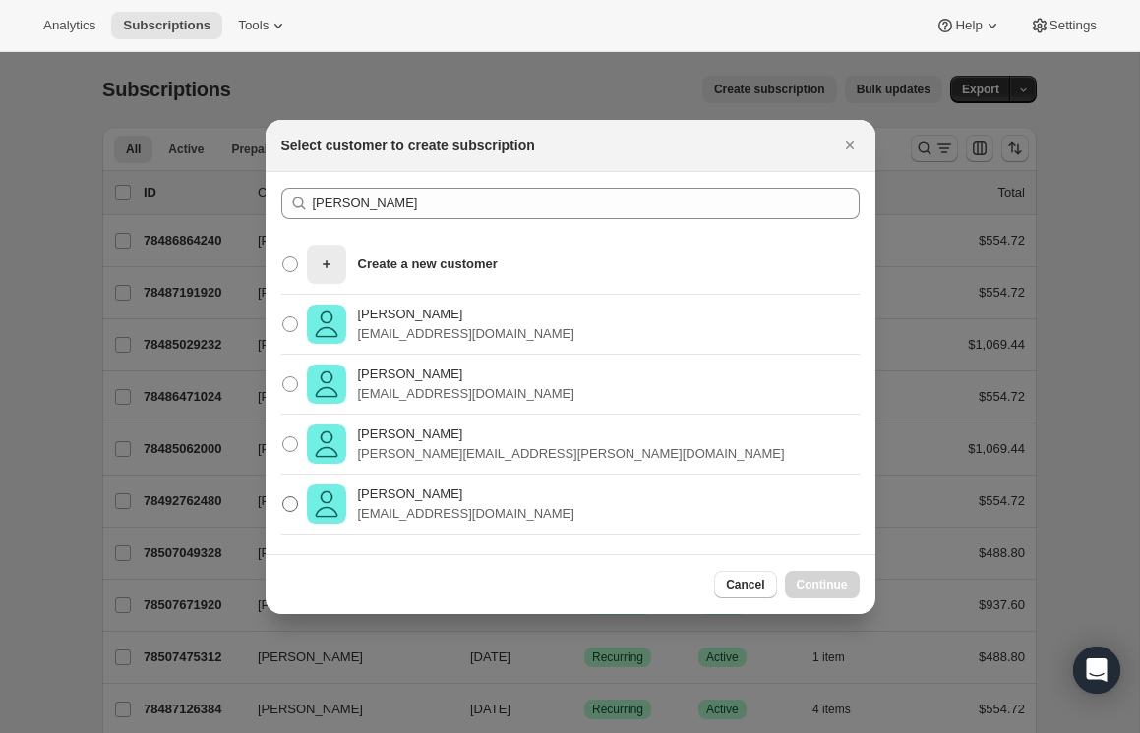
click at [446, 492] on p "[PERSON_NAME]" at bounding box center [466, 495] width 216 height 20
click at [283, 497] on input "[PERSON_NAME] [EMAIL_ADDRESS][DOMAIN_NAME]" at bounding box center [282, 497] width 1 height 1
radio input "true"
click at [823, 578] on span "Continue" at bounding box center [821, 585] width 51 height 16
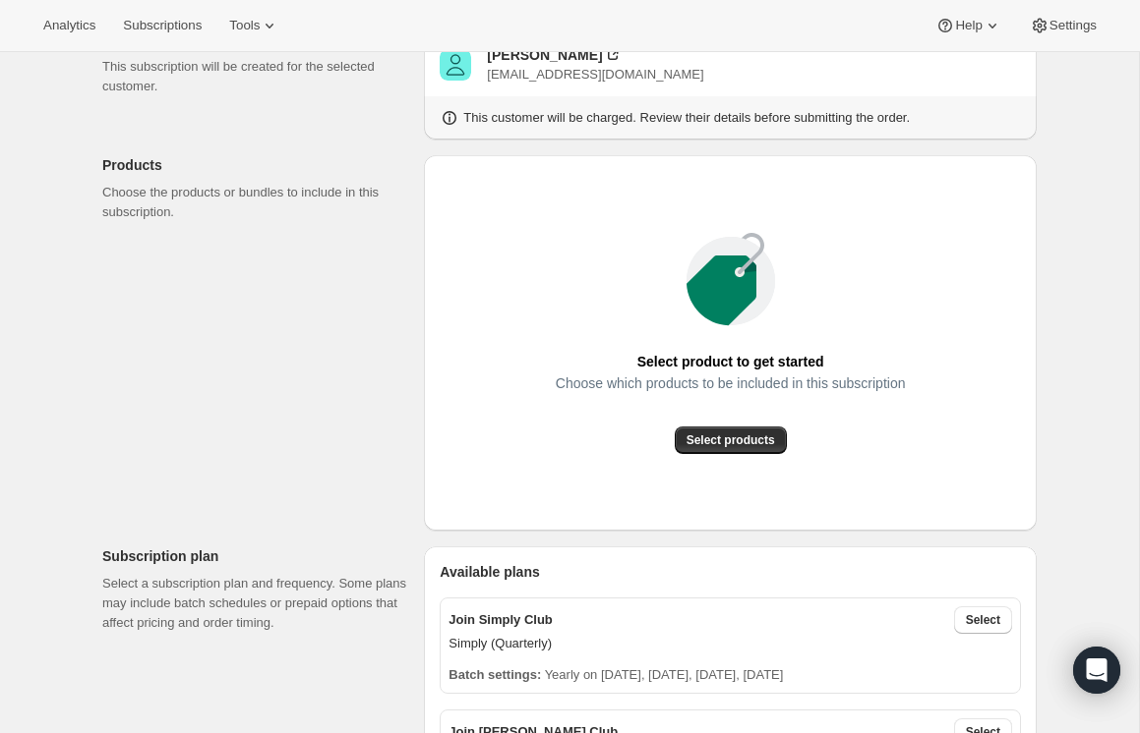
scroll to position [164, 0]
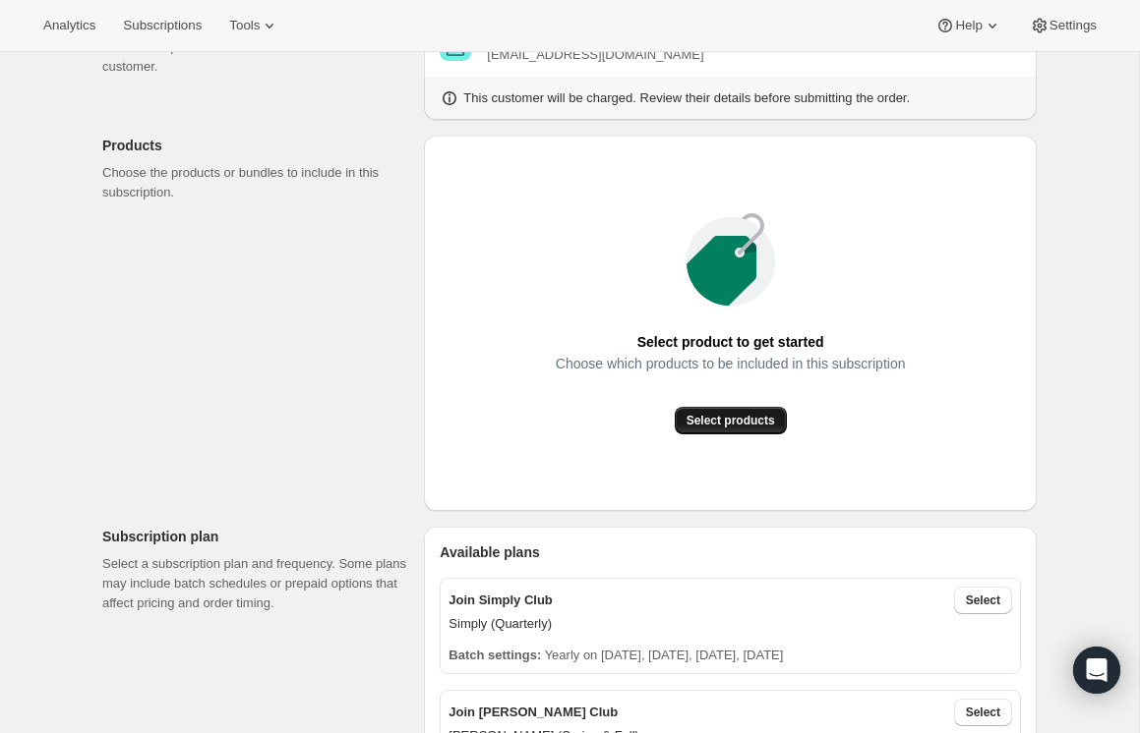
click at [736, 424] on span "Select products" at bounding box center [730, 421] width 88 height 16
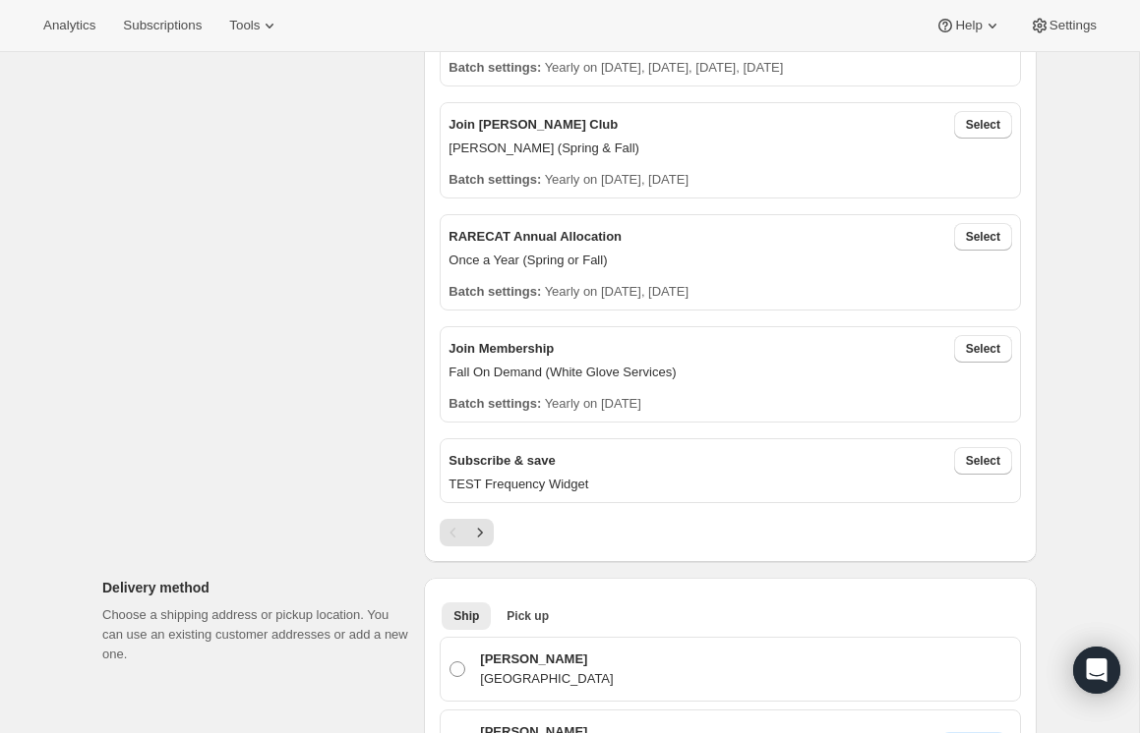
scroll to position [533, 0]
click at [982, 117] on span "Select" at bounding box center [983, 124] width 34 height 16
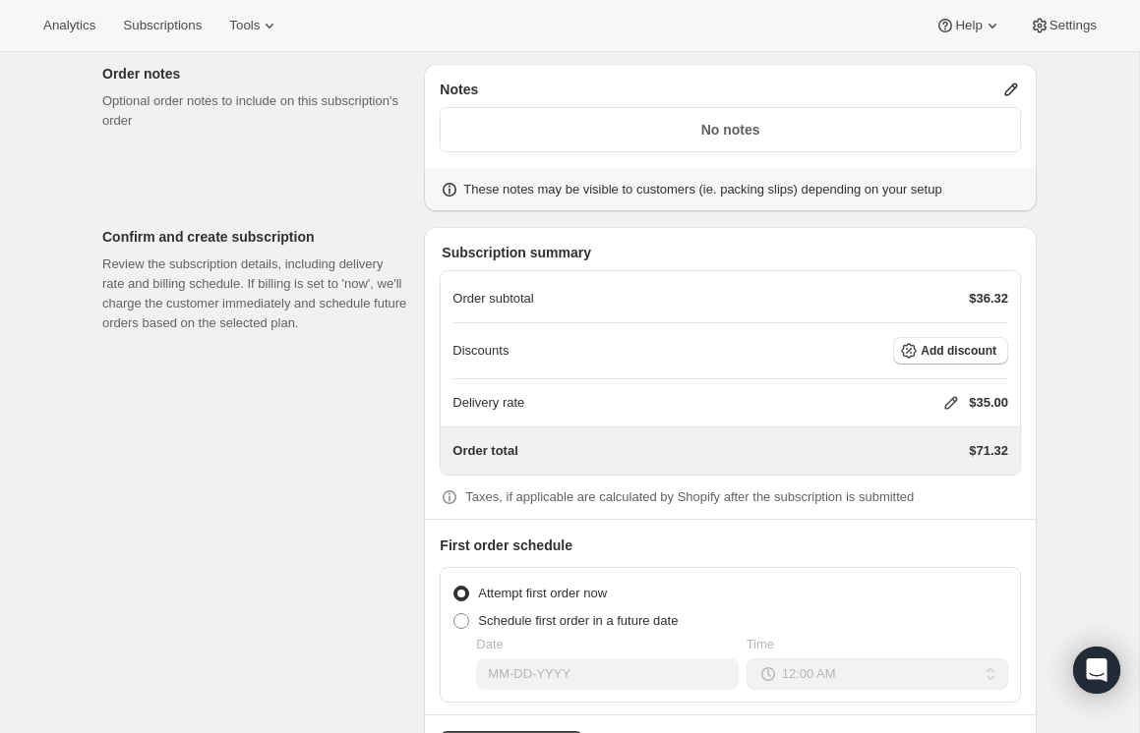
scroll to position [1815, 0]
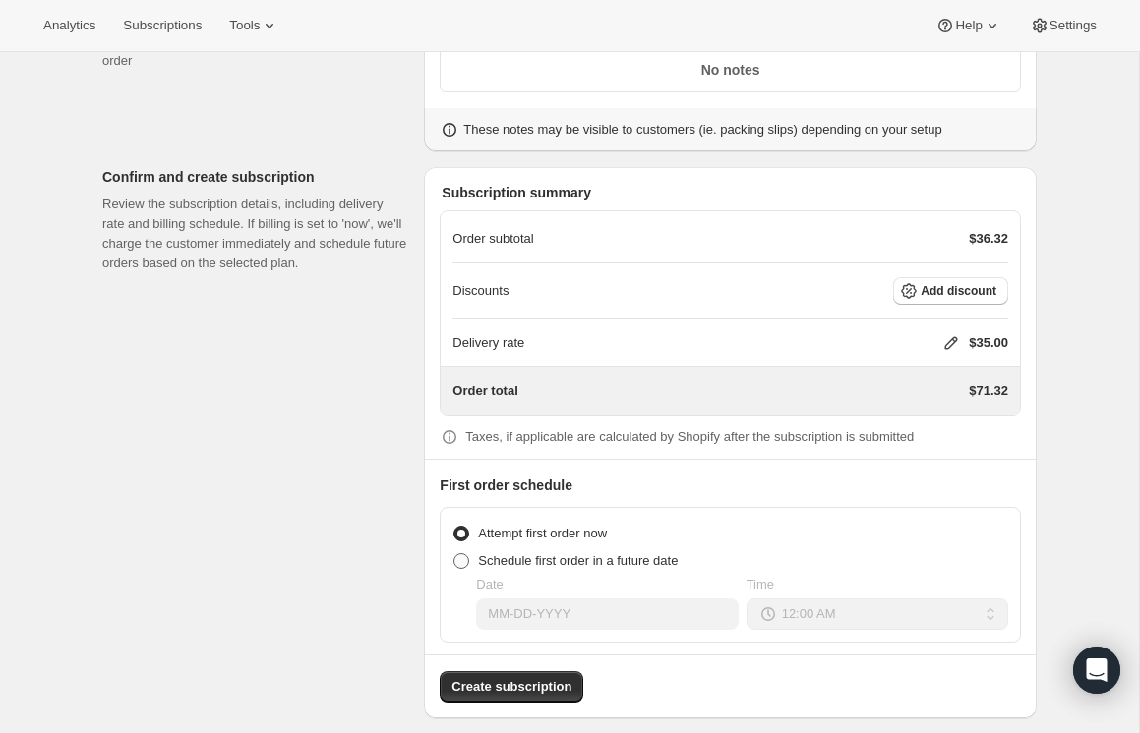
click at [462, 554] on span at bounding box center [461, 562] width 16 height 16
click at [454, 554] on input "Schedule first order in a future date" at bounding box center [453, 554] width 1 height 1
radio input "true"
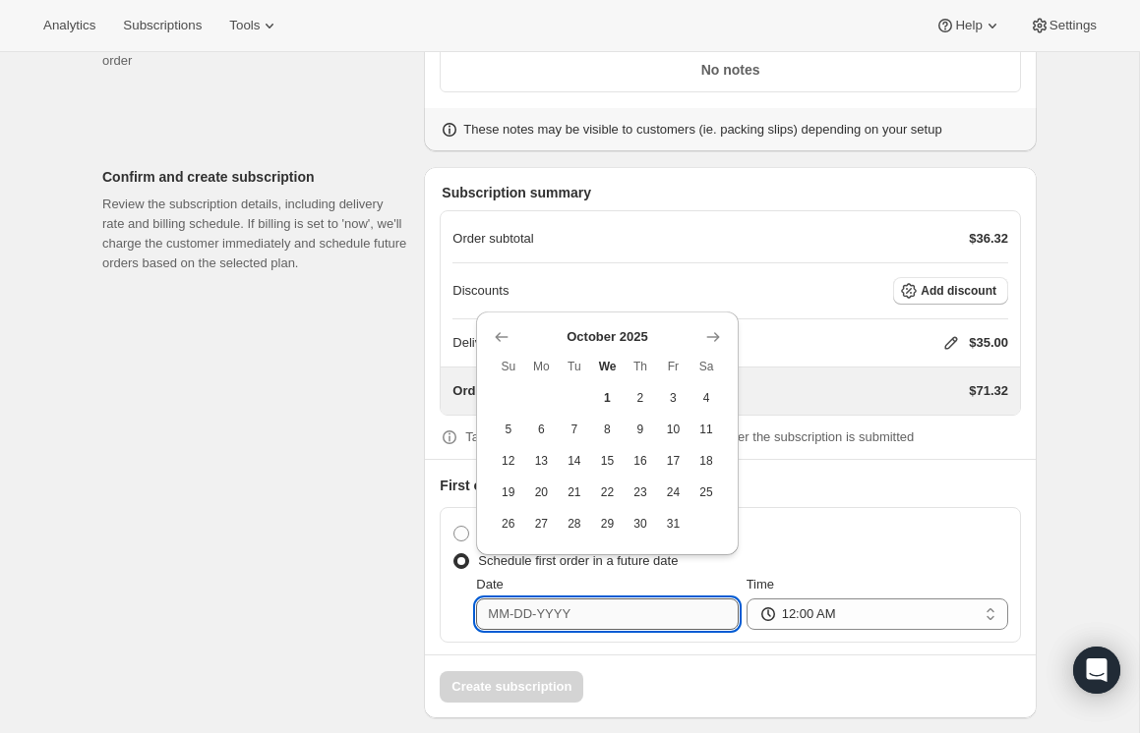
click at [535, 599] on input "Date" at bounding box center [607, 614] width 262 height 31
click at [717, 327] on icon "Show next month, November 2025" at bounding box center [713, 337] width 20 height 20
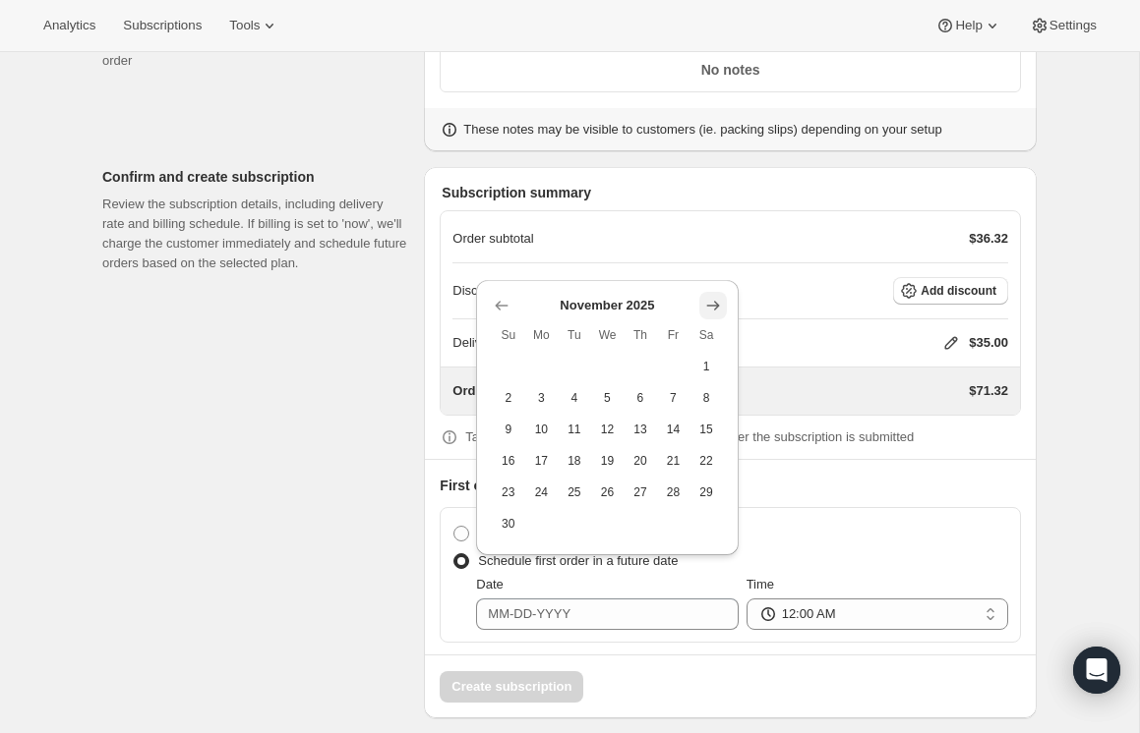
click at [719, 301] on icon "Show next month, December 2025" at bounding box center [713, 306] width 20 height 20
click at [716, 335] on icon "Show next month, January 2026" at bounding box center [712, 337] width 13 height 10
click at [713, 333] on icon "Show next month, February 2026" at bounding box center [713, 337] width 20 height 20
click at [714, 367] on icon "Show next month, March 2026" at bounding box center [713, 369] width 20 height 20
click at [508, 448] on button "15" at bounding box center [508, 460] width 33 height 31
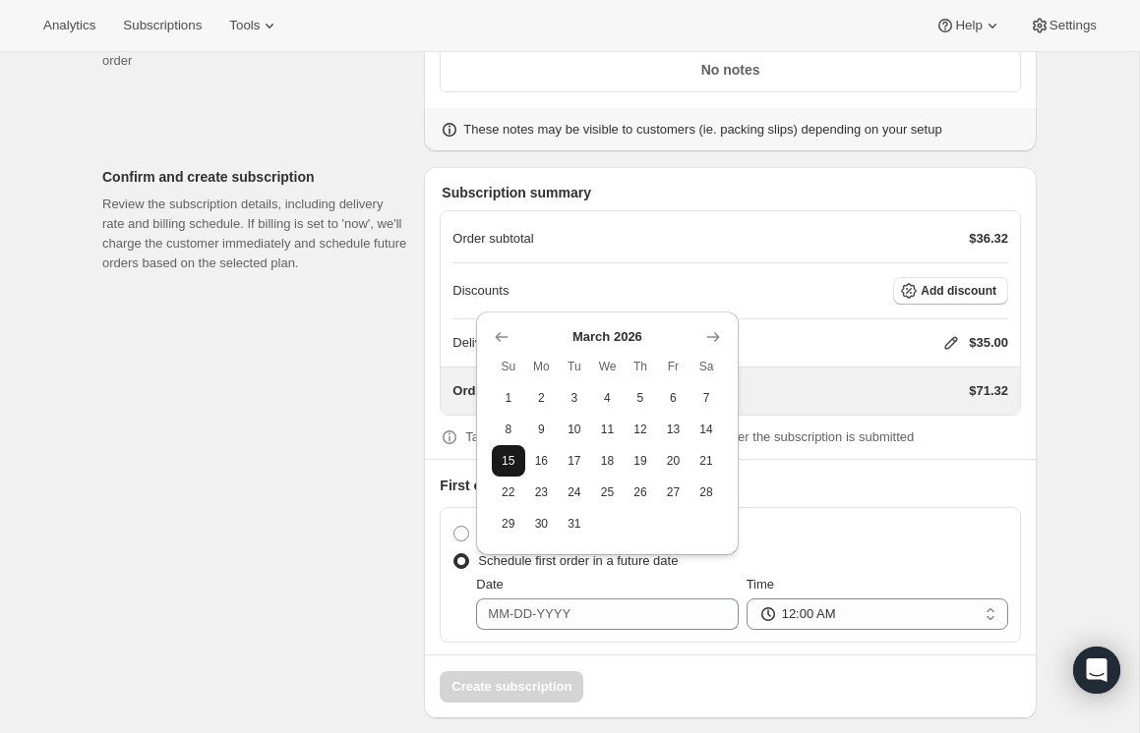
type input "[DATE]"
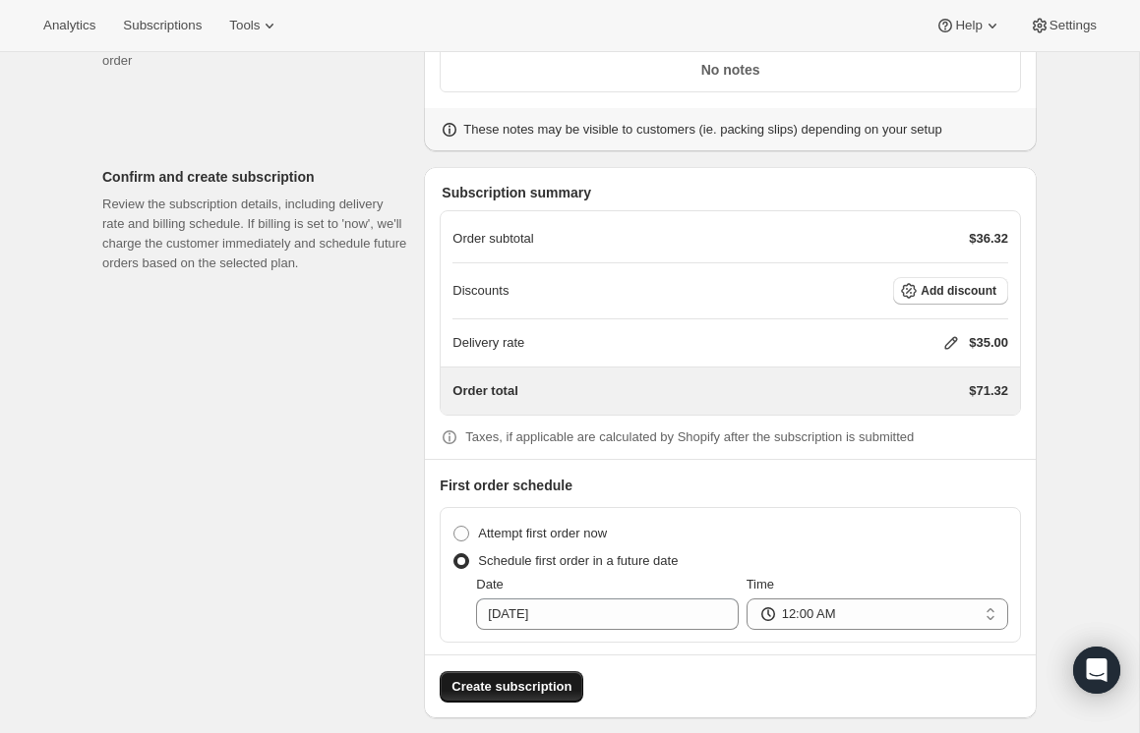
click at [541, 677] on span "Create subscription" at bounding box center [511, 687] width 120 height 20
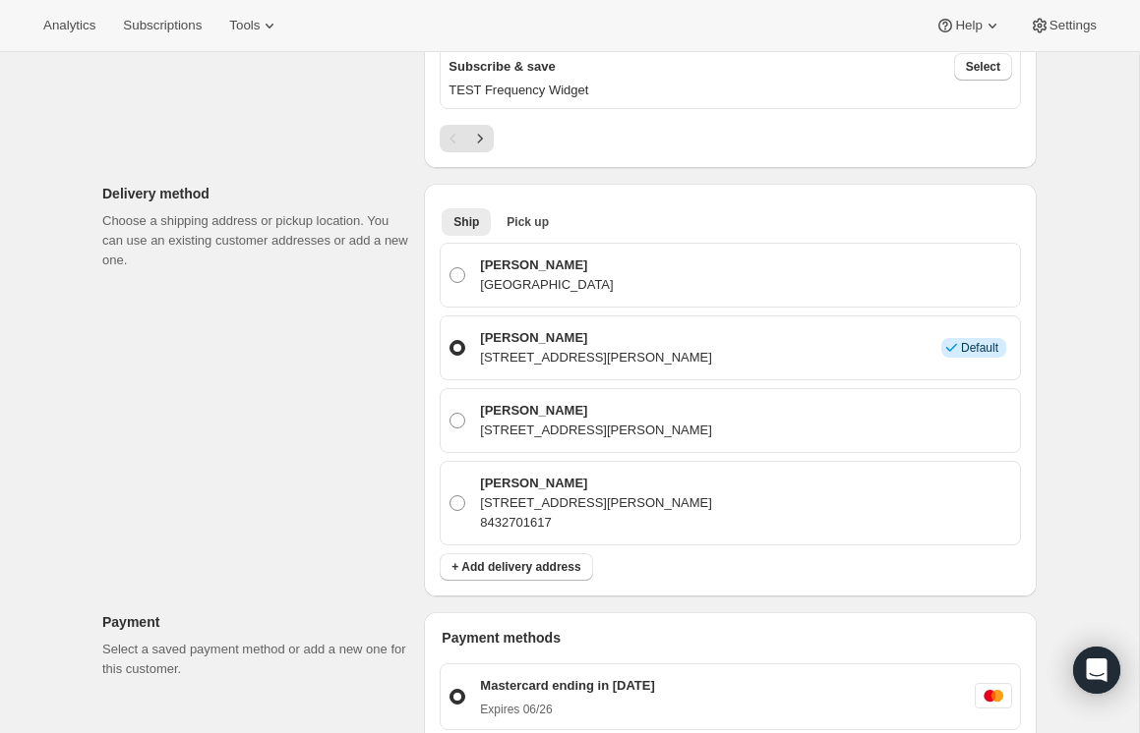
scroll to position [1132, 0]
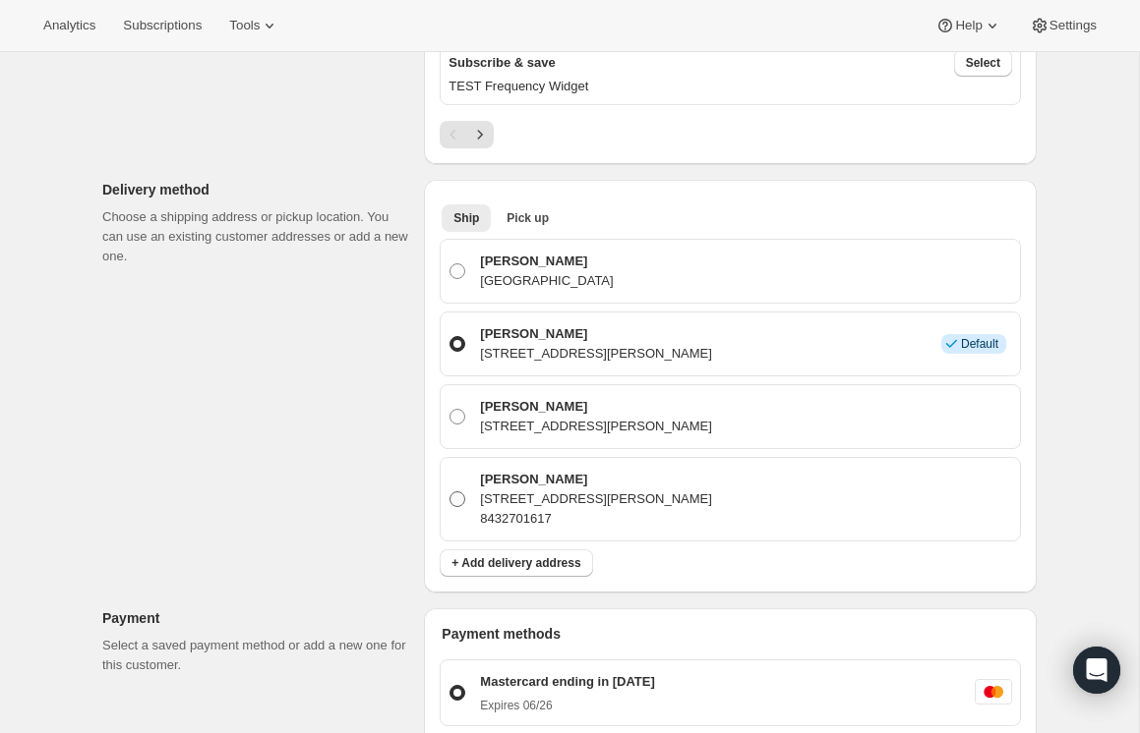
click at [456, 492] on span at bounding box center [457, 500] width 16 height 16
click at [450, 492] on input "[PERSON_NAME] [STREET_ADDRESS][PERSON_NAME] 8432701617" at bounding box center [449, 492] width 1 height 1
radio input "true"
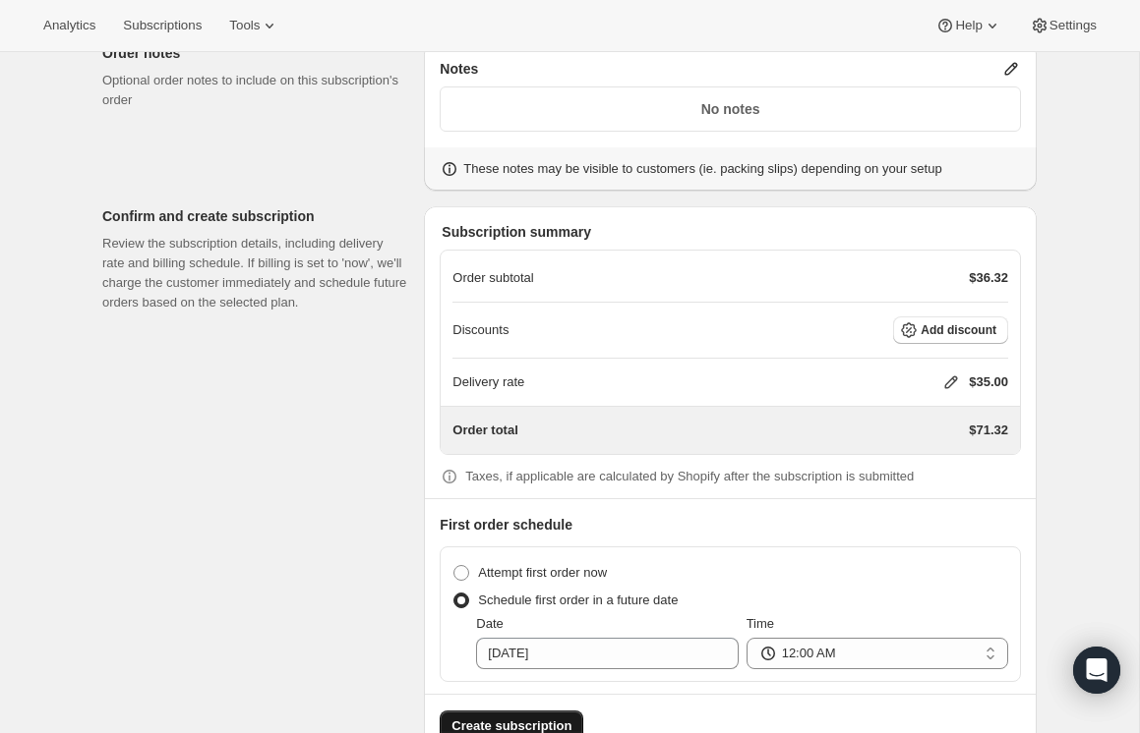
scroll to position [1920, 0]
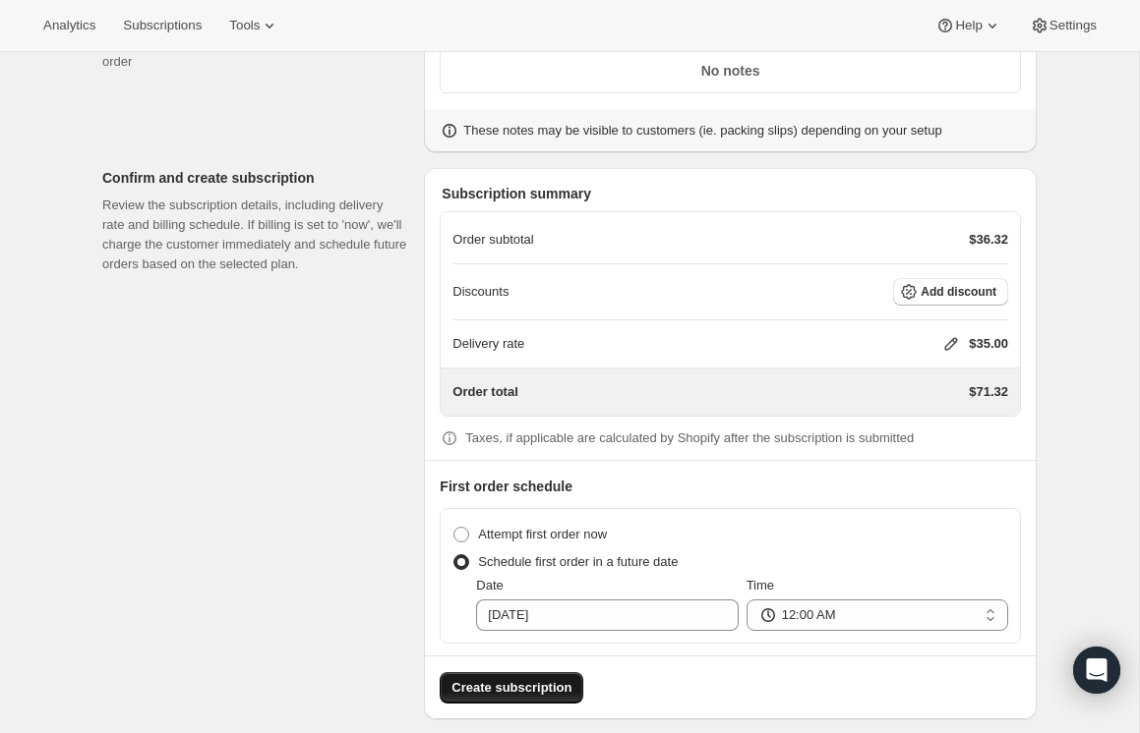
click at [518, 678] on span "Create subscription" at bounding box center [511, 688] width 120 height 20
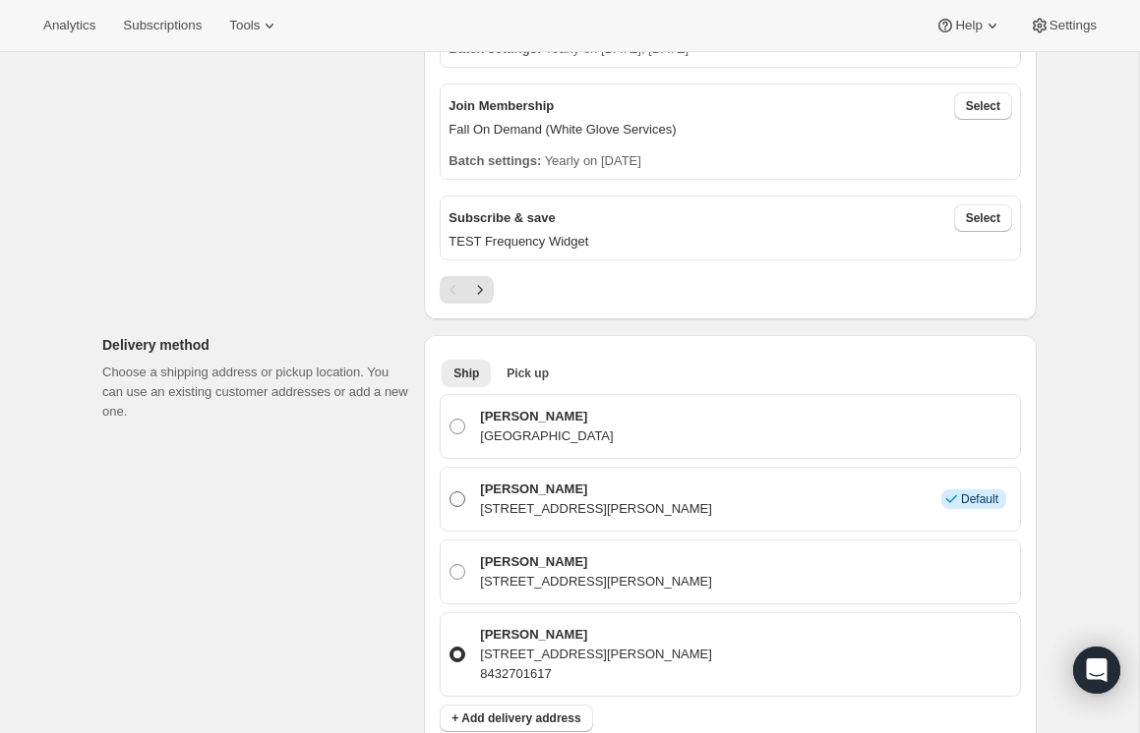
scroll to position [996, 0]
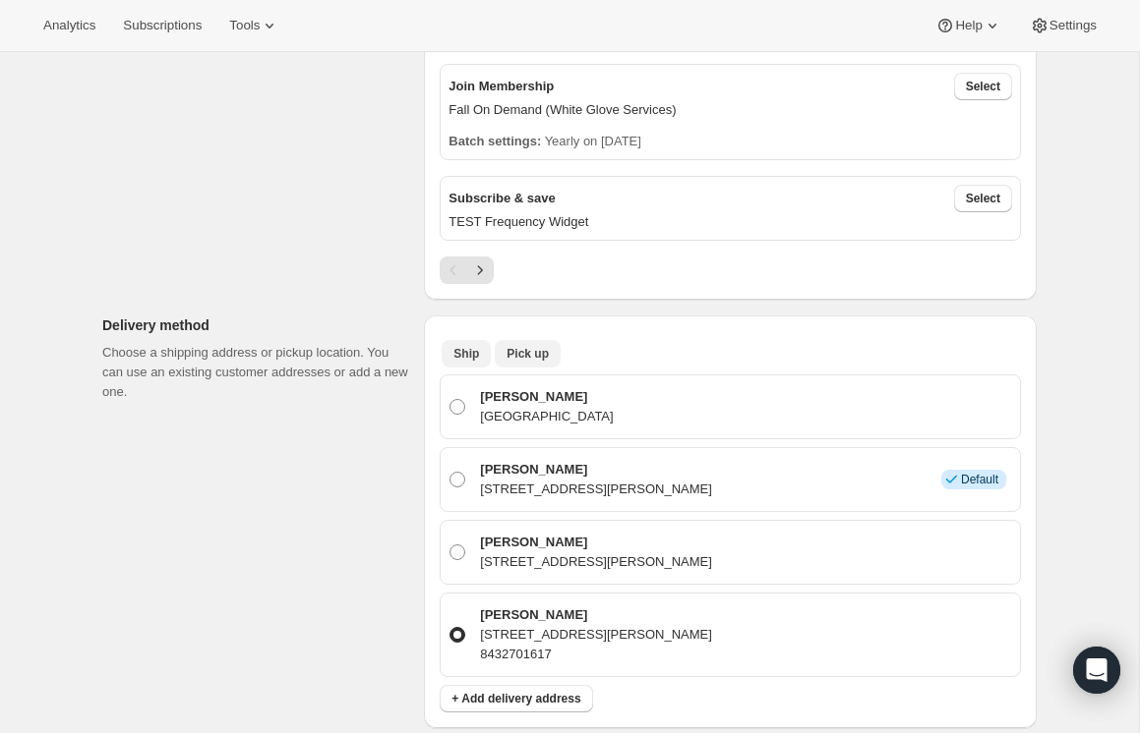
click at [530, 348] on span "Pick up" at bounding box center [527, 354] width 42 height 16
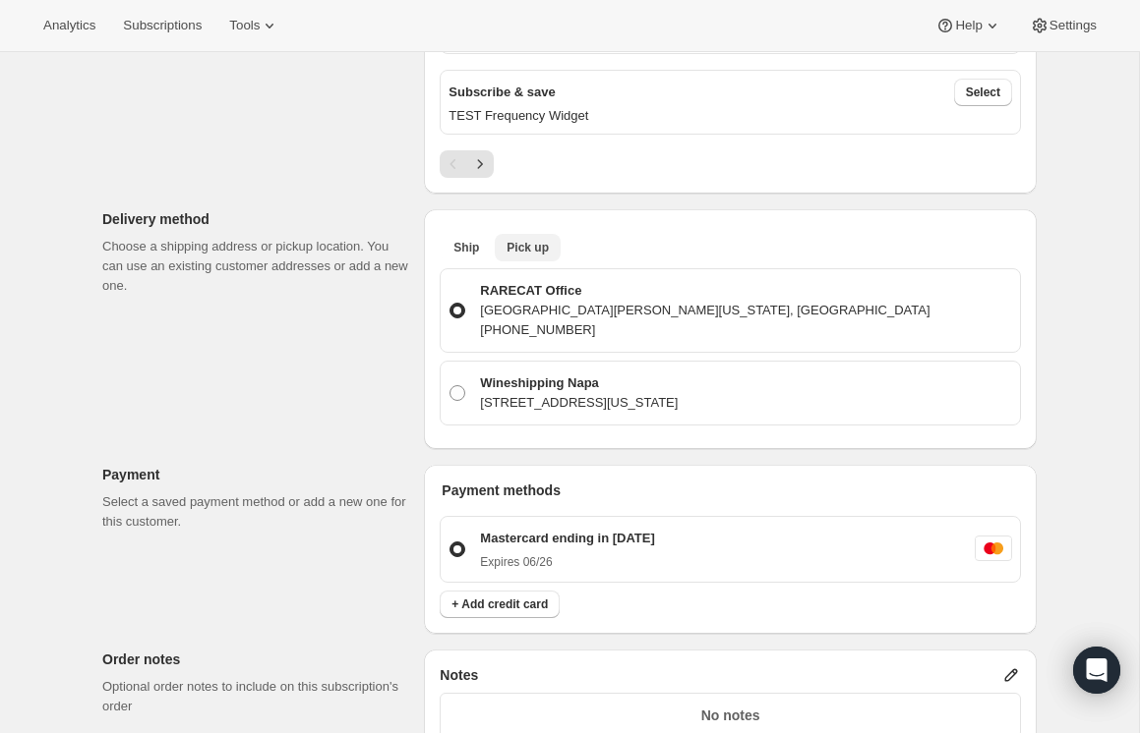
scroll to position [891, 0]
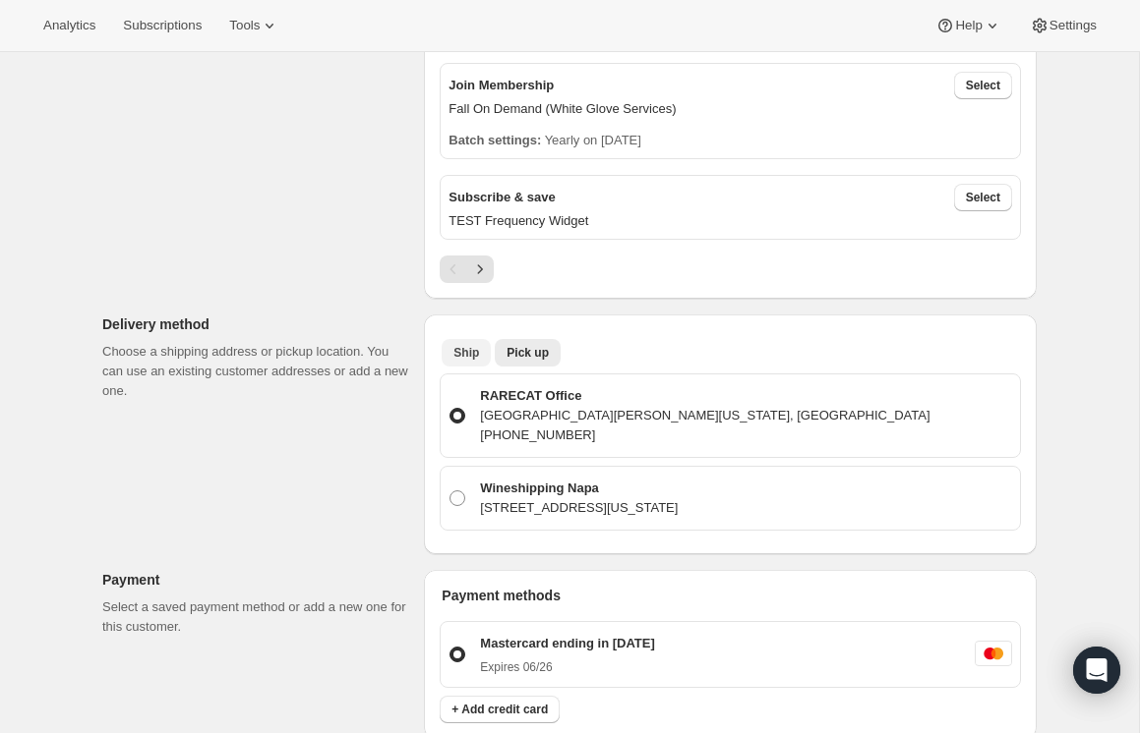
click at [467, 349] on span "Ship" at bounding box center [466, 353] width 26 height 16
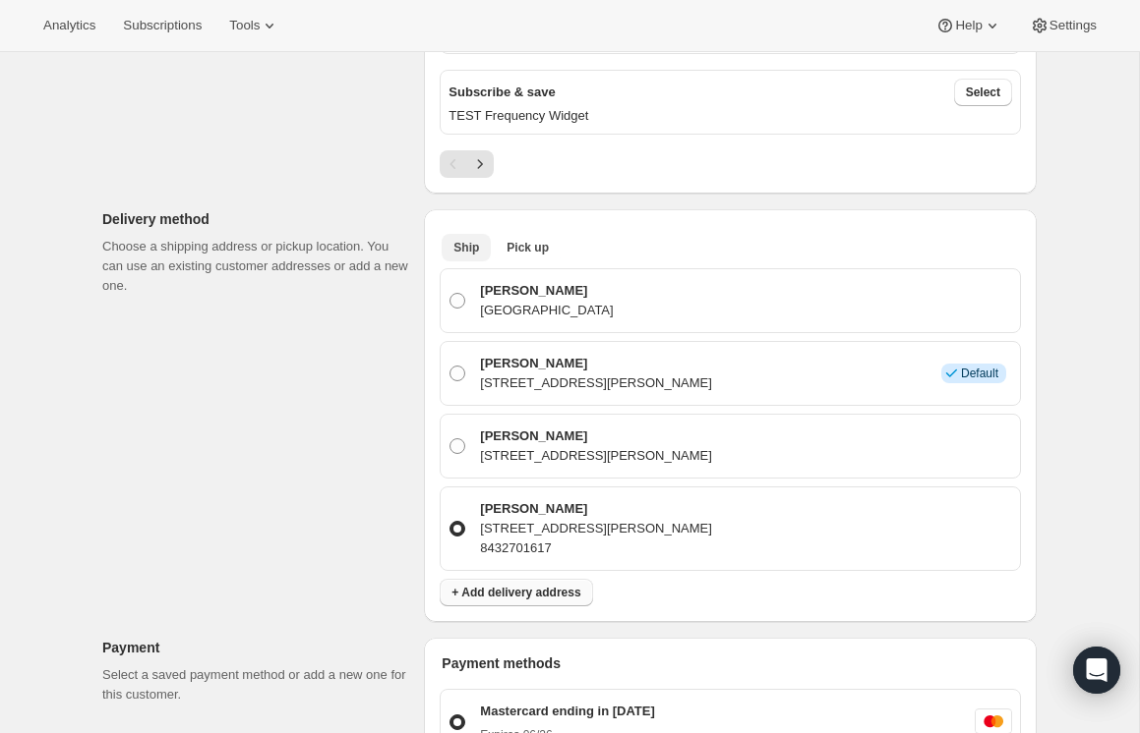
scroll to position [1103, 0]
click at [519, 584] on span "+ Add delivery address" at bounding box center [515, 592] width 129 height 16
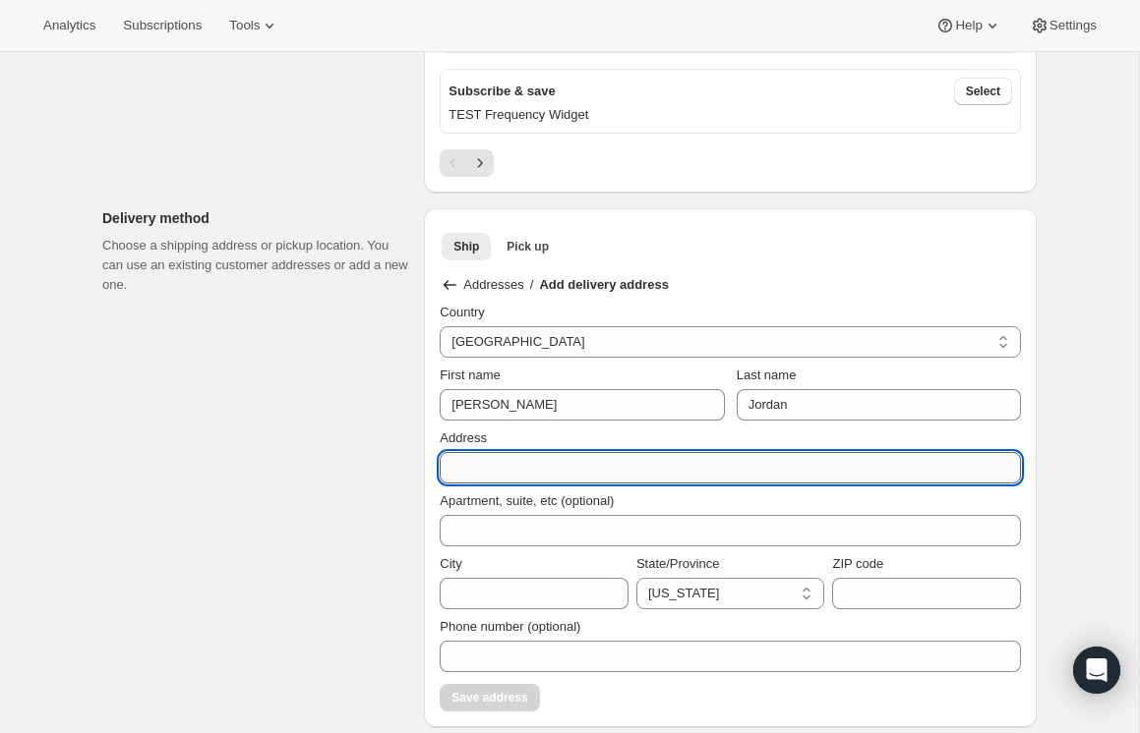
click at [578, 456] on input "Address" at bounding box center [729, 467] width 581 height 31
type input "[STREET_ADDRESS][PERSON_NAME]"
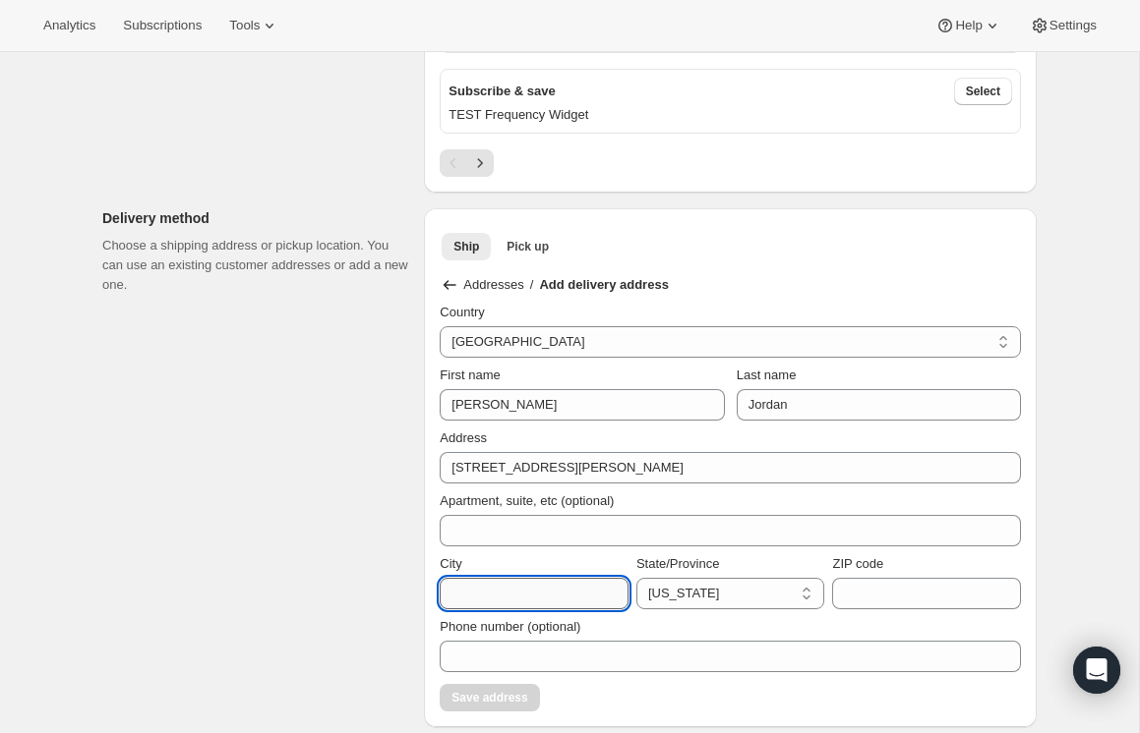
click at [515, 595] on input "City" at bounding box center [533, 593] width 189 height 31
type input "Clemson"
click at [726, 596] on select "[US_STATE] [US_STATE] [US_STATE] [US_STATE] [US_STATE] [US_STATE] [US_STATE] [U…" at bounding box center [730, 593] width 189 height 31
select select "SC"
click at [636, 578] on select "[US_STATE] [US_STATE] [US_STATE] [US_STATE] [US_STATE] [US_STATE] [US_STATE] [U…" at bounding box center [730, 593] width 189 height 31
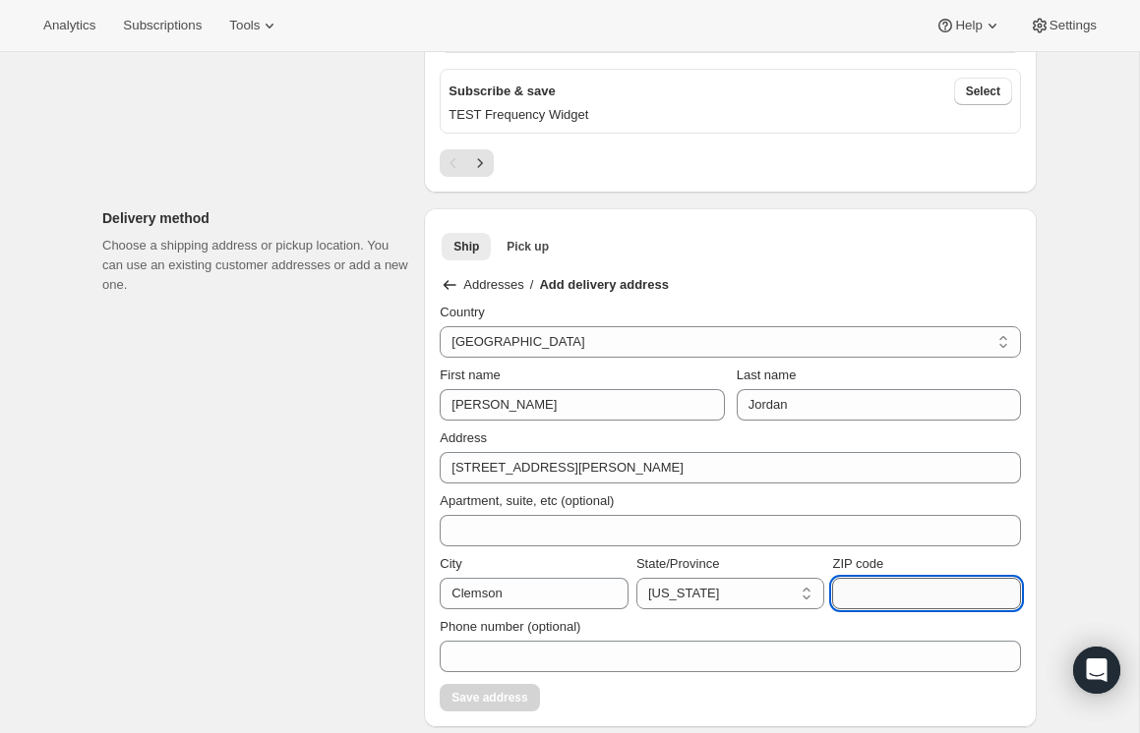
click at [910, 585] on input "ZIP code" at bounding box center [926, 593] width 189 height 31
type input "29631"
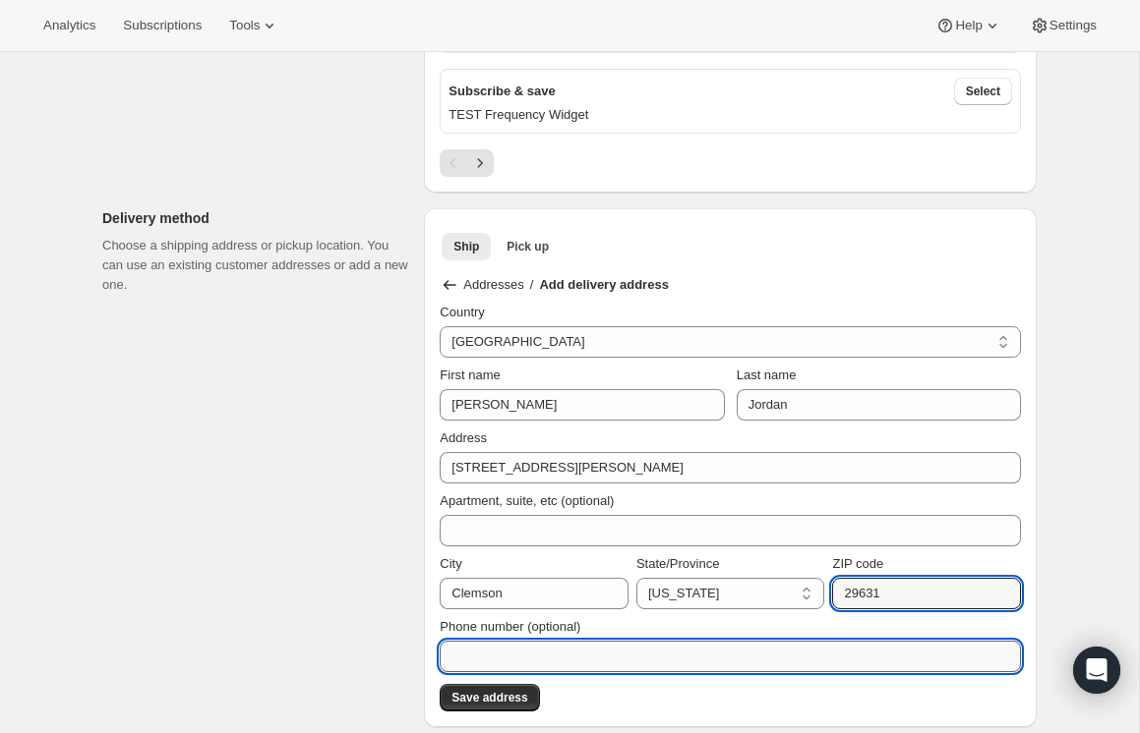
click at [580, 651] on input "Phone number (optional)" at bounding box center [729, 656] width 581 height 31
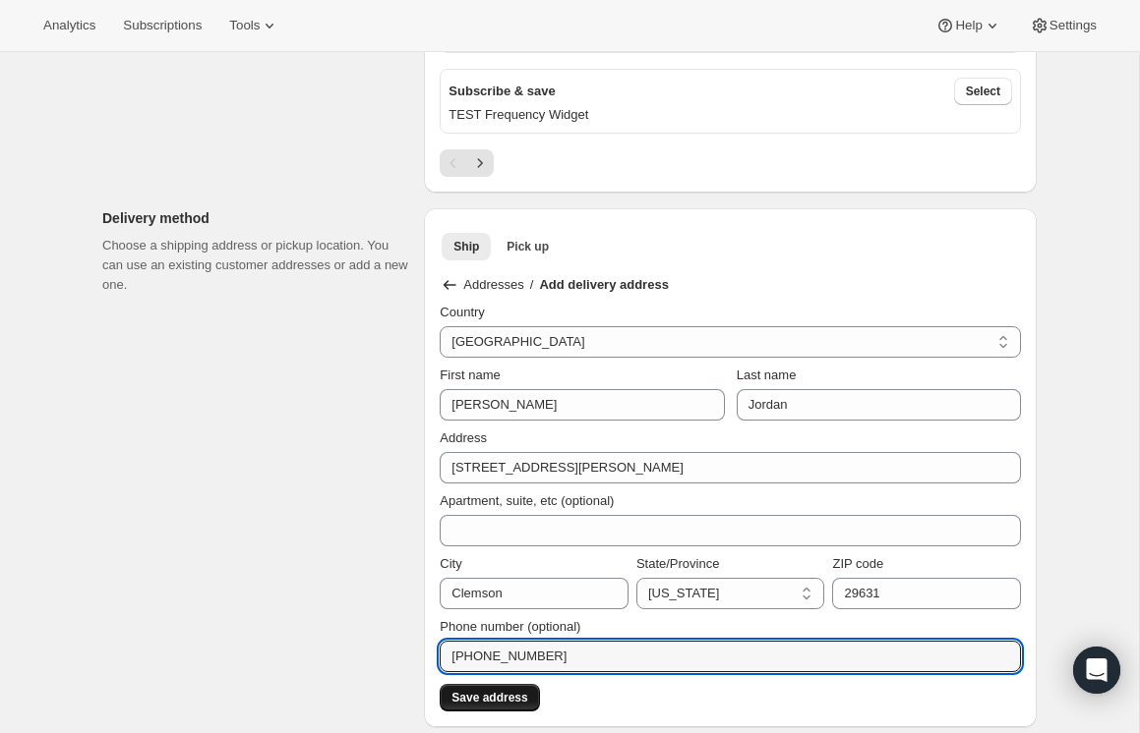
type input "[PHONE_NUMBER]"
click at [519, 690] on span "Save address" at bounding box center [489, 698] width 76 height 16
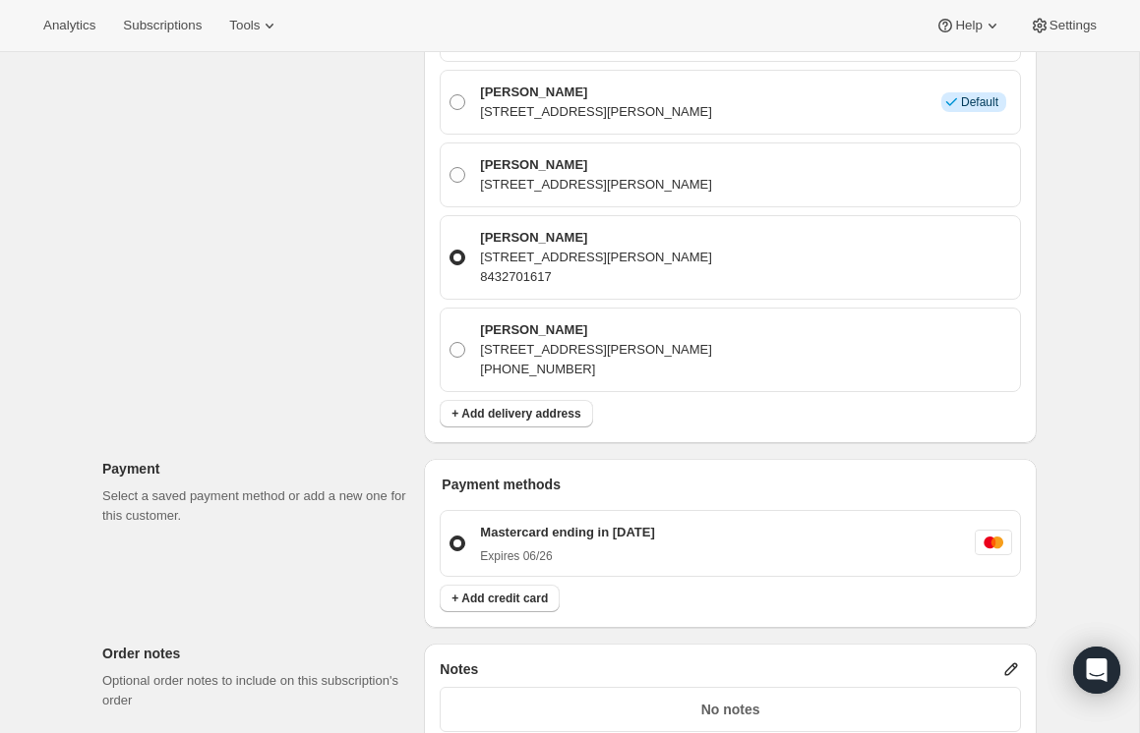
scroll to position [1384, 0]
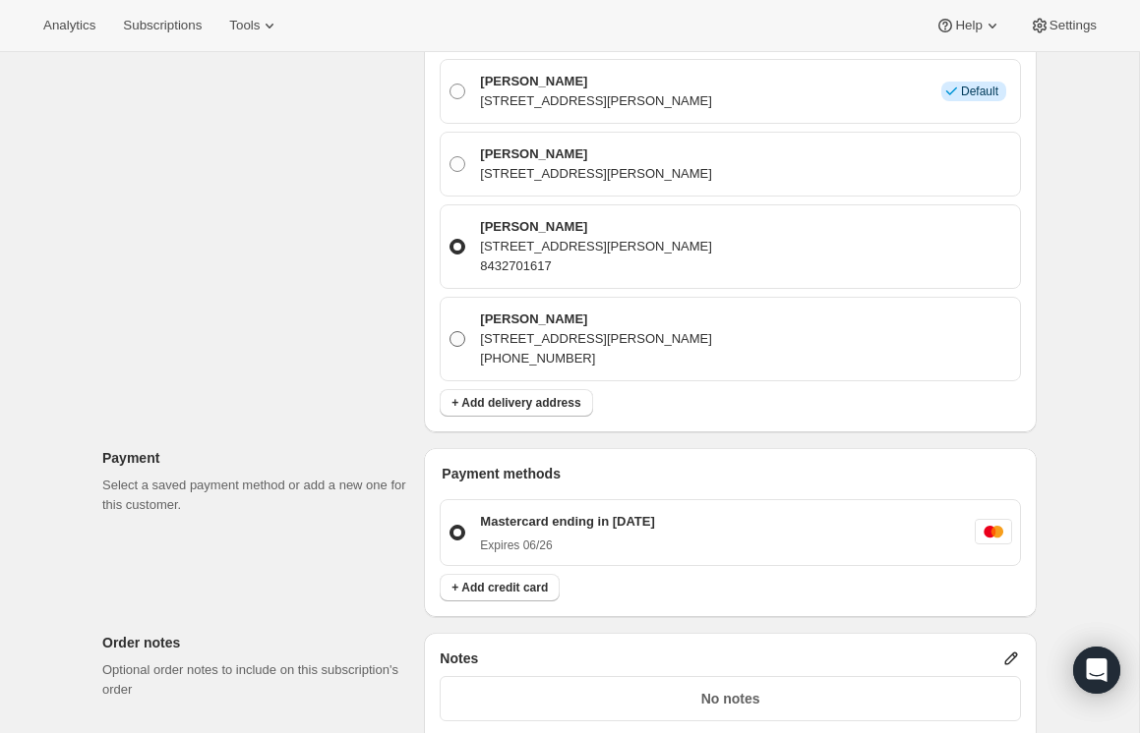
click at [456, 331] on span at bounding box center [457, 339] width 16 height 16
click at [450, 331] on input "[PERSON_NAME] [STREET_ADDRESS][PERSON_NAME] [PHONE_NUMBER]" at bounding box center [449, 331] width 1 height 1
radio input "true"
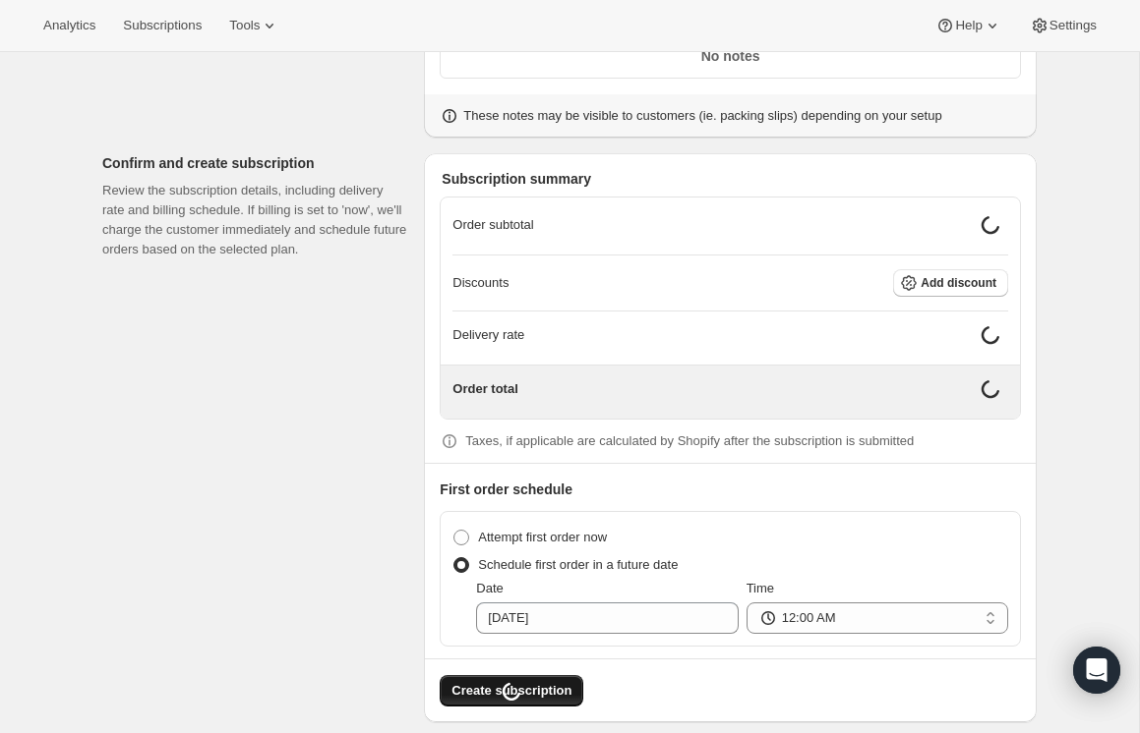
scroll to position [1906, 0]
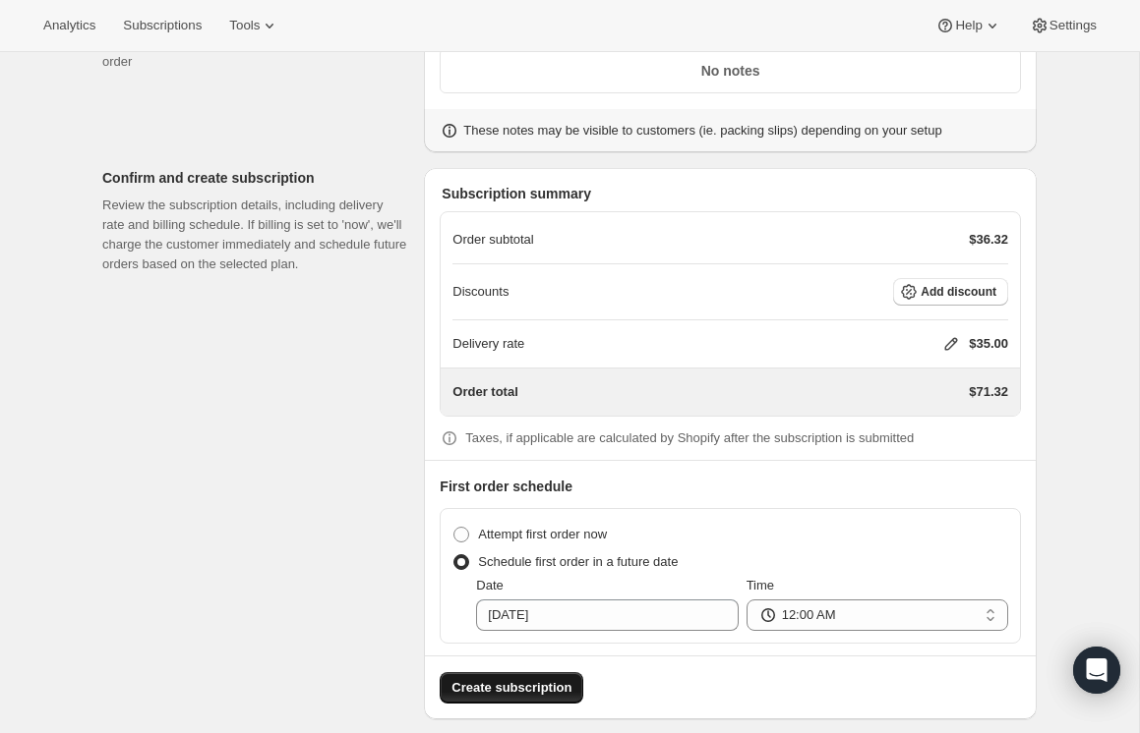
click at [521, 678] on span "Create subscription" at bounding box center [511, 688] width 120 height 20
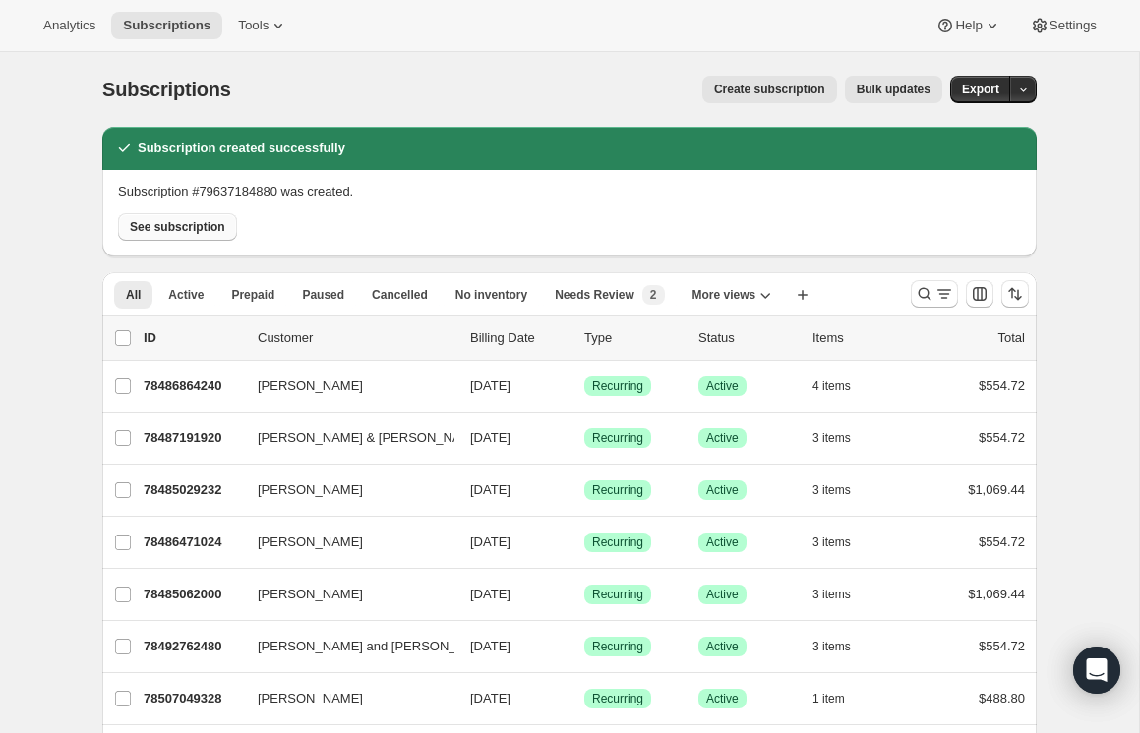
click at [205, 229] on span "See subscription" at bounding box center [177, 227] width 95 height 16
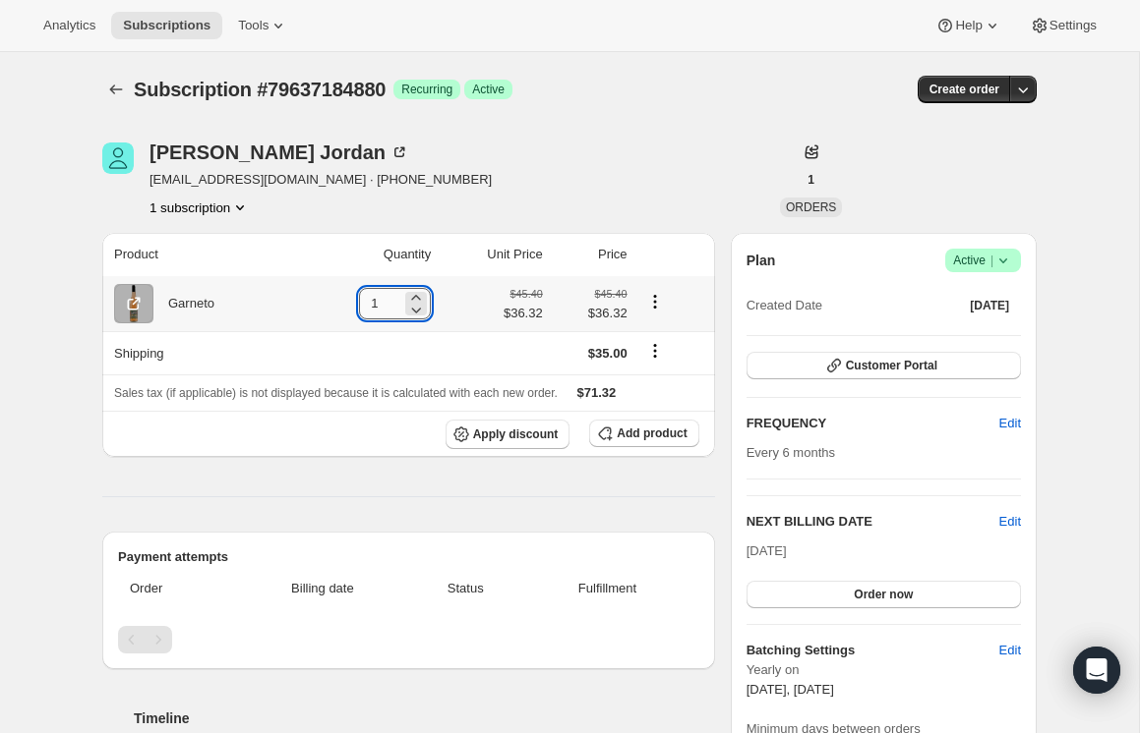
drag, startPoint x: 383, startPoint y: 307, endPoint x: 357, endPoint y: 305, distance: 26.6
click at [359, 305] on input "1" at bounding box center [380, 303] width 42 height 31
click at [660, 435] on span "Add product" at bounding box center [651, 434] width 70 height 16
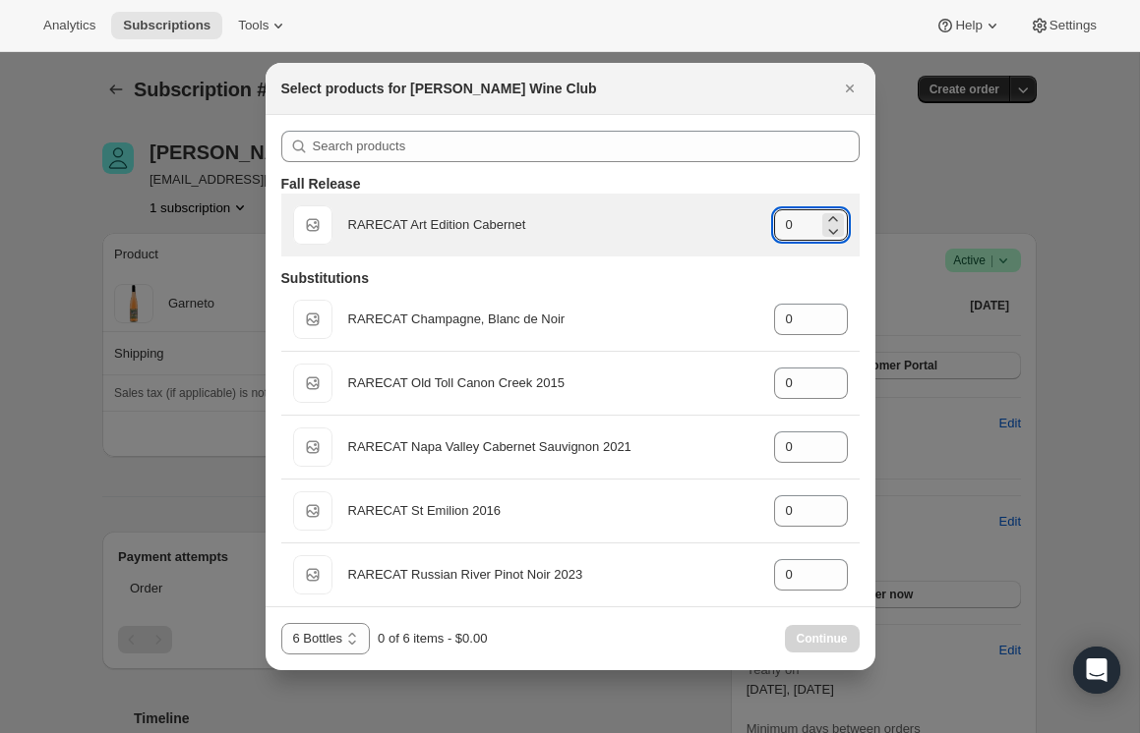
drag, startPoint x: 812, startPoint y: 226, endPoint x: 761, endPoint y: 224, distance: 51.2
click at [761, 224] on div "Default Title RARECAT Art Edition Cabernet gid://shopify/ProductVariant/5224206…" at bounding box center [570, 224] width 555 height 39
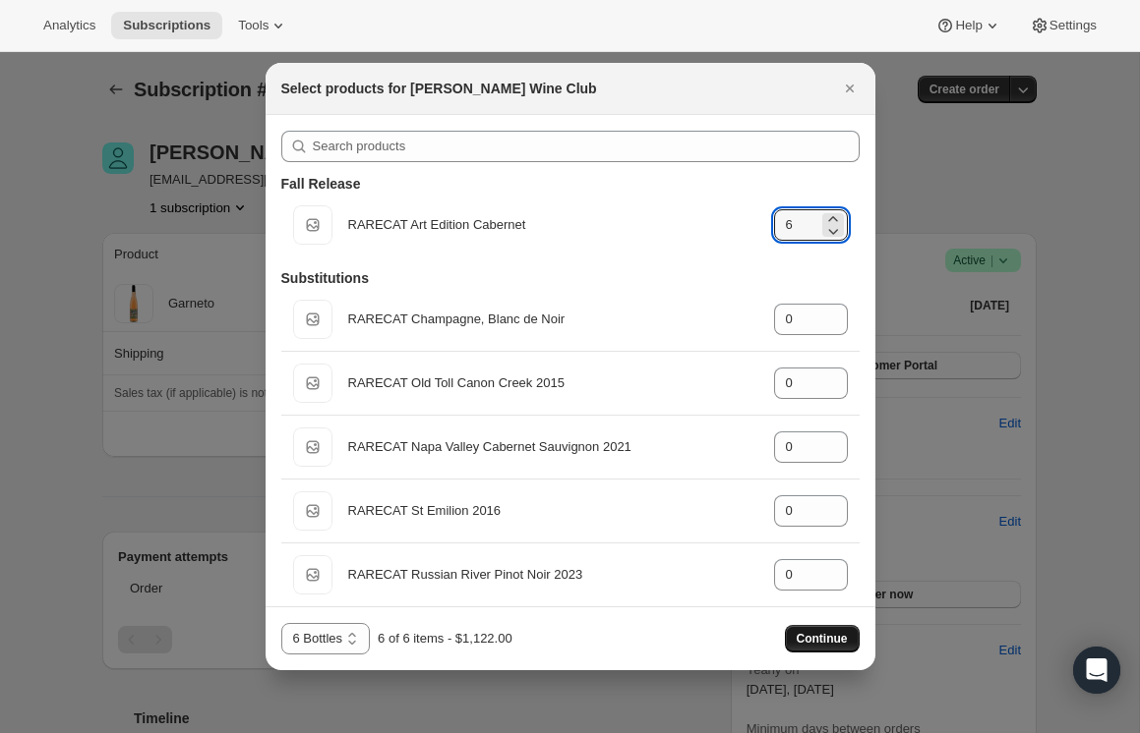
type input "6"
click at [833, 633] on span "Continue" at bounding box center [821, 639] width 51 height 16
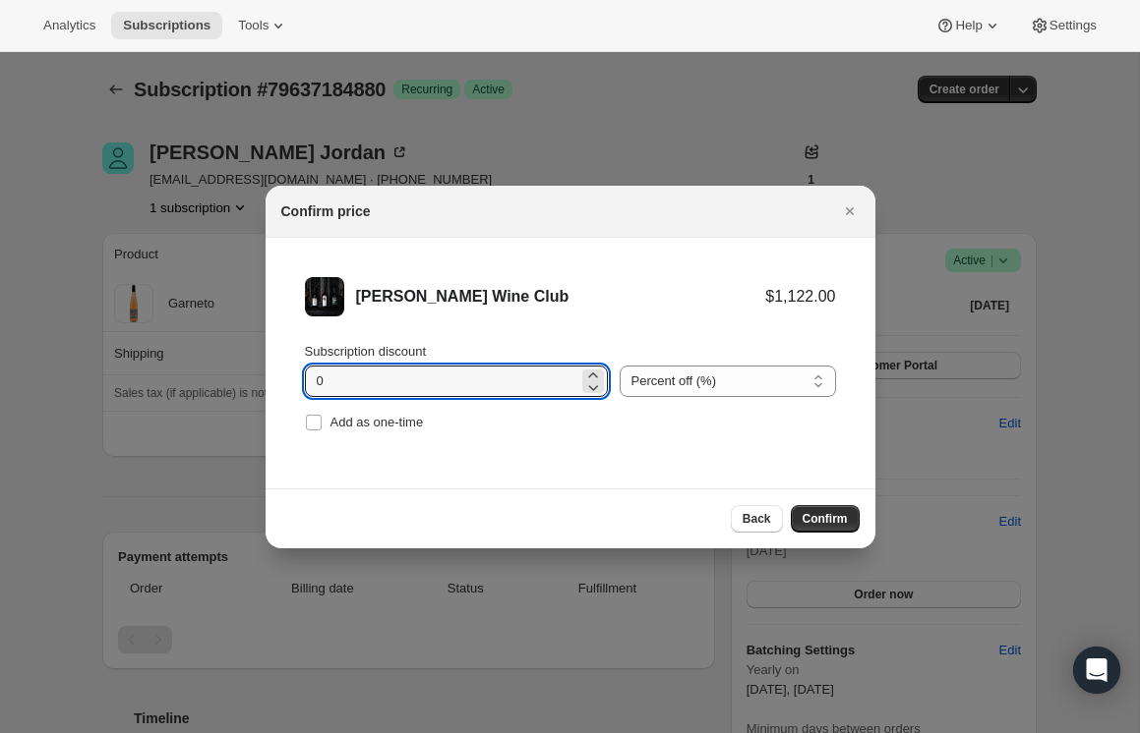
drag, startPoint x: 365, startPoint y: 381, endPoint x: 296, endPoint y: 377, distance: 68.9
click at [296, 377] on li "Audrey Wine Club $1,122.00 Subscription discount 0 Percent off (%) Amount off (…" at bounding box center [570, 357] width 610 height 238
type input "20"
click at [822, 517] on span "Confirm" at bounding box center [824, 519] width 45 height 16
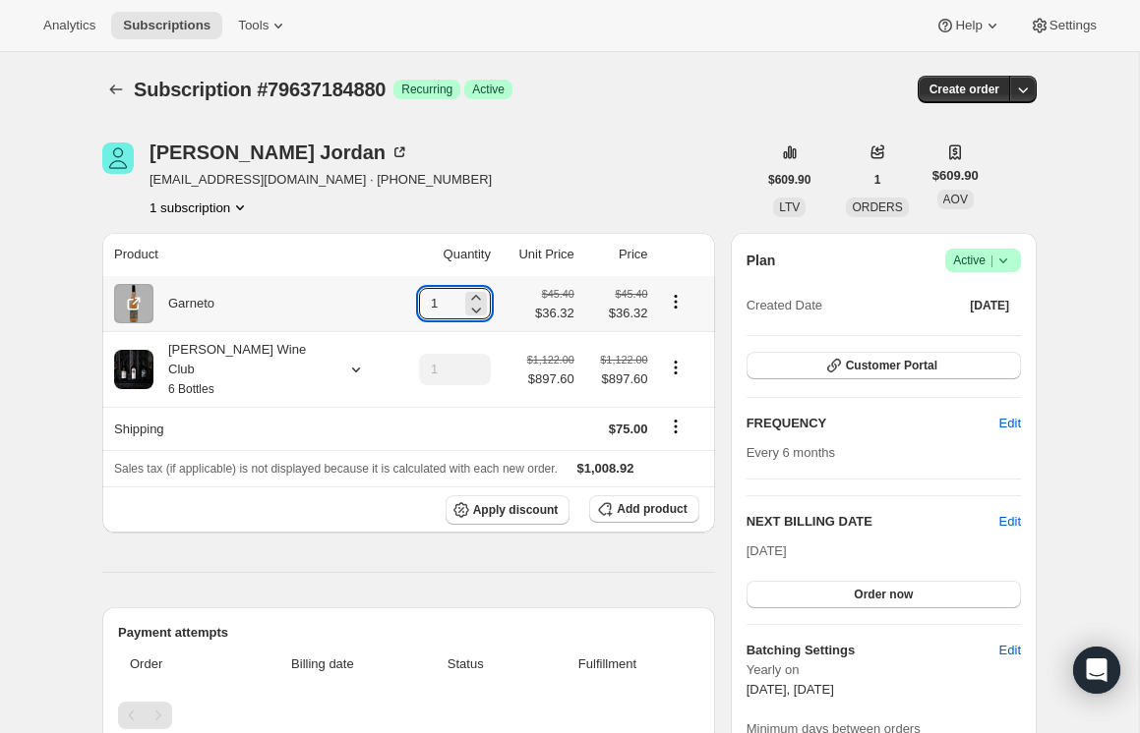
drag, startPoint x: 411, startPoint y: 307, endPoint x: 375, endPoint y: 306, distance: 36.4
click at [392, 306] on td "1" at bounding box center [444, 303] width 104 height 55
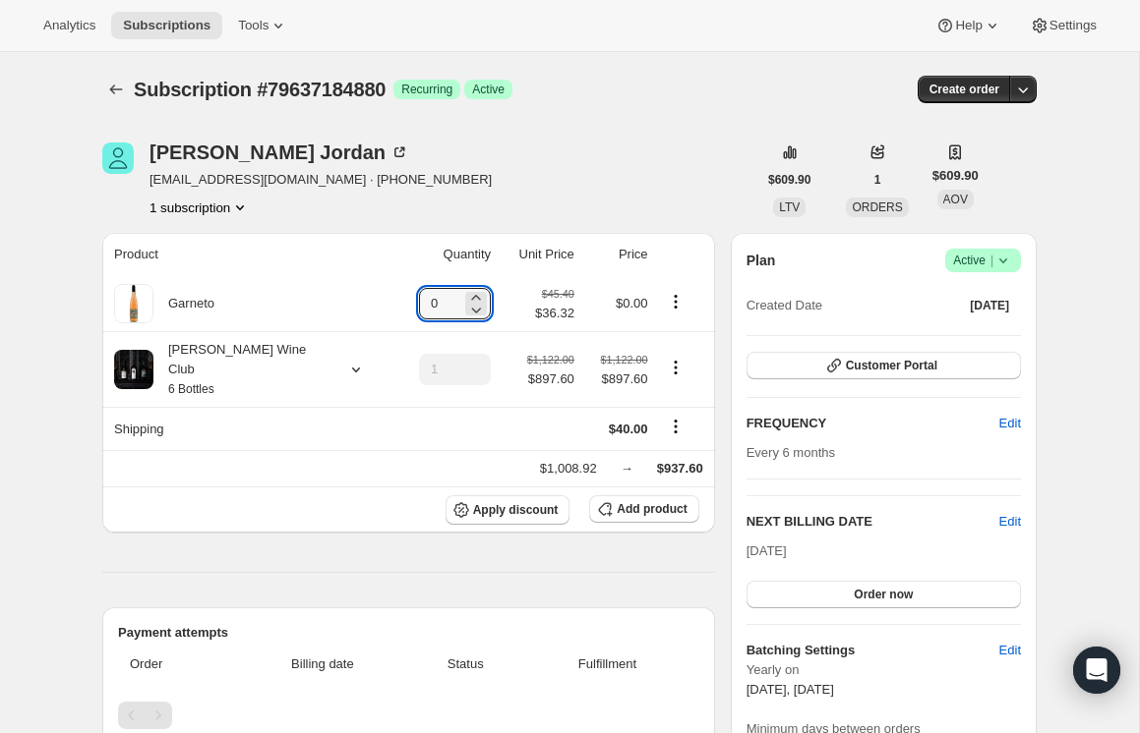
type input "0"
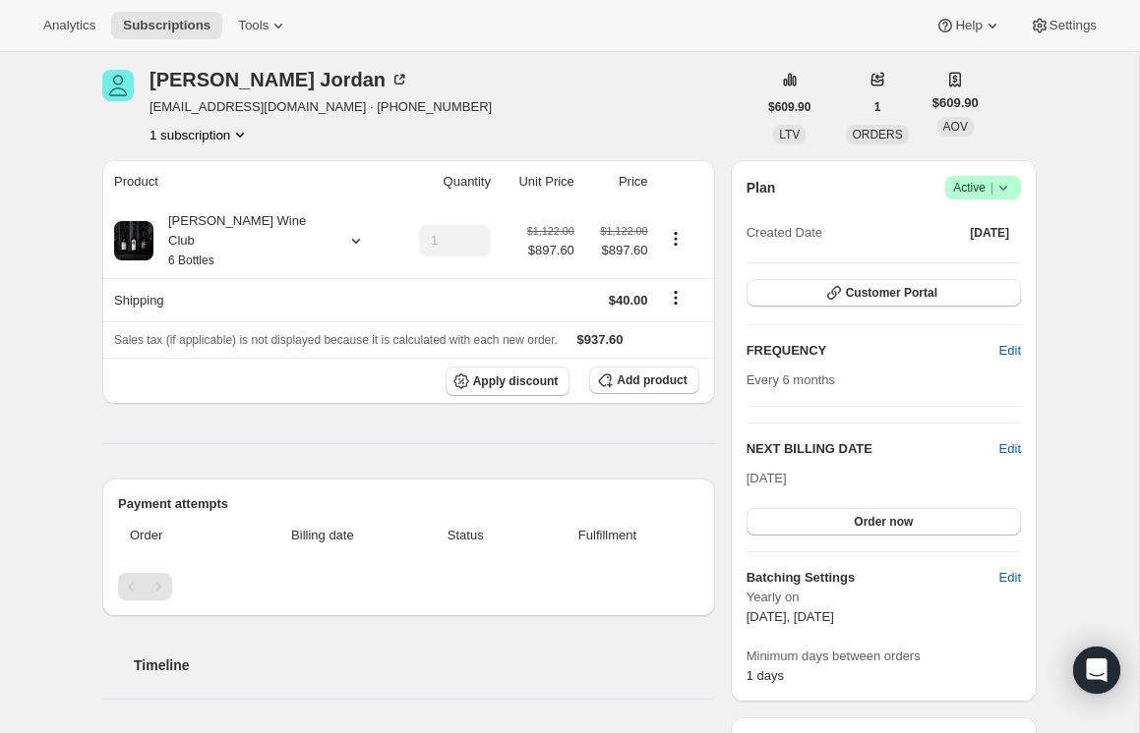
scroll to position [63, 0]
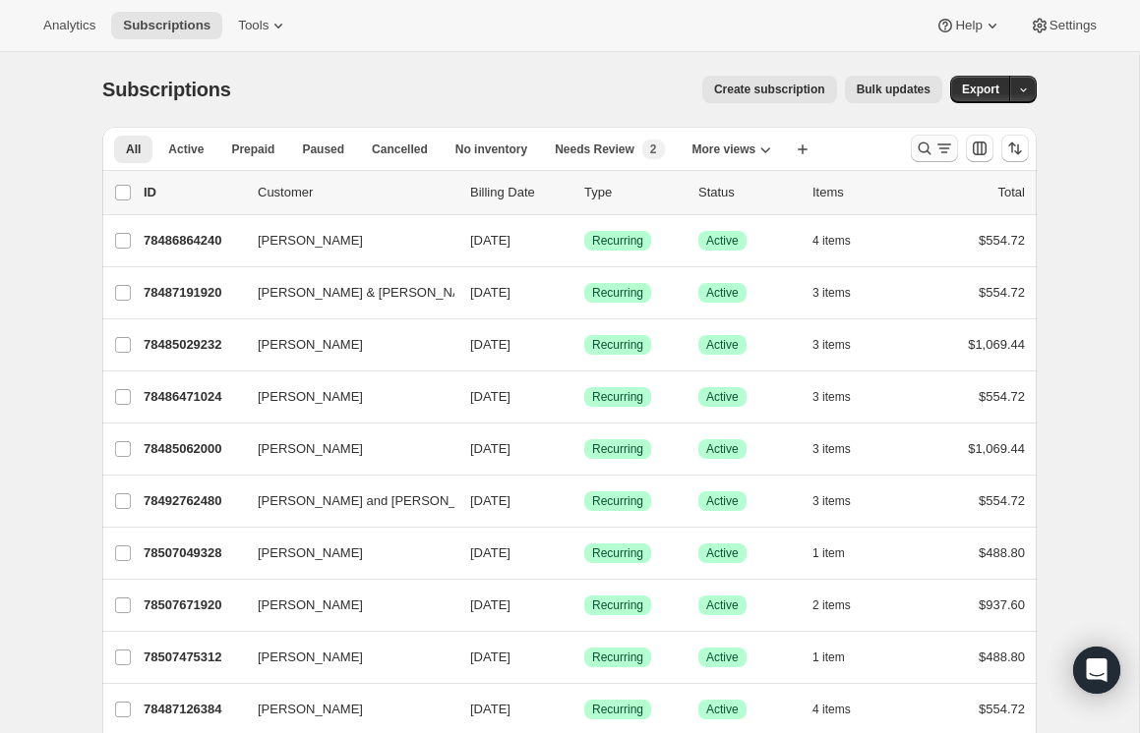
click at [924, 148] on icon "Search and filter results" at bounding box center [924, 149] width 20 height 20
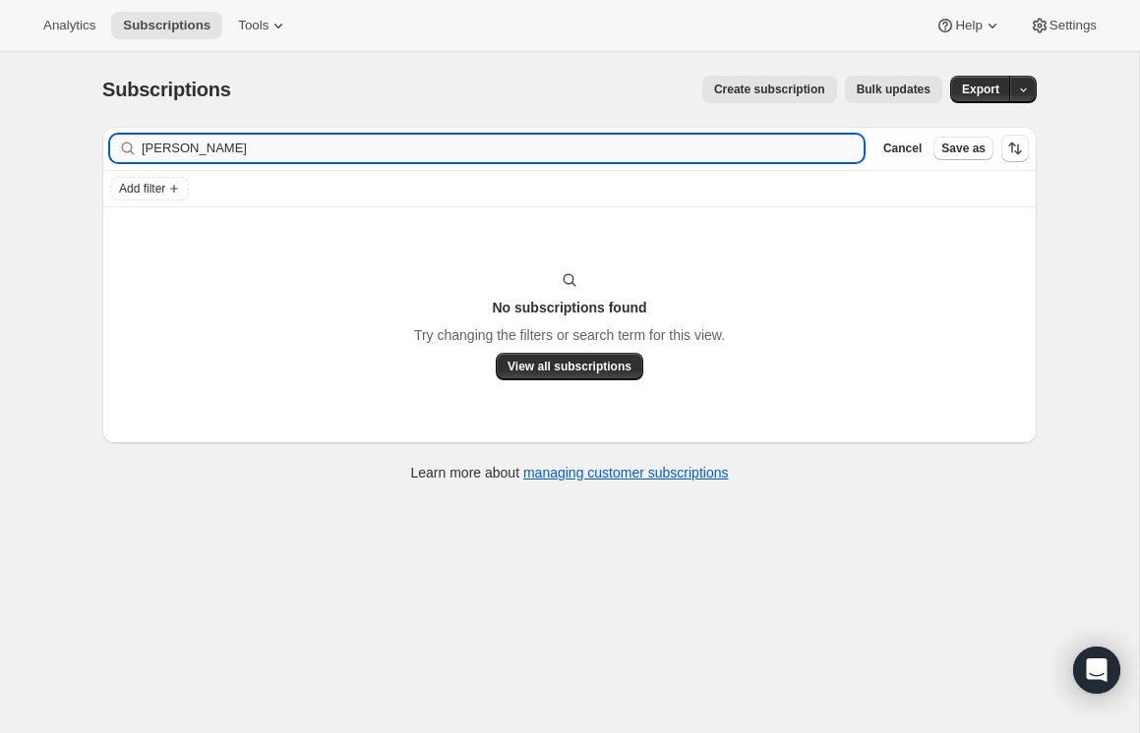
click at [194, 150] on input "[PERSON_NAME]" at bounding box center [503, 149] width 722 height 28
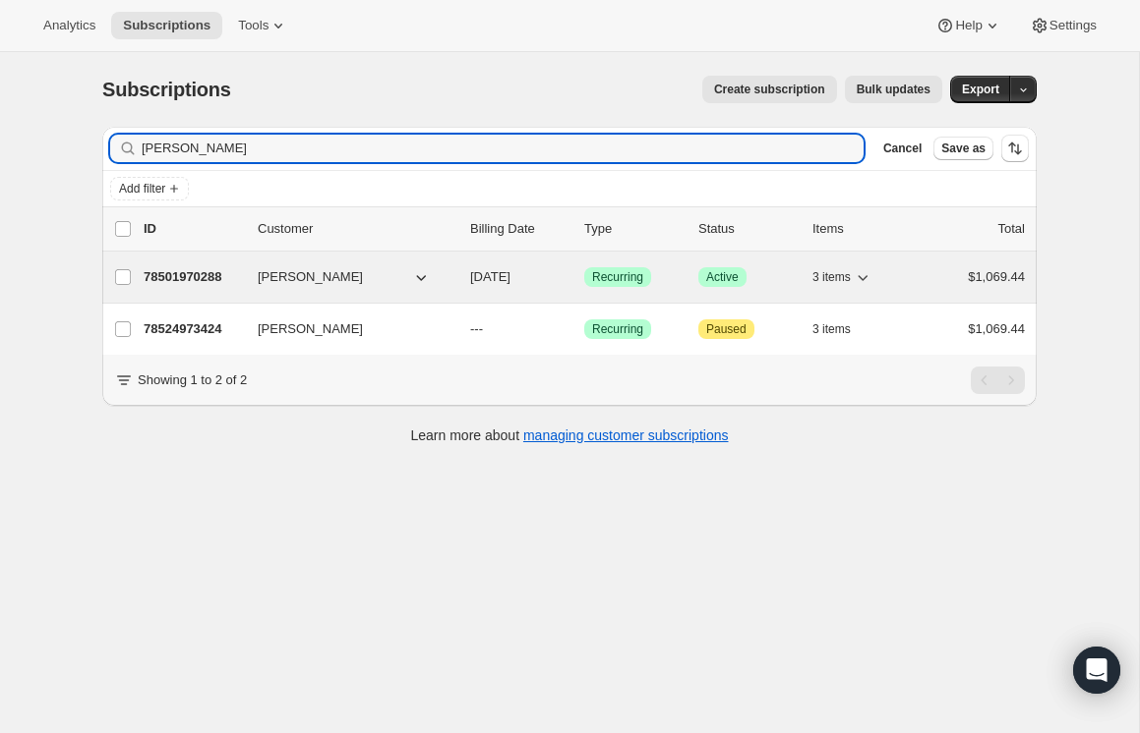
type input "[PERSON_NAME]"
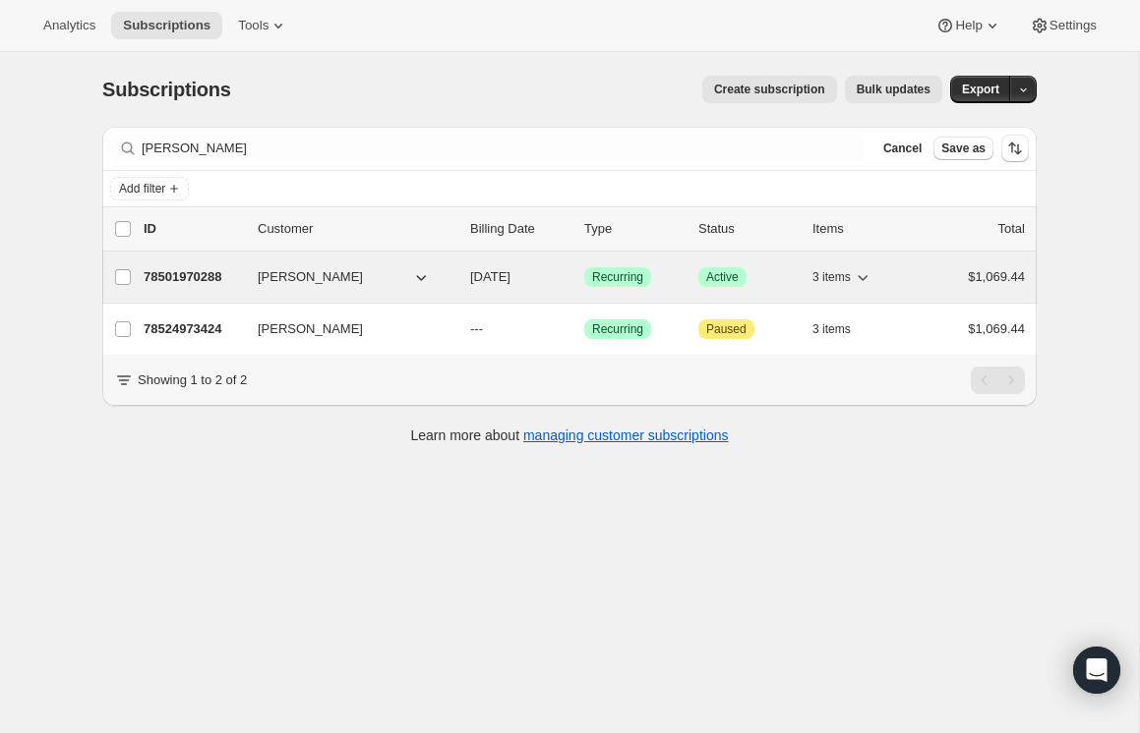
click at [192, 270] on p "78501970288" at bounding box center [193, 277] width 98 height 20
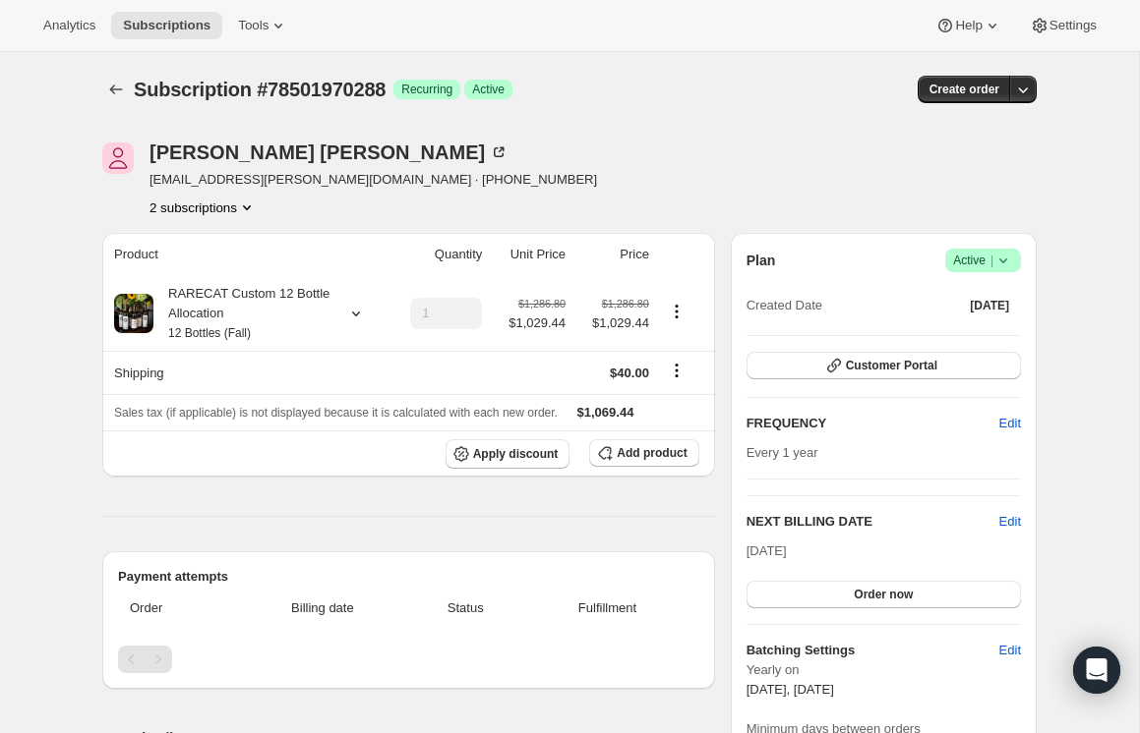
click at [253, 205] on icon "Product actions" at bounding box center [247, 208] width 20 height 20
click at [226, 267] on span "78524973424" at bounding box center [201, 277] width 137 height 20
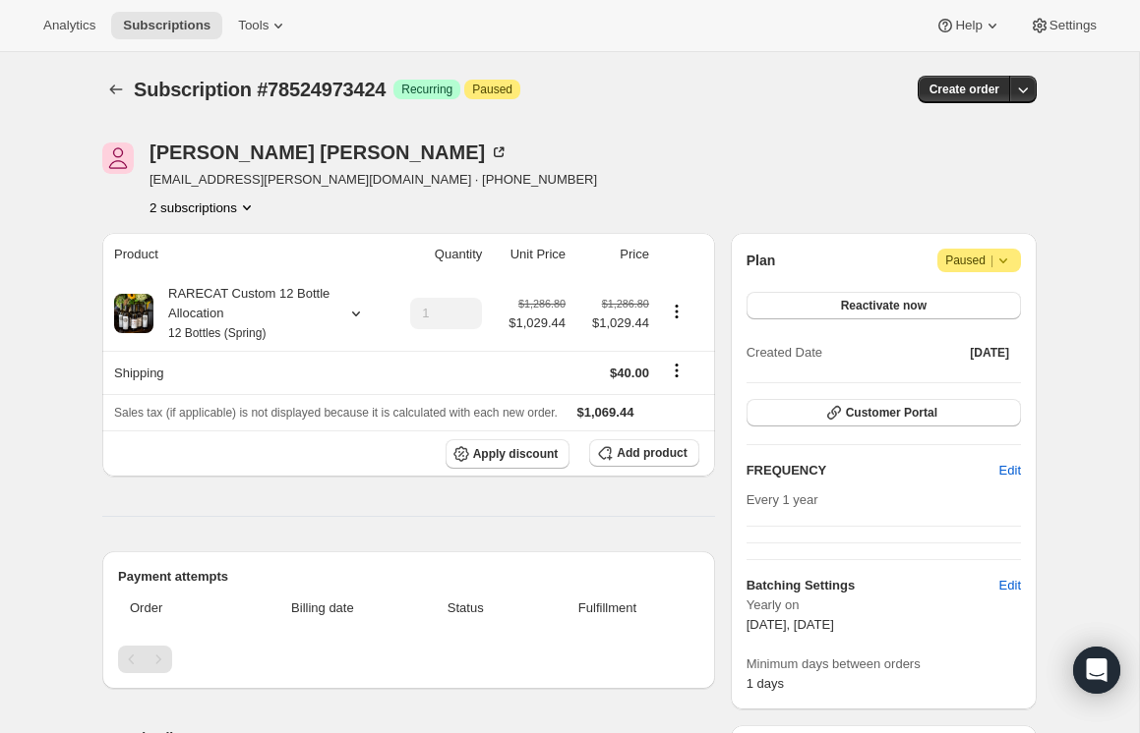
click at [251, 206] on icon "Product actions" at bounding box center [247, 207] width 8 height 5
click at [208, 234] on span "78501970288" at bounding box center [200, 244] width 137 height 20
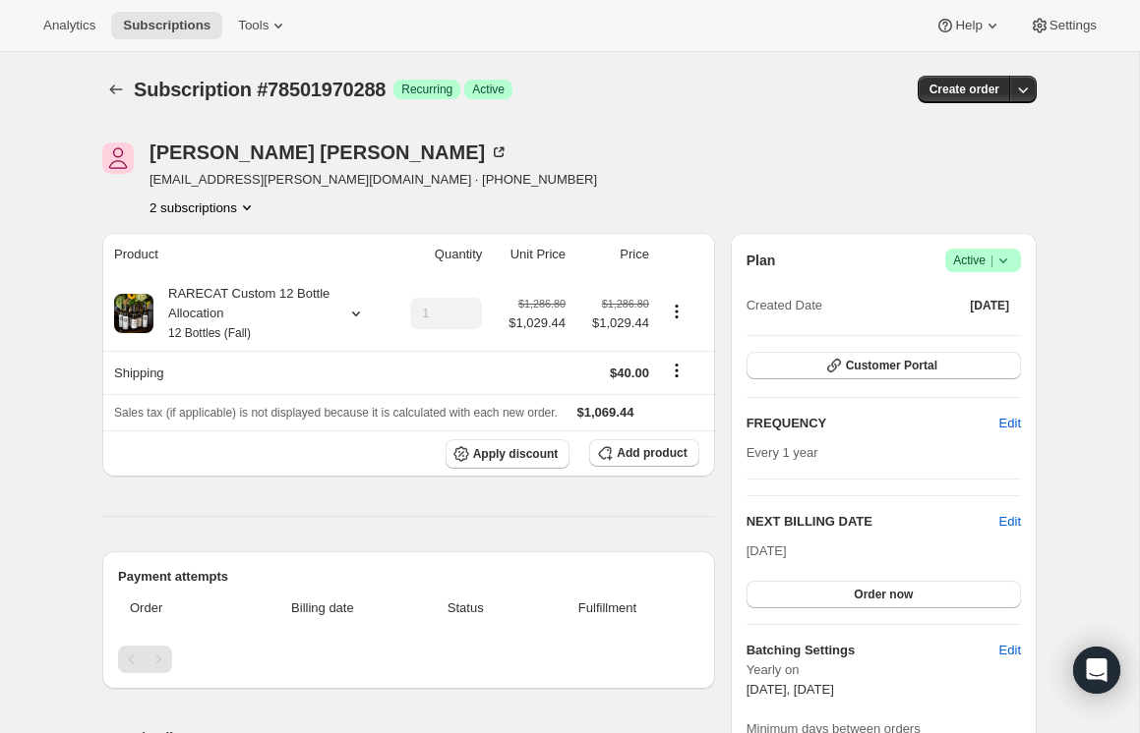
click at [254, 204] on icon "Product actions" at bounding box center [247, 208] width 20 height 20
click at [226, 279] on span "78524973424" at bounding box center [201, 277] width 137 height 20
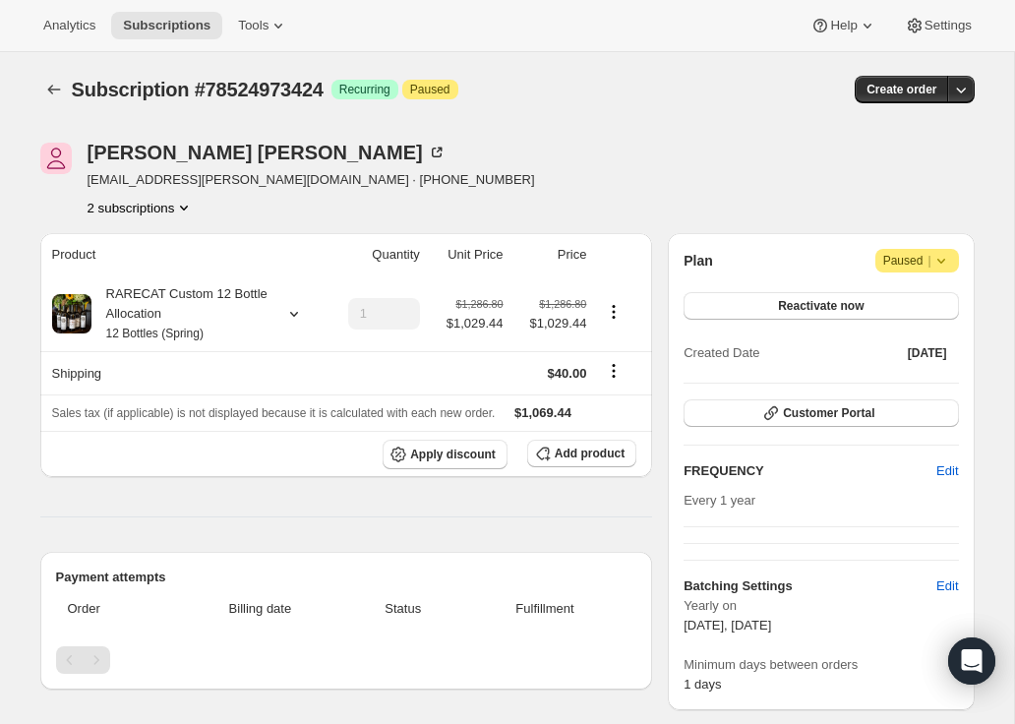
click at [192, 205] on icon "Product actions" at bounding box center [184, 208] width 20 height 20
click at [183, 240] on span "78501970288" at bounding box center [138, 244] width 137 height 20
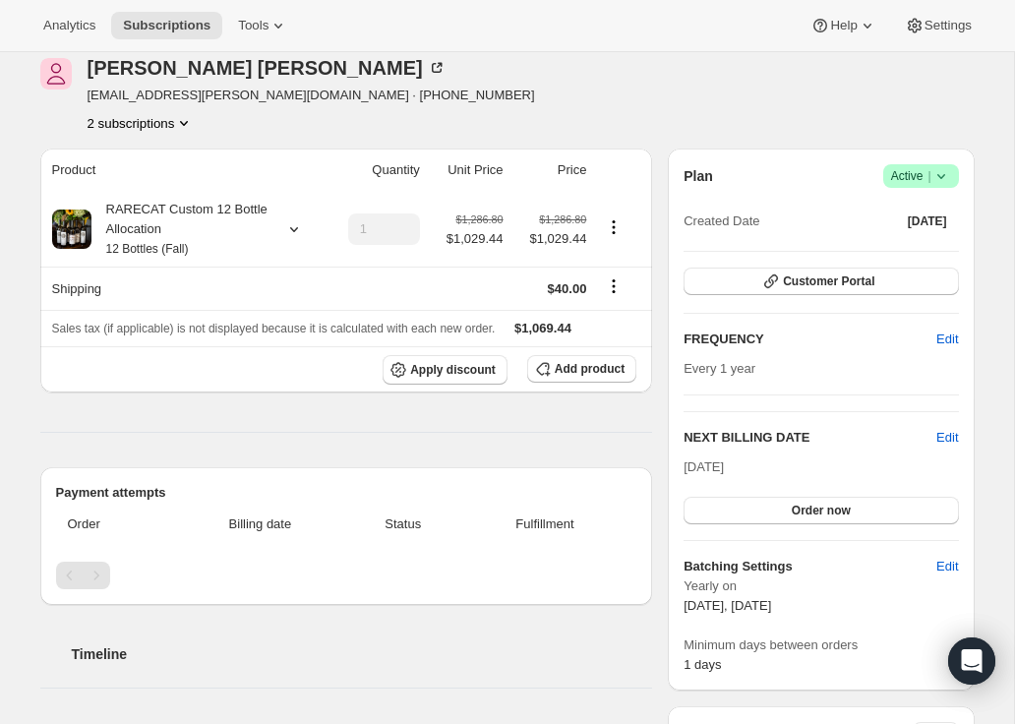
scroll to position [87, 0]
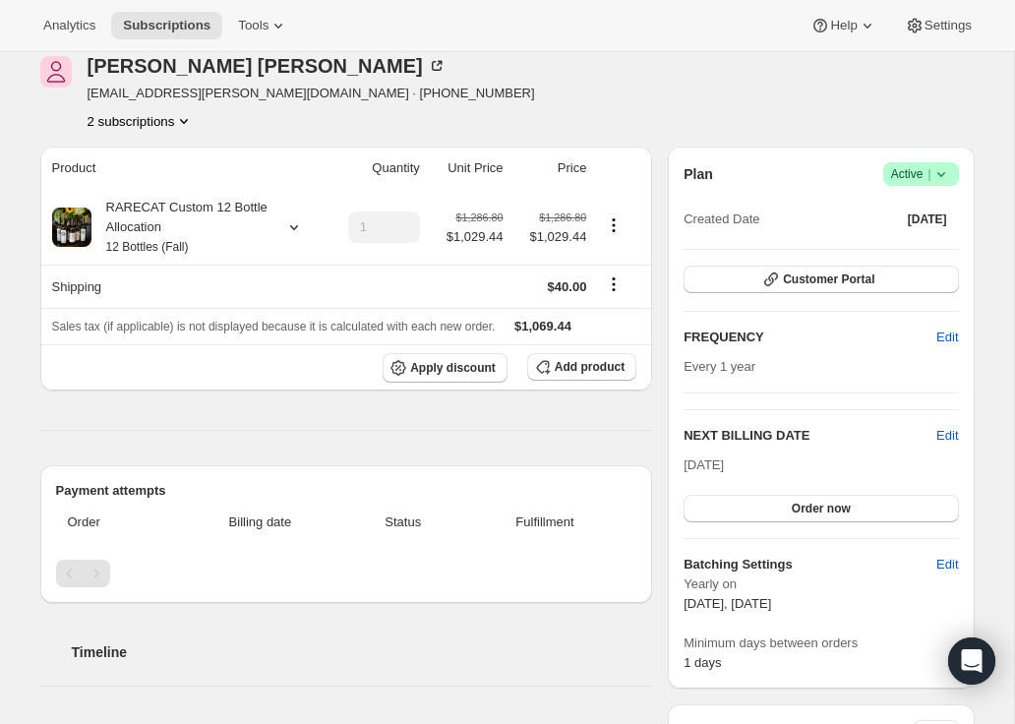
click at [194, 117] on icon "Product actions" at bounding box center [184, 121] width 20 height 20
click at [168, 187] on span "78524973424" at bounding box center [139, 191] width 137 height 20
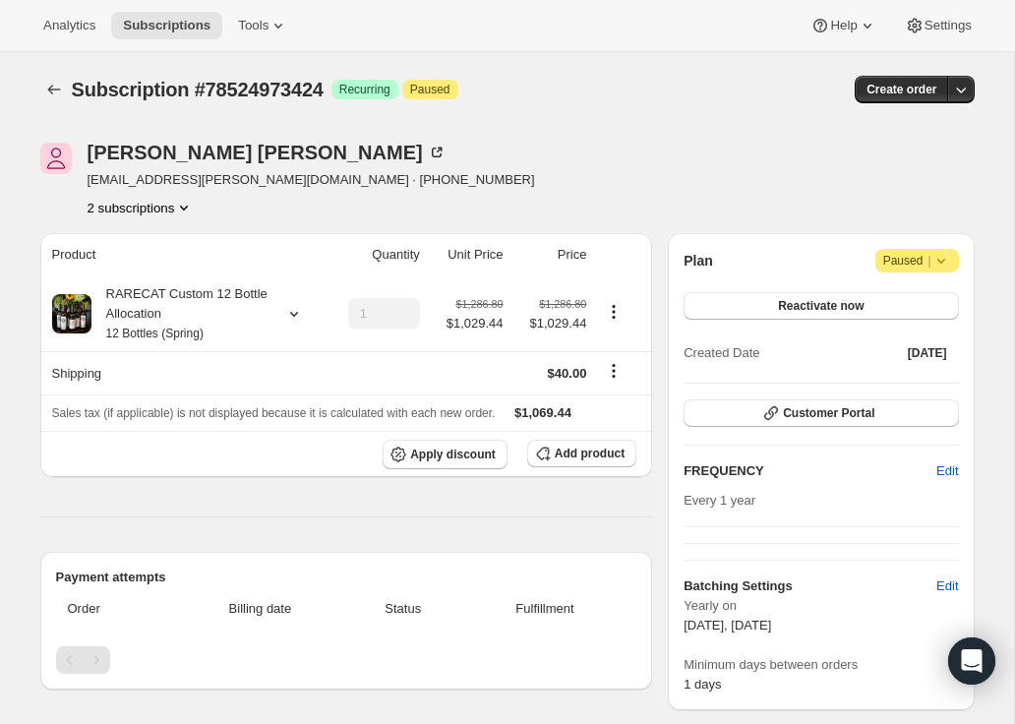
scroll to position [10, 0]
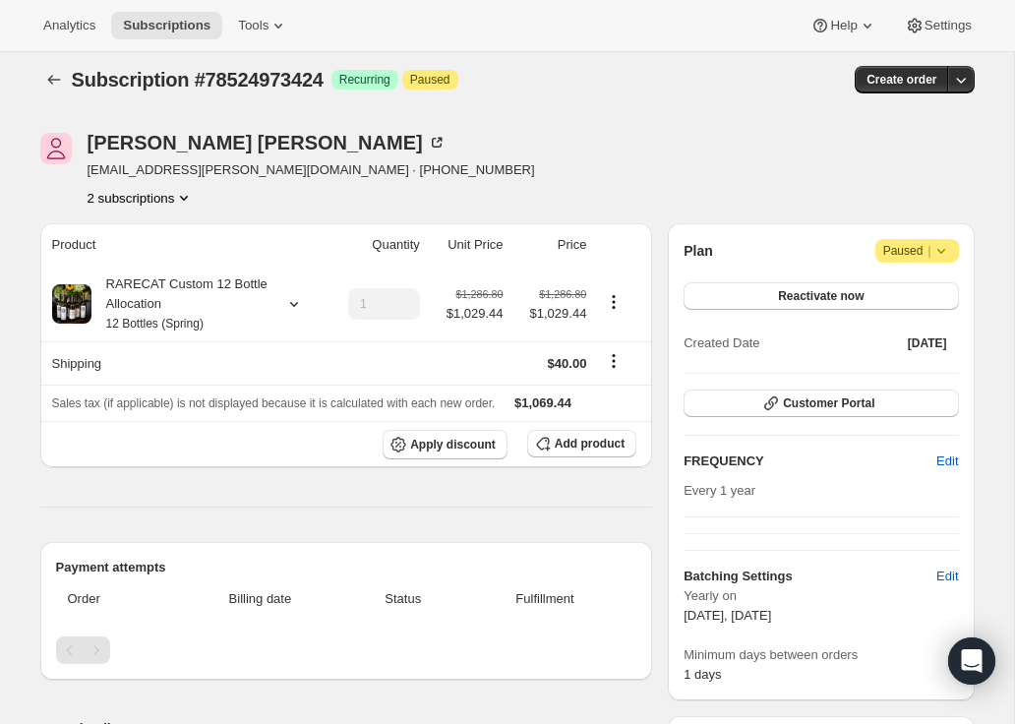
click at [941, 246] on icon at bounding box center [941, 251] width 20 height 20
click at [732, 142] on div "Jeff Van Drunen jvandrunen@vandrunen.com · +18152638622 2 subscriptions" at bounding box center [507, 170] width 934 height 75
click at [947, 249] on icon at bounding box center [941, 251] width 20 height 20
click at [860, 174] on div "Jeff Van Drunen jvandrunen@vandrunen.com · +18152638622 2 subscriptions" at bounding box center [507, 170] width 934 height 75
click at [821, 289] on span "Reactivate now" at bounding box center [821, 296] width 86 height 16
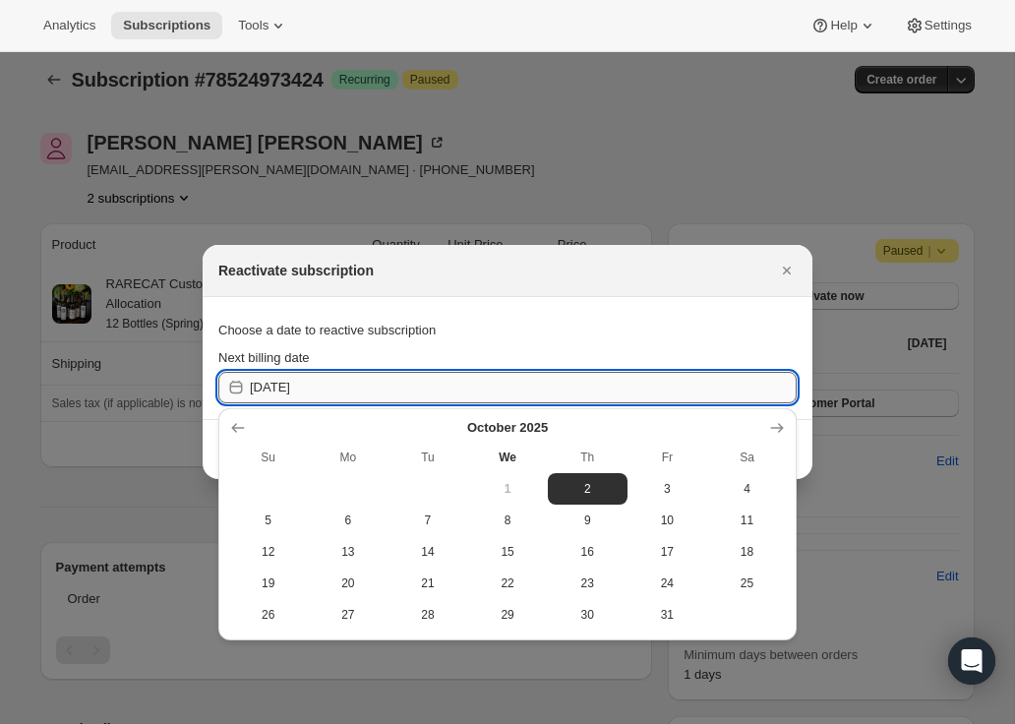
click at [441, 393] on input "2025-10-03" at bounding box center [523, 387] width 547 height 31
click at [778, 424] on icon "Show next month, November 2025" at bounding box center [777, 428] width 20 height 20
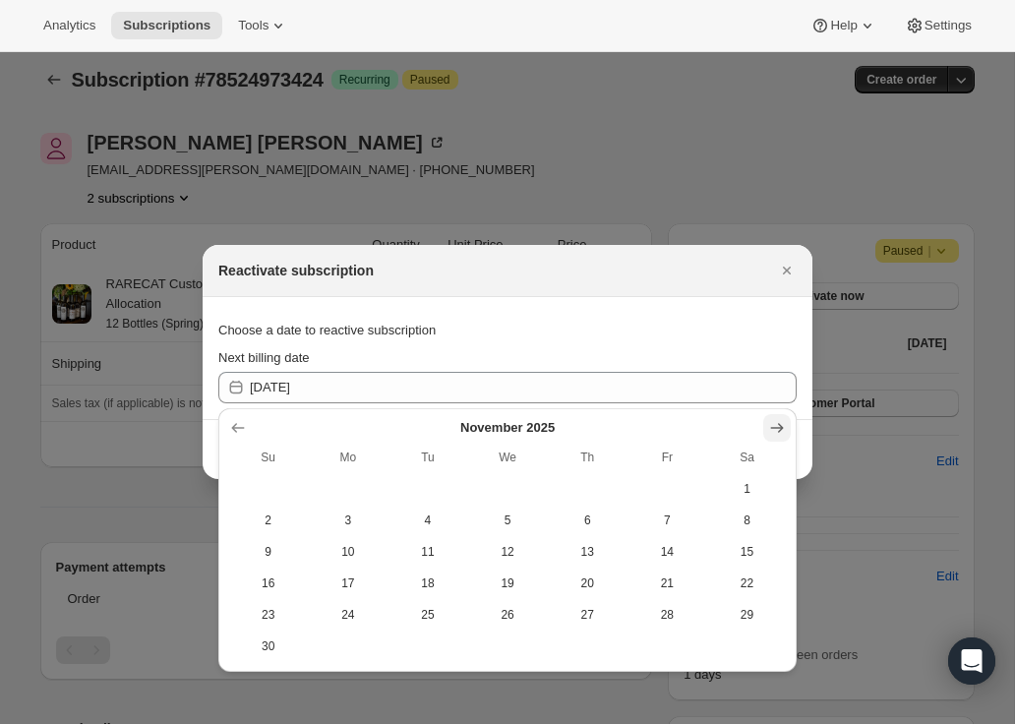
click at [778, 424] on icon "Show next month, December 2025" at bounding box center [777, 428] width 20 height 20
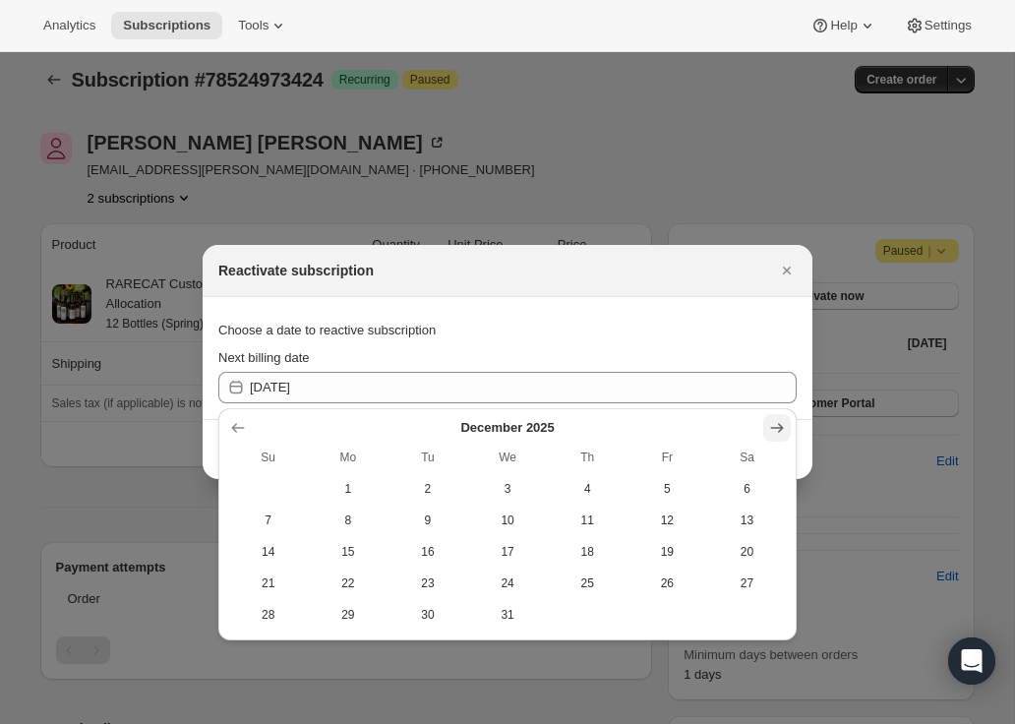
click at [776, 421] on icon "Show next month, January 2026" at bounding box center [777, 428] width 20 height 20
click at [776, 422] on icon "Show next month, February 2026" at bounding box center [777, 428] width 20 height 20
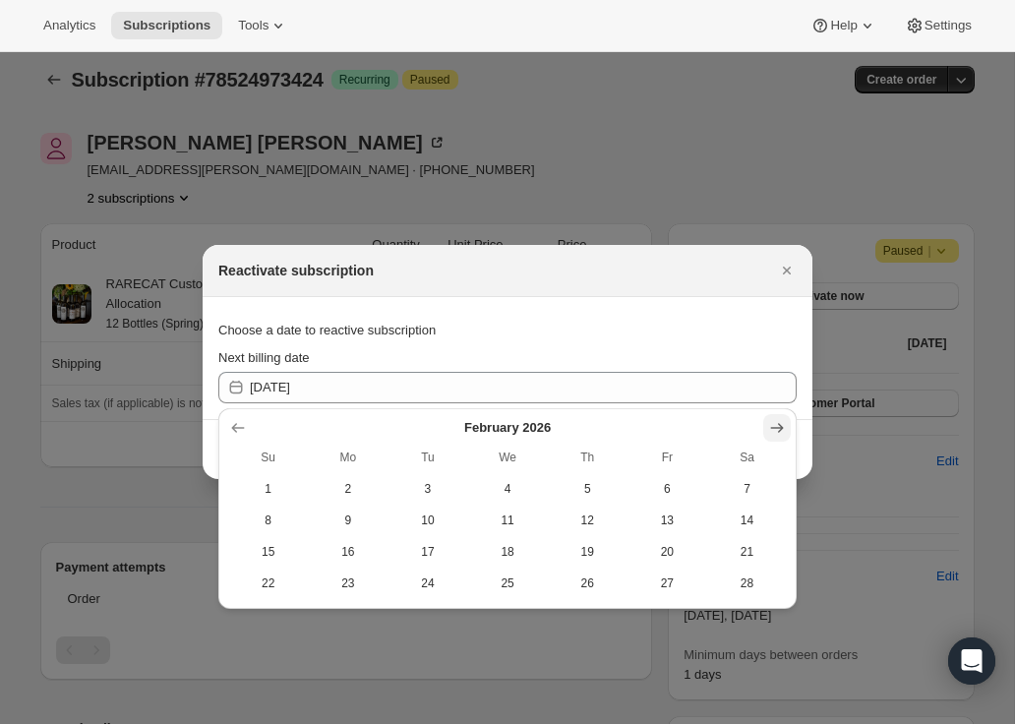
click at [776, 422] on icon "Show next month, March 2026" at bounding box center [777, 428] width 20 height 20
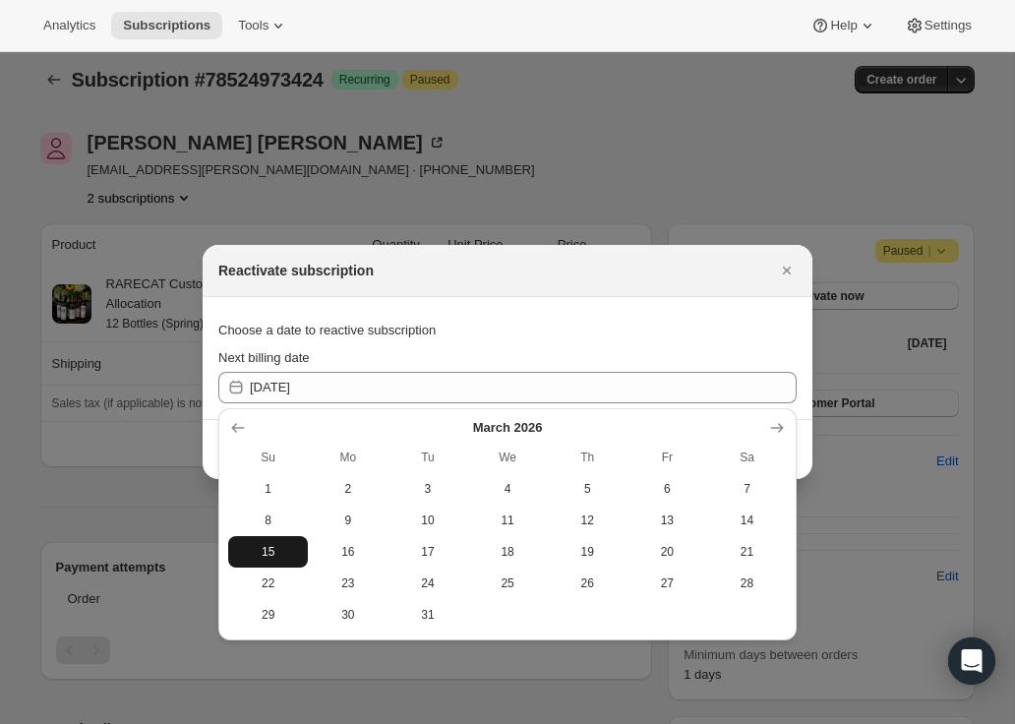
click at [272, 549] on span "15" at bounding box center [268, 552] width 64 height 16
type input "2026-03-15"
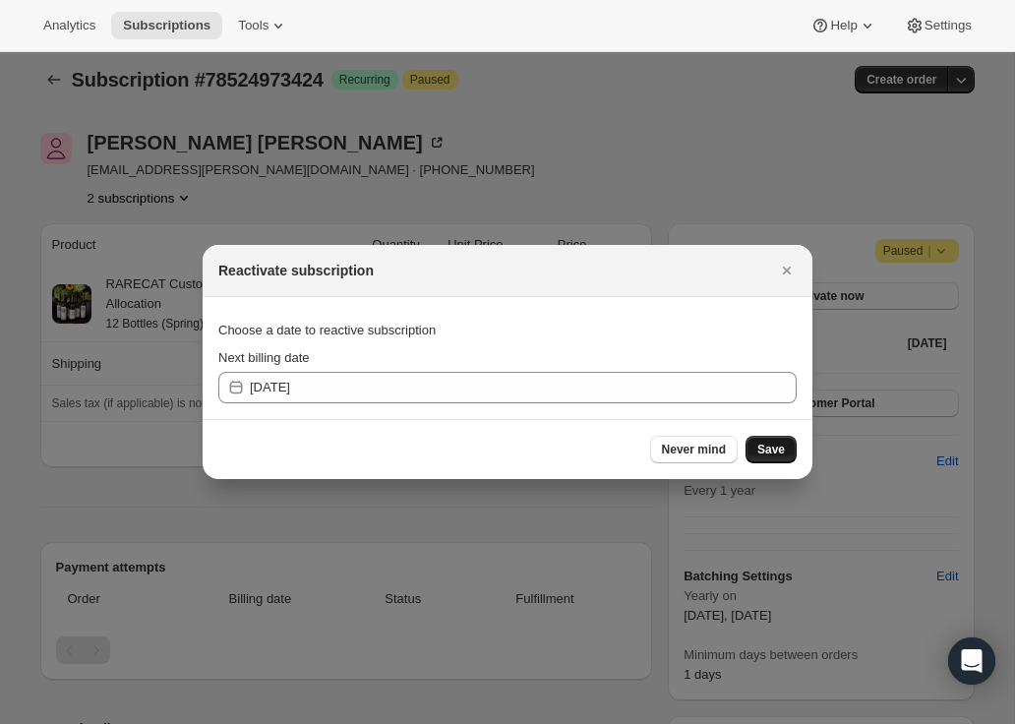
click at [773, 448] on span "Save" at bounding box center [771, 449] width 28 height 16
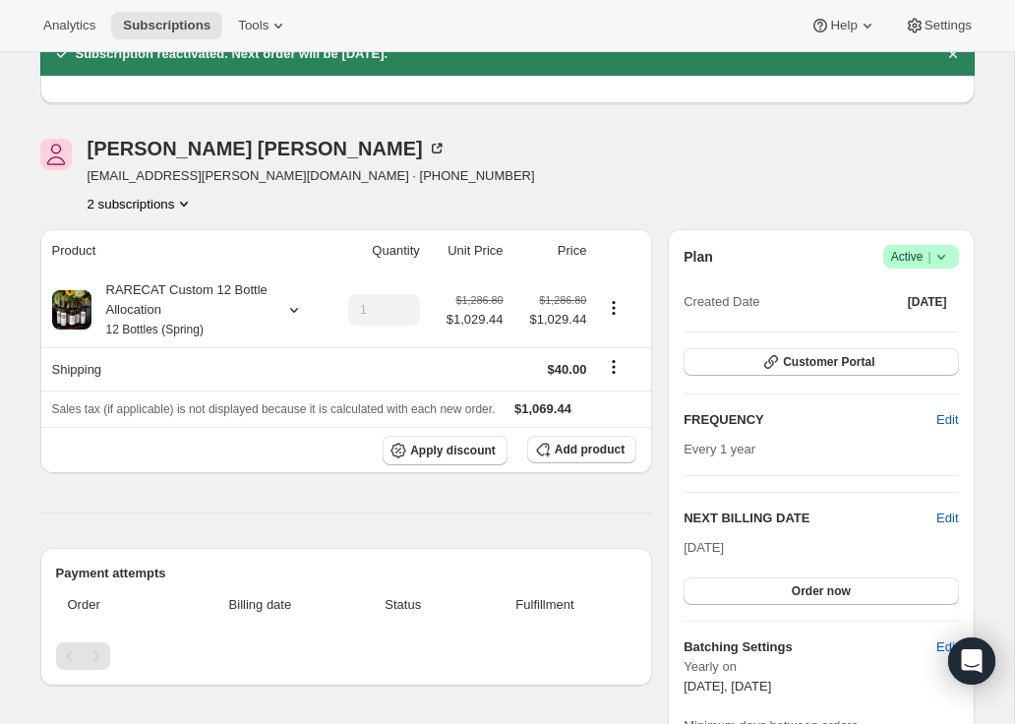
scroll to position [0, 0]
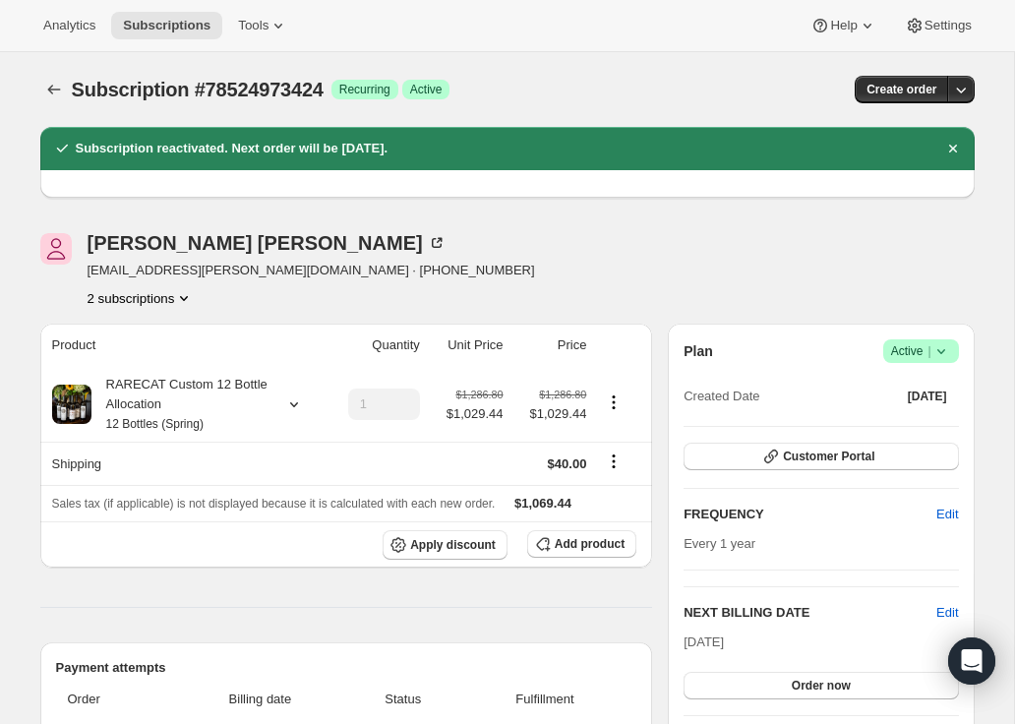
click at [190, 294] on icon "Product actions" at bounding box center [184, 298] width 20 height 20
click at [180, 331] on span "78501970288" at bounding box center [138, 334] width 137 height 20
click at [54, 87] on icon "Subscriptions" at bounding box center [54, 90] width 20 height 20
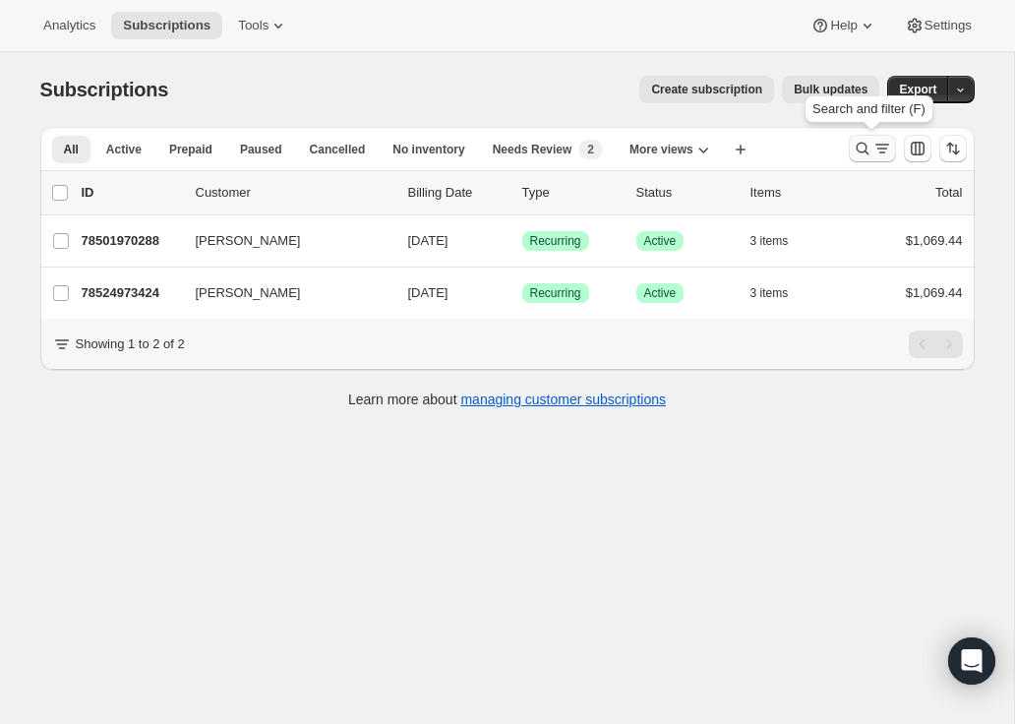
click at [857, 148] on icon "Search and filter results" at bounding box center [862, 149] width 20 height 20
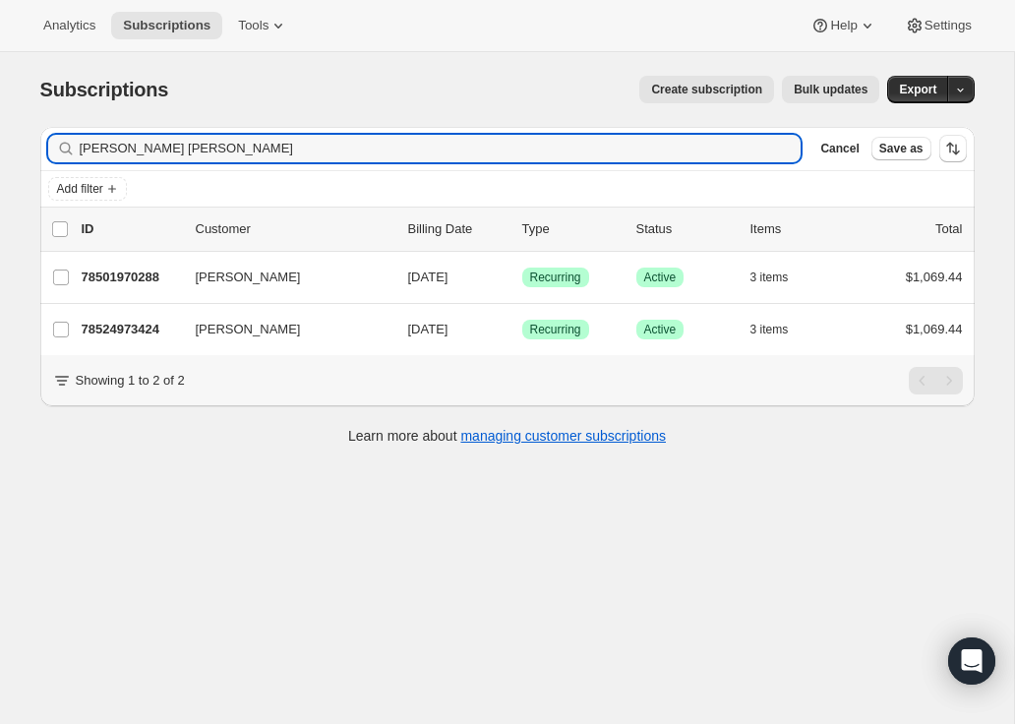
drag, startPoint x: 290, startPoint y: 152, endPoint x: 64, endPoint y: 136, distance: 226.8
click at [64, 136] on div "Jeff Van DrunenAnthony Gillett Clear" at bounding box center [424, 149] width 753 height 28
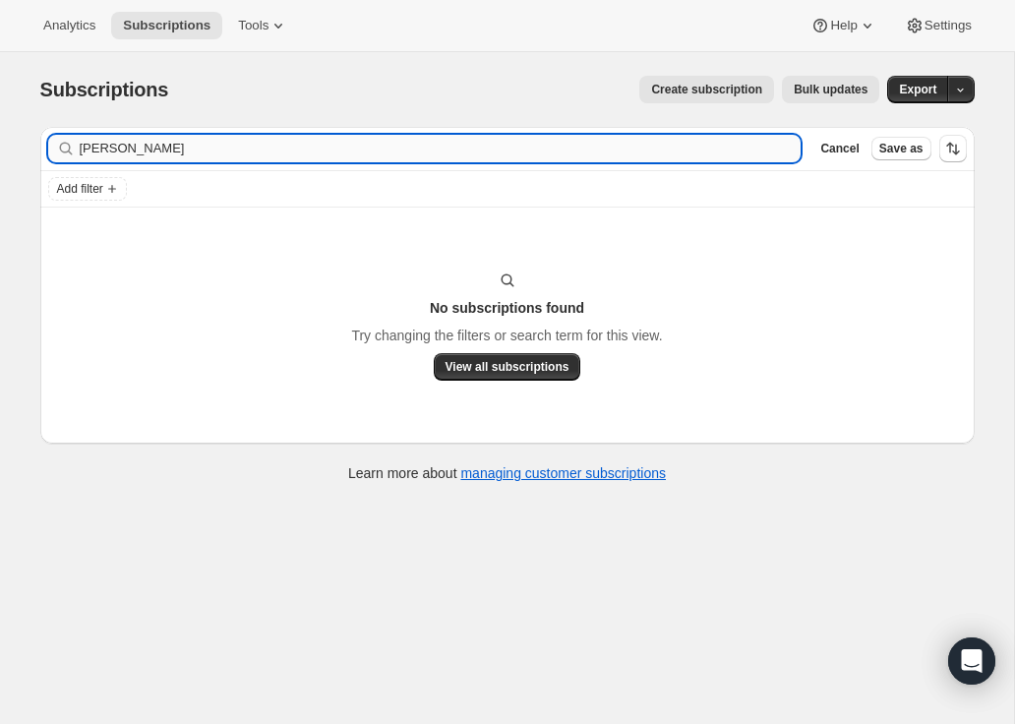
drag, startPoint x: 196, startPoint y: 146, endPoint x: 131, endPoint y: 142, distance: 65.1
click at [131, 142] on input "Anthony Gillett" at bounding box center [441, 149] width 722 height 28
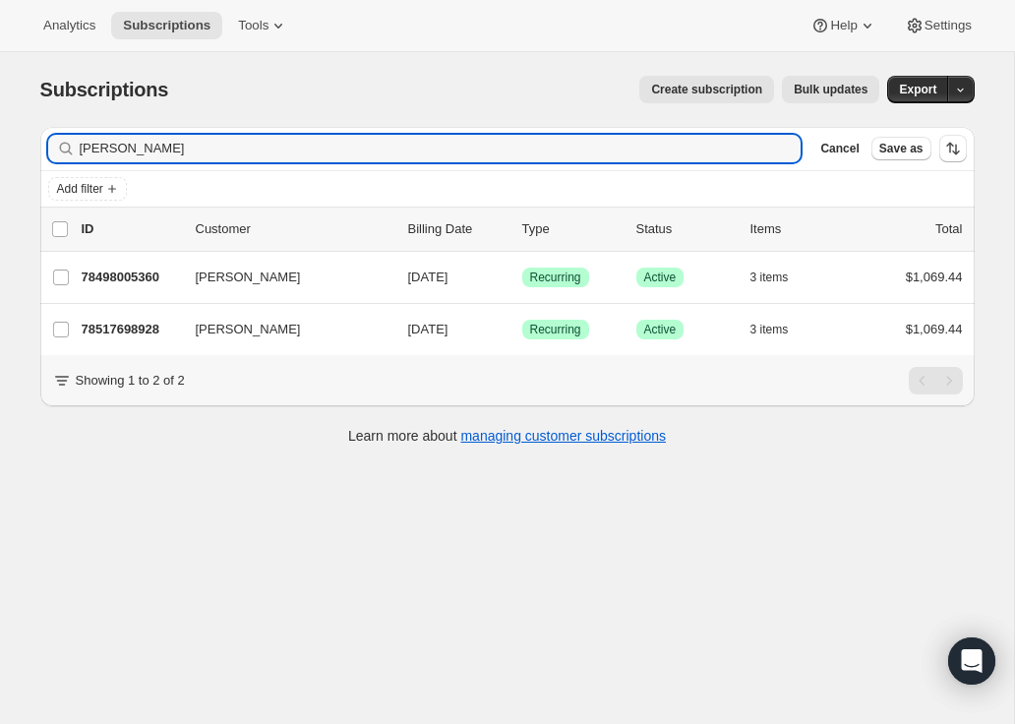
type input "Anthony"
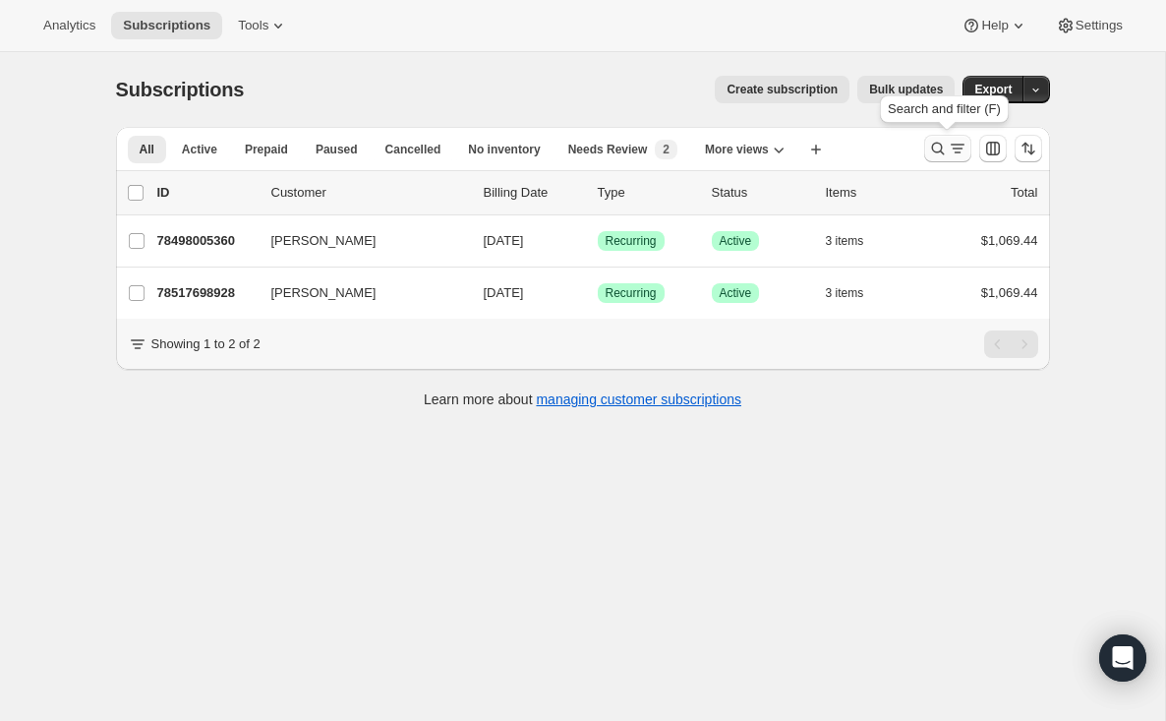
click at [934, 142] on icon "Search and filter results" at bounding box center [938, 149] width 20 height 20
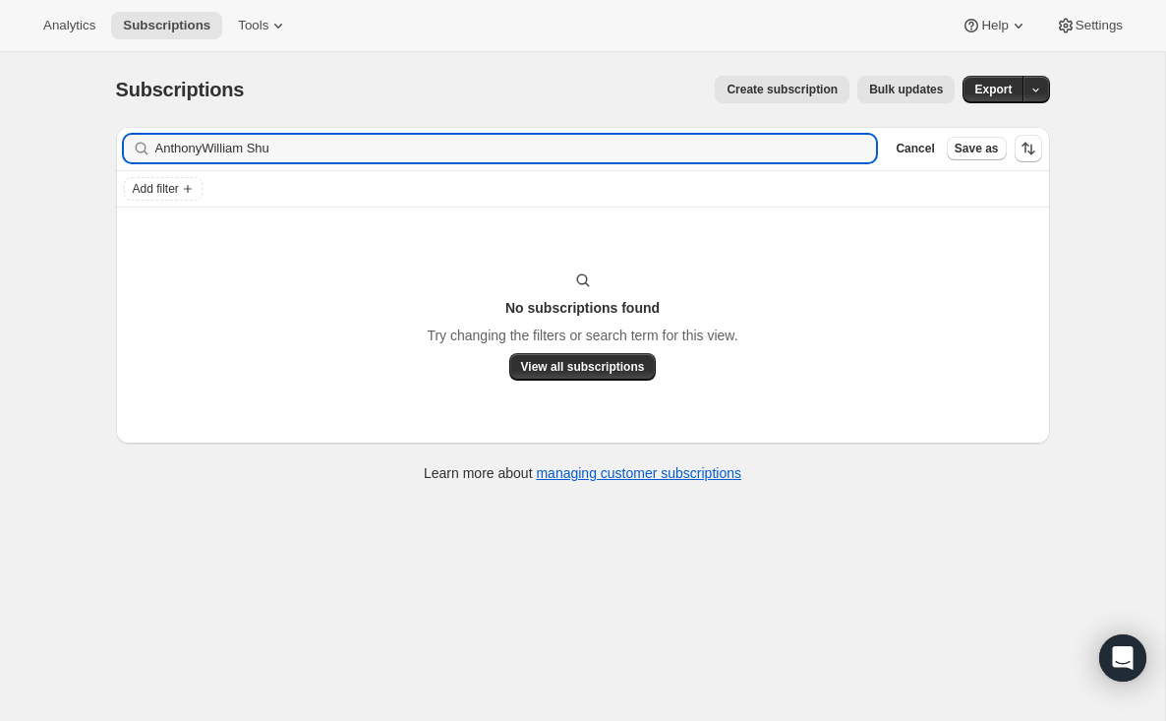
drag, startPoint x: 206, startPoint y: 149, endPoint x: 137, endPoint y: 136, distance: 71.2
click at [137, 136] on div "AnthonyWilliam Shu Clear" at bounding box center [500, 149] width 753 height 28
click at [254, 152] on input "[PERSON_NAME]" at bounding box center [516, 149] width 722 height 28
type input "[PERSON_NAME]"
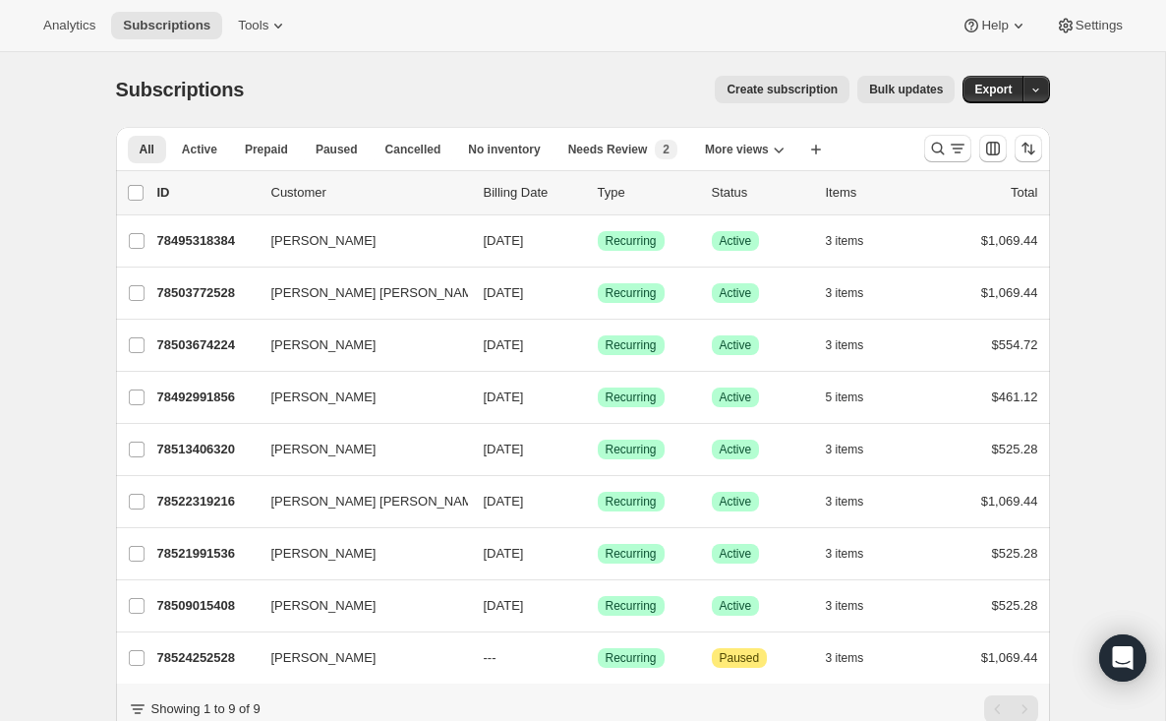
click at [770, 86] on span "Create subscription" at bounding box center [782, 90] width 111 height 16
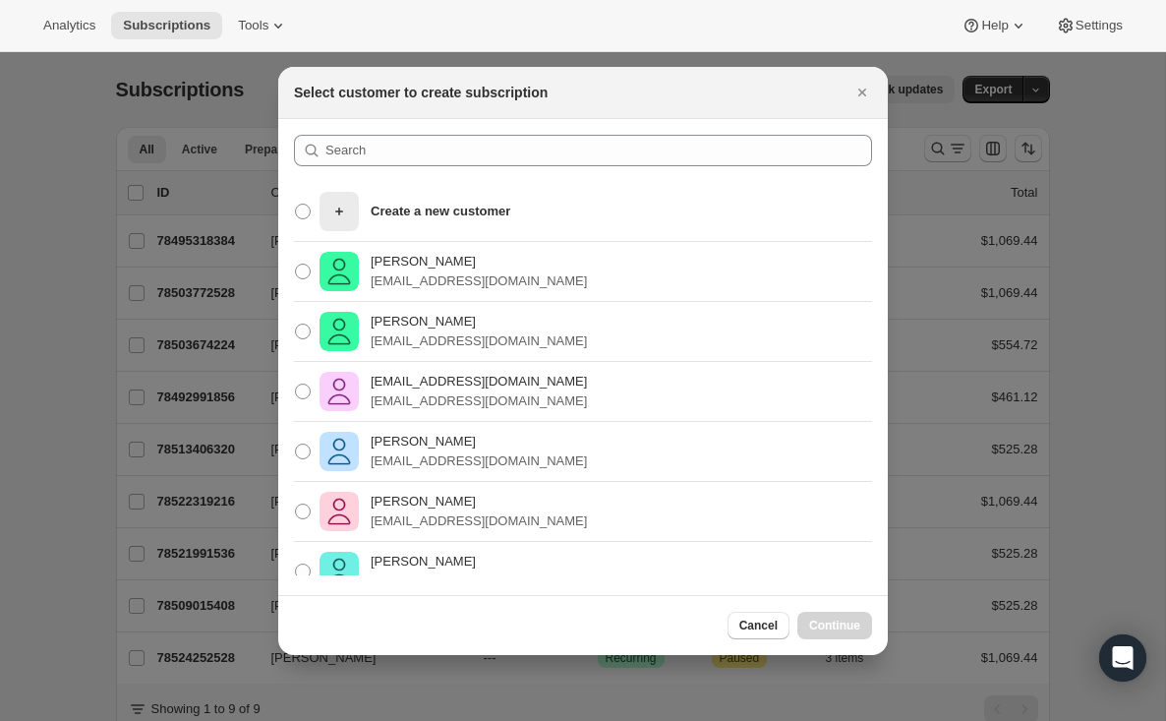
click at [1124, 205] on div at bounding box center [583, 360] width 1166 height 721
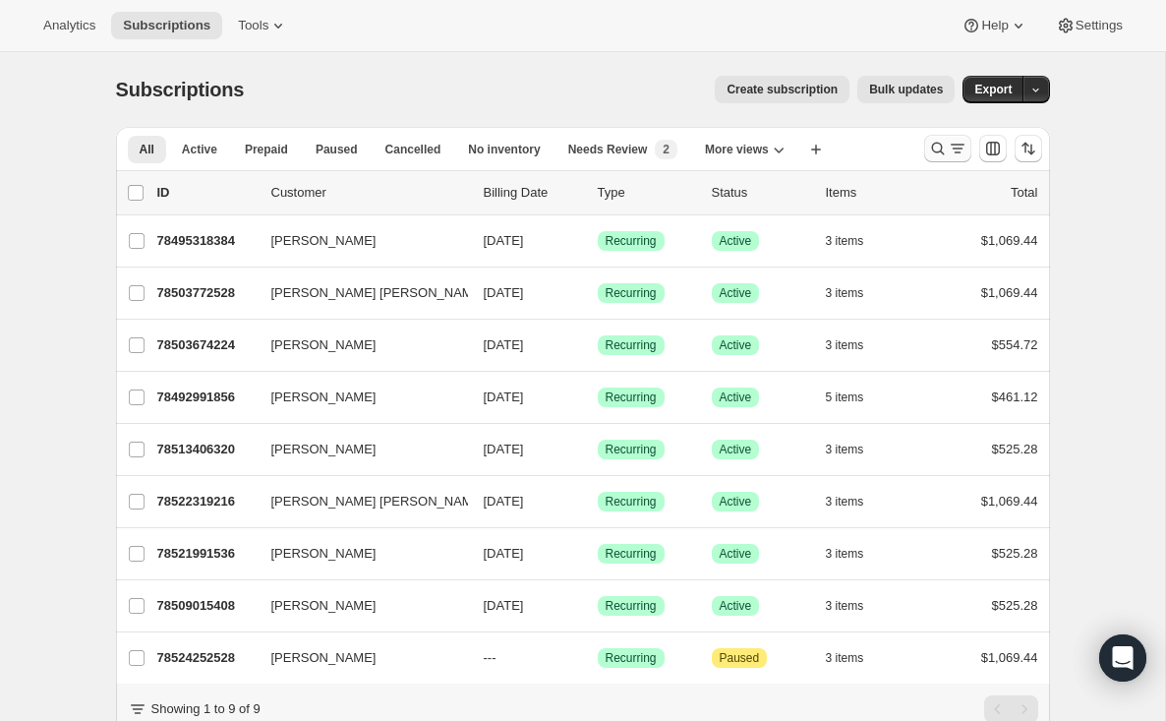
click at [939, 146] on icon "Search and filter results" at bounding box center [938, 149] width 20 height 20
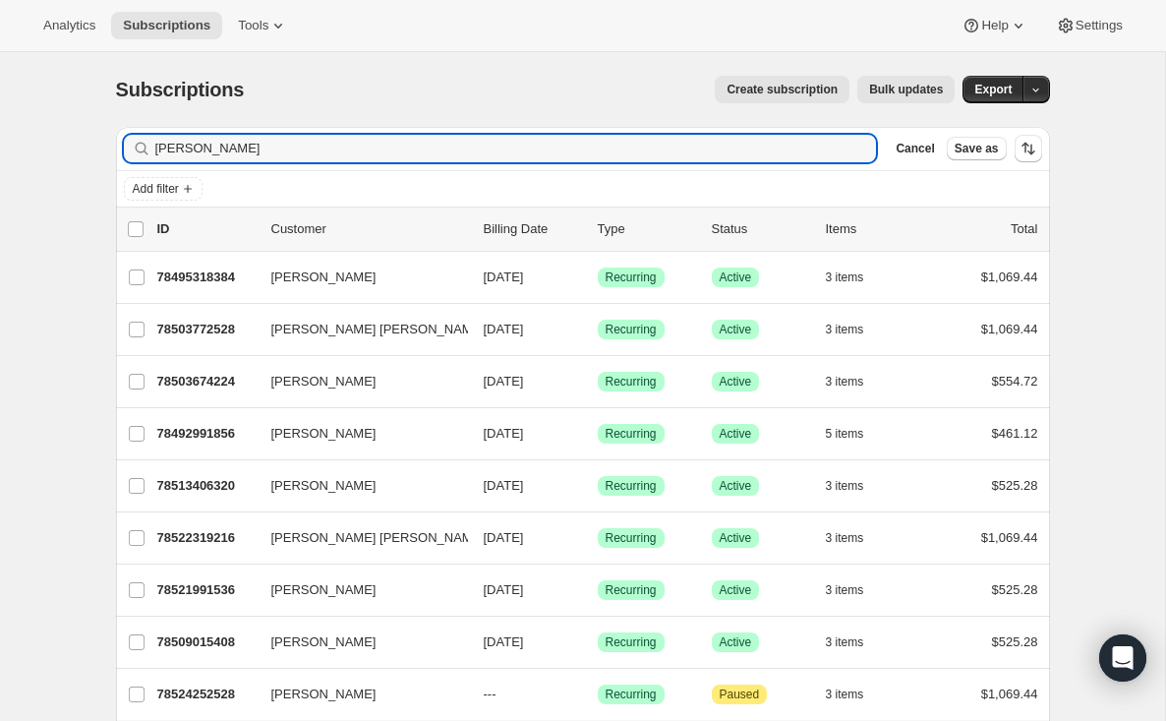
drag, startPoint x: 223, startPoint y: 154, endPoint x: 39, endPoint y: 137, distance: 184.7
click at [39, 137] on div "Subscriptions. This page is ready Subscriptions Create subscription Bulk update…" at bounding box center [582, 441] width 1165 height 778
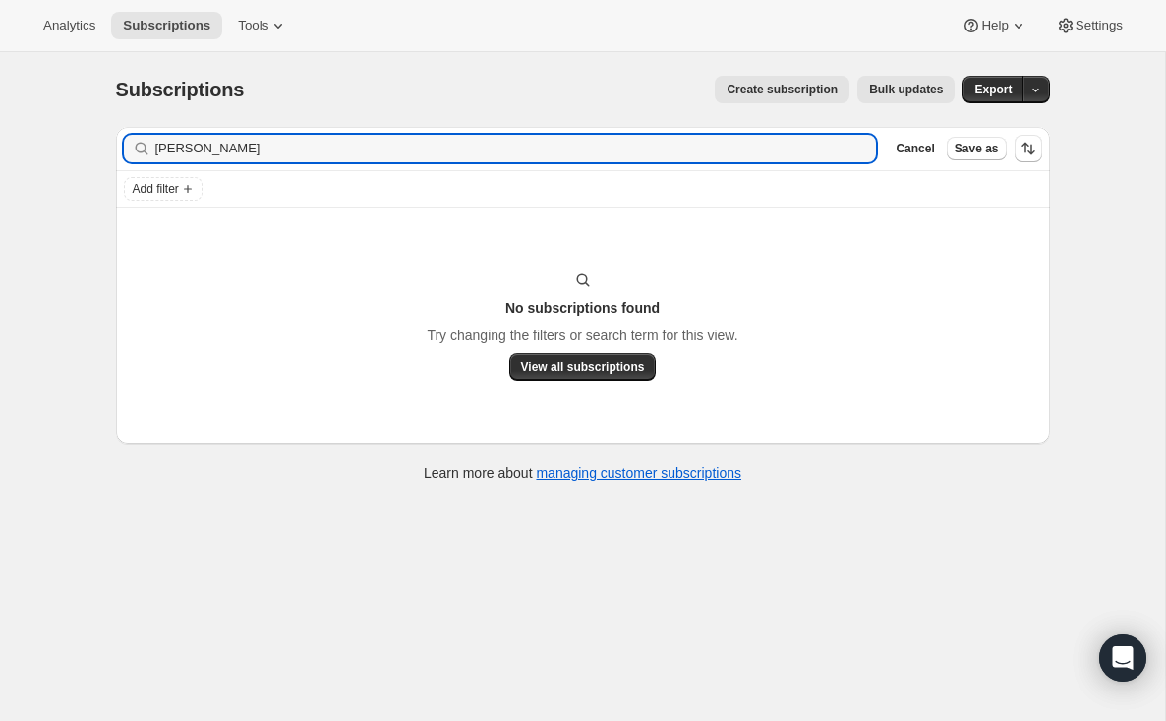
type input "[PERSON_NAME]"
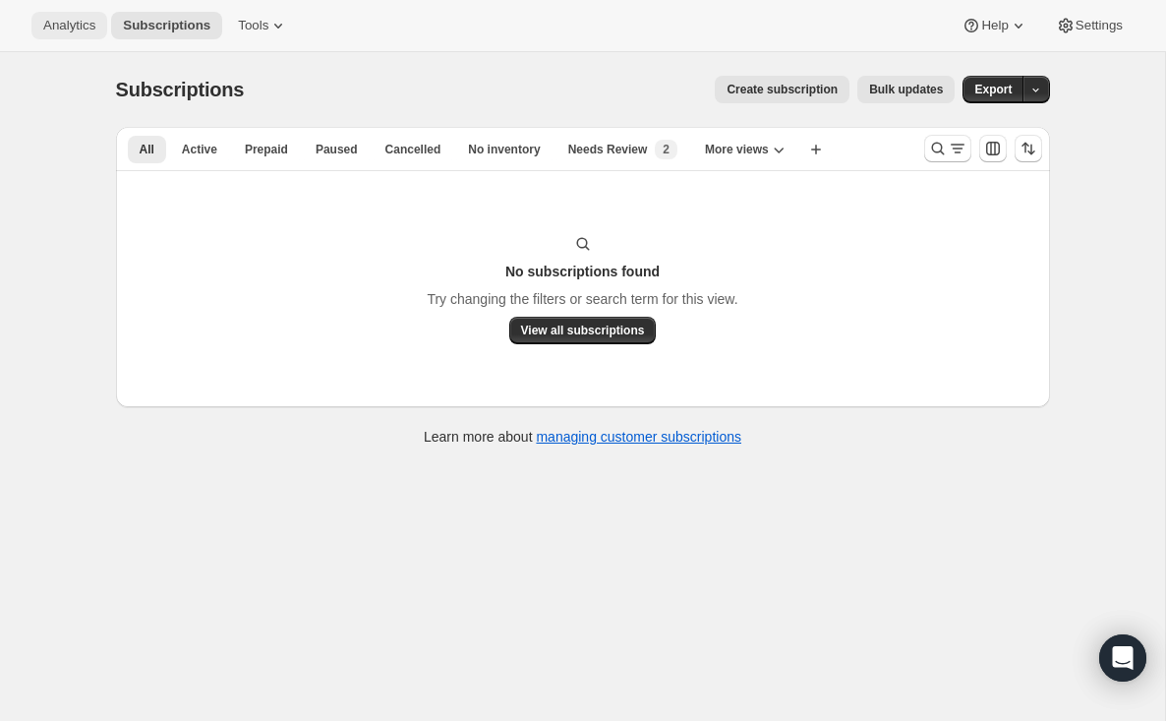
click at [69, 23] on span "Analytics" at bounding box center [69, 26] width 52 height 16
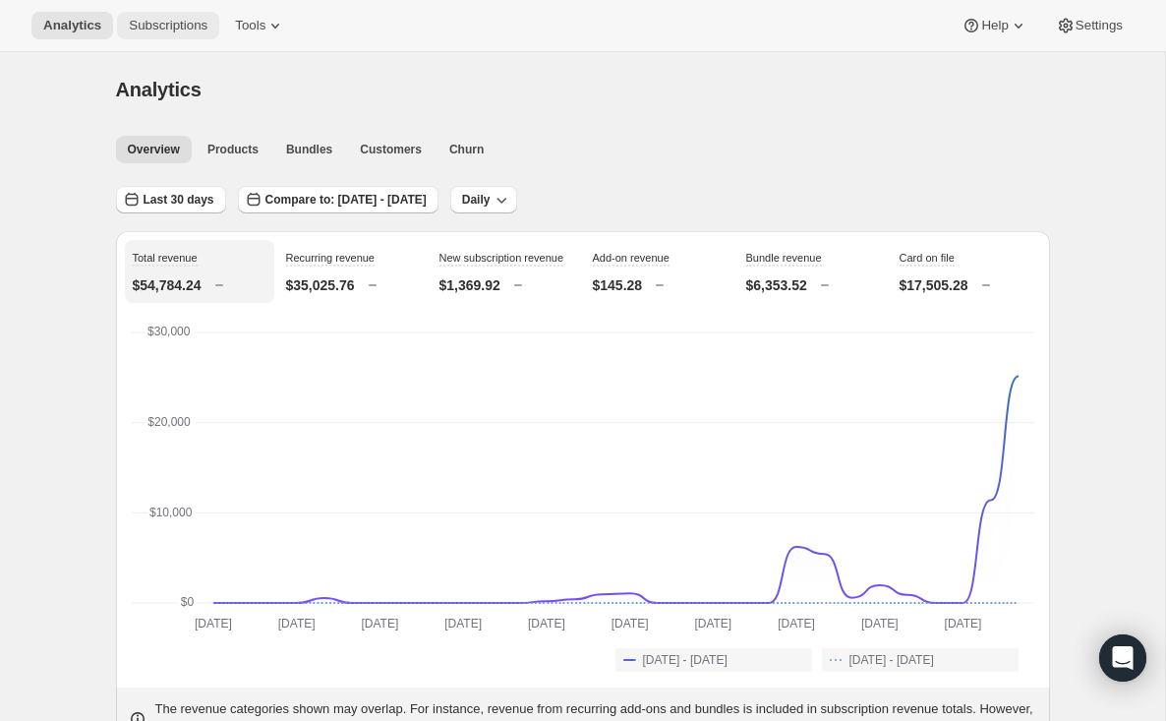
click at [161, 20] on span "Subscriptions" at bounding box center [168, 26] width 79 height 16
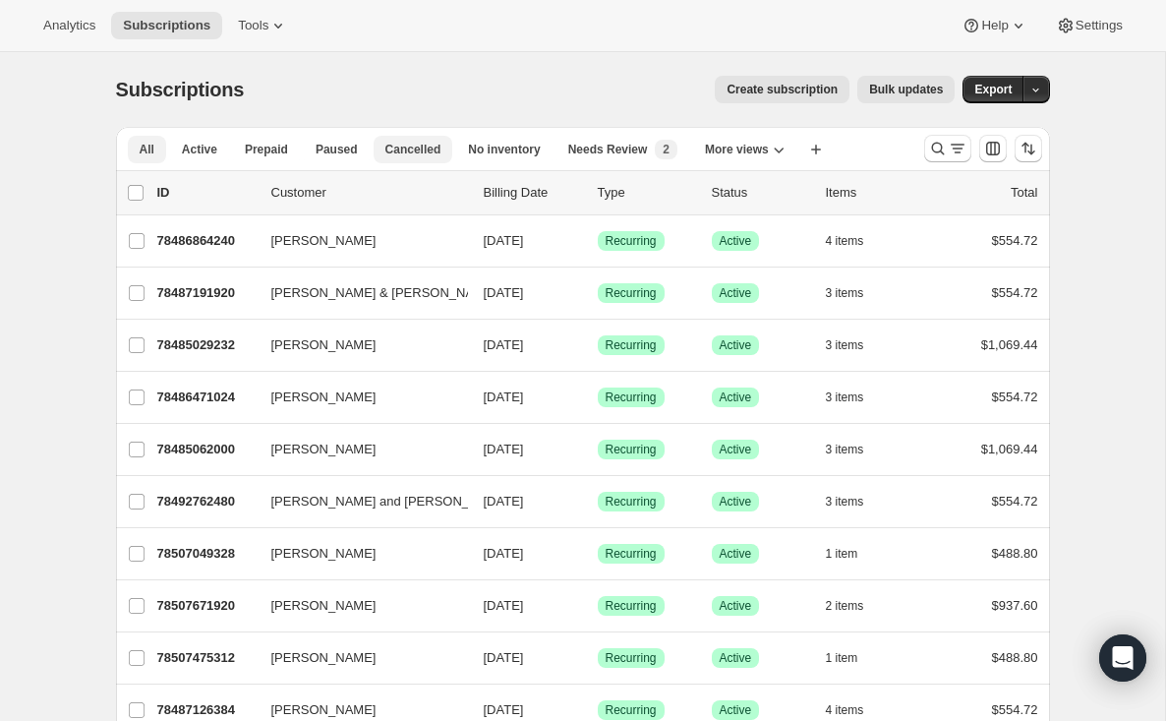
click at [417, 147] on span "Cancelled" at bounding box center [413, 150] width 56 height 16
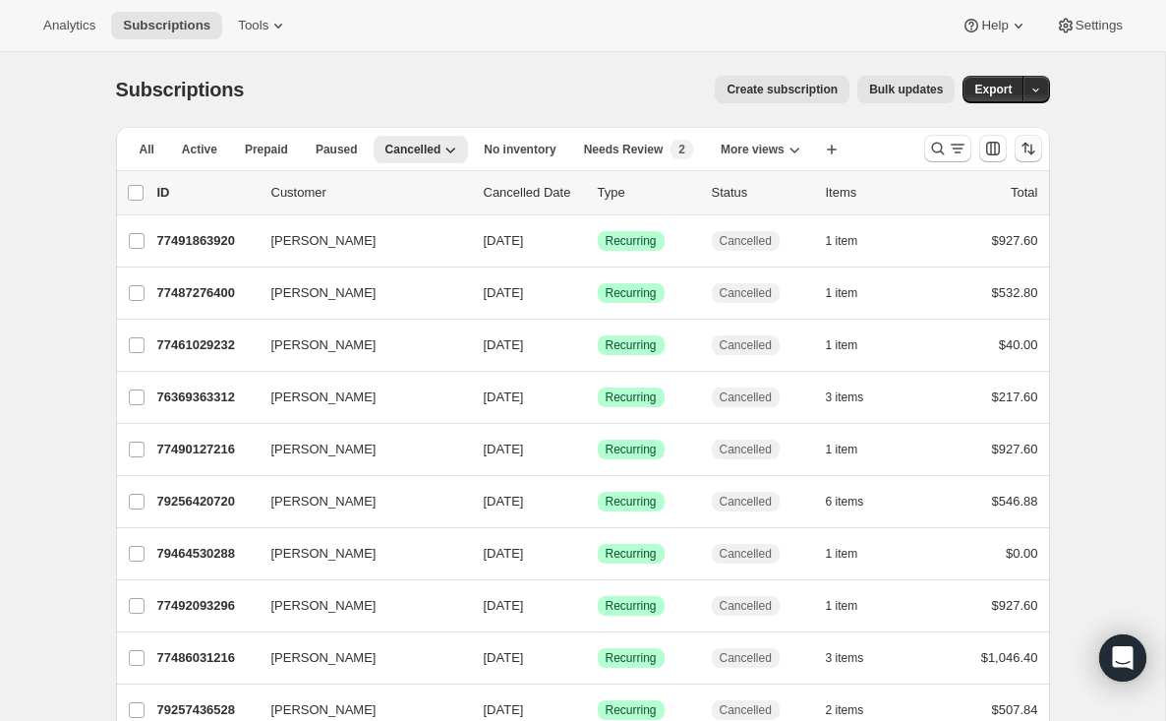
click at [1031, 146] on icon "Sort the results" at bounding box center [1031, 150] width 8 height 11
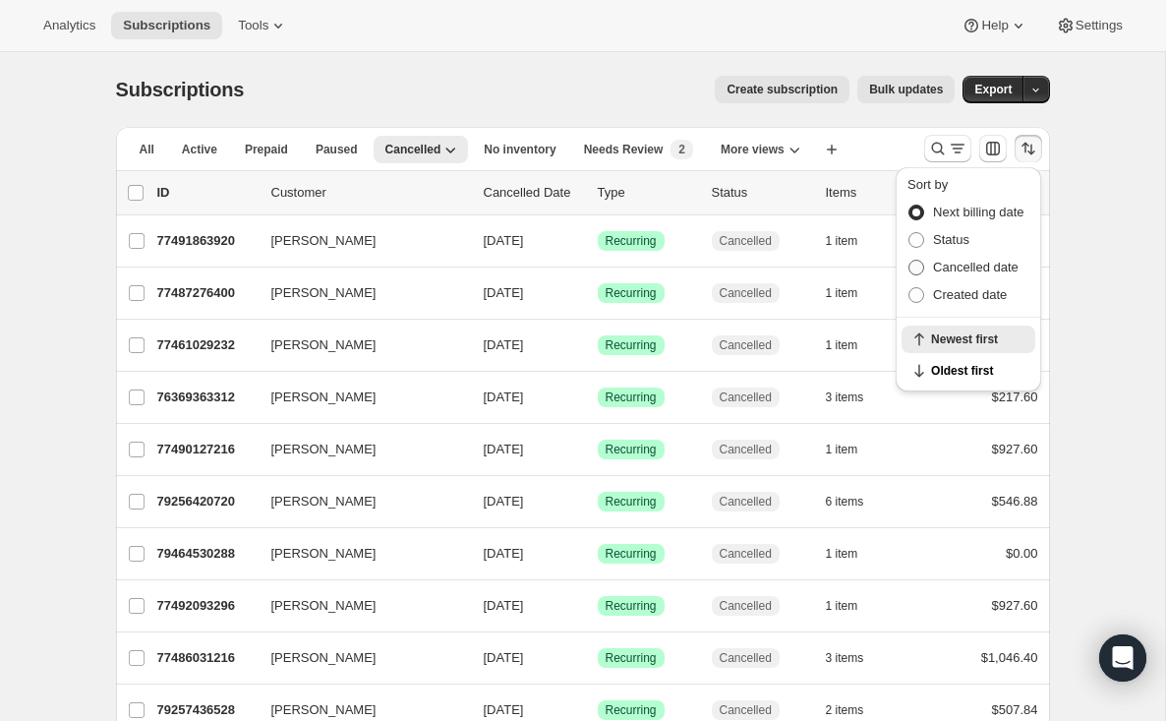
click at [918, 260] on span at bounding box center [916, 268] width 16 height 16
click at [909, 260] on input "Cancelled date" at bounding box center [908, 260] width 1 height 1
radio input "true"
click at [944, 375] on span "Newest first" at bounding box center [977, 371] width 92 height 16
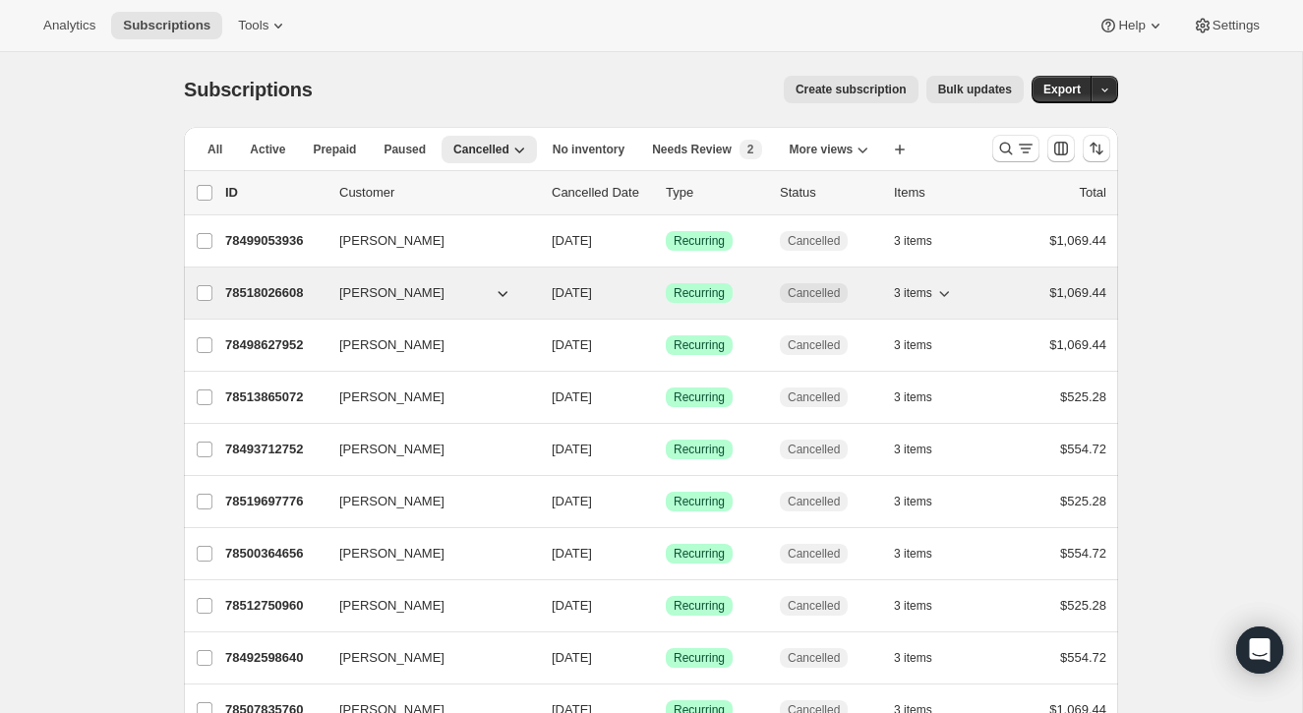
click at [266, 288] on p "78518026608" at bounding box center [274, 293] width 98 height 20
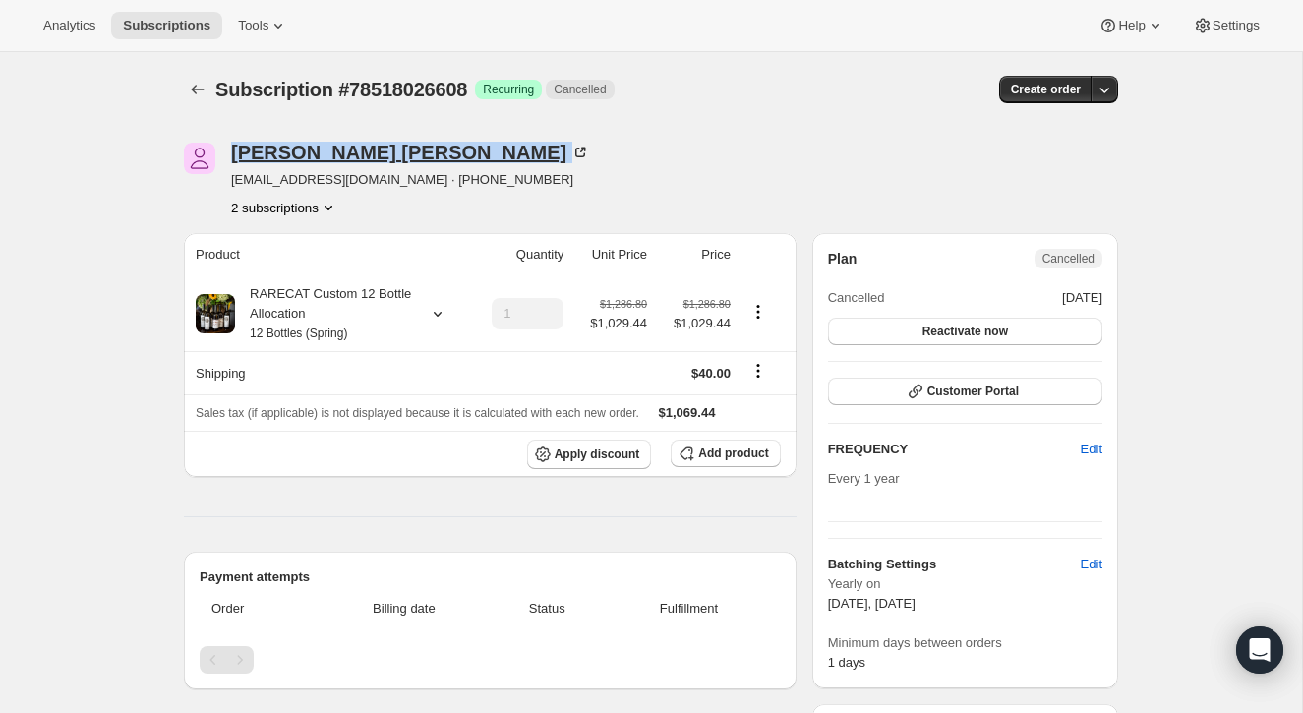
drag, startPoint x: 230, startPoint y: 150, endPoint x: 381, endPoint y: 161, distance: 151.8
click at [381, 161] on div "[PERSON_NAME] [EMAIL_ADDRESS][DOMAIN_NAME] · [PHONE_NUMBER] 2 subscriptions" at bounding box center [511, 180] width 654 height 75
copy div "Patrick Scanlon"
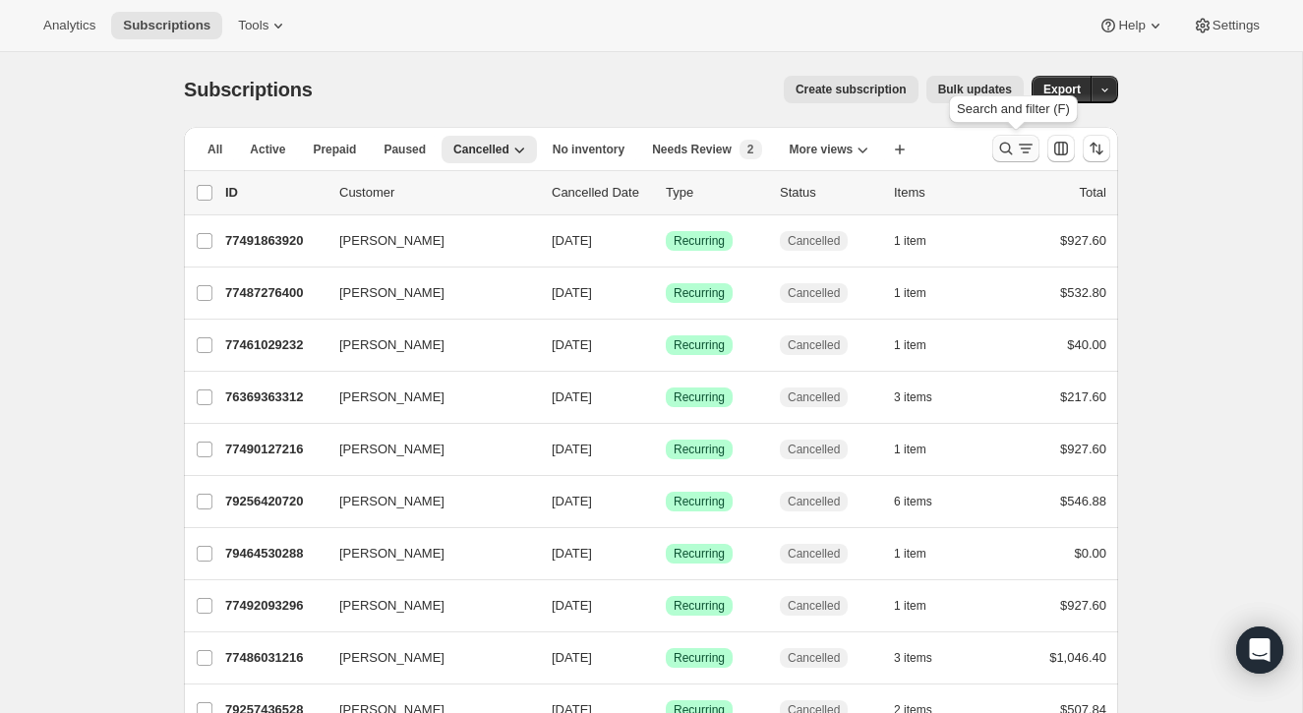
click at [1009, 146] on icon "Search and filter results" at bounding box center [1006, 149] width 13 height 13
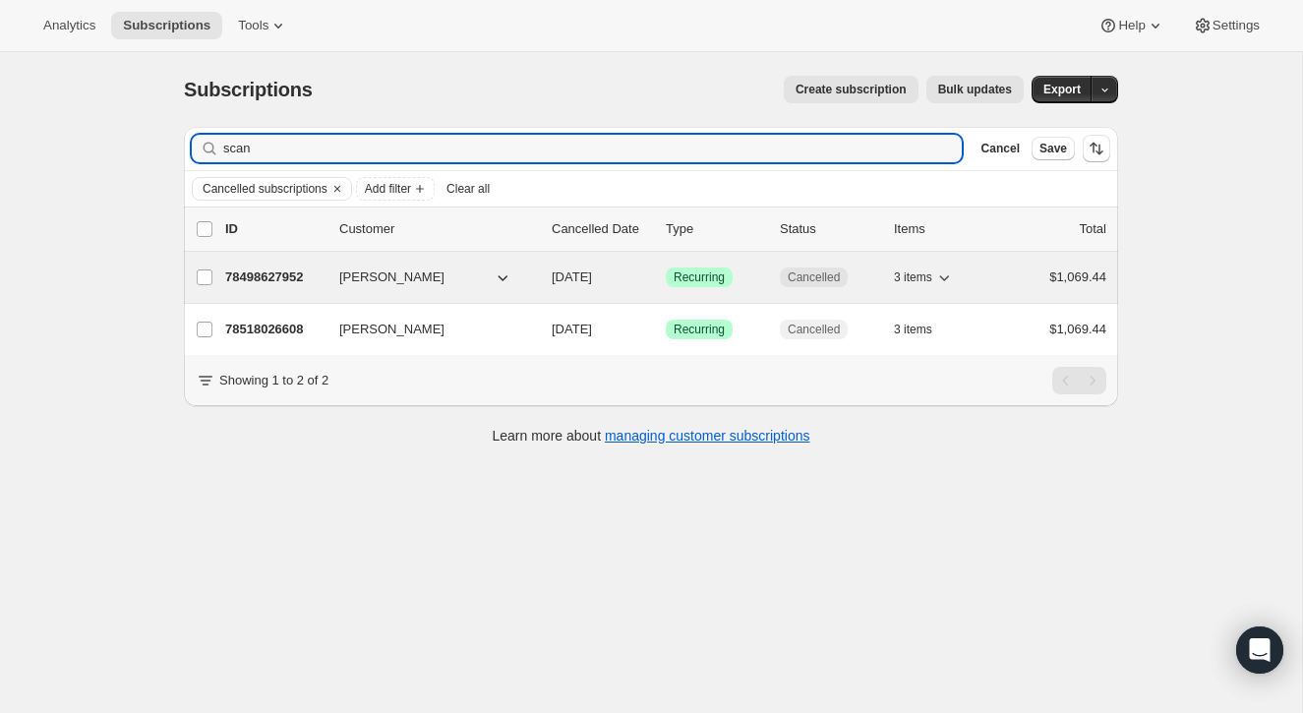
type input "scan"
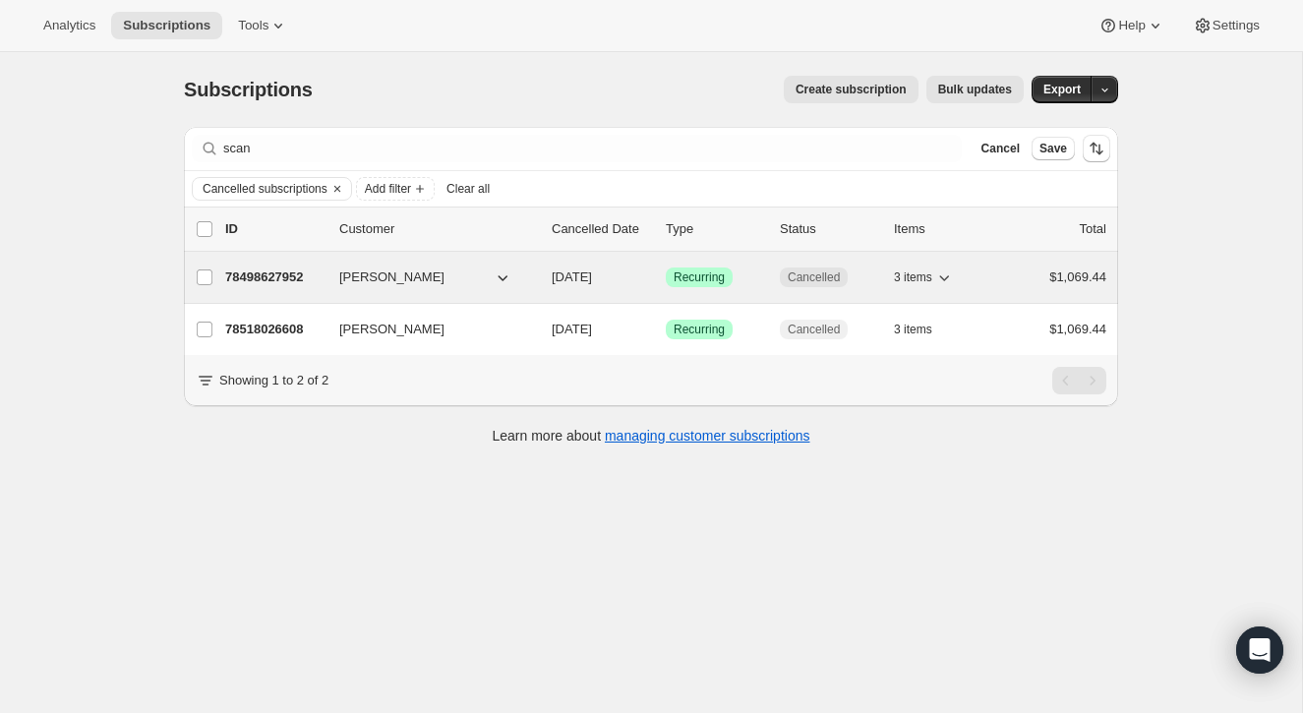
click at [288, 275] on p "78498627952" at bounding box center [274, 277] width 98 height 20
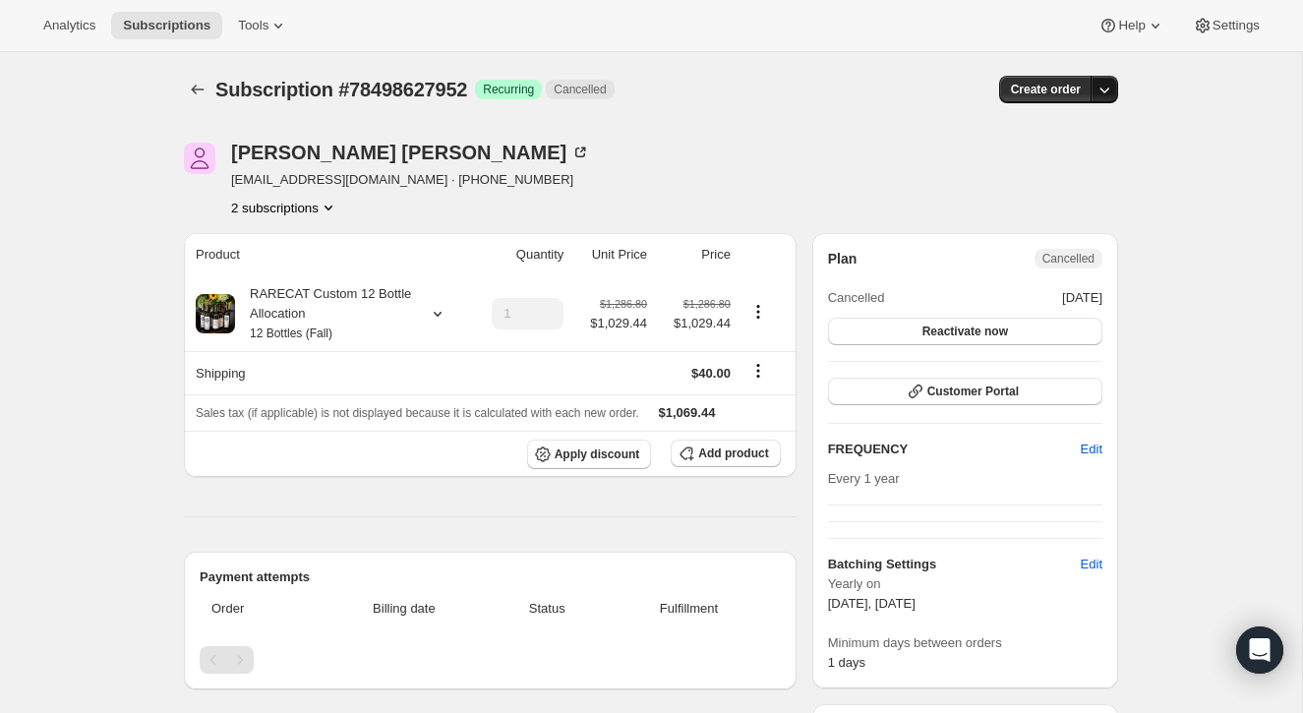
click at [1105, 88] on icon "button" at bounding box center [1104, 90] width 20 height 20
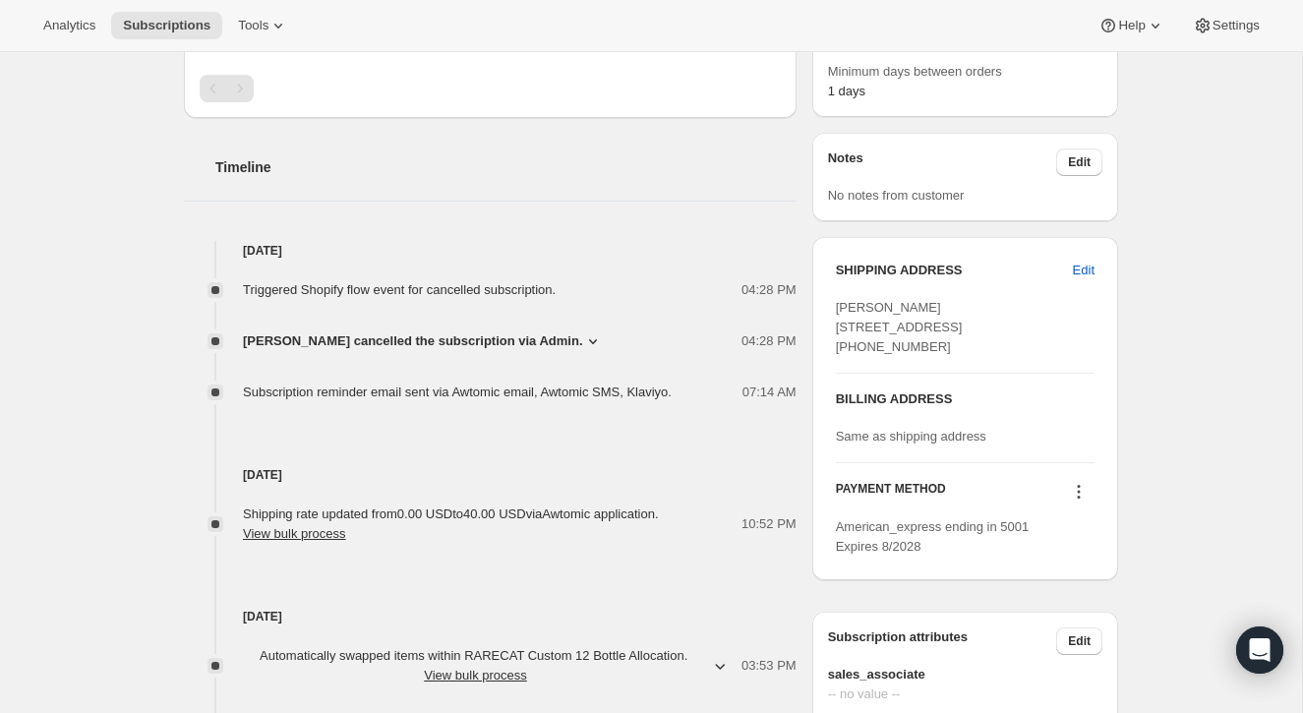
scroll to position [577, 0]
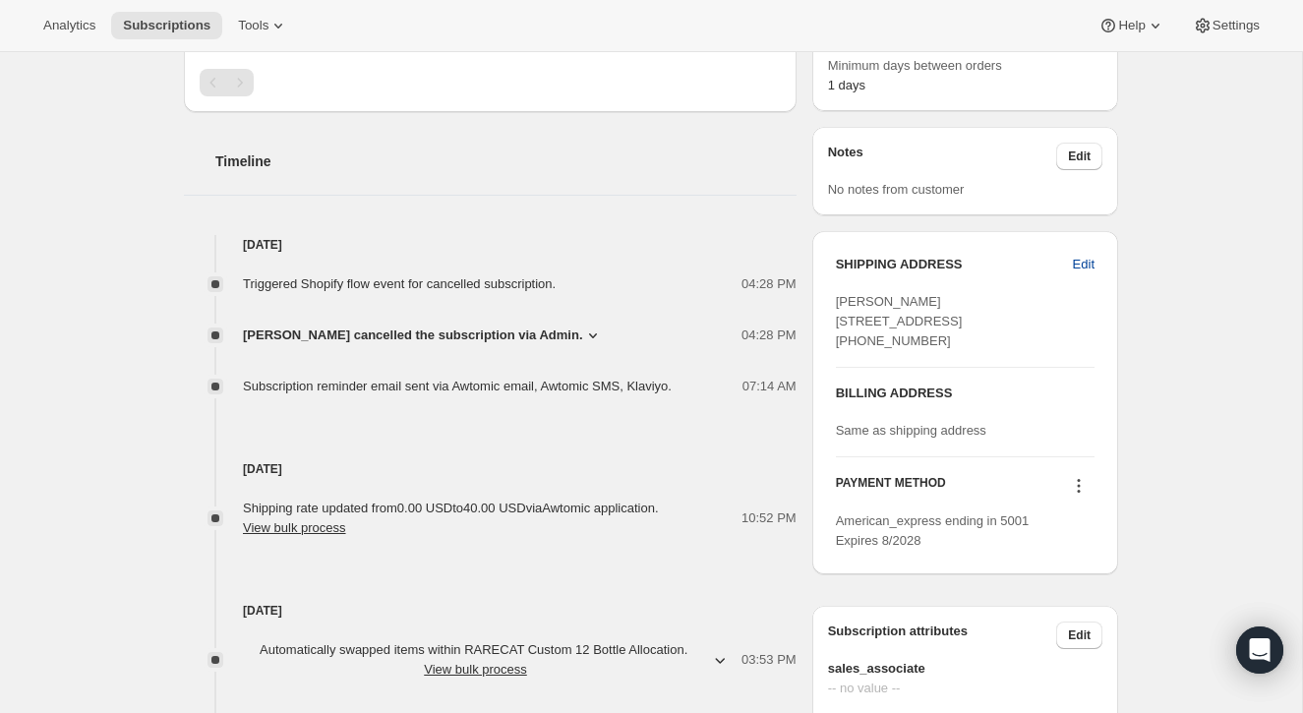
click at [1088, 260] on span "Edit" at bounding box center [1084, 265] width 22 height 20
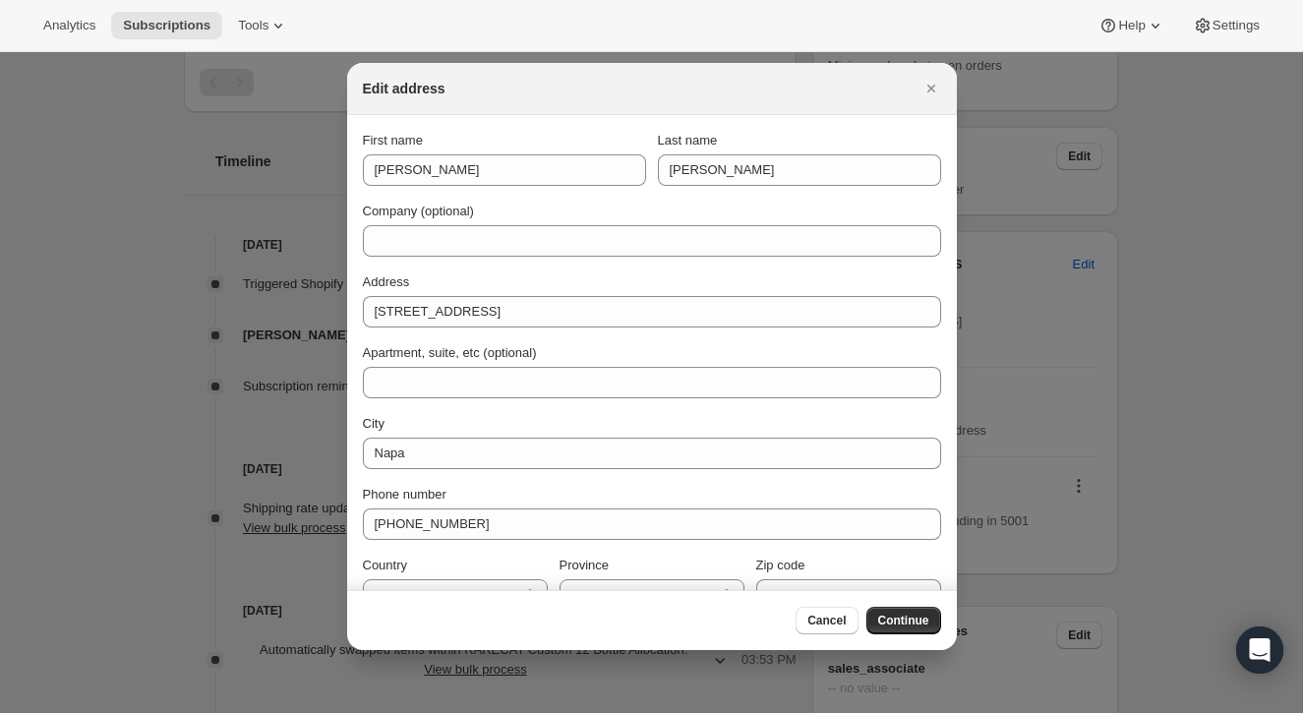
scroll to position [34, 0]
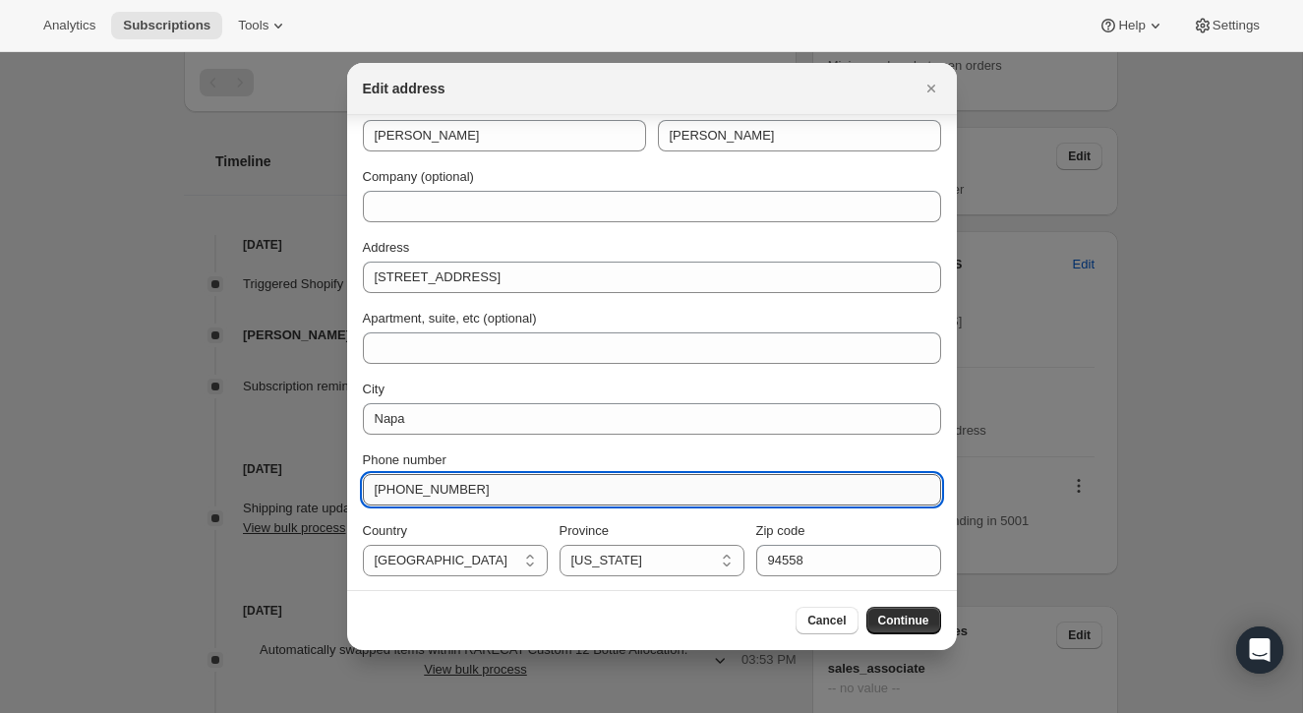
click at [407, 487] on input "+17135530320" at bounding box center [652, 489] width 578 height 31
type input "+17175530320"
click at [921, 621] on span "Continue" at bounding box center [903, 621] width 51 height 16
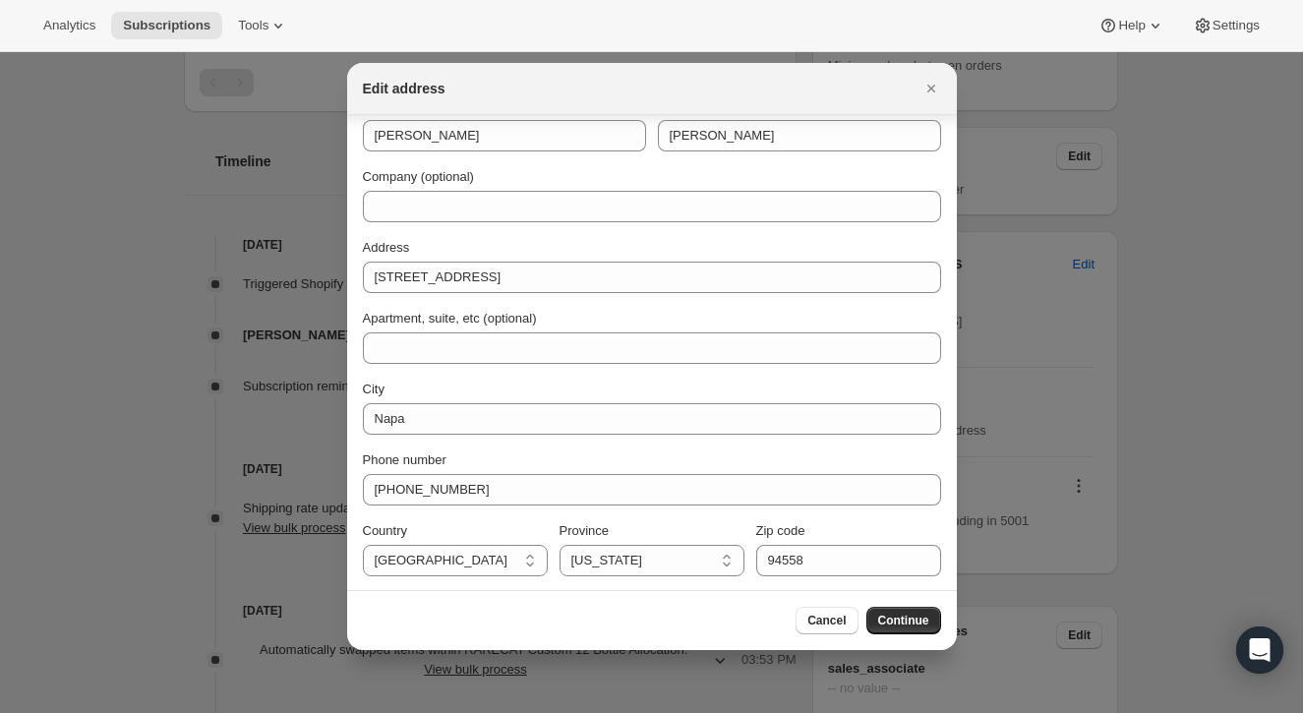
scroll to position [0, 0]
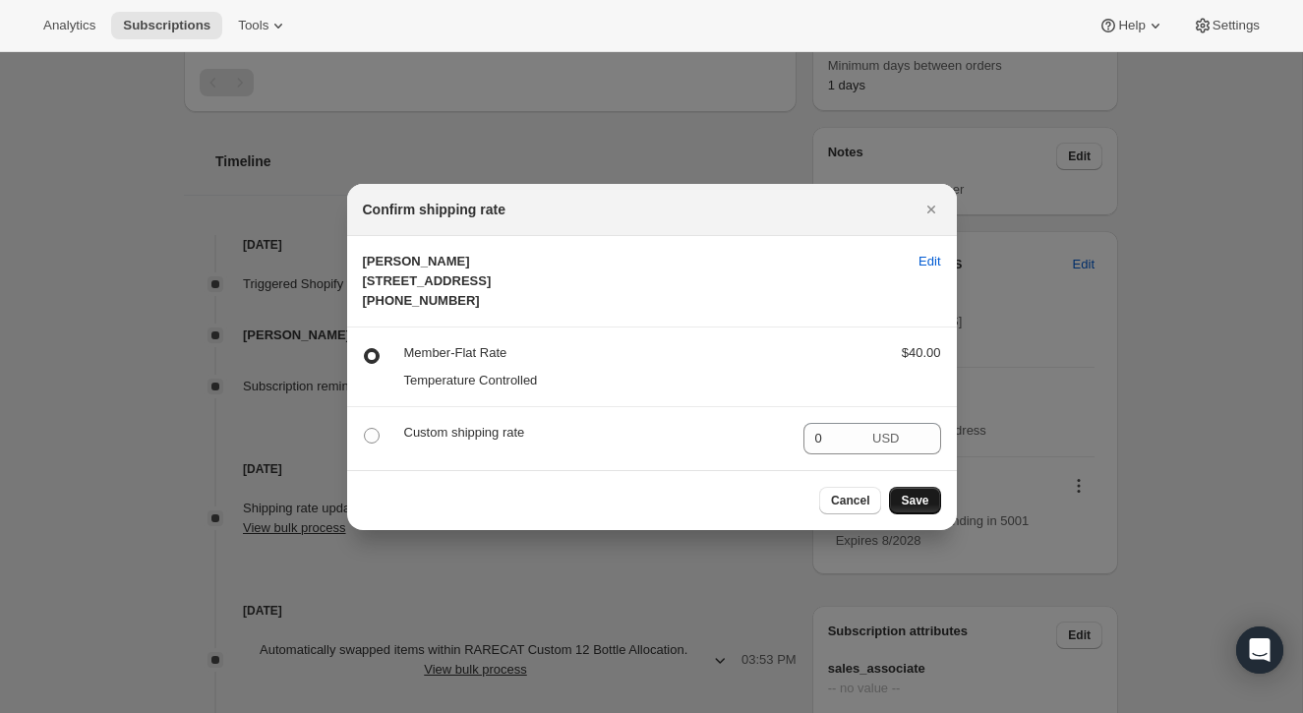
click at [919, 508] on span "Save" at bounding box center [915, 501] width 28 height 16
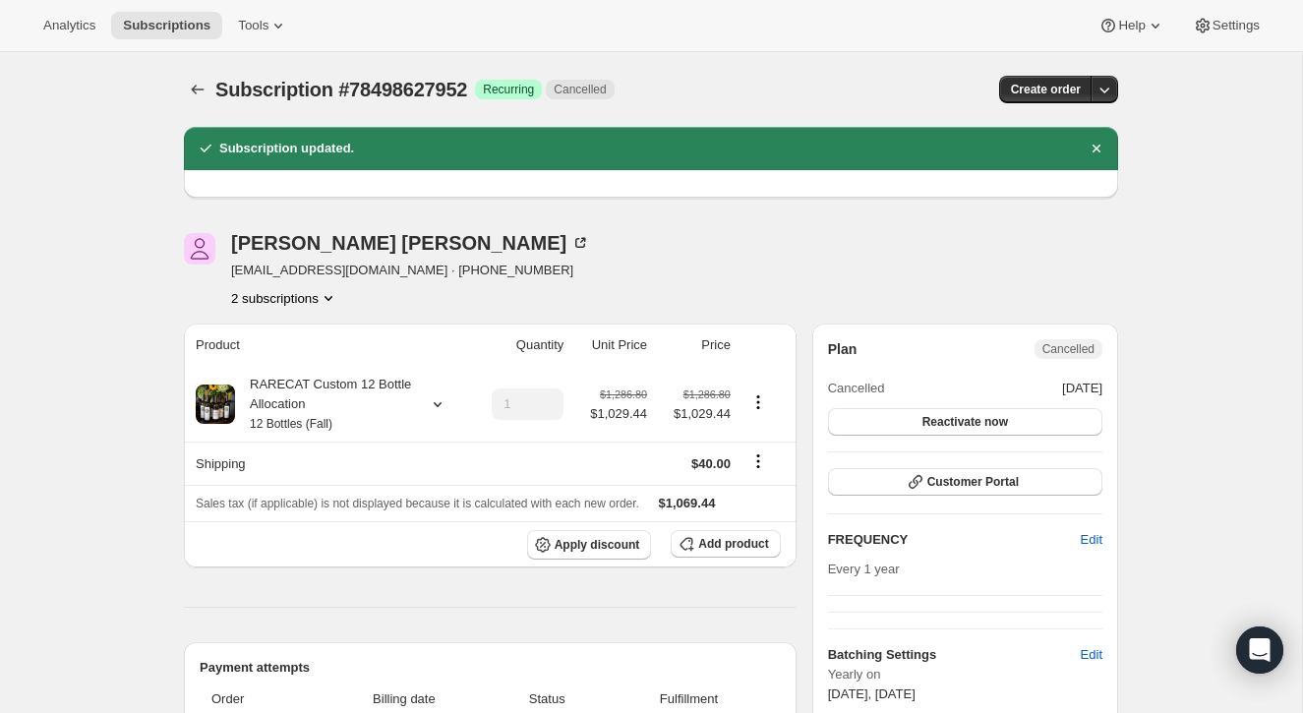
click at [333, 297] on icon "Product actions" at bounding box center [329, 298] width 20 height 20
click at [320, 360] on span "78518026608" at bounding box center [281, 368] width 137 height 20
click at [1094, 142] on icon "Dismiss notification" at bounding box center [1096, 149] width 20 height 20
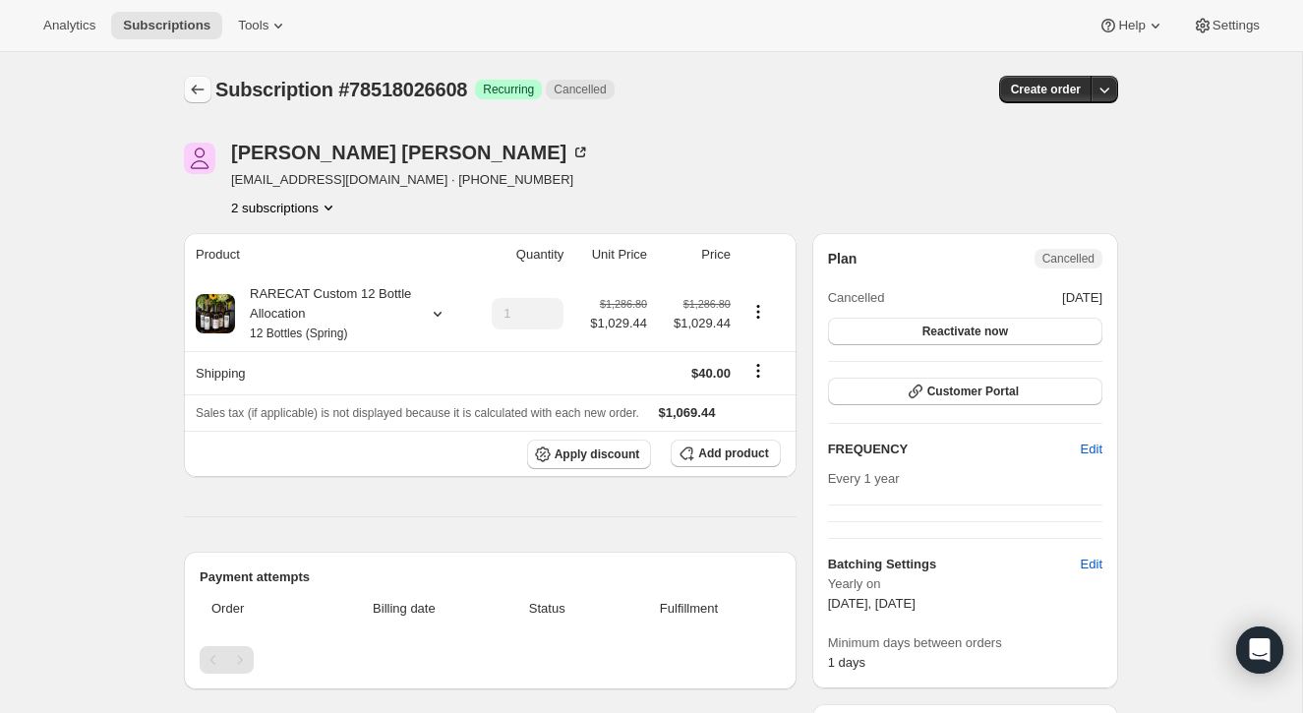
click at [201, 88] on icon "Subscriptions" at bounding box center [198, 90] width 20 height 20
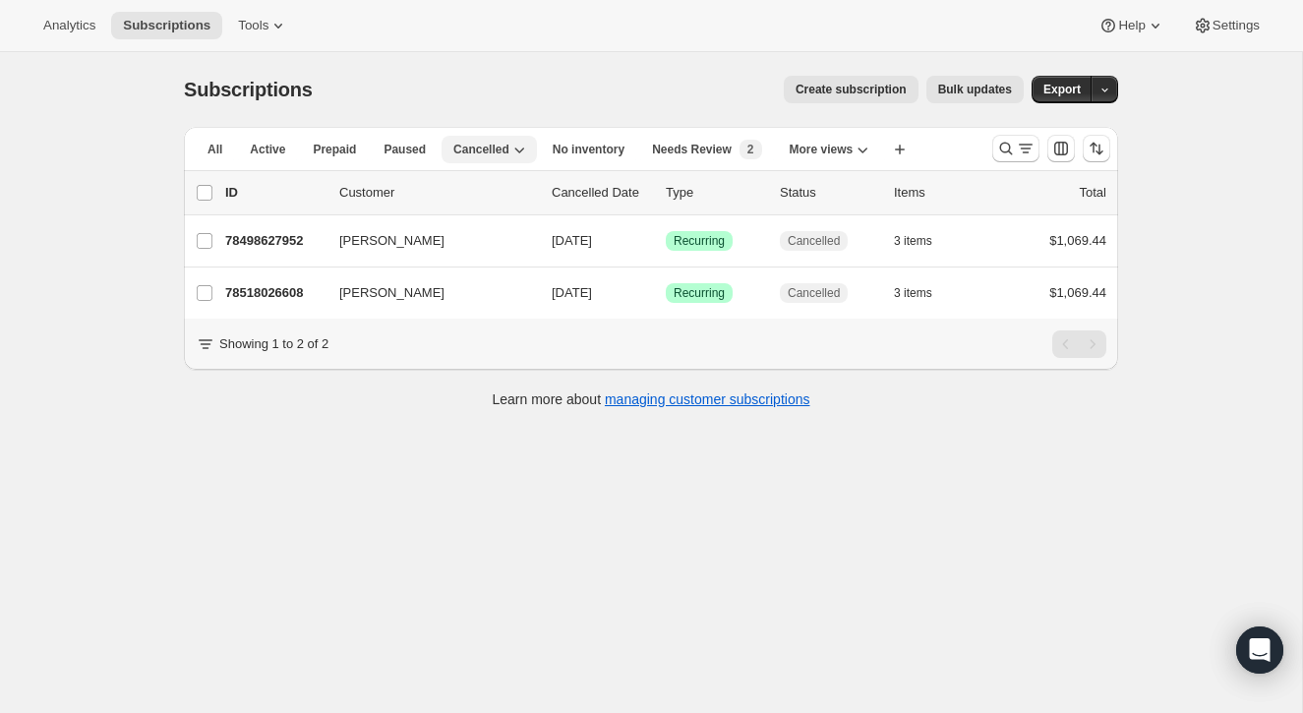
click at [501, 143] on span "Cancelled" at bounding box center [481, 150] width 56 height 16
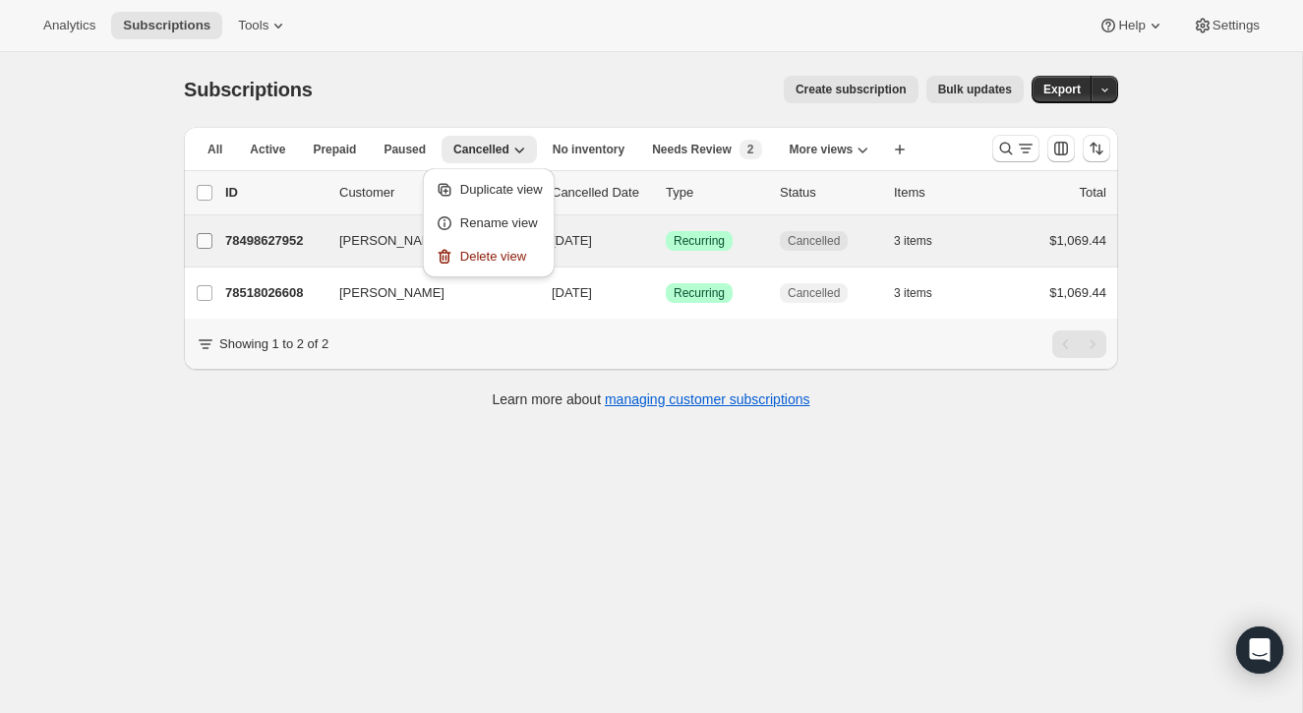
click at [205, 237] on input "[PERSON_NAME]" at bounding box center [205, 241] width 16 height 16
checkbox input "true"
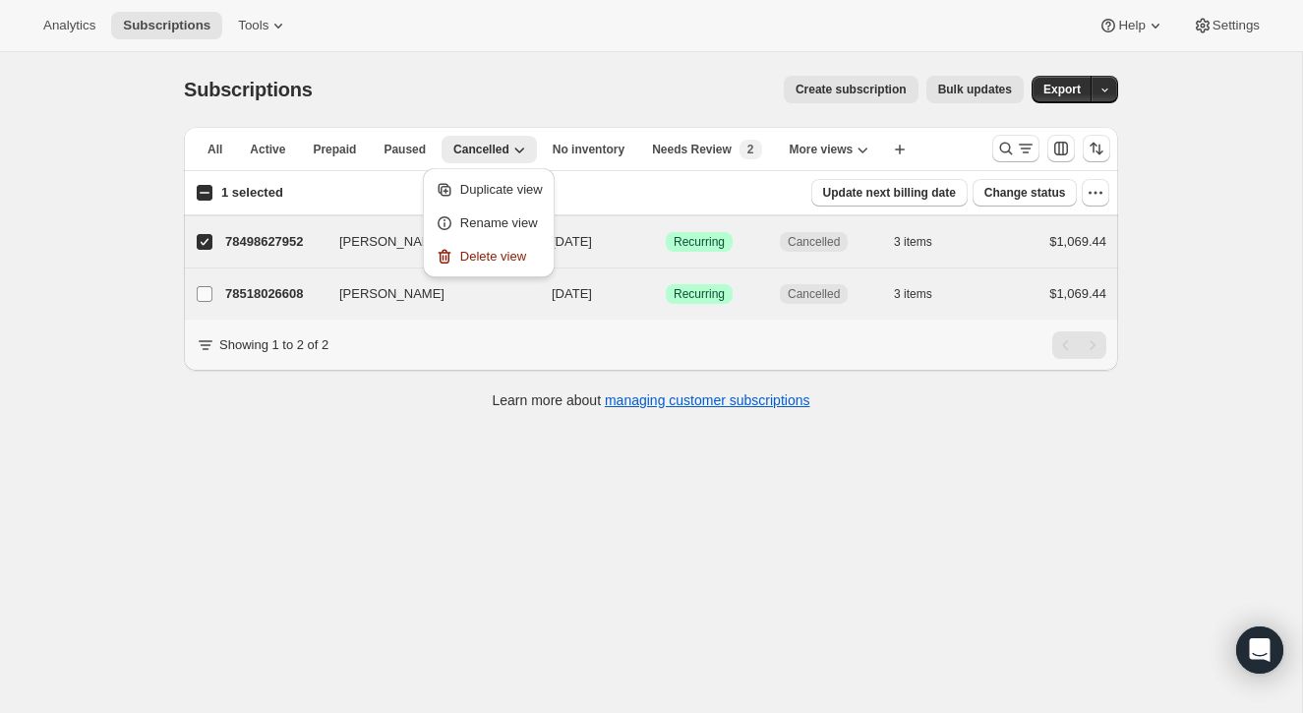
click at [204, 279] on label "[PERSON_NAME]" at bounding box center [204, 293] width 41 height 51
click at [204, 286] on input "[PERSON_NAME]" at bounding box center [205, 294] width 16 height 16
checkbox input "true"
click at [1098, 186] on icon "button" at bounding box center [1095, 193] width 20 height 20
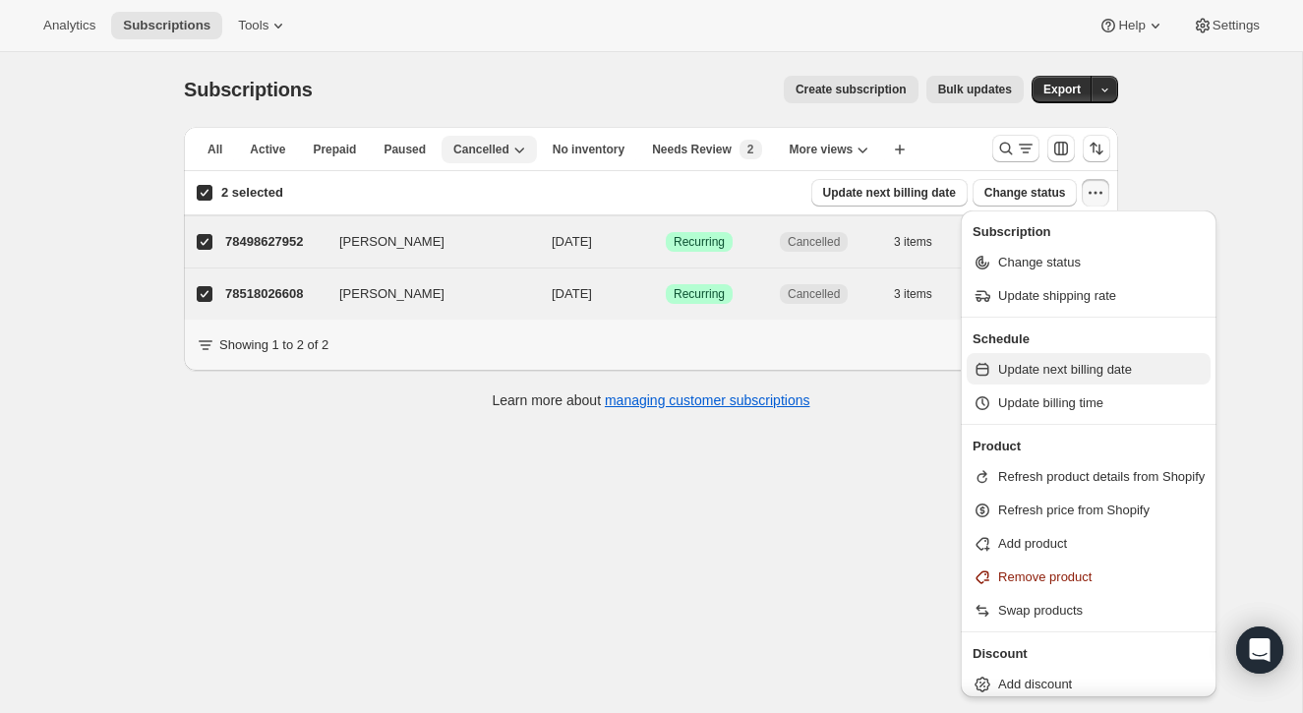
scroll to position [6, 0]
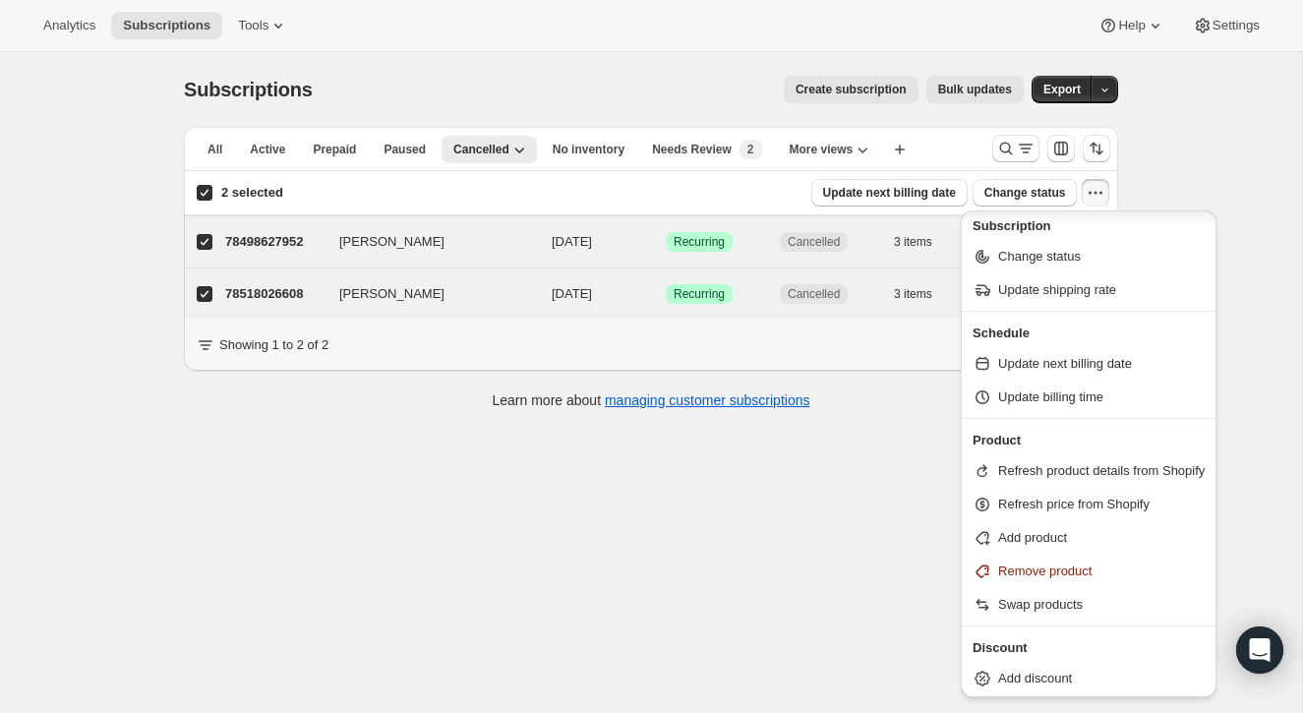
click at [1101, 188] on icon "button" at bounding box center [1095, 193] width 20 height 20
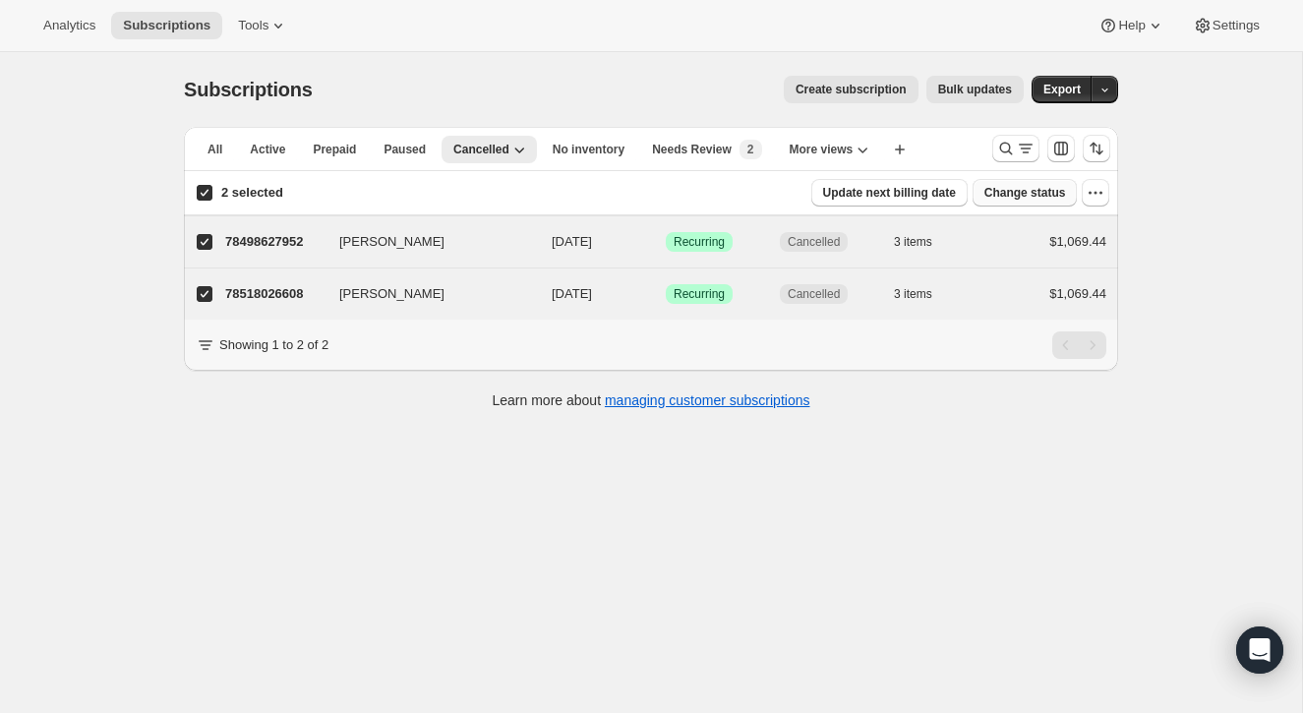
click at [1055, 194] on span "Change status" at bounding box center [1025, 193] width 82 height 16
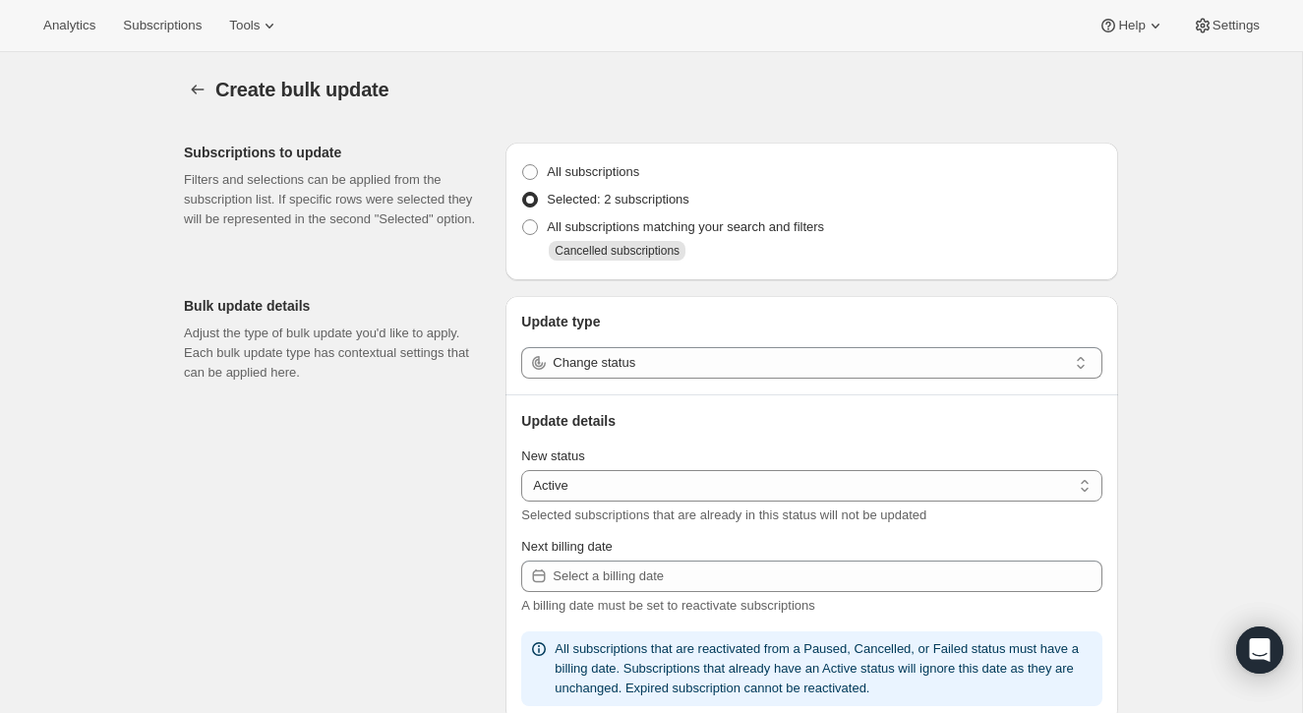
select select "18"
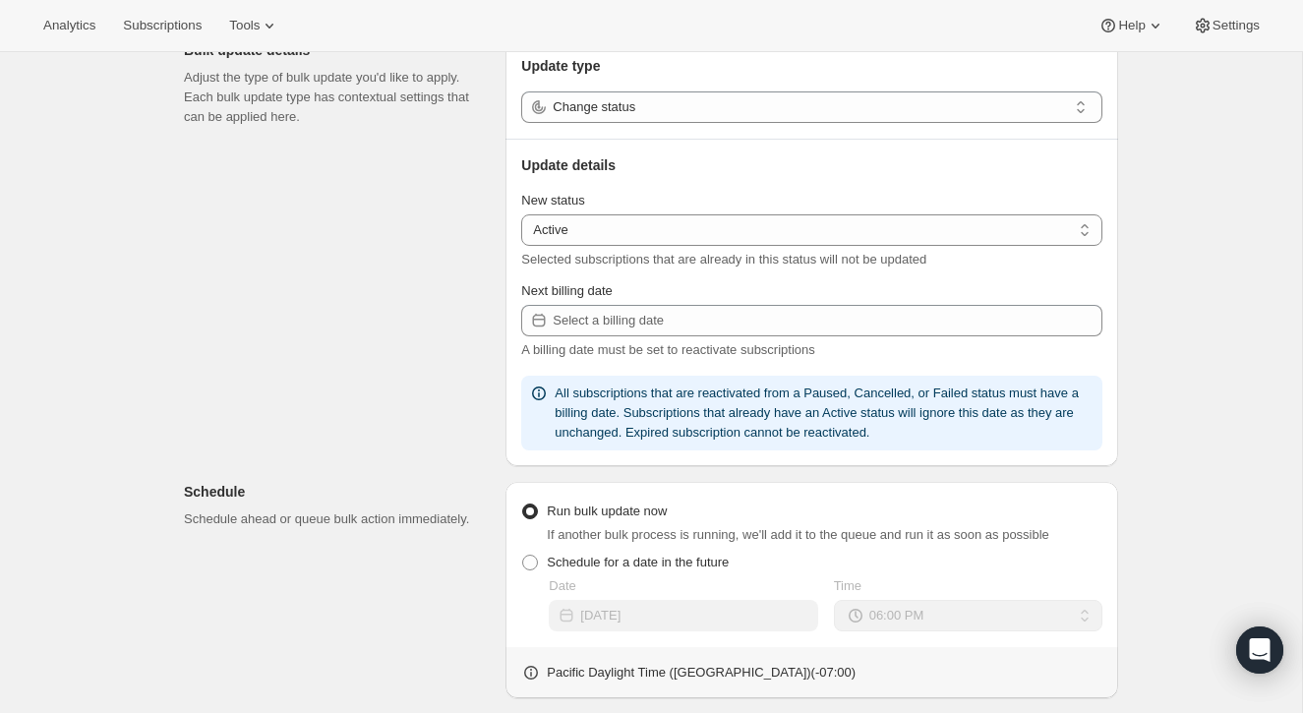
scroll to position [267, 0]
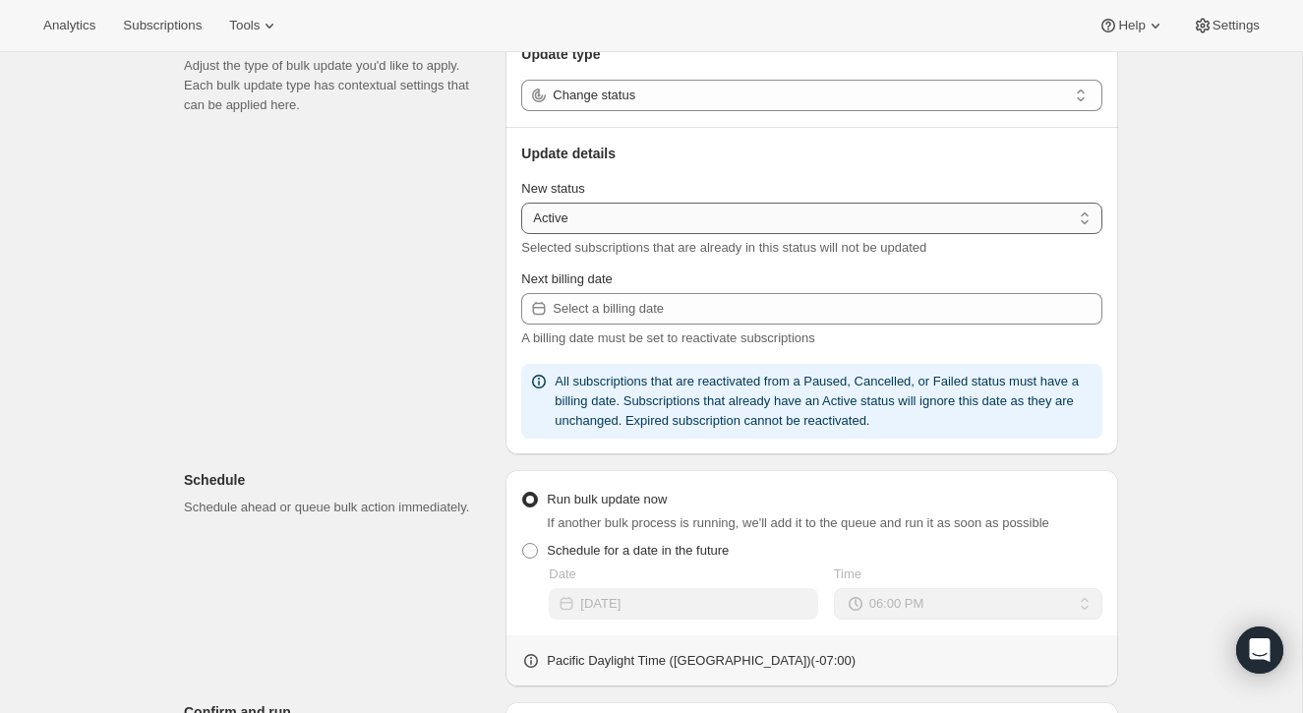
click at [1079, 222] on select "Active Paused Cancelled" at bounding box center [811, 218] width 581 height 31
select select "cancelled"
click at [521, 203] on select "Active Paused Cancelled" at bounding box center [811, 218] width 581 height 31
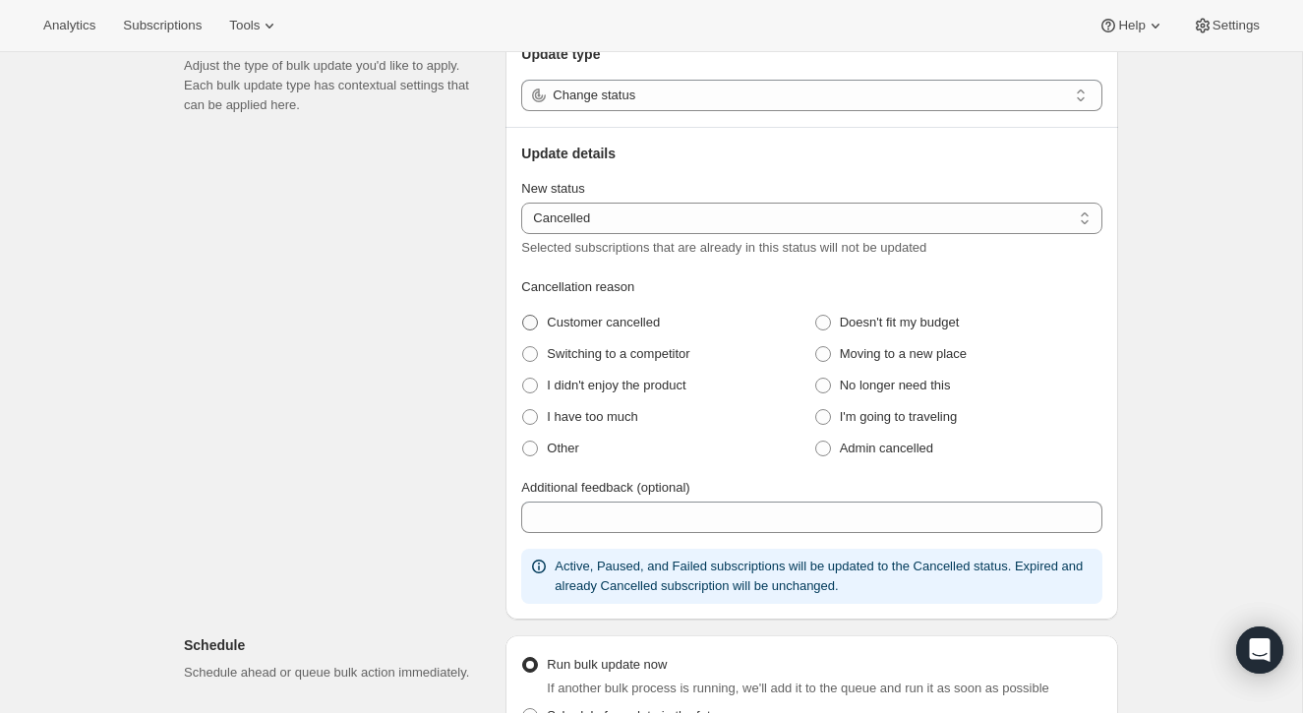
click at [529, 317] on span at bounding box center [530, 323] width 16 height 16
click at [523, 316] on cancelled "Customer cancelled" at bounding box center [522, 315] width 1 height 1
radio cancelled "true"
click at [1177, 375] on div "Create bulk update. This page is ready Create bulk update Subscriptions to upda…" at bounding box center [651, 543] width 1302 height 1516
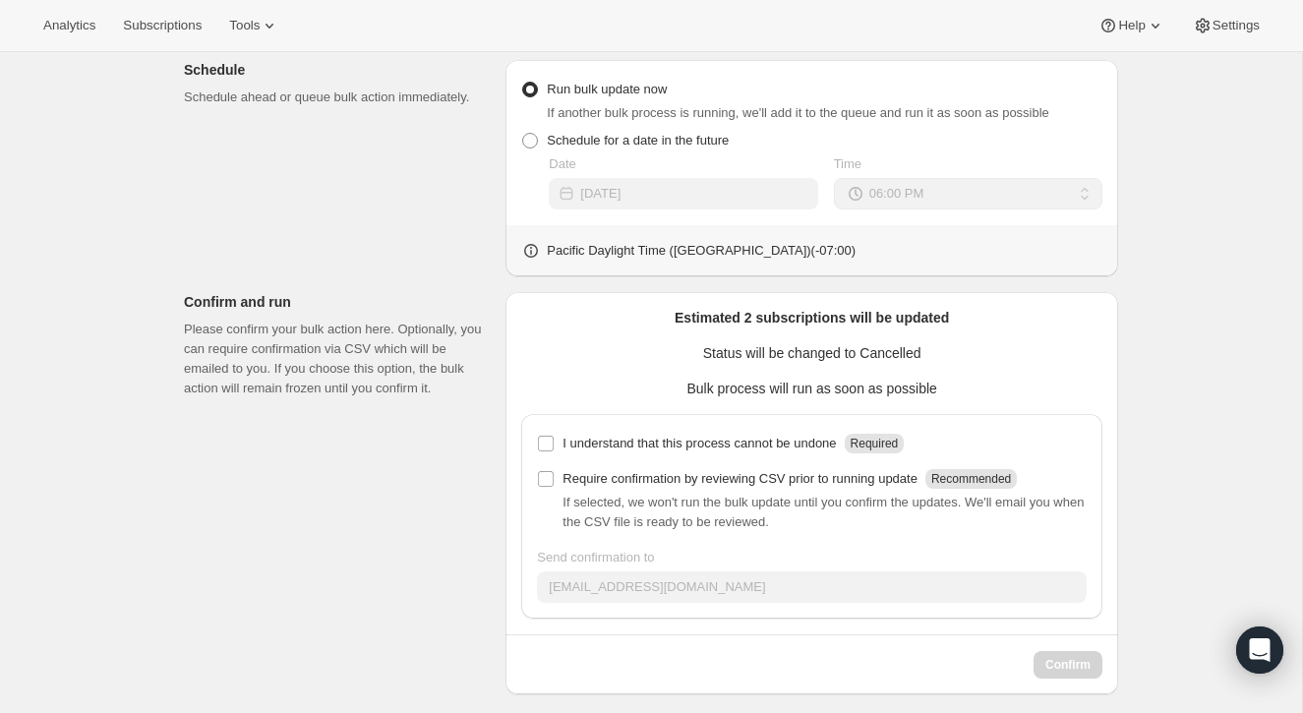
scroll to position [853, 0]
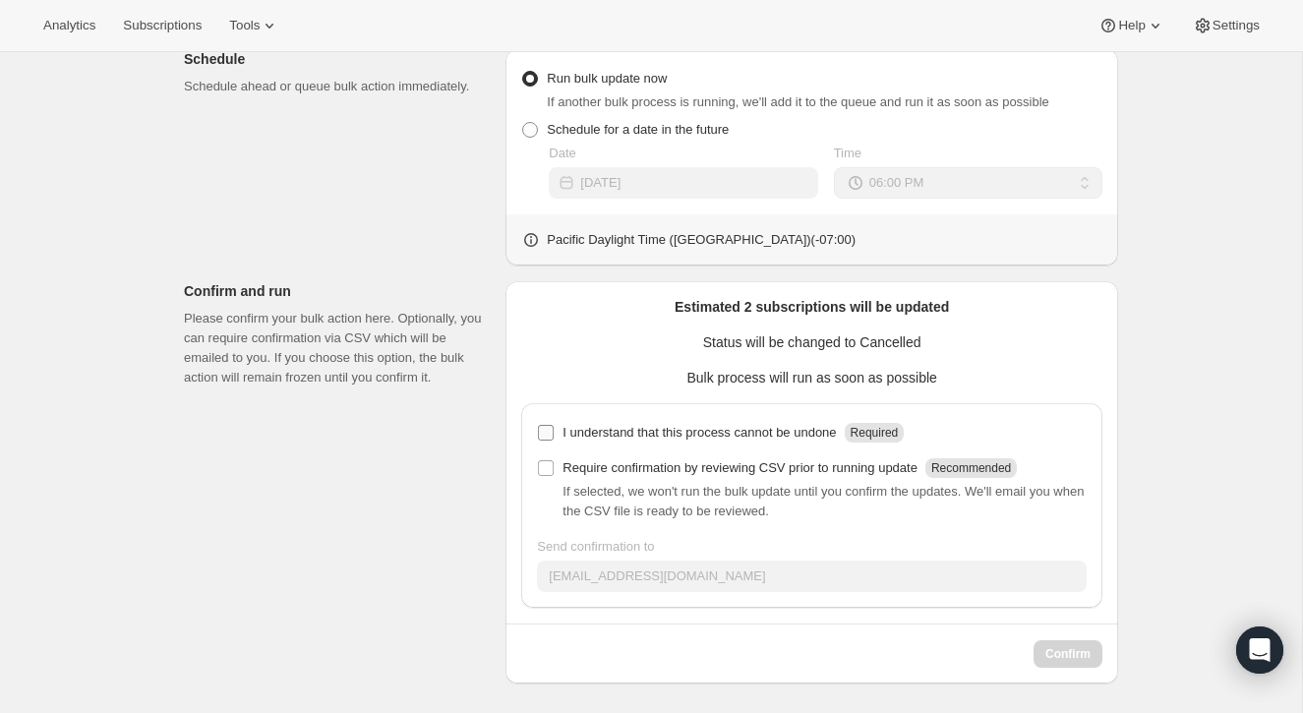
click at [544, 429] on input "I understand that this process cannot be undone Required" at bounding box center [546, 433] width 16 height 16
checkbox input "true"
click at [1057, 656] on span "Confirm" at bounding box center [1067, 654] width 45 height 16
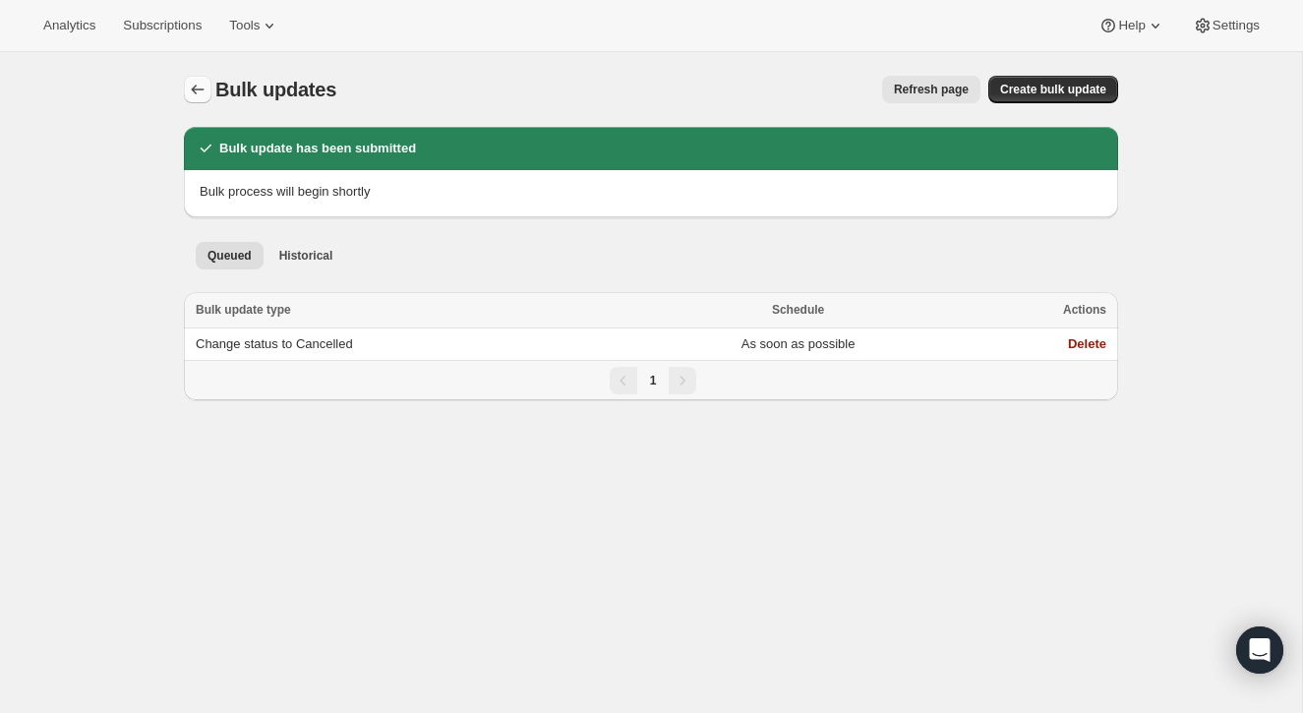
click at [193, 88] on icon "Bulk updates" at bounding box center [198, 90] width 13 height 10
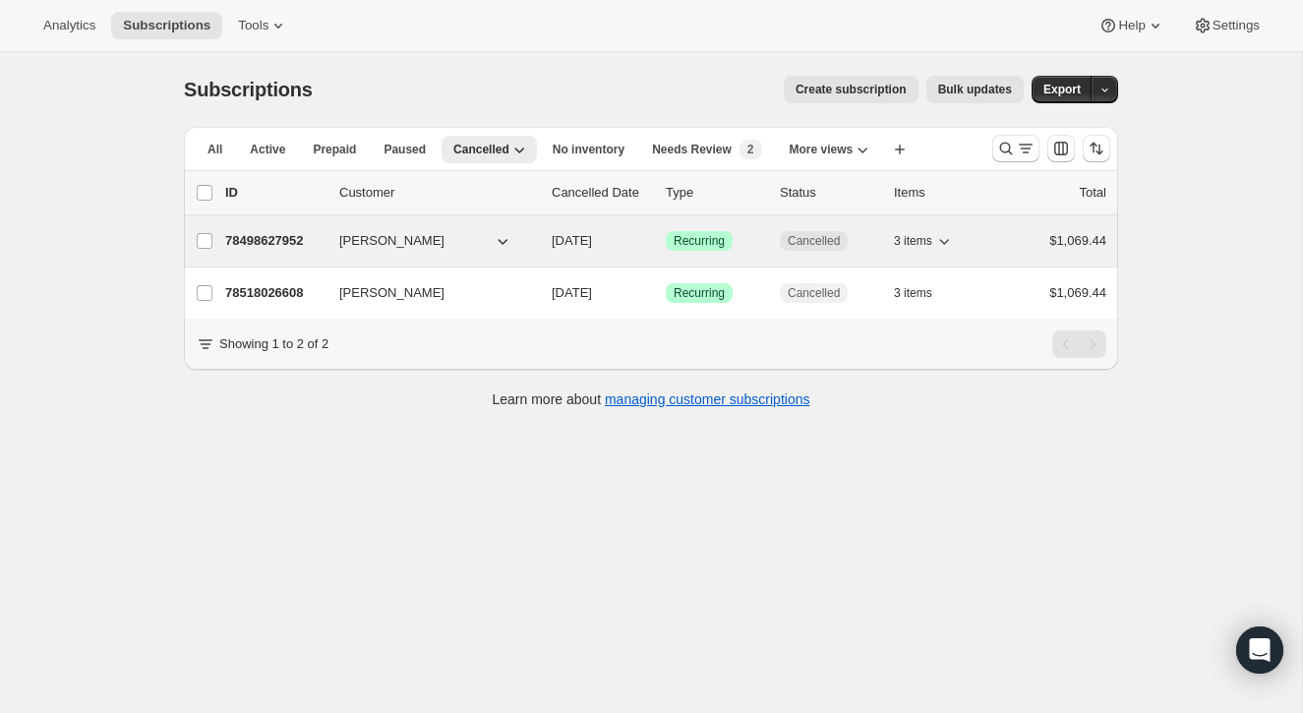
click at [256, 236] on p "78498627952" at bounding box center [274, 241] width 98 height 20
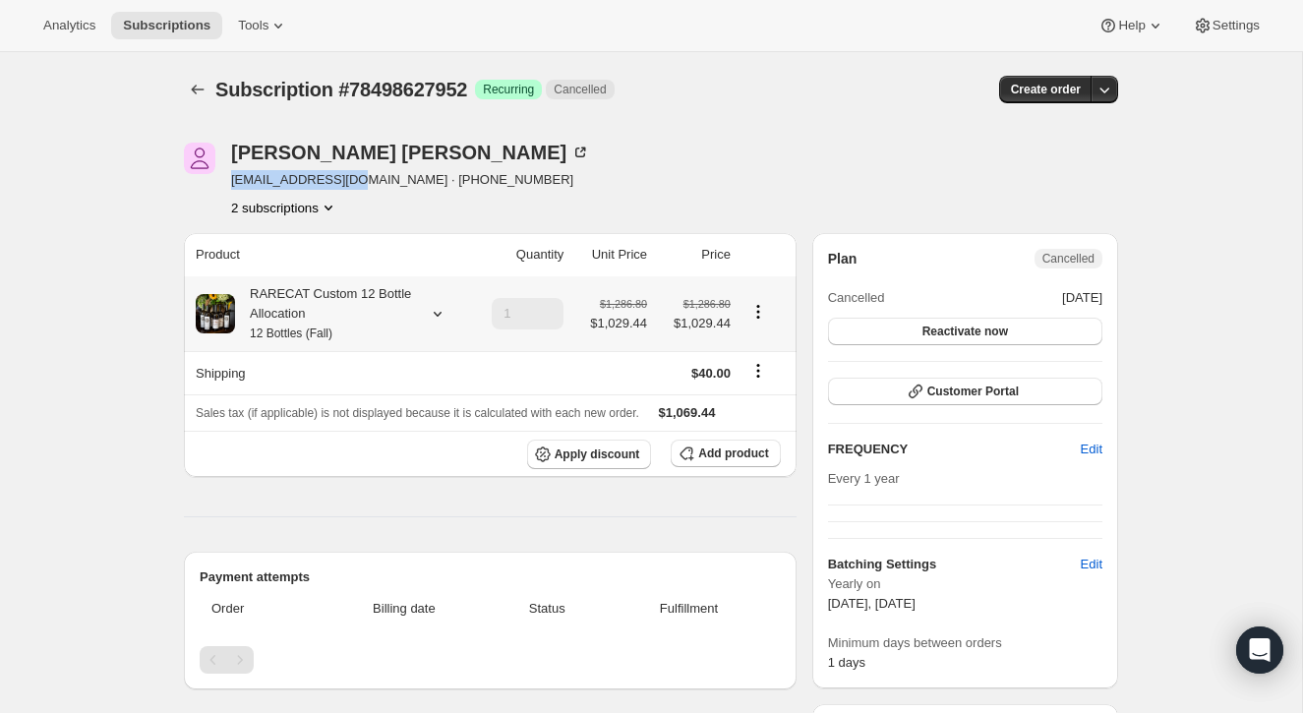
drag, startPoint x: 232, startPoint y: 176, endPoint x: 361, endPoint y: 186, distance: 129.2
click at [361, 186] on span "[EMAIL_ADDRESS][DOMAIN_NAME] · [PHONE_NUMBER]" at bounding box center [410, 180] width 359 height 20
copy span "[EMAIL_ADDRESS][DOMAIN_NAME]"
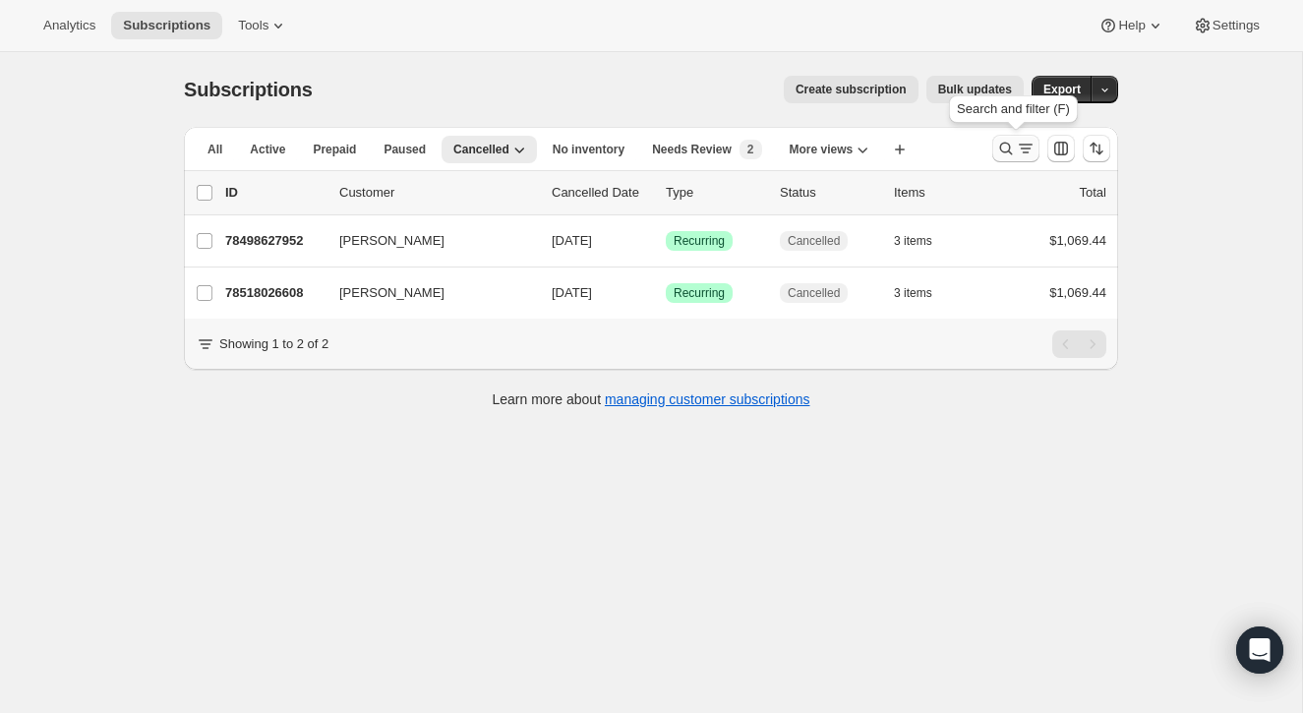
click at [1007, 144] on icon "Search and filter results" at bounding box center [1006, 149] width 20 height 20
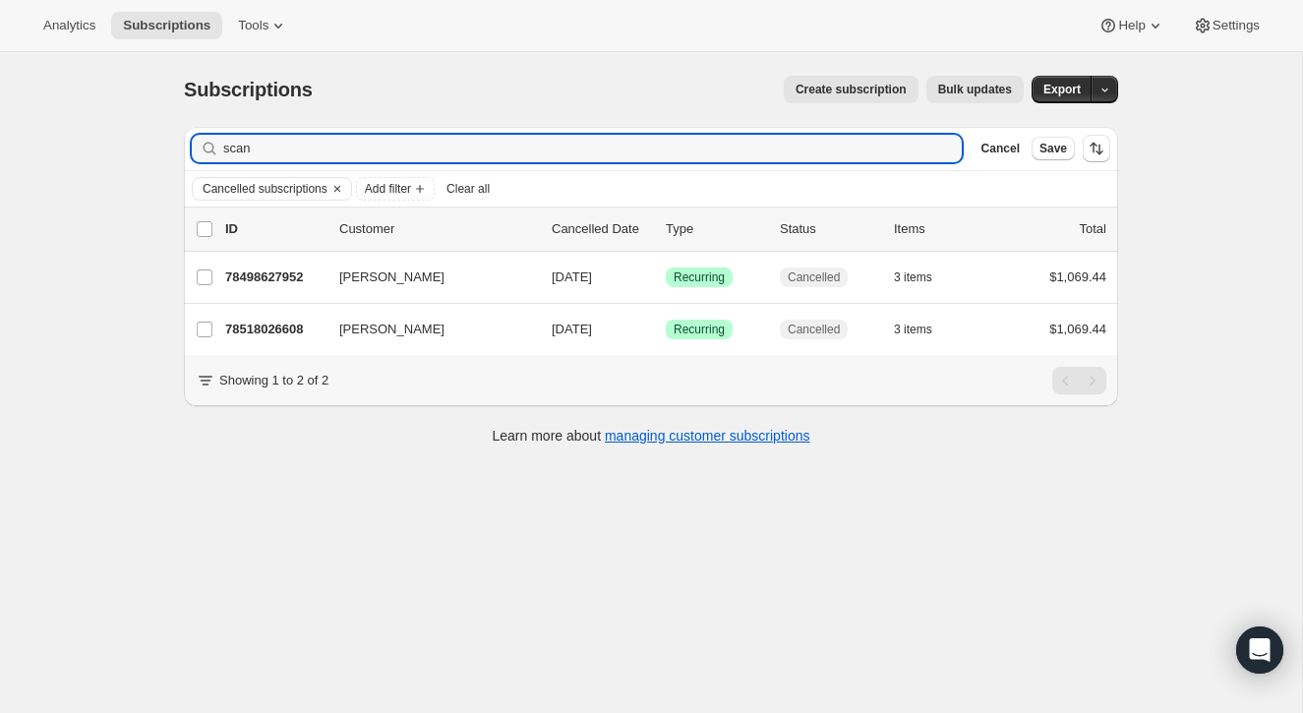
drag, startPoint x: 333, startPoint y: 146, endPoint x: 182, endPoint y: 140, distance: 151.6
click at [182, 140] on div "Filter subscribers scan Clear Cancel Save Cancelled subscriptions Add filter Cl…" at bounding box center [643, 288] width 950 height 354
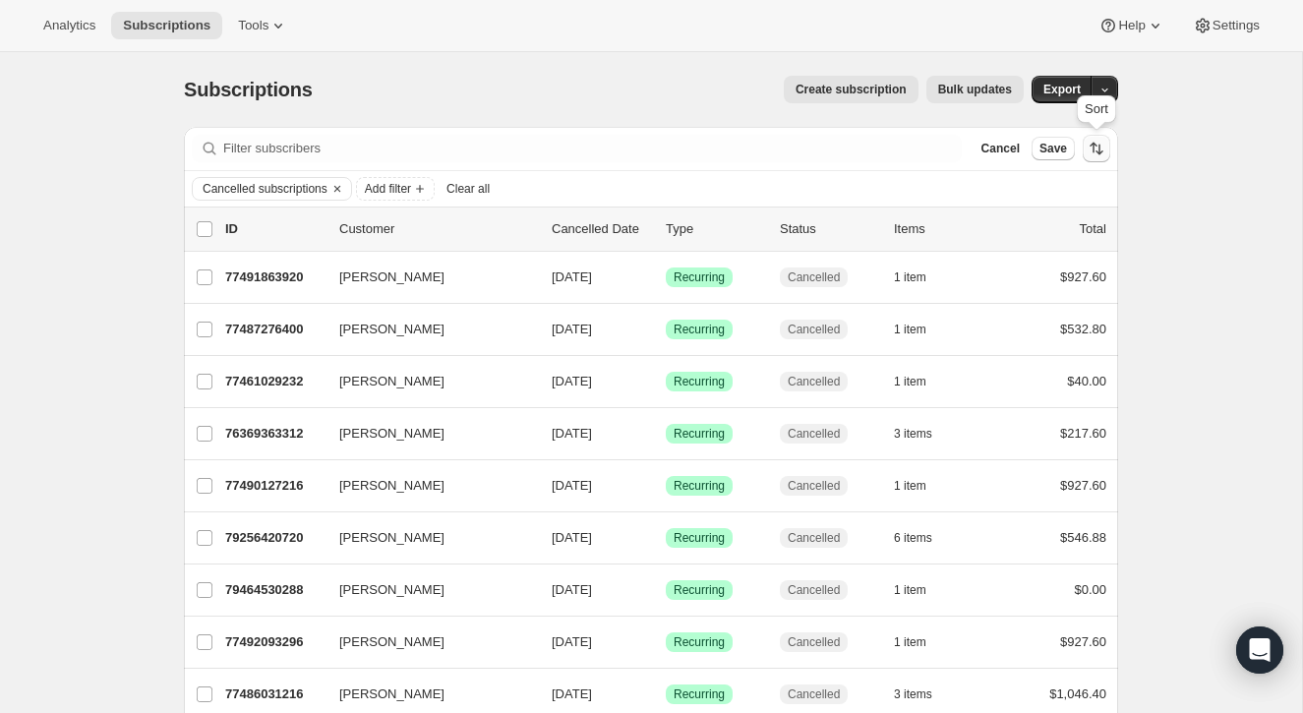
click at [1094, 153] on icon "Sort the results" at bounding box center [1096, 149] width 20 height 20
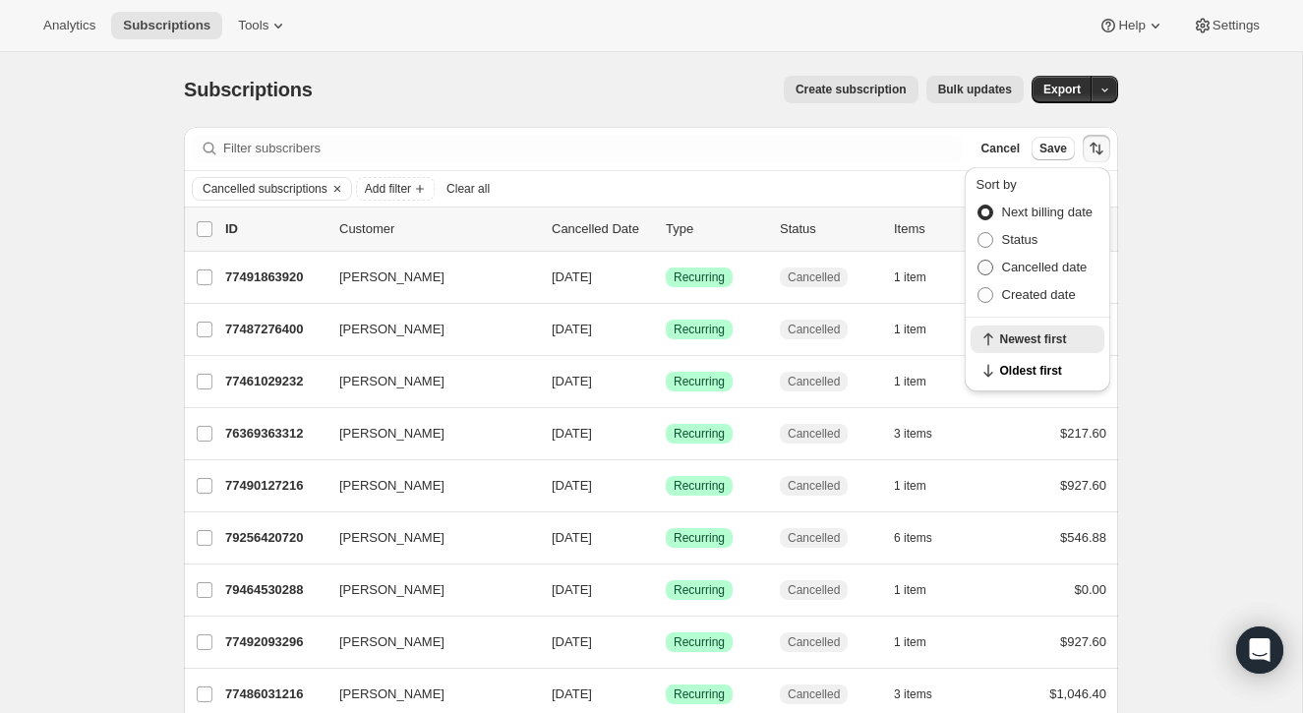
click at [987, 264] on span at bounding box center [985, 268] width 16 height 16
click at [978, 261] on input "Cancelled date" at bounding box center [977, 260] width 1 height 1
radio input "true"
click at [1009, 365] on span "Newest first" at bounding box center [1046, 371] width 92 height 16
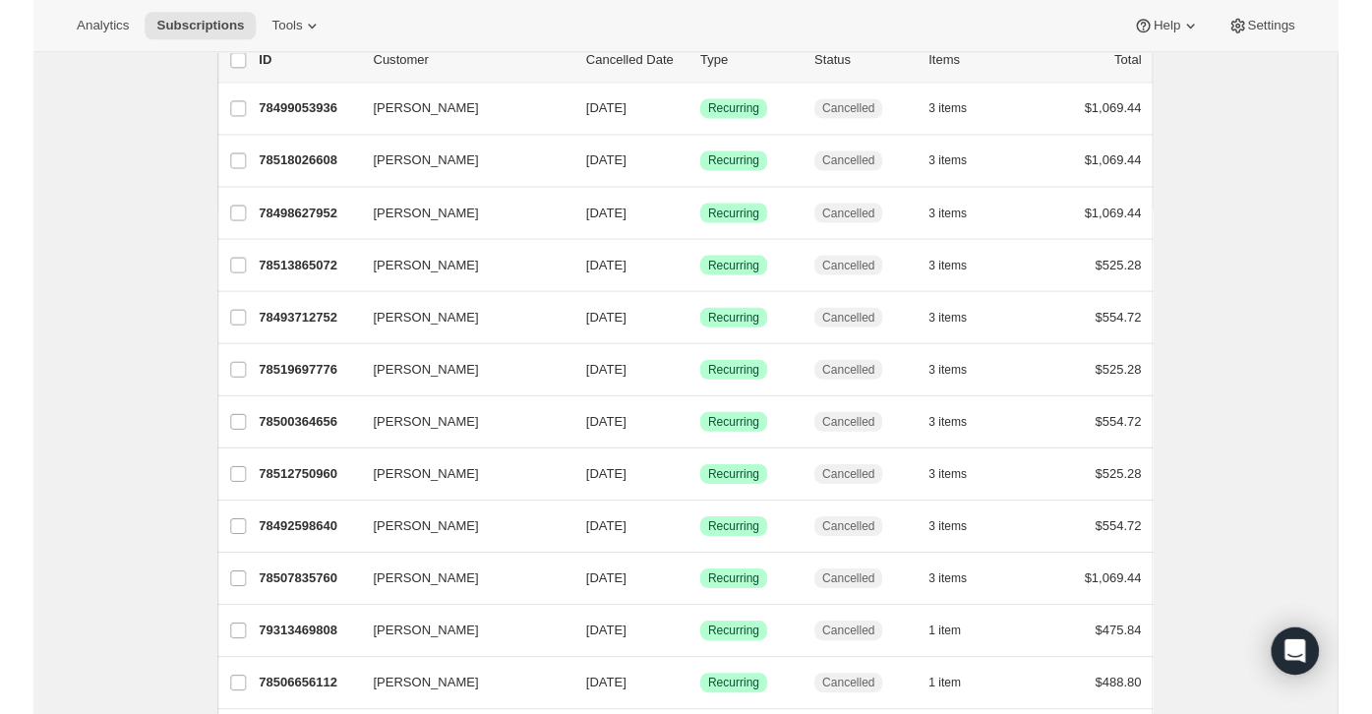
scroll to position [157, 0]
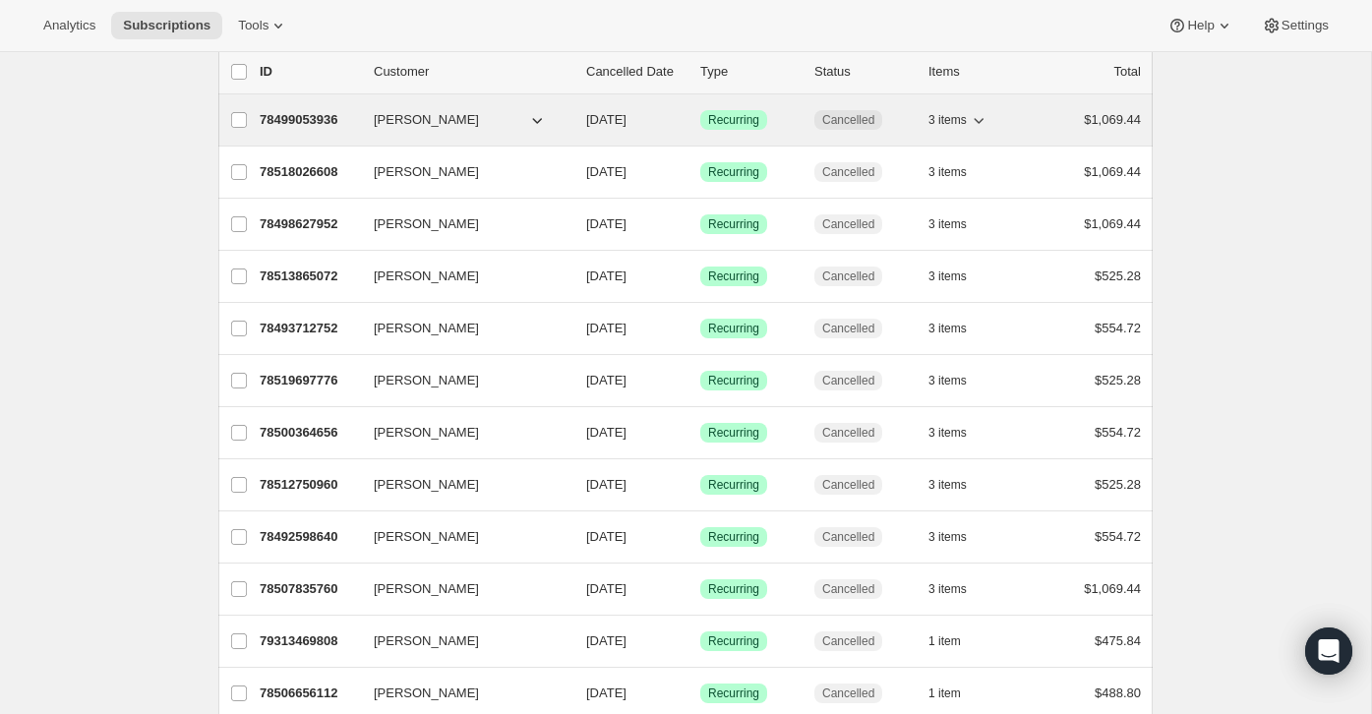
click at [313, 117] on p "78499053936" at bounding box center [309, 120] width 98 height 20
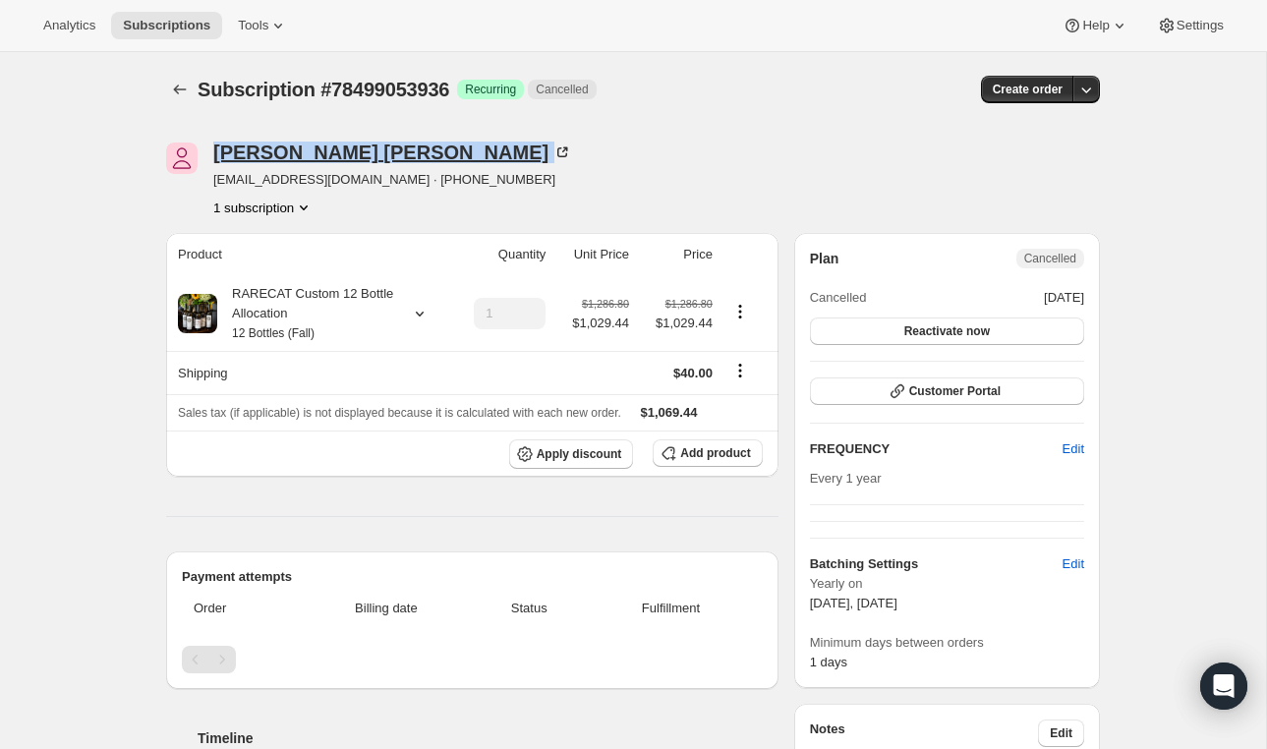
drag, startPoint x: 375, startPoint y: 151, endPoint x: 213, endPoint y: 150, distance: 161.3
click at [213, 150] on div "[PERSON_NAME]" at bounding box center [392, 153] width 359 height 20
